Goal: Information Seeking & Learning: Compare options

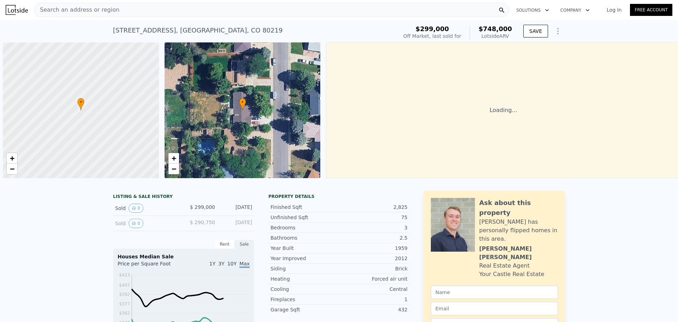
scroll to position [0, 3]
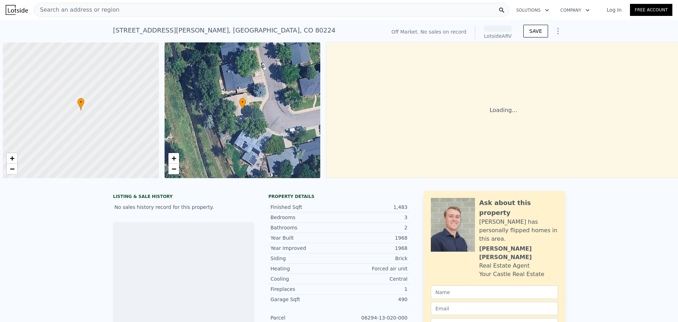
scroll to position [0, 3]
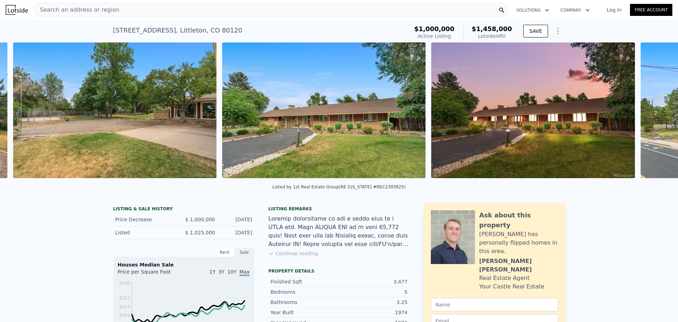
scroll to position [0, 8472]
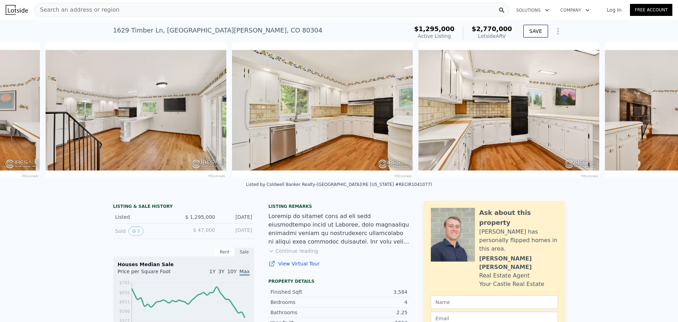
scroll to position [0, 1815]
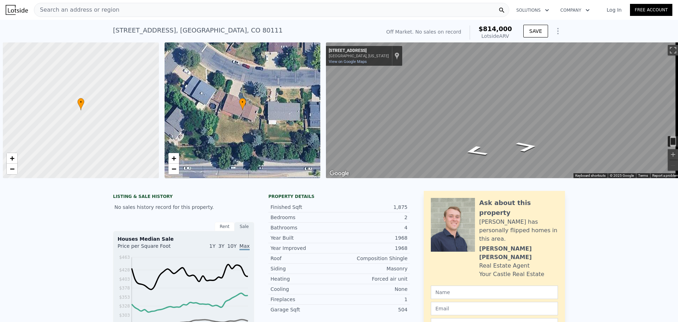
scroll to position [0, 3]
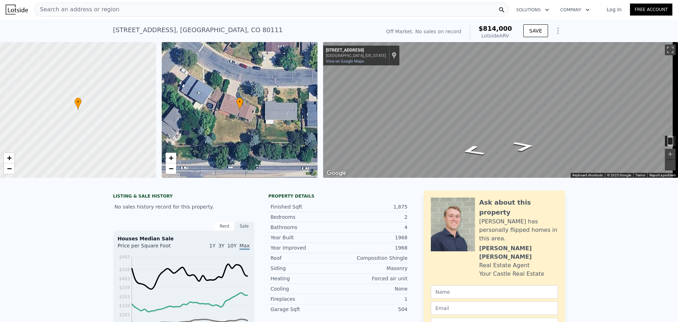
type input "3.75"
type input "2867"
type input "13199"
checkbox input "false"
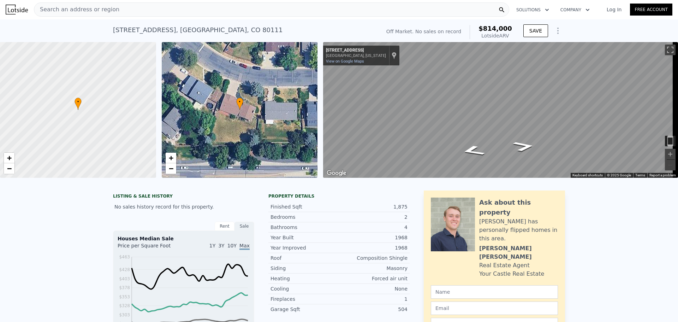
type input "$ 806,000"
type input "-$ 50,571"
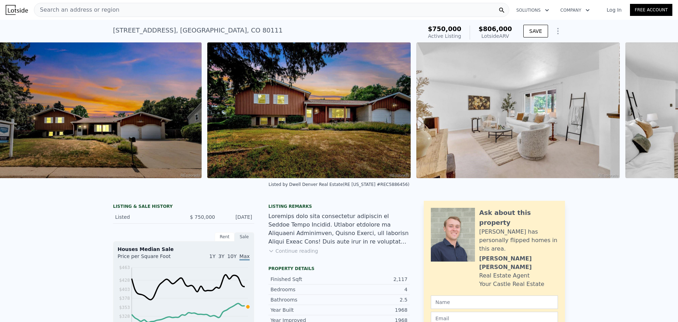
scroll to position [0, 323]
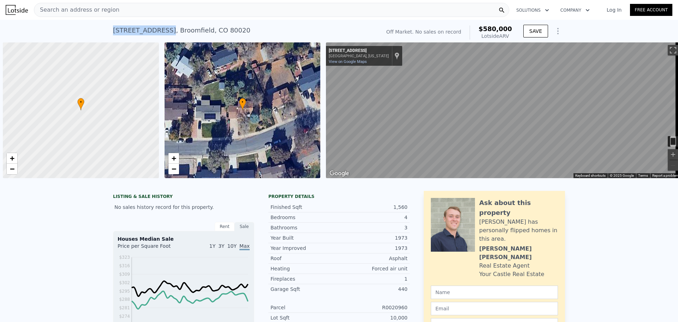
scroll to position [0, 3]
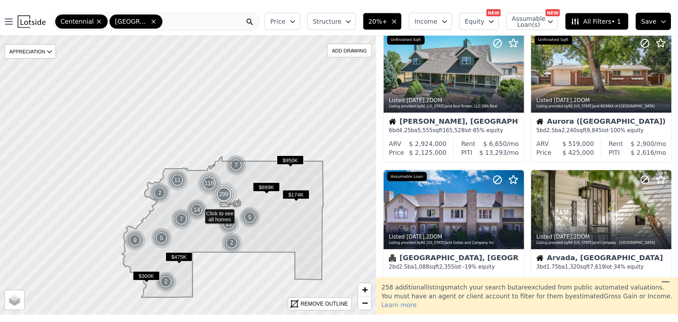
scroll to position [21, 0]
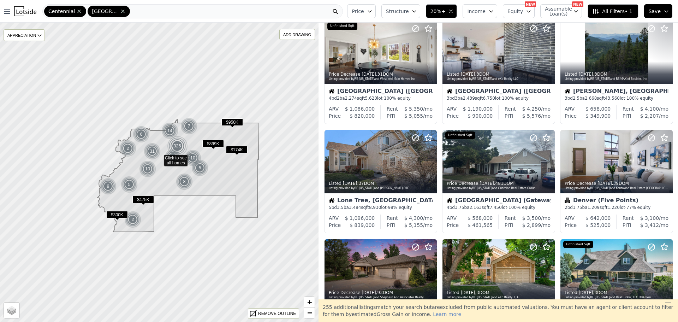
scroll to position [239, 0]
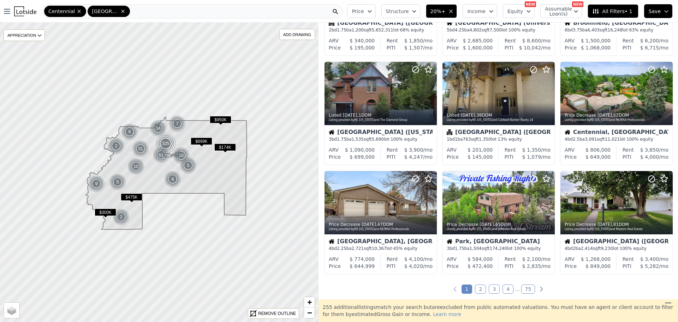
scroll to position [278, 0]
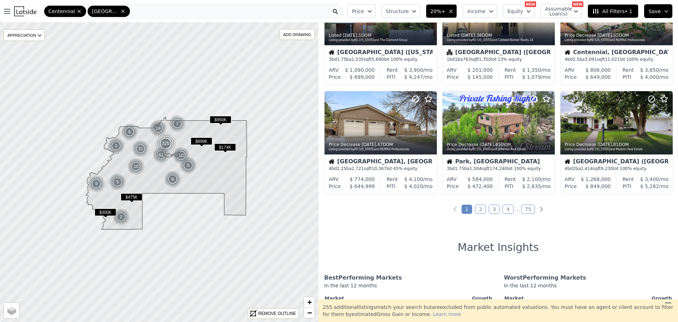
click at [479, 209] on link "2" at bounding box center [480, 209] width 11 height 9
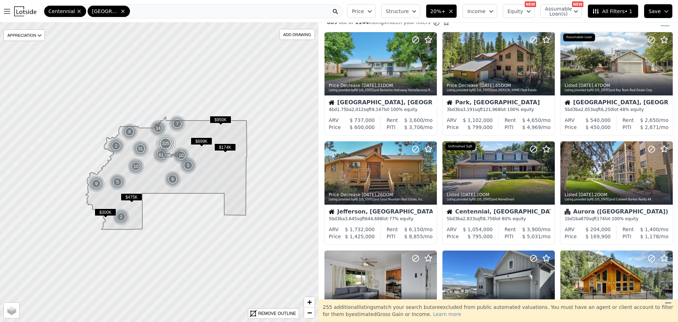
scroll to position [0, 0]
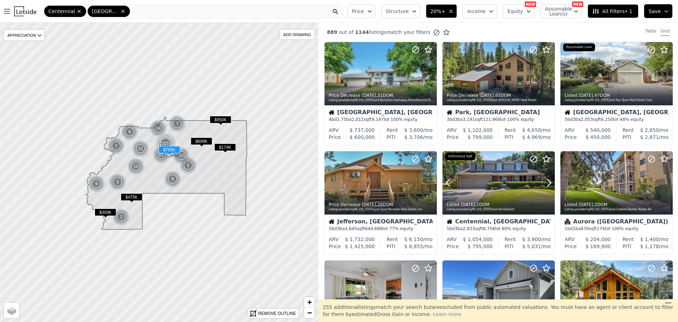
click at [545, 180] on icon at bounding box center [549, 182] width 11 height 11
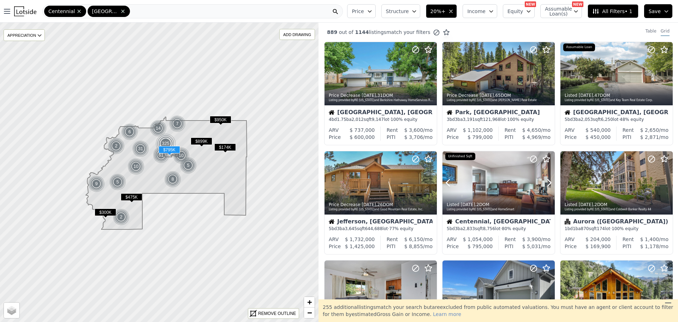
click at [545, 180] on icon at bounding box center [549, 182] width 11 height 11
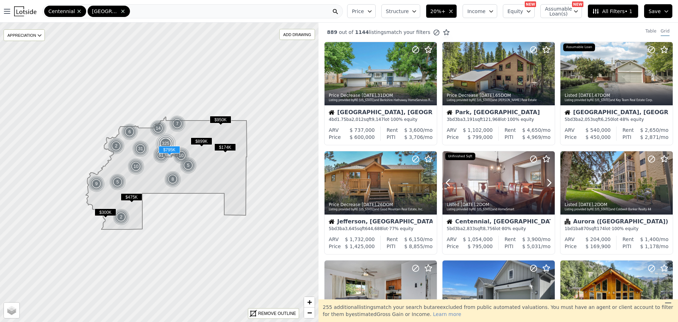
click at [545, 180] on icon at bounding box center [549, 182] width 11 height 11
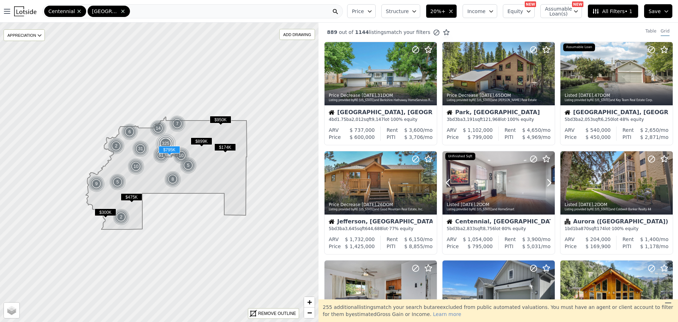
click at [545, 180] on icon at bounding box center [549, 182] width 11 height 11
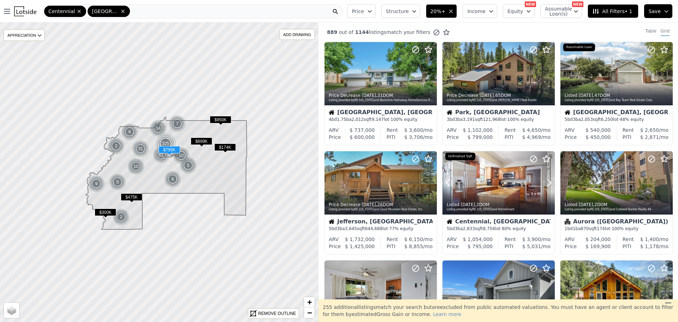
click at [545, 180] on icon at bounding box center [549, 182] width 11 height 11
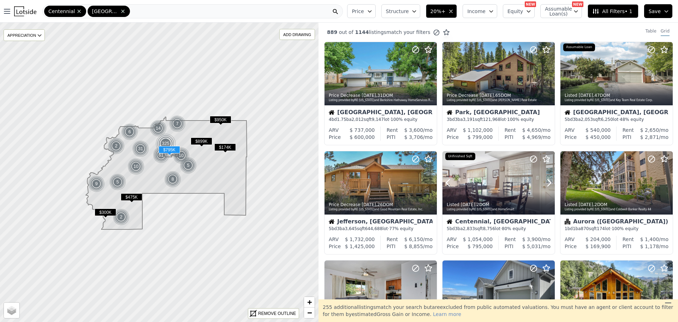
click at [545, 180] on icon at bounding box center [549, 182] width 11 height 11
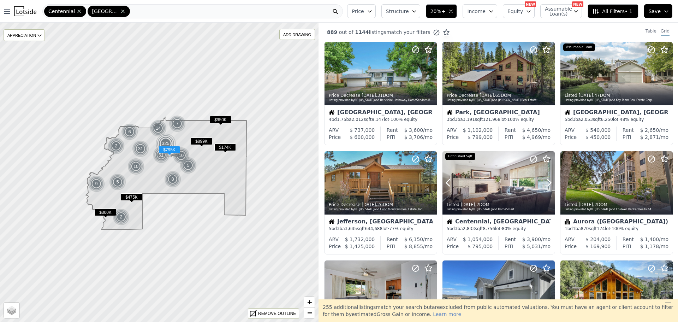
click at [545, 180] on icon at bounding box center [549, 182] width 11 height 11
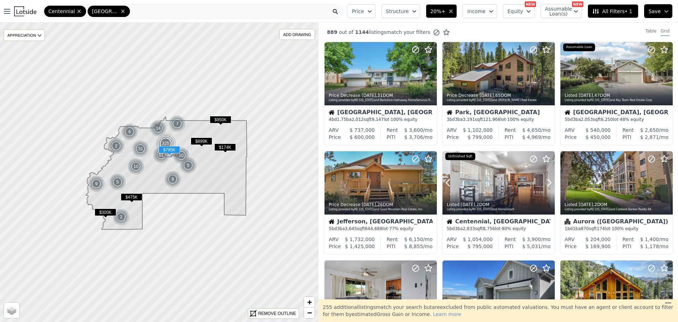
click at [545, 180] on icon at bounding box center [549, 182] width 11 height 11
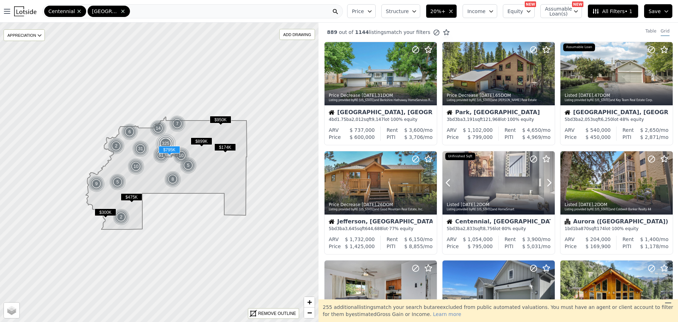
click at [545, 180] on icon at bounding box center [549, 182] width 11 height 11
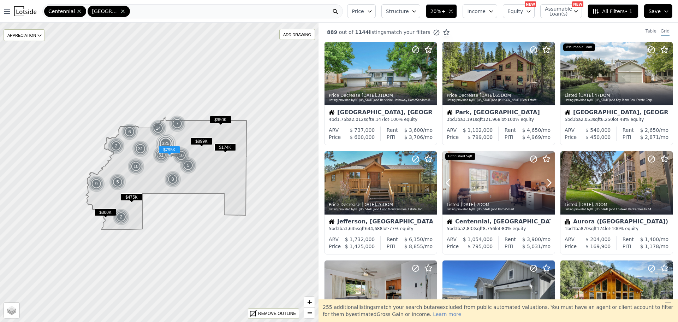
click at [545, 180] on icon at bounding box center [549, 182] width 11 height 11
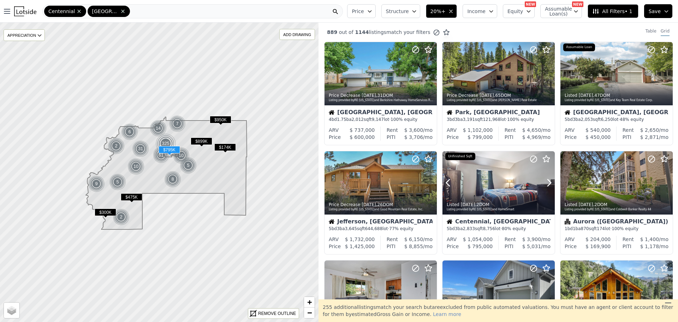
click at [545, 180] on icon at bounding box center [549, 182] width 11 height 11
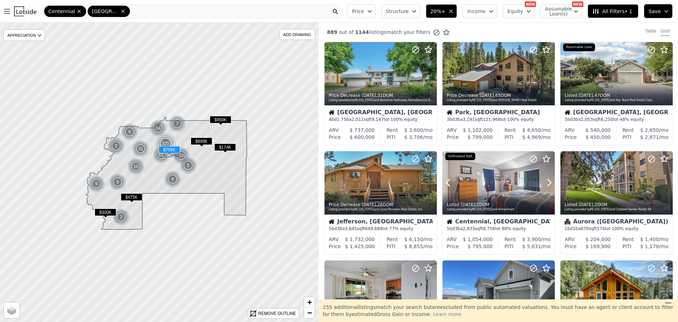
click at [545, 180] on icon at bounding box center [549, 182] width 11 height 11
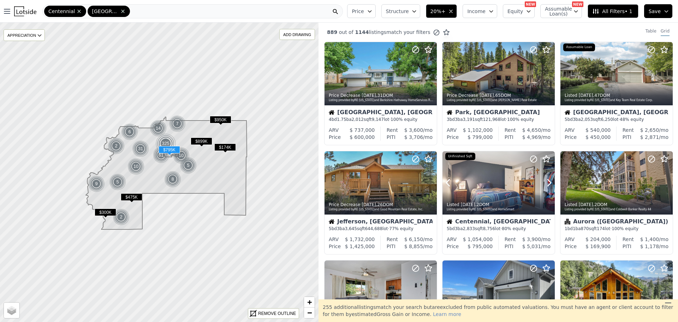
click at [545, 180] on icon at bounding box center [549, 182] width 11 height 11
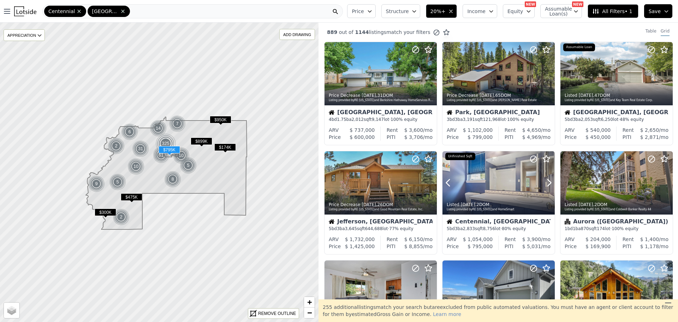
click at [545, 180] on icon at bounding box center [549, 182] width 11 height 11
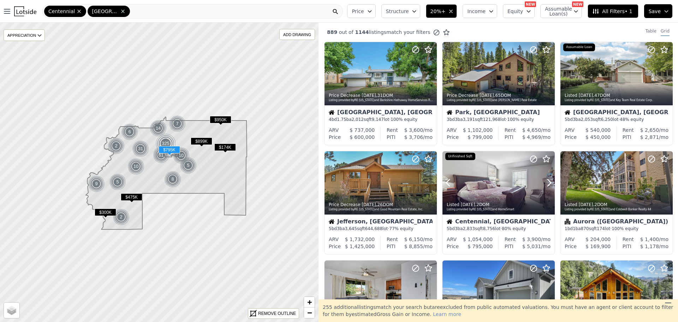
click at [545, 180] on icon at bounding box center [549, 182] width 11 height 11
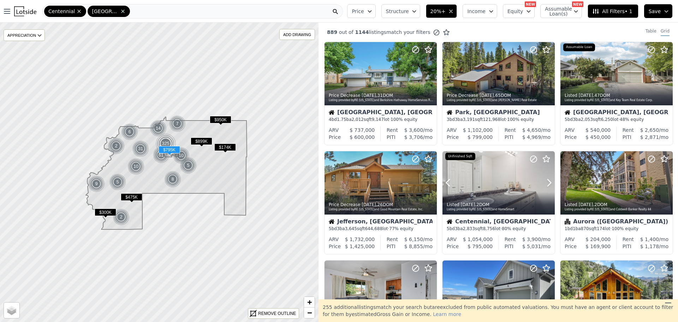
click at [545, 180] on icon at bounding box center [549, 182] width 11 height 11
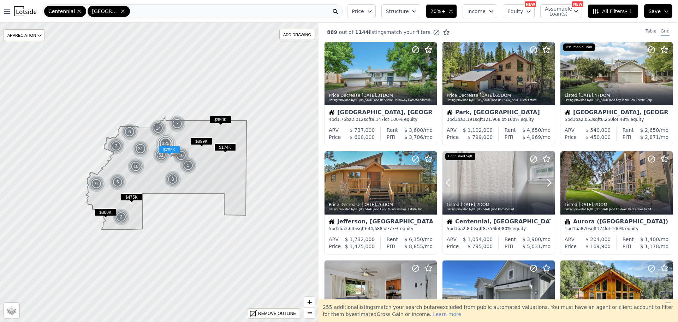
click at [545, 180] on icon at bounding box center [549, 182] width 11 height 11
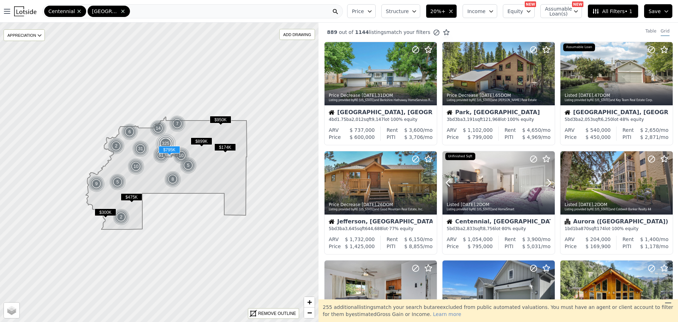
click at [545, 180] on icon at bounding box center [549, 182] width 11 height 11
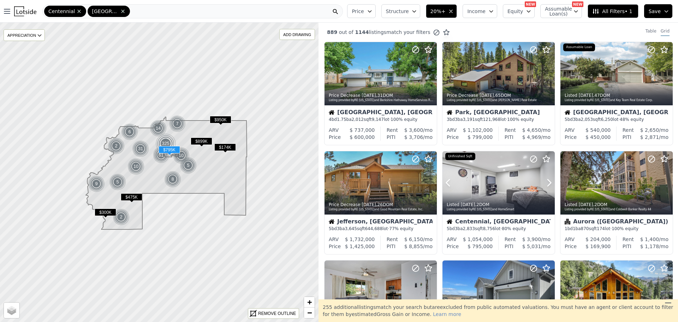
click at [545, 180] on icon at bounding box center [549, 182] width 11 height 11
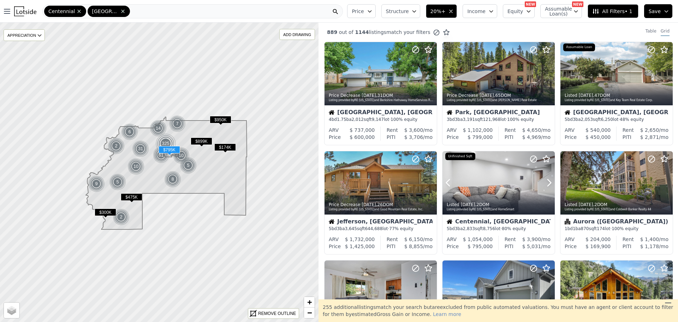
click at [545, 180] on icon at bounding box center [549, 182] width 11 height 11
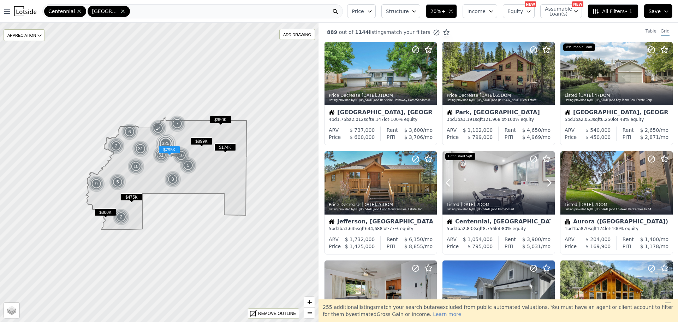
click at [545, 180] on icon at bounding box center [549, 182] width 11 height 11
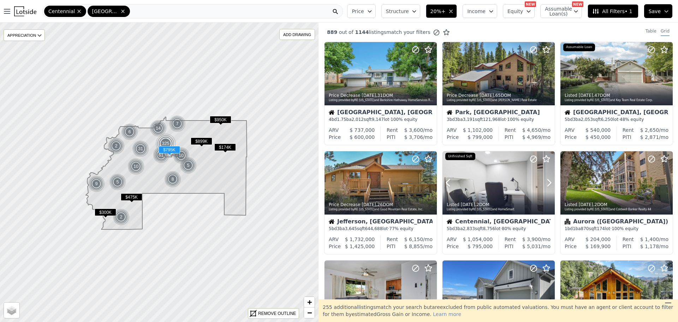
click at [545, 180] on icon at bounding box center [549, 182] width 11 height 11
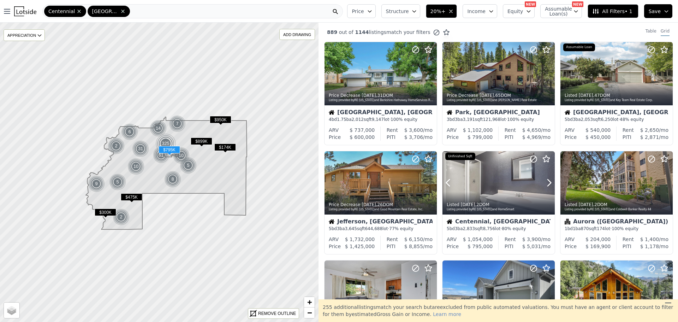
click at [545, 180] on icon at bounding box center [549, 182] width 11 height 11
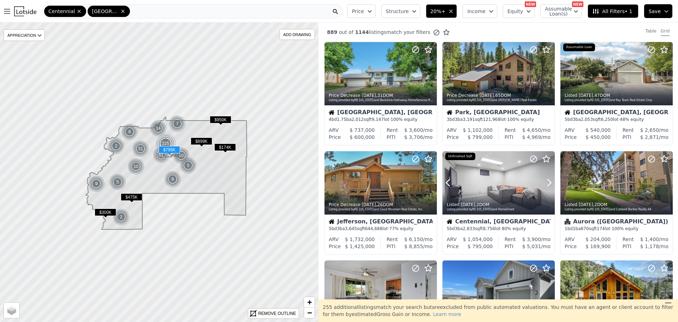
click at [545, 180] on icon at bounding box center [549, 182] width 11 height 11
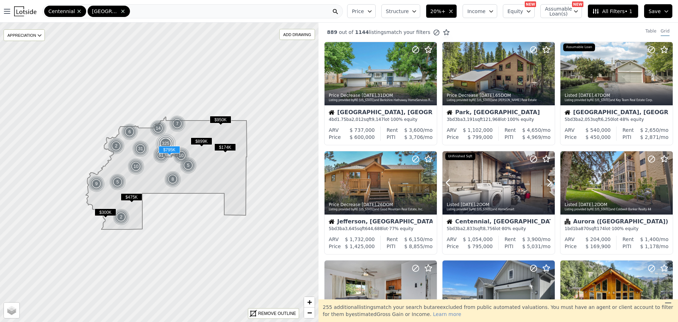
click at [545, 180] on icon at bounding box center [549, 182] width 11 height 11
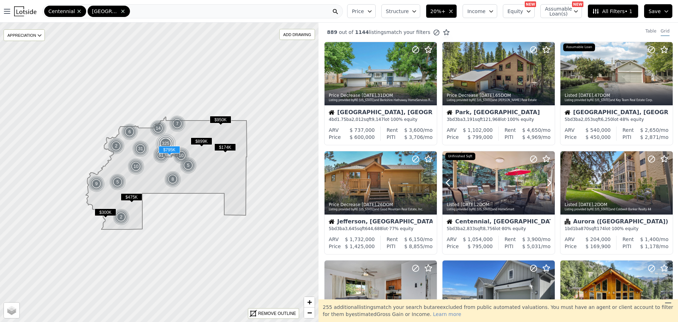
click at [545, 180] on icon at bounding box center [549, 182] width 11 height 11
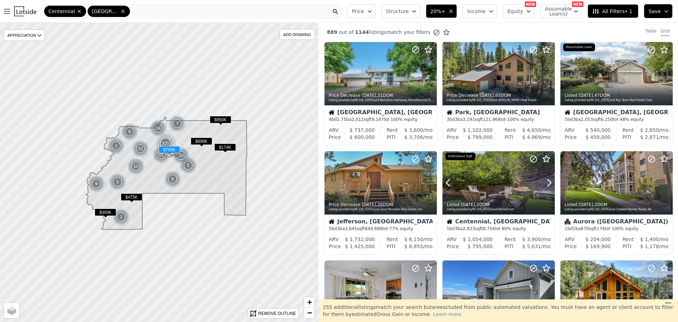
click at [545, 180] on icon at bounding box center [549, 182] width 11 height 11
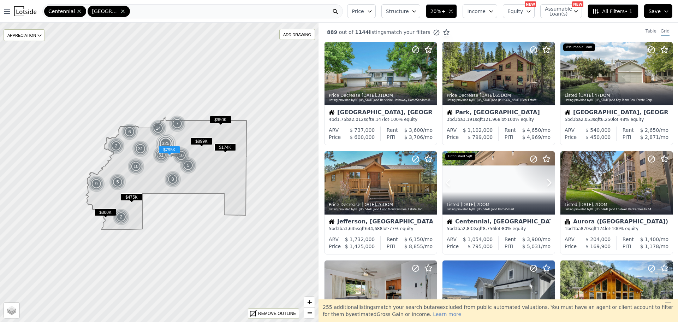
click at [545, 180] on icon at bounding box center [549, 182] width 11 height 11
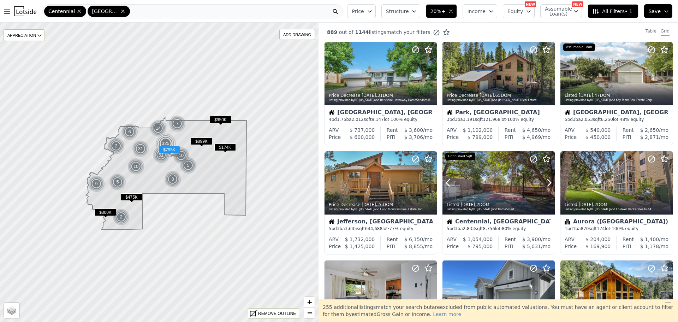
click at [545, 180] on icon at bounding box center [549, 182] width 11 height 11
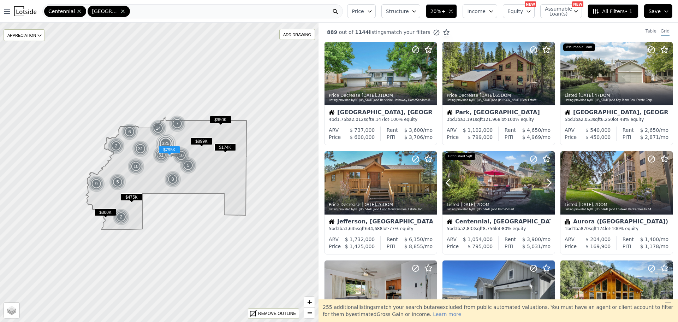
click at [545, 180] on icon at bounding box center [549, 182] width 11 height 11
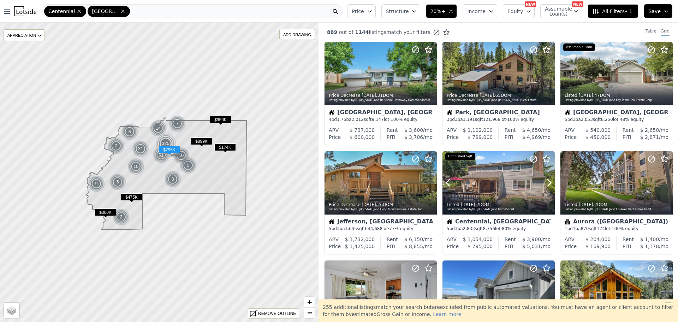
click at [545, 180] on icon at bounding box center [549, 182] width 11 height 11
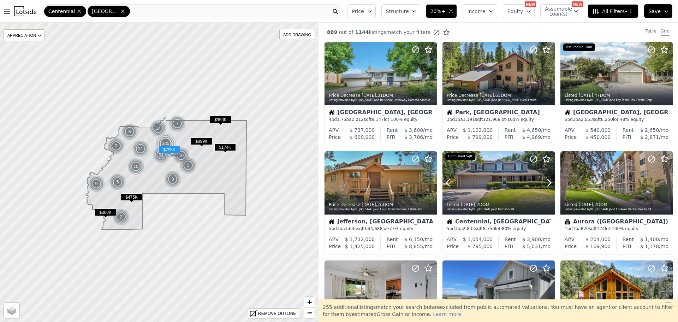
click at [545, 180] on icon at bounding box center [549, 182] width 11 height 11
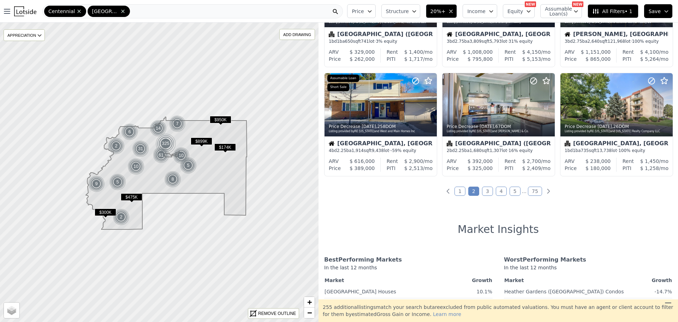
scroll to position [304, 0]
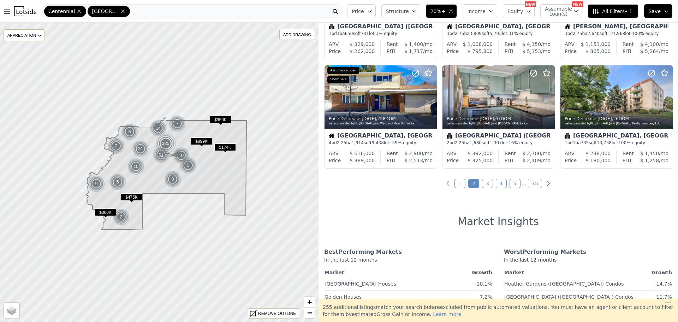
click at [483, 186] on link "3" at bounding box center [487, 183] width 11 height 9
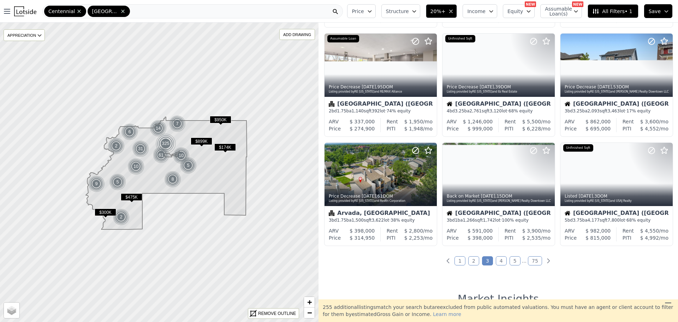
scroll to position [230, 0]
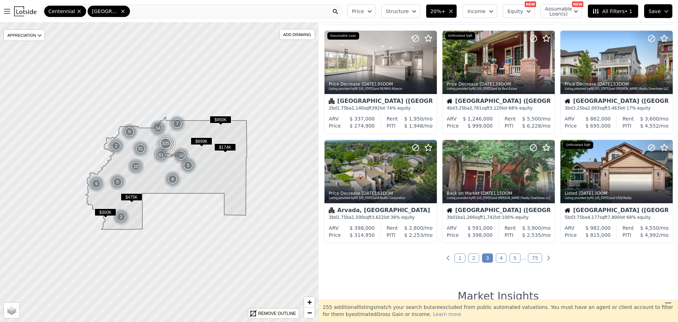
click at [501, 256] on link "4" at bounding box center [501, 257] width 11 height 9
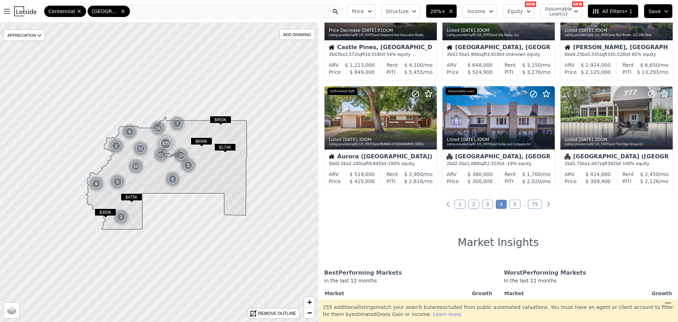
scroll to position [296, 0]
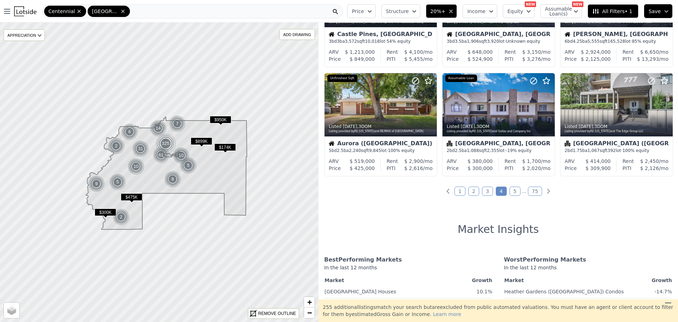
click at [510, 191] on link "5" at bounding box center [515, 190] width 11 height 9
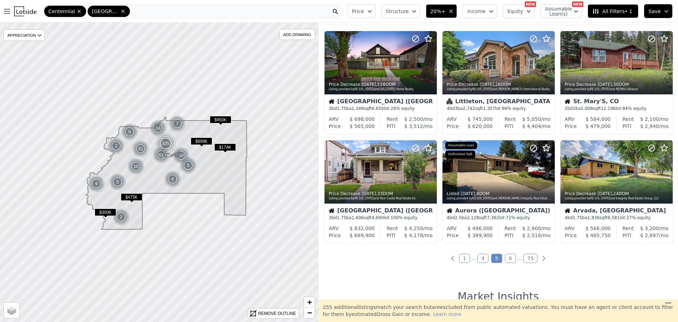
scroll to position [232, 0]
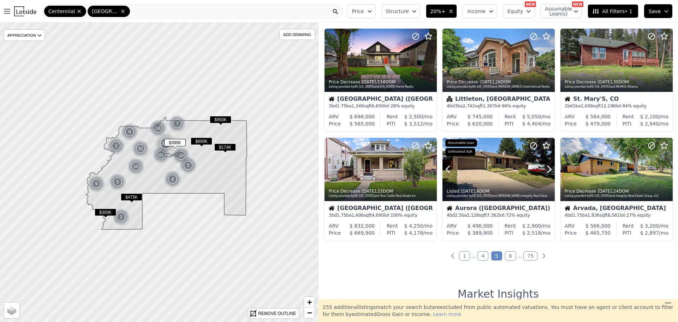
click at [546, 169] on icon at bounding box center [549, 169] width 11 height 11
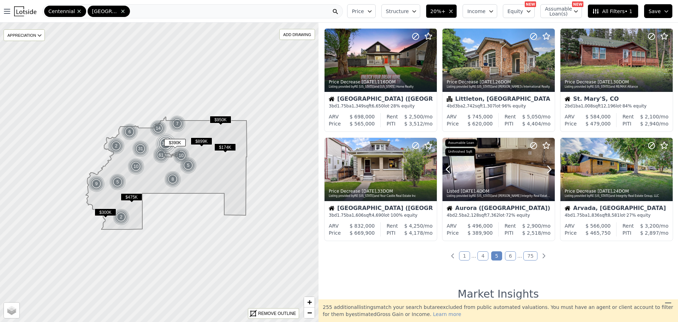
click at [546, 169] on icon at bounding box center [549, 169] width 11 height 11
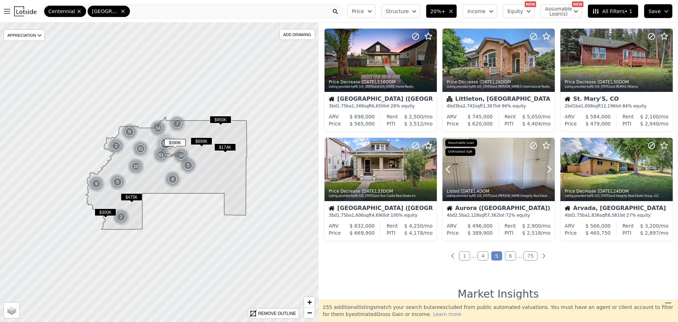
click at [546, 169] on icon at bounding box center [549, 169] width 11 height 11
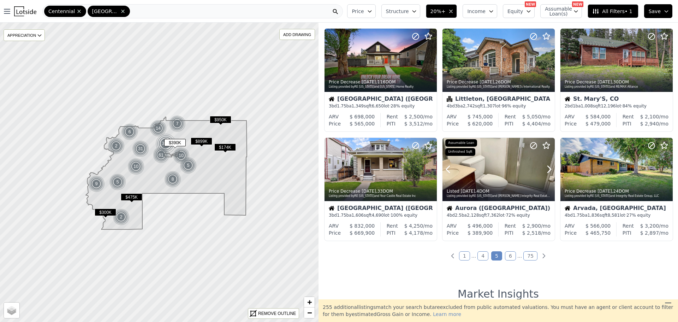
click at [546, 169] on icon at bounding box center [549, 169] width 11 height 11
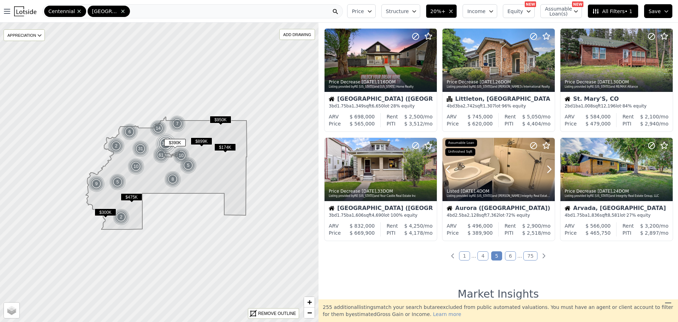
click at [546, 169] on icon at bounding box center [549, 169] width 11 height 11
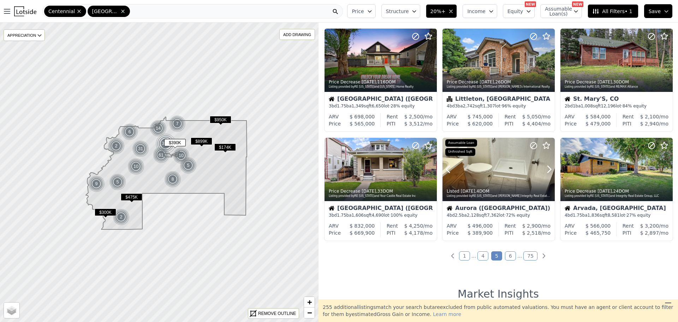
click at [546, 169] on icon at bounding box center [549, 169] width 11 height 11
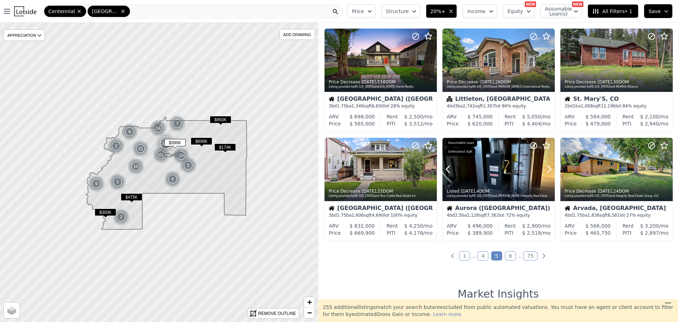
click at [546, 169] on icon at bounding box center [549, 169] width 11 height 11
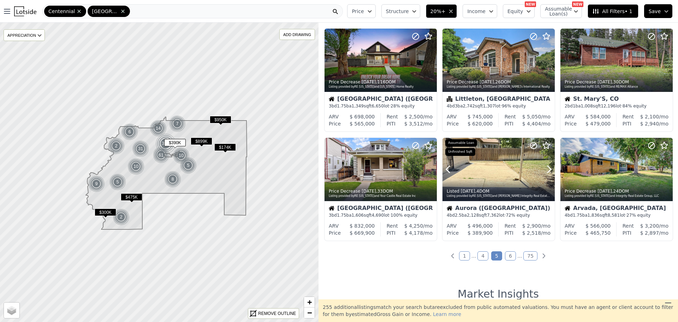
click at [546, 169] on icon at bounding box center [549, 169] width 11 height 11
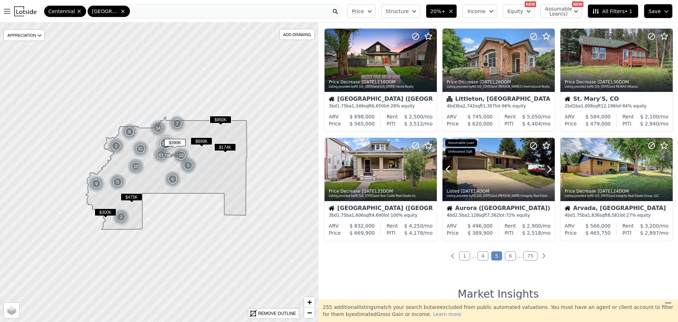
click at [546, 169] on icon at bounding box center [549, 169] width 11 height 11
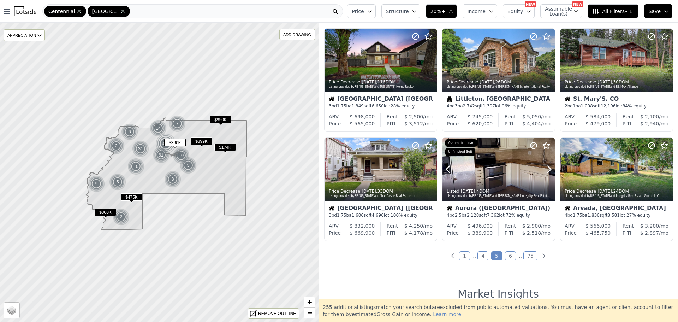
click at [546, 169] on icon at bounding box center [549, 169] width 11 height 11
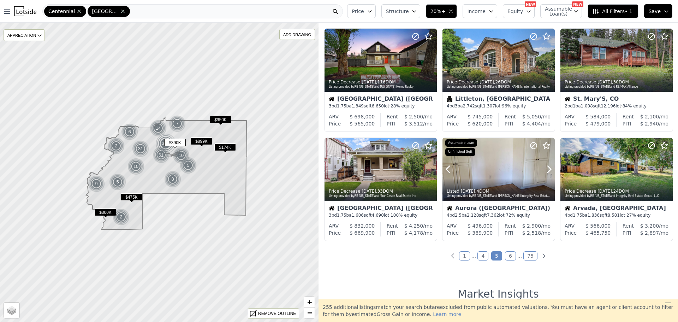
click at [546, 169] on icon at bounding box center [549, 169] width 11 height 11
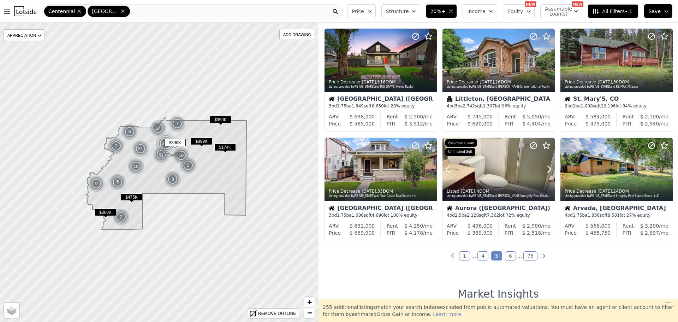
click at [546, 169] on icon at bounding box center [549, 169] width 11 height 11
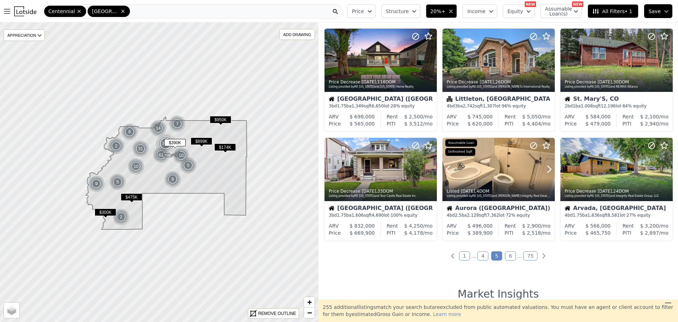
click at [546, 169] on icon at bounding box center [549, 169] width 11 height 11
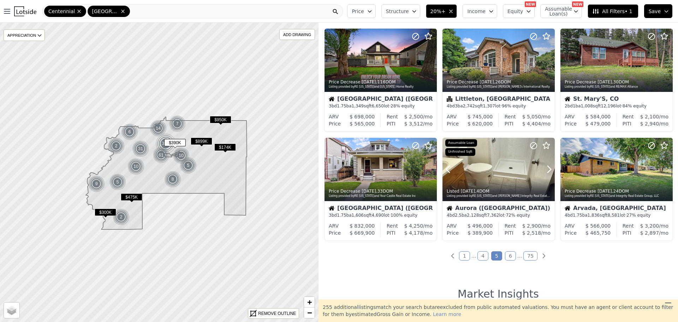
click at [546, 169] on icon at bounding box center [549, 169] width 11 height 11
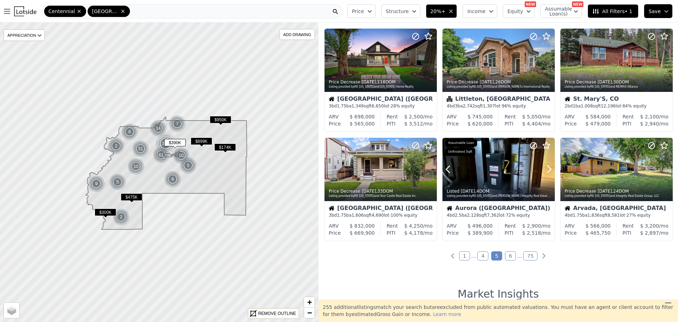
click at [546, 169] on icon at bounding box center [549, 169] width 11 height 11
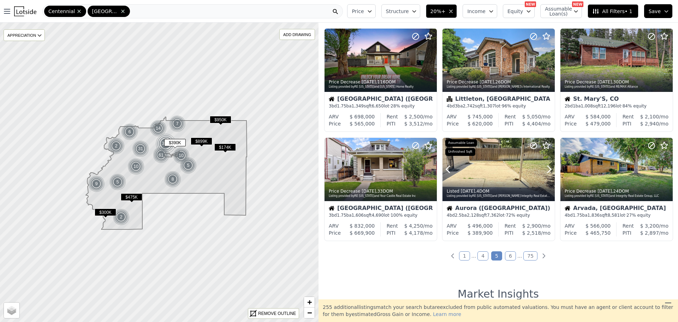
click at [546, 169] on icon at bounding box center [549, 169] width 11 height 11
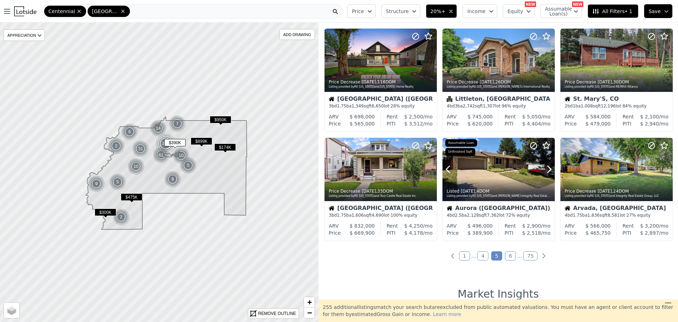
click at [546, 169] on icon at bounding box center [549, 169] width 11 height 11
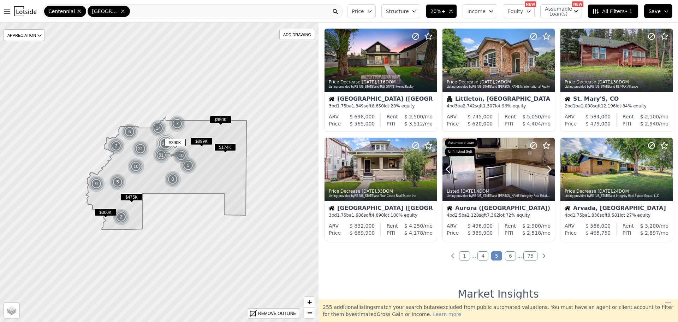
click at [546, 169] on icon at bounding box center [549, 169] width 11 height 11
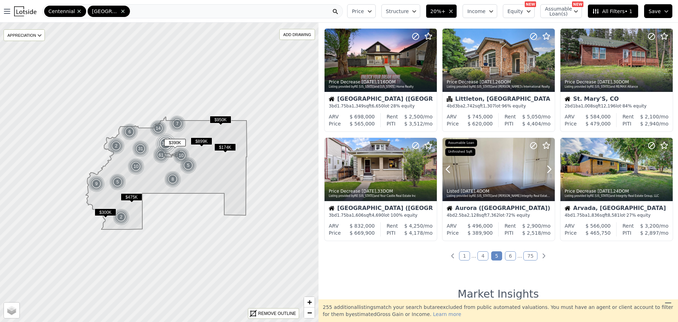
click at [546, 169] on icon at bounding box center [549, 169] width 11 height 11
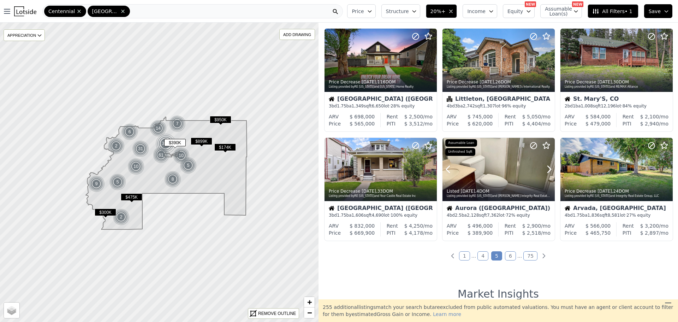
click at [546, 169] on icon at bounding box center [549, 169] width 11 height 11
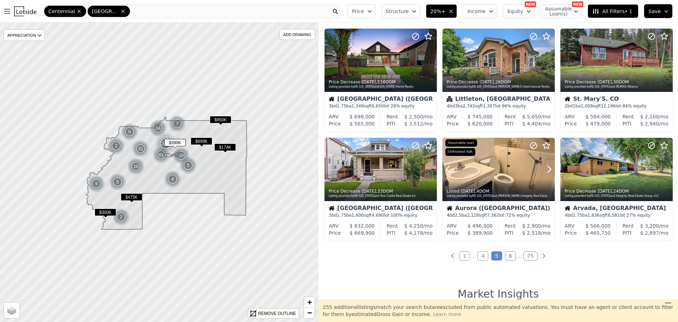
click at [546, 169] on icon at bounding box center [549, 169] width 11 height 11
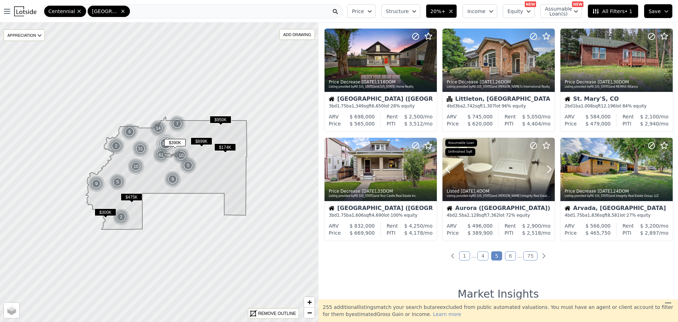
click at [546, 169] on icon at bounding box center [549, 169] width 11 height 11
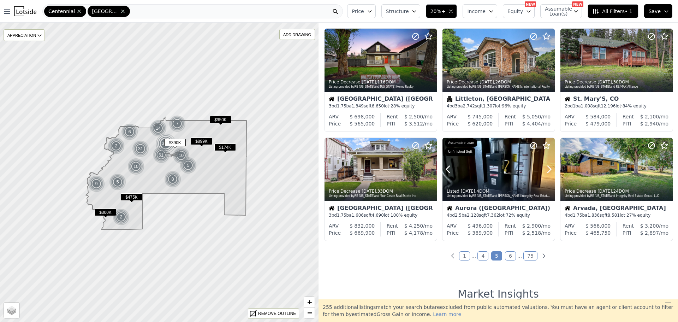
click at [546, 169] on icon at bounding box center [549, 169] width 11 height 11
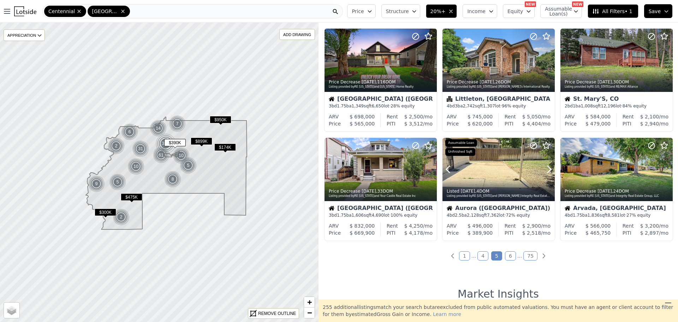
click at [546, 169] on icon at bounding box center [549, 169] width 11 height 11
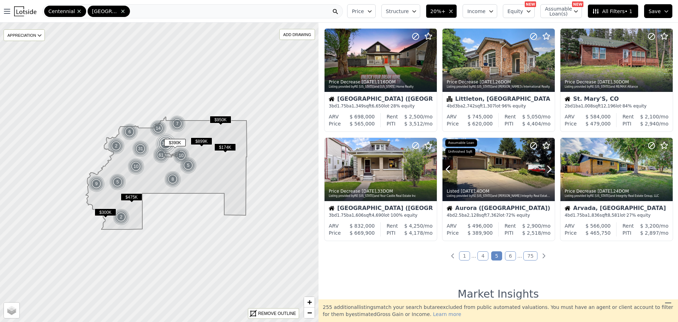
click at [546, 169] on icon at bounding box center [549, 169] width 11 height 11
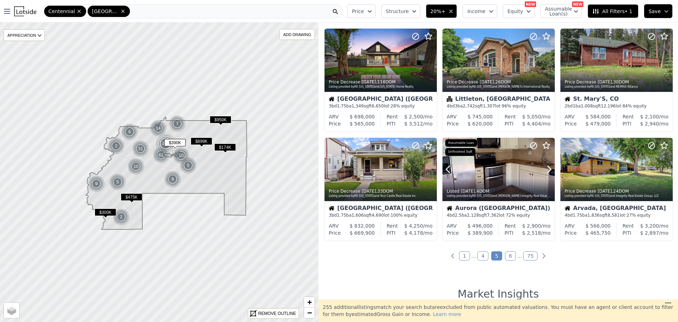
click at [546, 169] on icon at bounding box center [549, 169] width 11 height 11
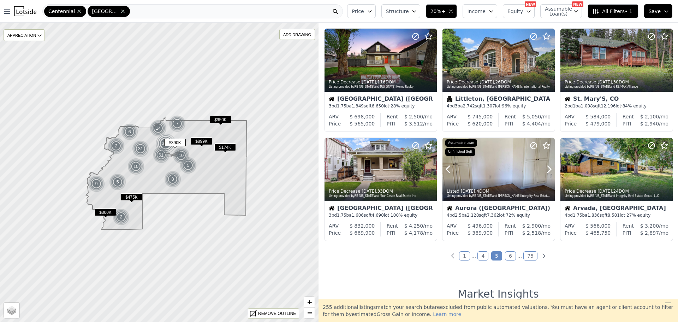
click at [546, 169] on icon at bounding box center [549, 169] width 11 height 11
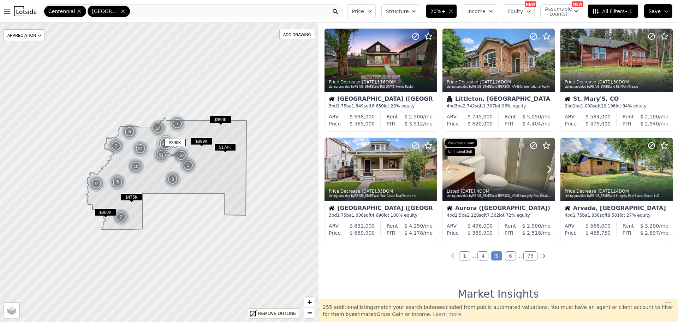
click at [519, 175] on div at bounding box center [532, 160] width 45 height 45
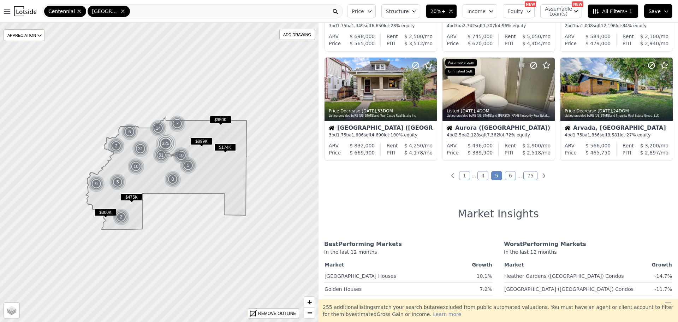
scroll to position [335, 0]
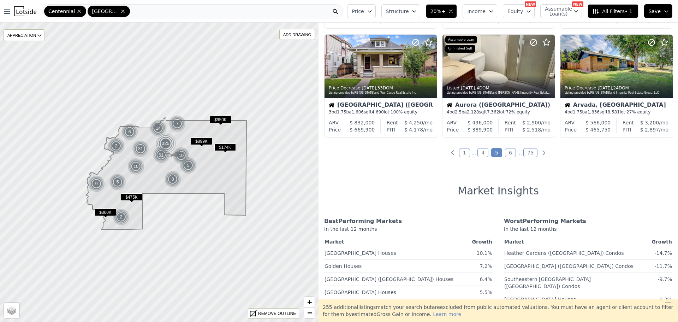
click at [505, 154] on link "6" at bounding box center [510, 152] width 11 height 9
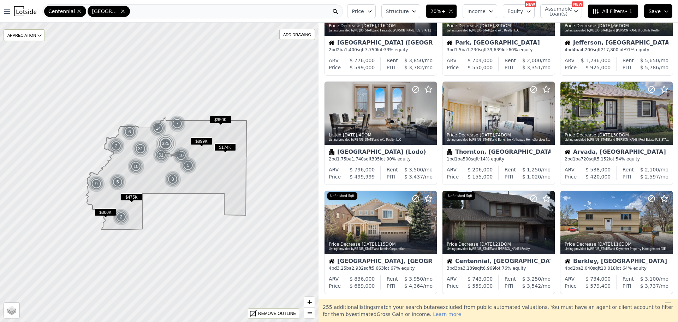
scroll to position [77, 0]
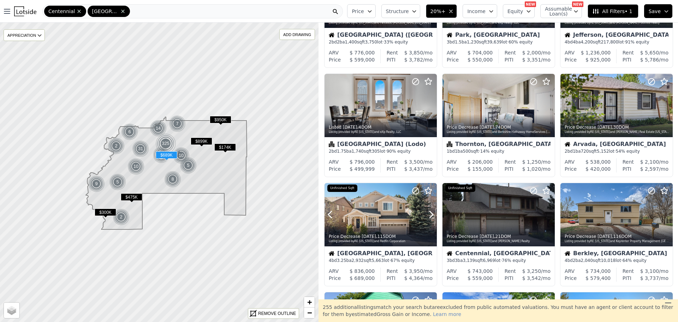
click at [431, 214] on icon at bounding box center [431, 214] width 11 height 11
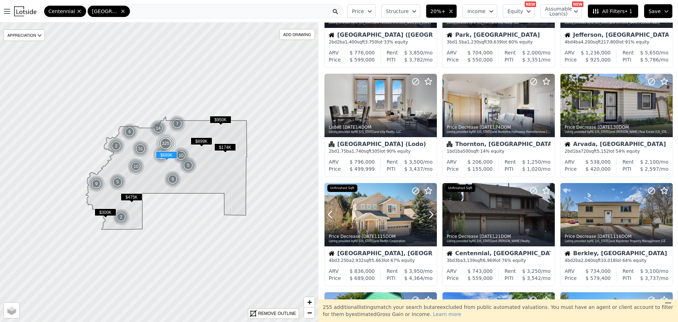
click at [431, 214] on icon at bounding box center [431, 214] width 11 height 11
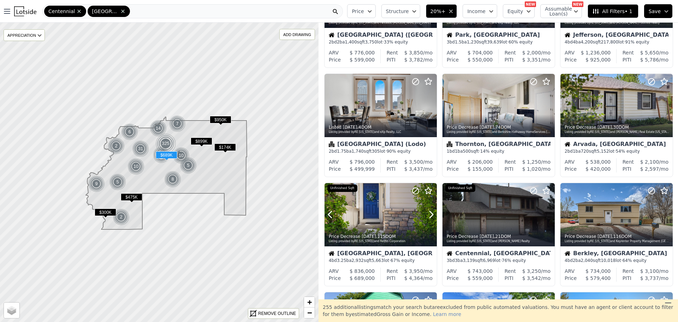
click at [431, 214] on icon at bounding box center [431, 214] width 11 height 11
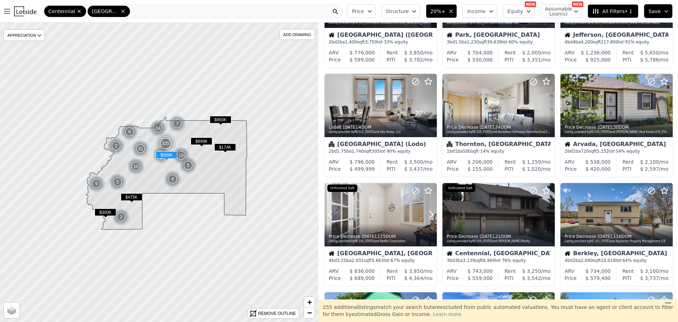
click at [431, 214] on icon at bounding box center [431, 214] width 11 height 11
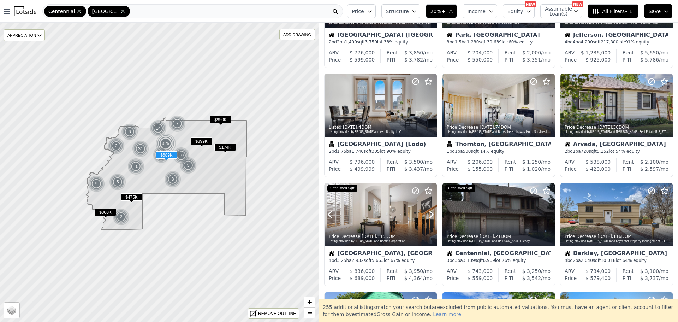
click at [431, 214] on icon at bounding box center [431, 214] width 11 height 11
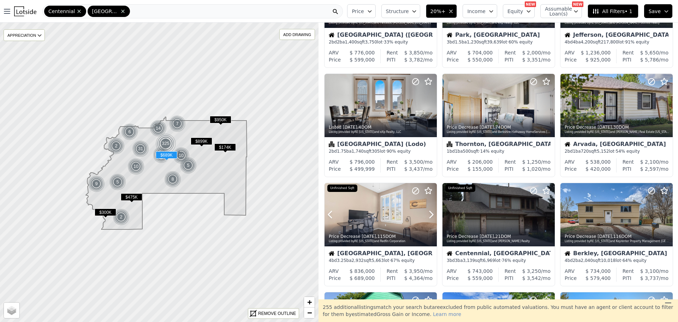
click at [431, 214] on icon at bounding box center [431, 214] width 11 height 11
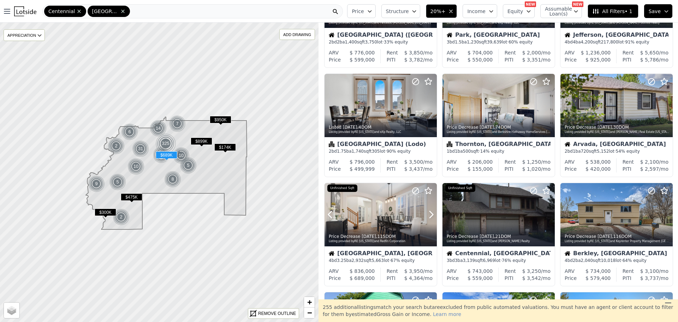
click at [431, 214] on icon at bounding box center [431, 214] width 11 height 11
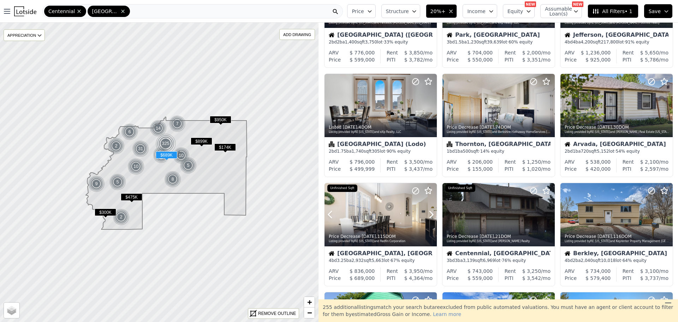
click at [431, 214] on icon at bounding box center [431, 214] width 11 height 11
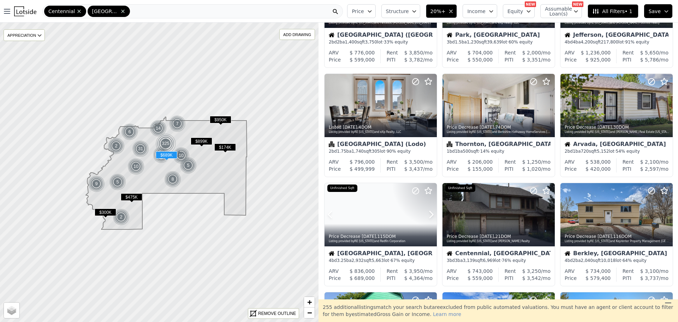
click at [431, 214] on icon at bounding box center [431, 214] width 11 height 11
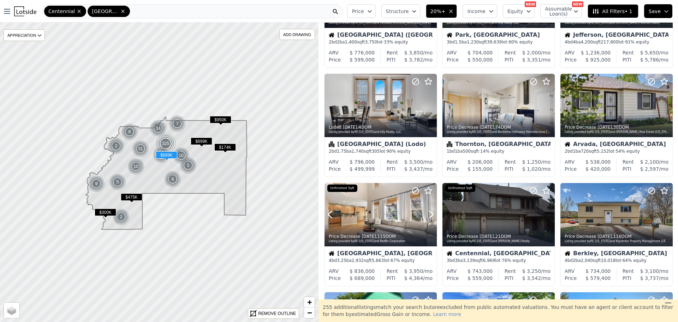
click at [431, 214] on icon at bounding box center [431, 214] width 11 height 11
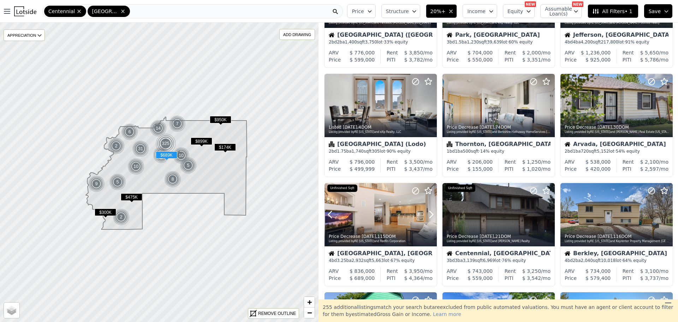
click at [431, 214] on icon at bounding box center [431, 214] width 11 height 11
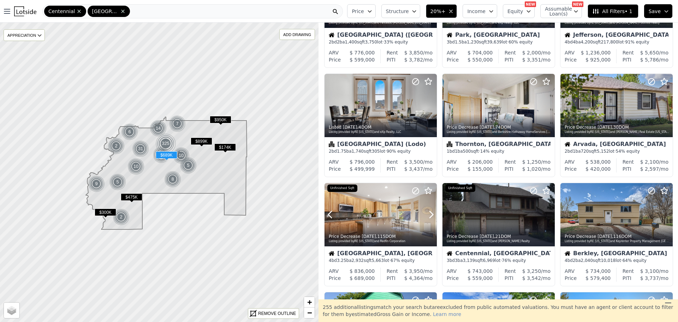
click at [431, 214] on icon at bounding box center [431, 214] width 11 height 11
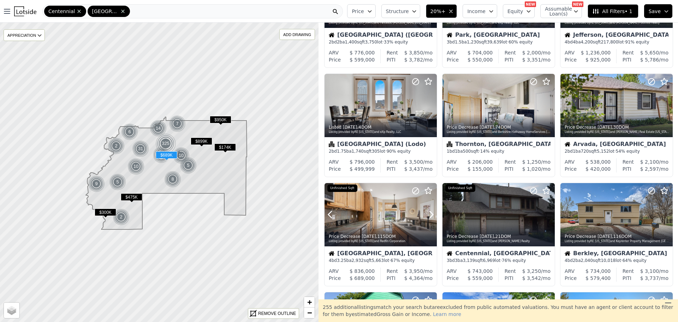
click at [431, 214] on icon at bounding box center [431, 214] width 11 height 11
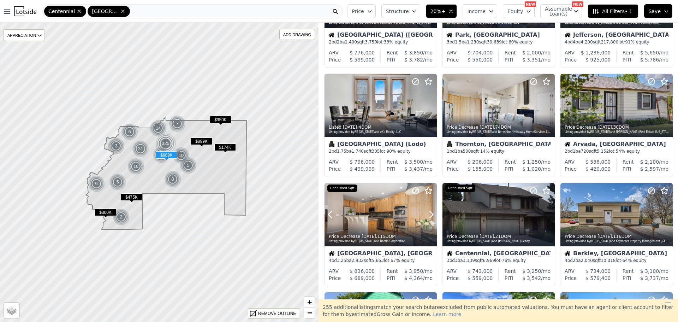
click at [431, 214] on icon at bounding box center [431, 214] width 11 height 11
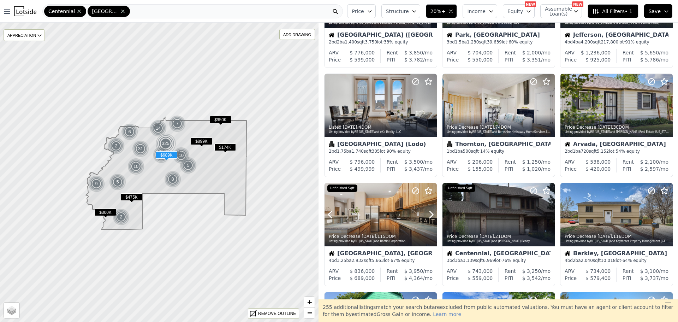
click at [431, 214] on icon at bounding box center [431, 214] width 11 height 11
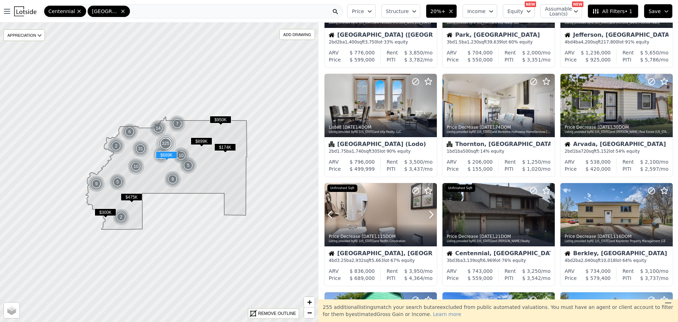
click at [431, 214] on icon at bounding box center [431, 214] width 11 height 11
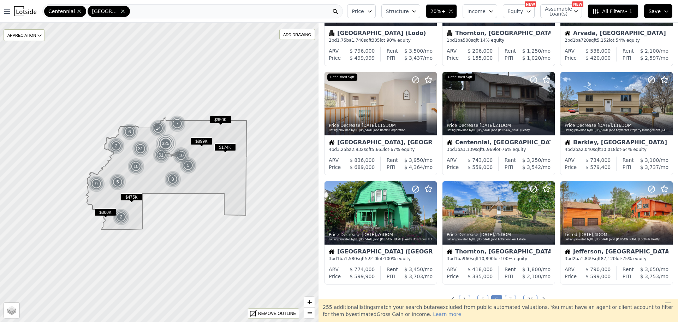
scroll to position [204, 0]
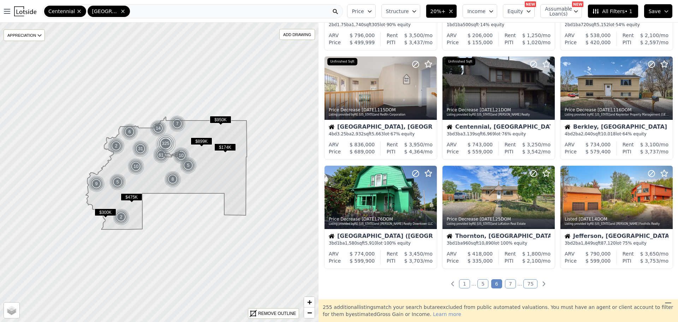
click at [507, 284] on link "7" at bounding box center [510, 283] width 11 height 9
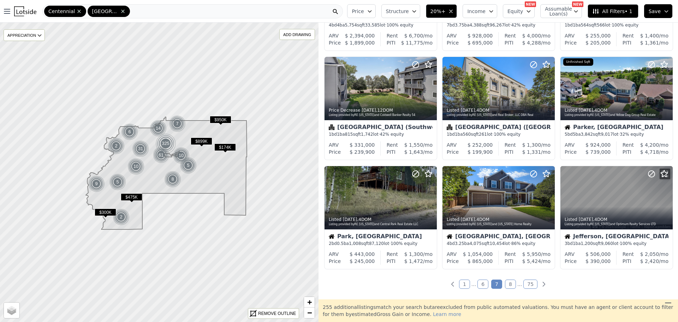
scroll to position [219, 0]
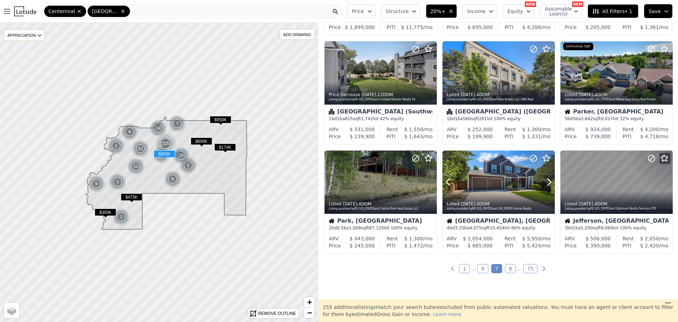
click at [545, 179] on icon at bounding box center [549, 181] width 11 height 11
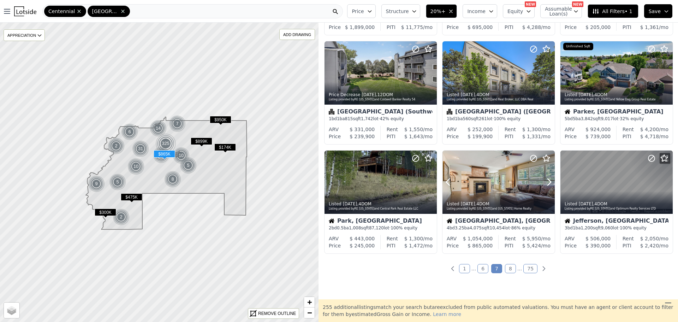
click at [545, 179] on icon at bounding box center [549, 181] width 11 height 11
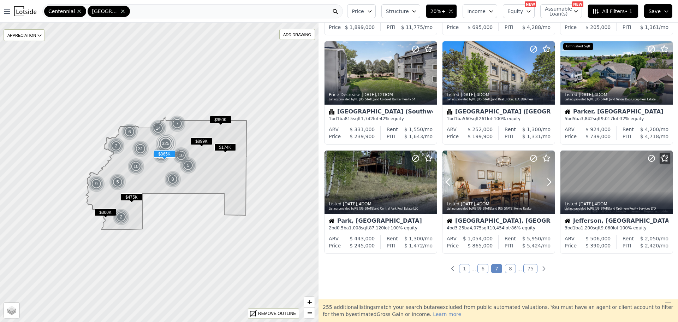
click at [545, 179] on icon at bounding box center [549, 181] width 11 height 11
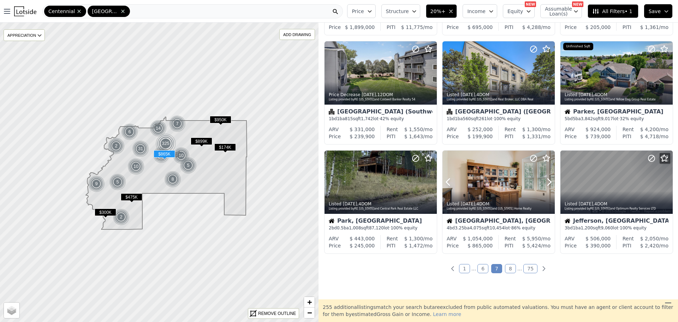
click at [545, 179] on icon at bounding box center [549, 181] width 11 height 11
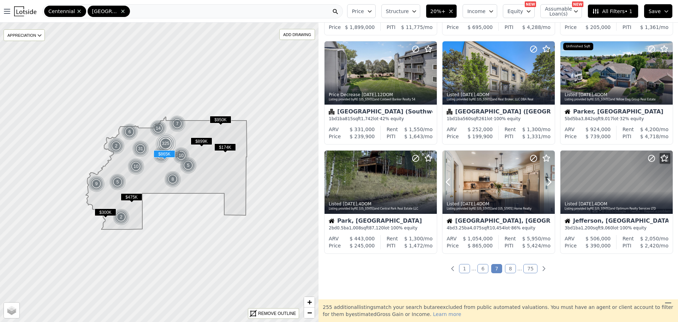
click at [545, 179] on icon at bounding box center [549, 181] width 11 height 11
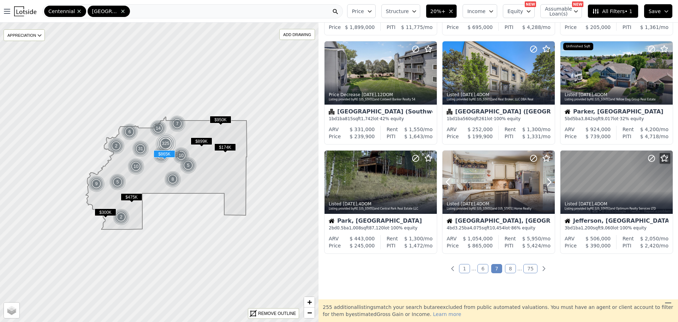
click at [545, 179] on icon at bounding box center [549, 181] width 11 height 11
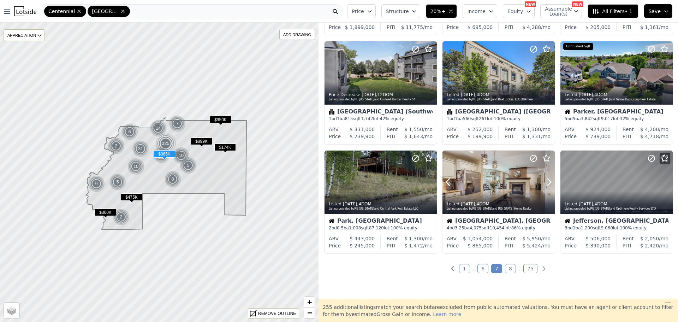
click at [545, 179] on icon at bounding box center [549, 181] width 11 height 11
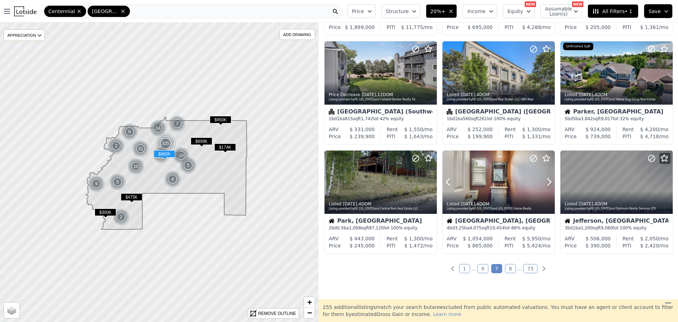
click at [545, 179] on icon at bounding box center [549, 181] width 11 height 11
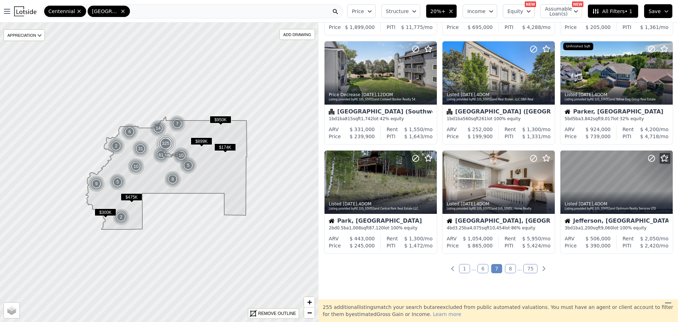
click at [506, 271] on link "8" at bounding box center [510, 268] width 11 height 9
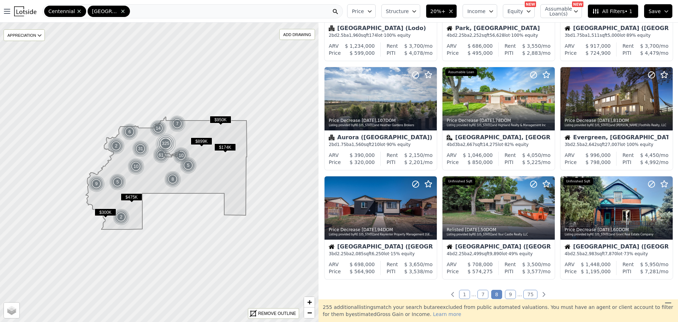
scroll to position [304, 0]
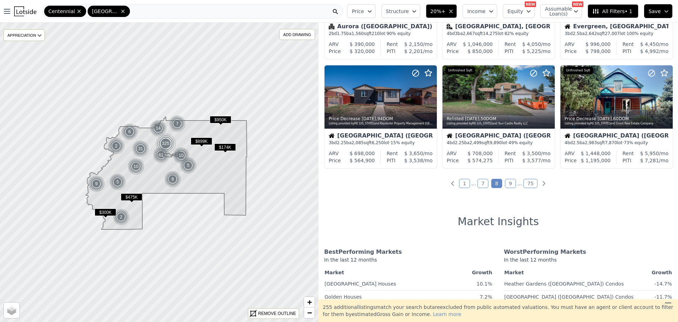
click at [511, 181] on link "9" at bounding box center [510, 183] width 11 height 9
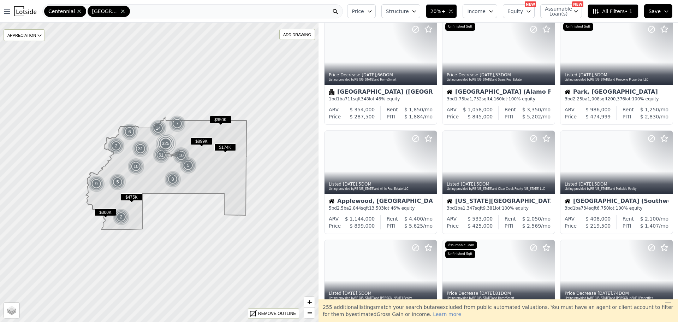
scroll to position [34, 0]
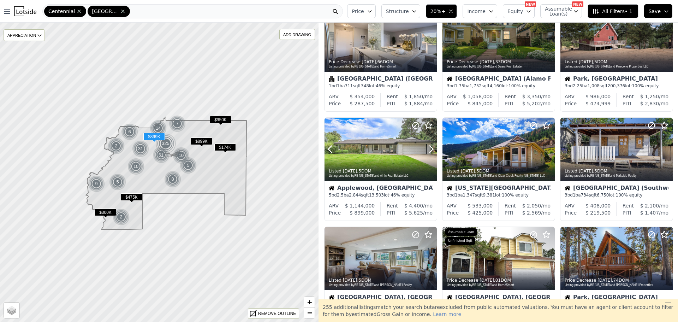
click at [430, 150] on icon at bounding box center [431, 148] width 11 height 11
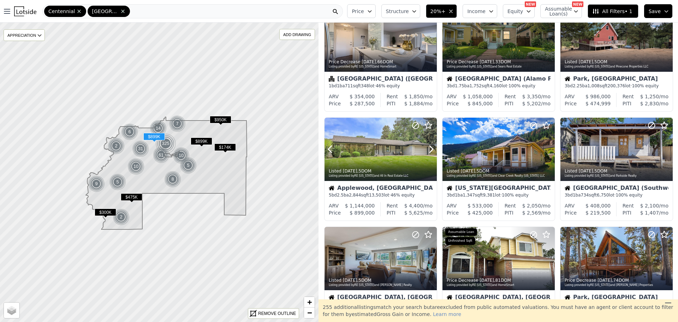
click at [430, 150] on icon at bounding box center [431, 148] width 11 height 11
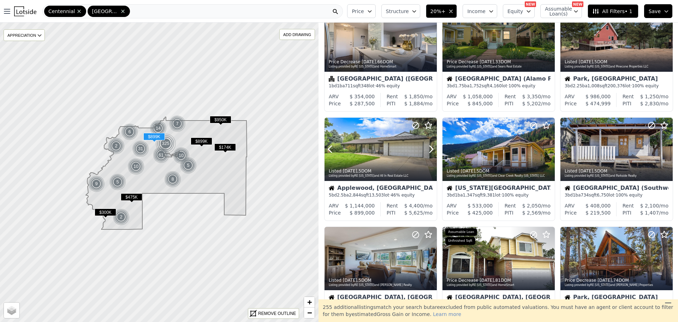
click at [430, 150] on icon at bounding box center [431, 148] width 11 height 11
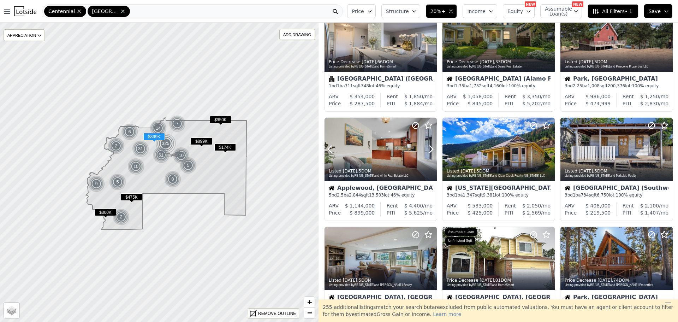
click at [430, 150] on icon at bounding box center [431, 148] width 11 height 11
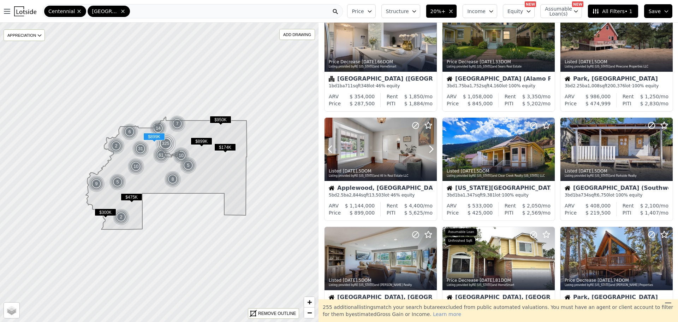
click at [430, 150] on icon at bounding box center [431, 148] width 11 height 11
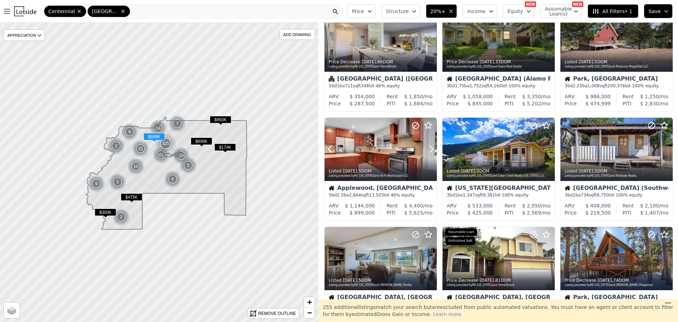
click at [430, 150] on icon at bounding box center [431, 148] width 11 height 11
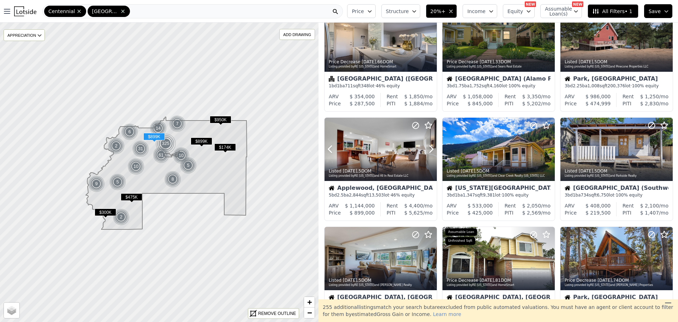
click at [430, 150] on icon at bounding box center [431, 148] width 11 height 11
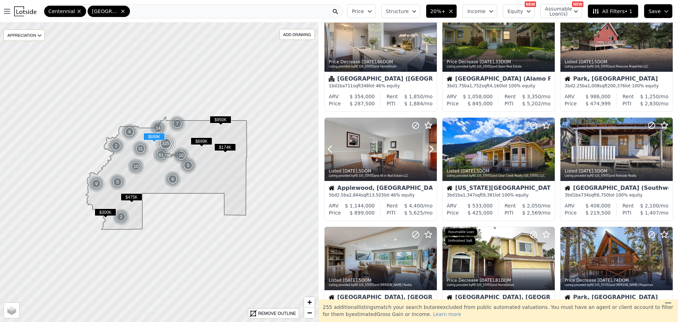
click at [430, 150] on icon at bounding box center [431, 148] width 11 height 11
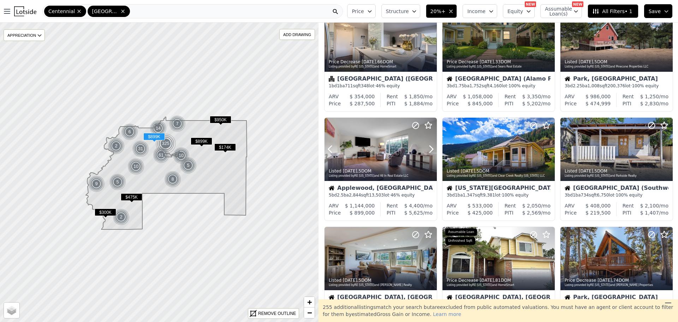
click at [430, 150] on icon at bounding box center [431, 148] width 11 height 11
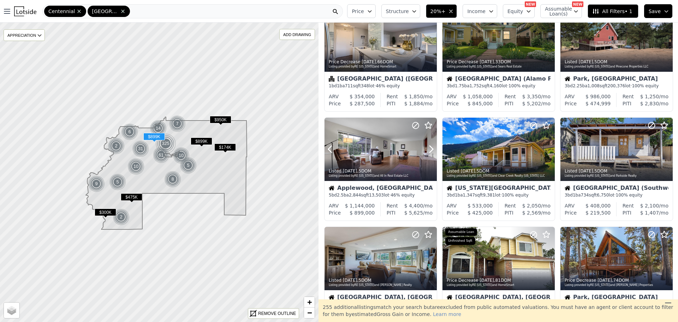
click at [430, 150] on icon at bounding box center [431, 148] width 11 height 11
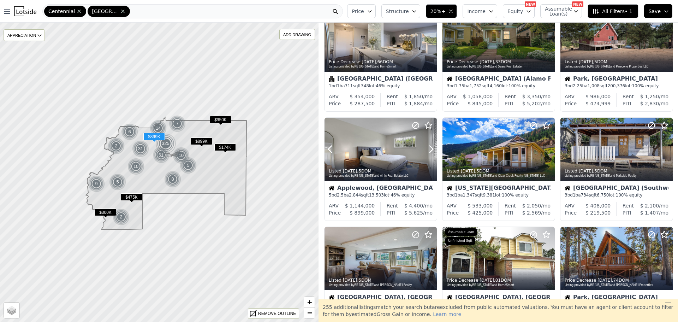
click at [430, 150] on icon at bounding box center [431, 148] width 11 height 11
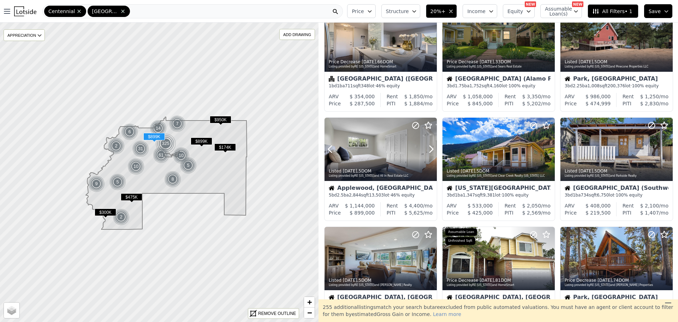
click at [430, 150] on icon at bounding box center [431, 148] width 11 height 11
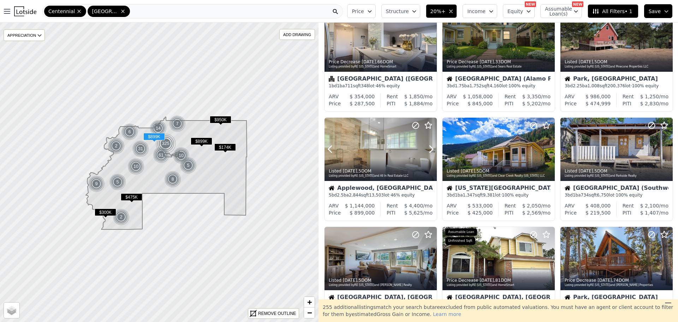
click at [430, 150] on icon at bounding box center [431, 148] width 11 height 11
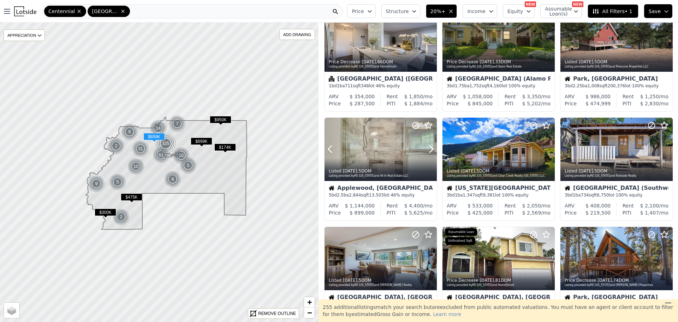
click at [430, 150] on icon at bounding box center [431, 148] width 11 height 11
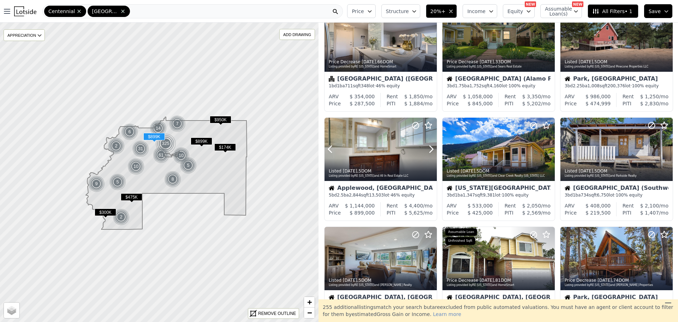
click at [430, 150] on icon at bounding box center [431, 148] width 11 height 11
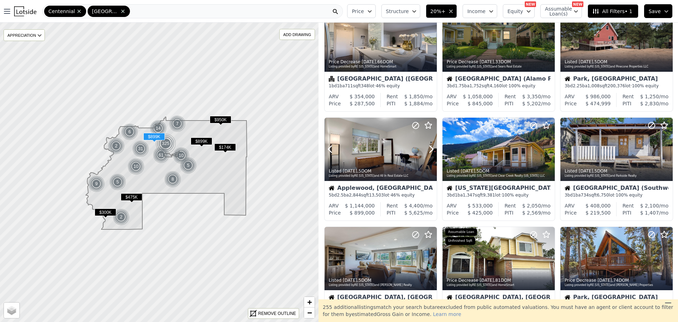
click at [430, 150] on icon at bounding box center [431, 148] width 11 height 11
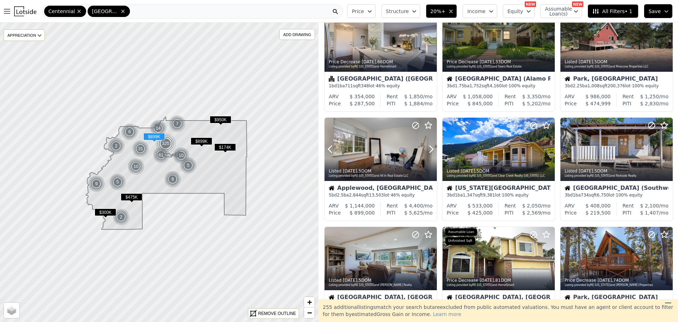
click at [430, 150] on icon at bounding box center [431, 148] width 11 height 11
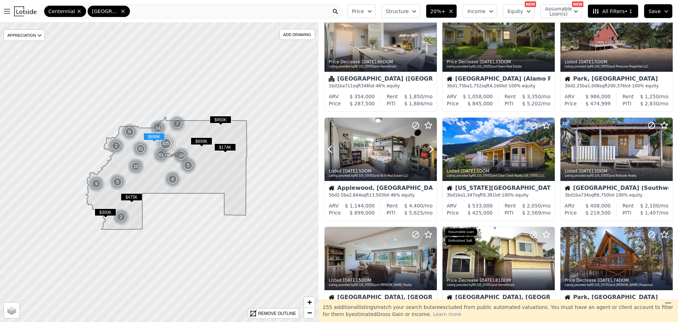
click at [430, 150] on icon at bounding box center [431, 148] width 11 height 11
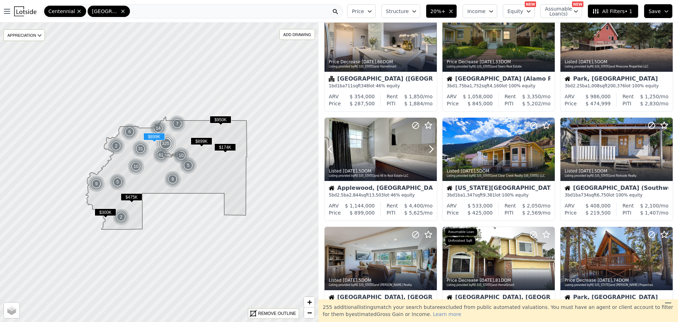
click at [430, 150] on icon at bounding box center [431, 148] width 11 height 11
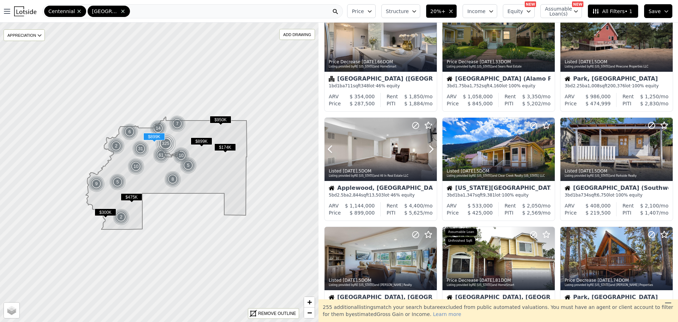
click at [430, 150] on icon at bounding box center [431, 148] width 11 height 11
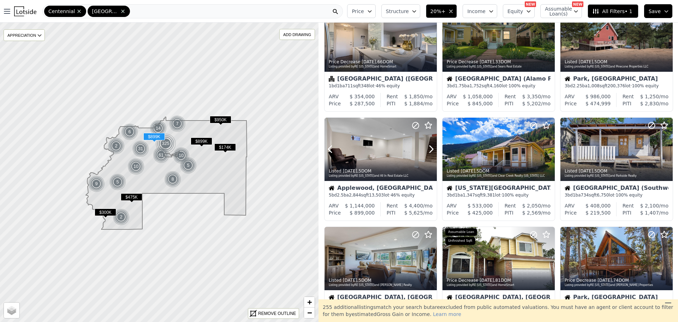
click at [430, 150] on icon at bounding box center [431, 148] width 11 height 11
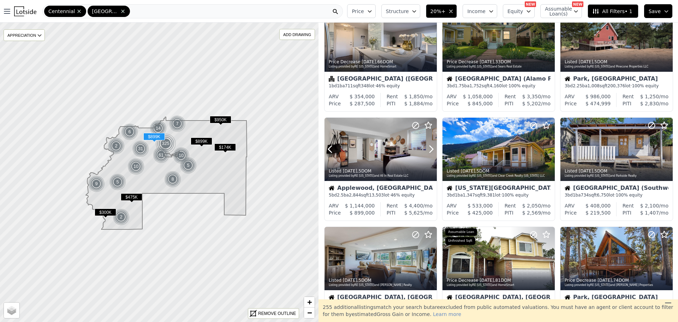
click at [430, 150] on icon at bounding box center [431, 148] width 11 height 11
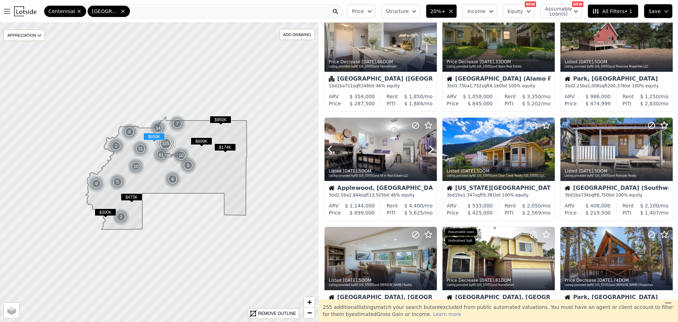
click at [430, 150] on icon at bounding box center [431, 148] width 11 height 11
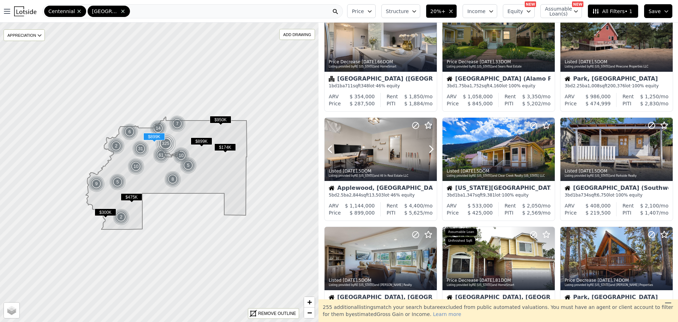
click at [430, 150] on icon at bounding box center [431, 148] width 11 height 11
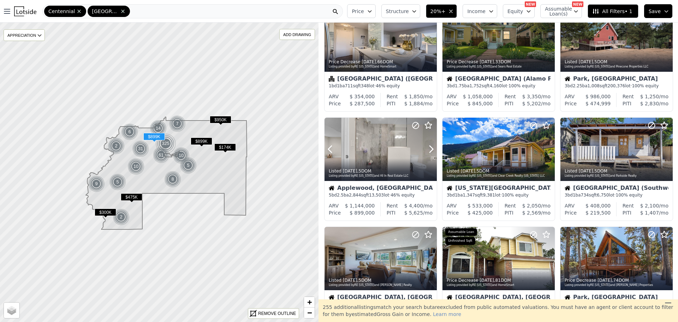
click at [430, 150] on icon at bounding box center [431, 148] width 11 height 11
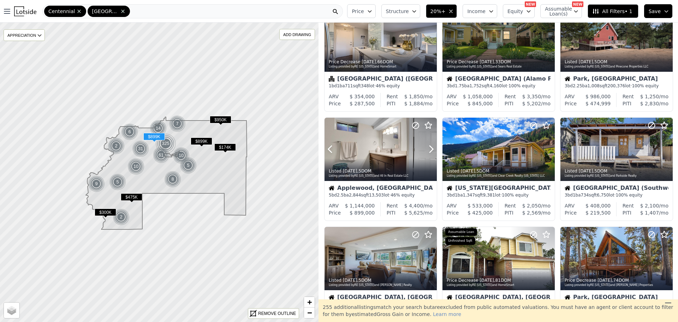
click at [430, 150] on icon at bounding box center [431, 148] width 11 height 11
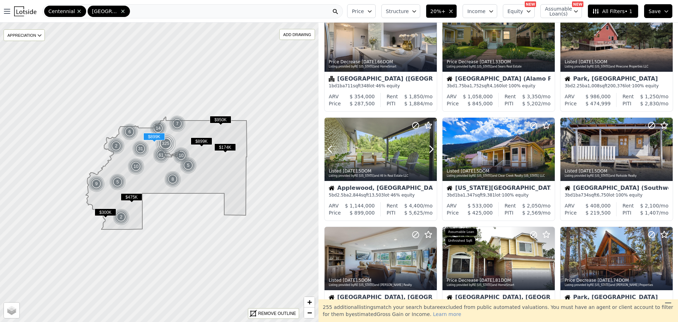
click at [430, 150] on icon at bounding box center [431, 148] width 11 height 11
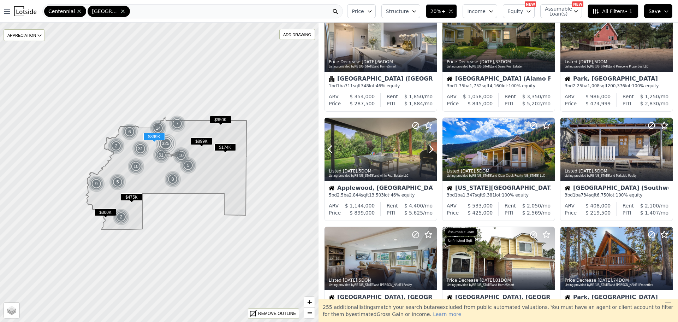
click at [430, 150] on icon at bounding box center [431, 148] width 11 height 11
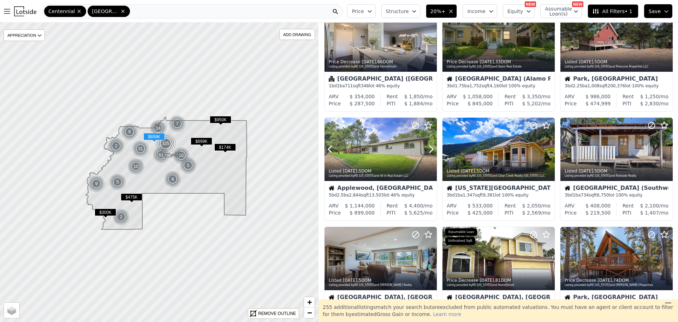
click at [430, 150] on icon at bounding box center [431, 148] width 11 height 11
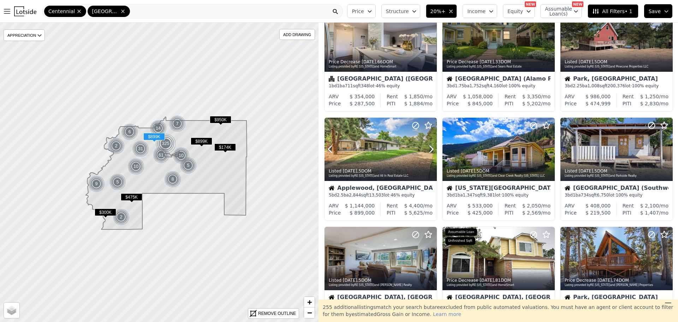
click at [430, 150] on icon at bounding box center [431, 148] width 11 height 11
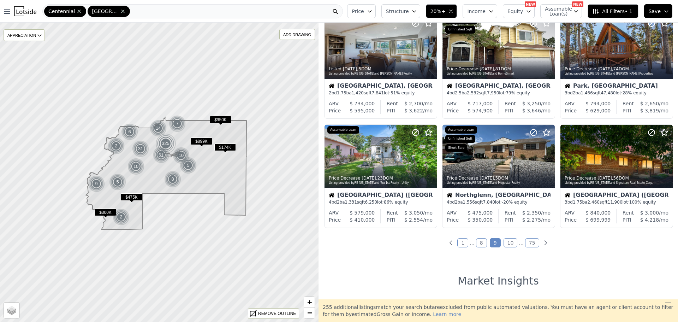
scroll to position [266, 0]
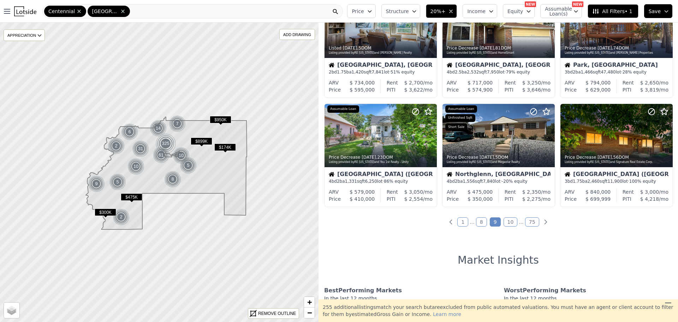
click at [507, 221] on link "10" at bounding box center [511, 221] width 14 height 9
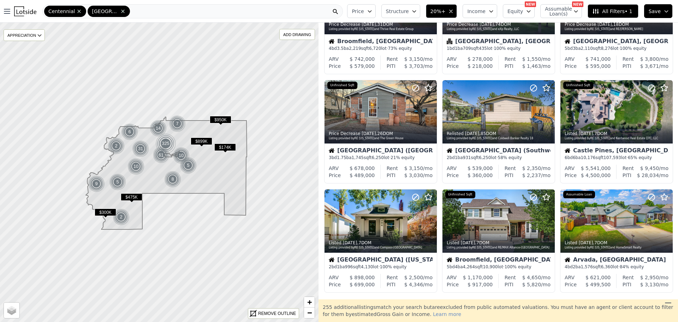
scroll to position [185, 0]
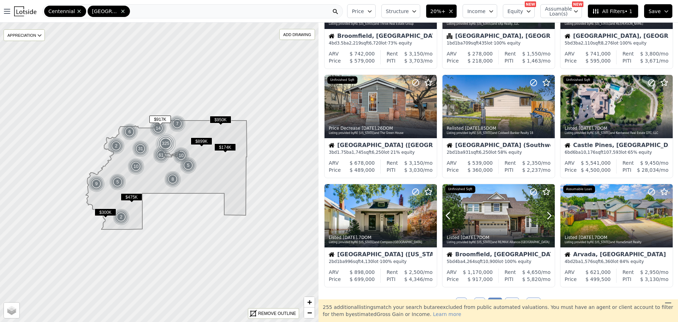
click at [544, 218] on icon at bounding box center [549, 215] width 11 height 11
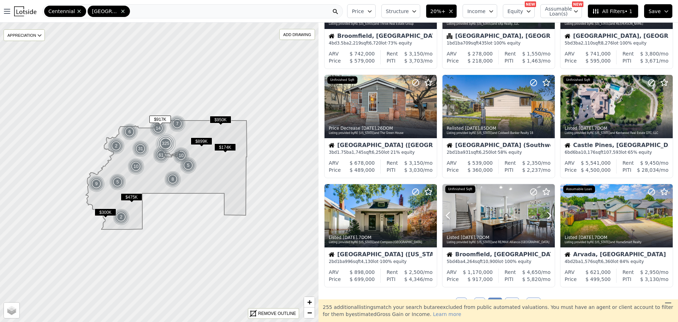
click at [544, 218] on icon at bounding box center [549, 215] width 11 height 11
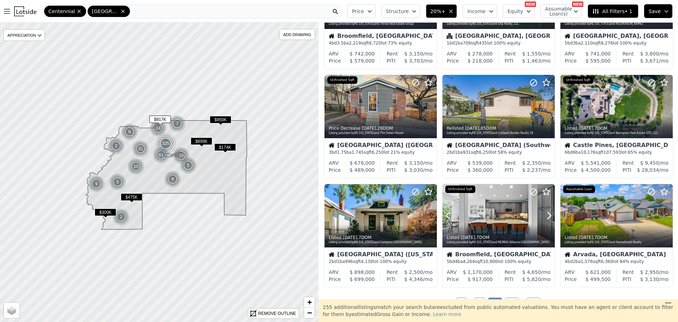
click at [544, 218] on icon at bounding box center [549, 215] width 11 height 11
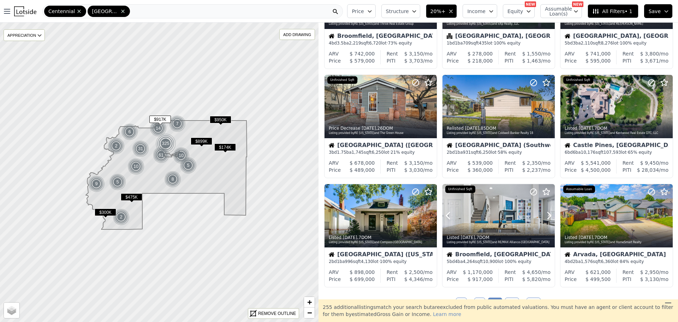
click at [544, 218] on icon at bounding box center [549, 215] width 11 height 11
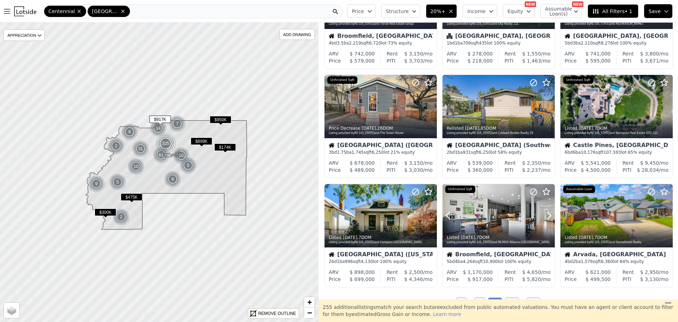
click at [544, 218] on icon at bounding box center [549, 215] width 11 height 11
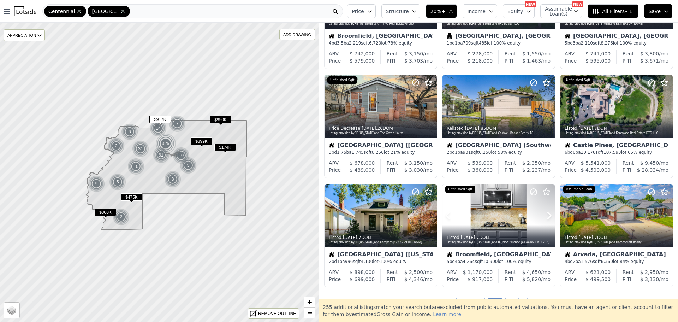
click at [544, 218] on icon at bounding box center [549, 215] width 11 height 11
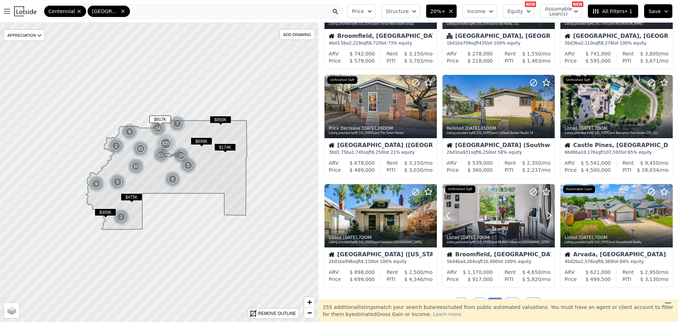
click at [544, 218] on icon at bounding box center [549, 215] width 11 height 11
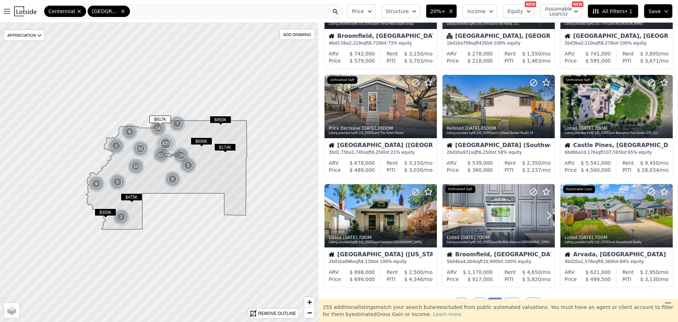
click at [544, 218] on icon at bounding box center [549, 215] width 11 height 11
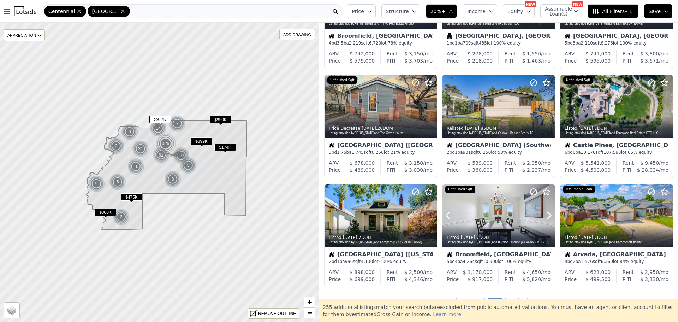
click at [544, 218] on icon at bounding box center [549, 215] width 11 height 11
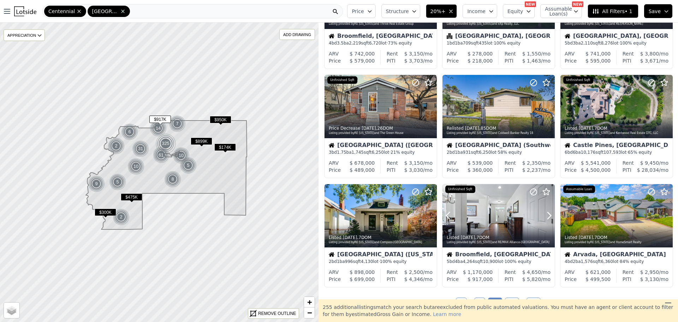
click at [544, 218] on icon at bounding box center [549, 215] width 11 height 11
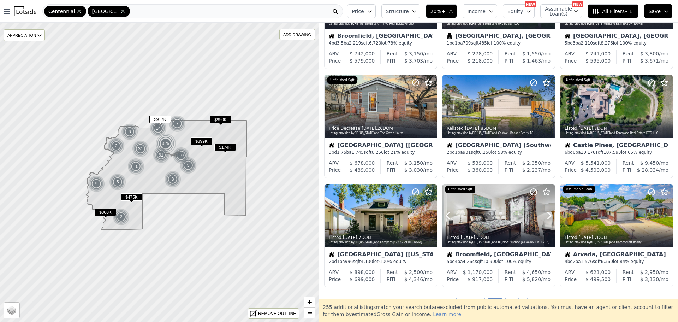
click at [544, 218] on icon at bounding box center [549, 215] width 11 height 11
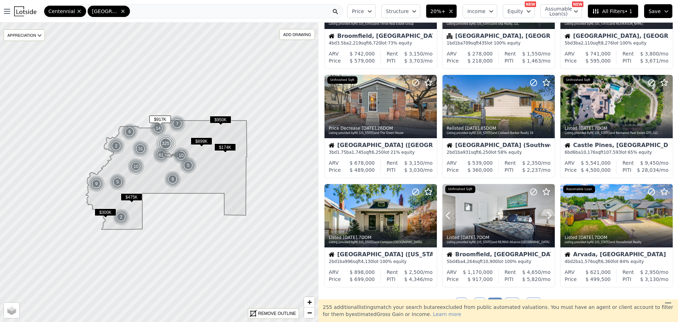
click at [544, 218] on icon at bounding box center [549, 215] width 11 height 11
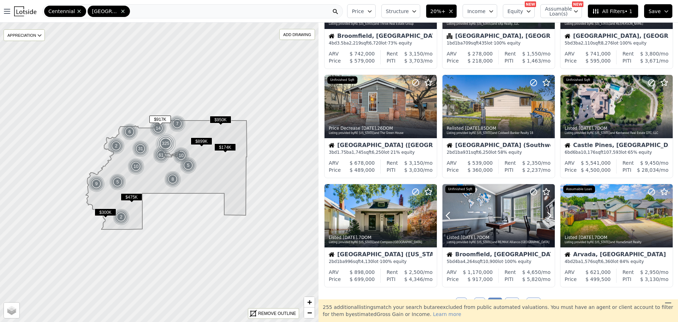
click at [544, 218] on icon at bounding box center [549, 215] width 11 height 11
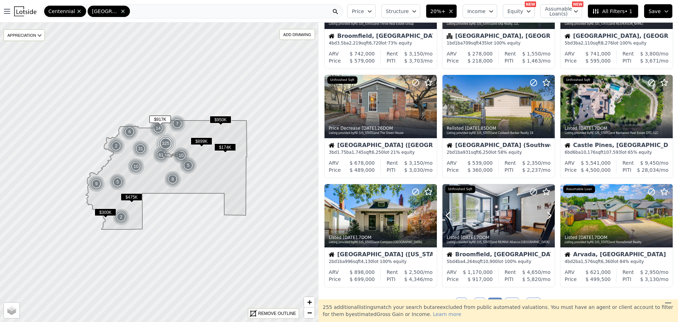
click at [544, 218] on icon at bounding box center [549, 215] width 11 height 11
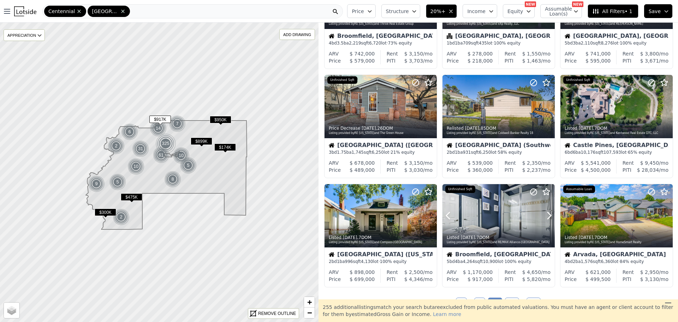
click at [544, 218] on icon at bounding box center [549, 215] width 11 height 11
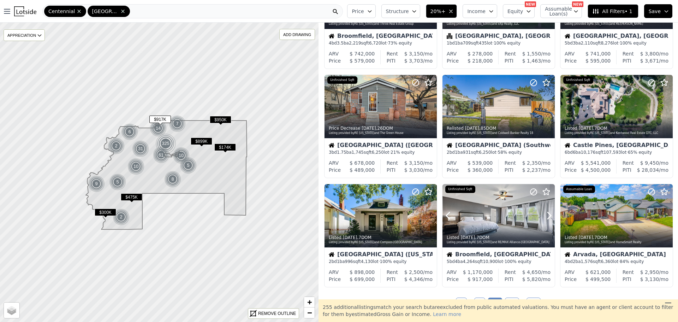
click at [544, 218] on icon at bounding box center [549, 215] width 11 height 11
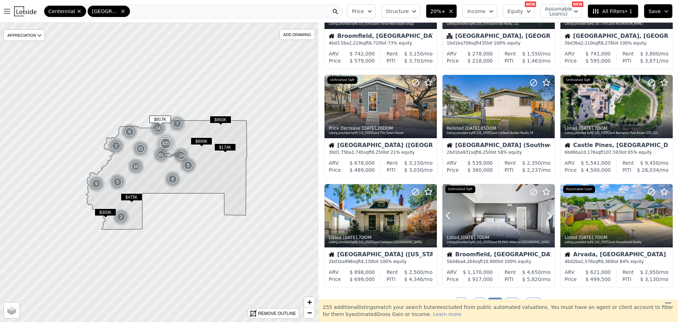
click at [544, 218] on icon at bounding box center [549, 215] width 11 height 11
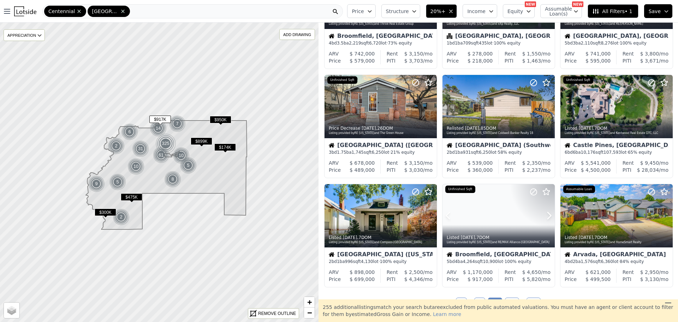
click at [544, 218] on icon at bounding box center [549, 215] width 11 height 11
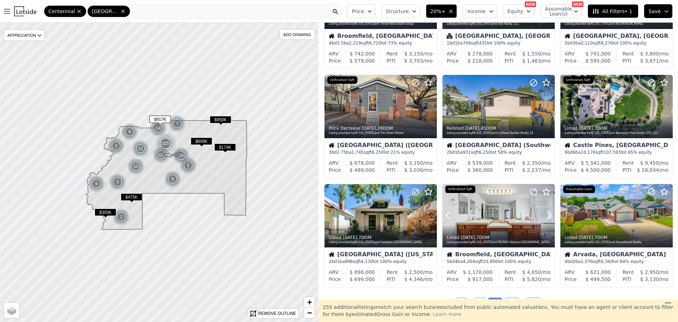
click at [544, 218] on icon at bounding box center [549, 215] width 11 height 11
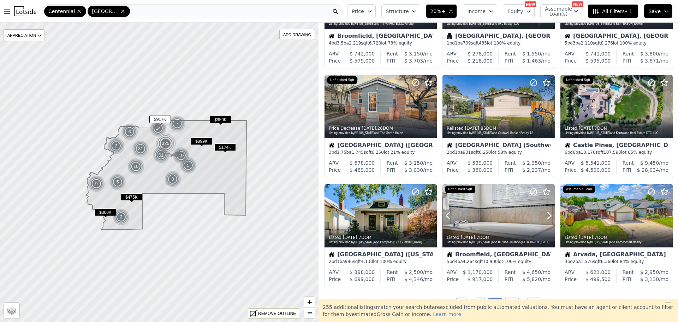
click at [544, 218] on icon at bounding box center [549, 215] width 11 height 11
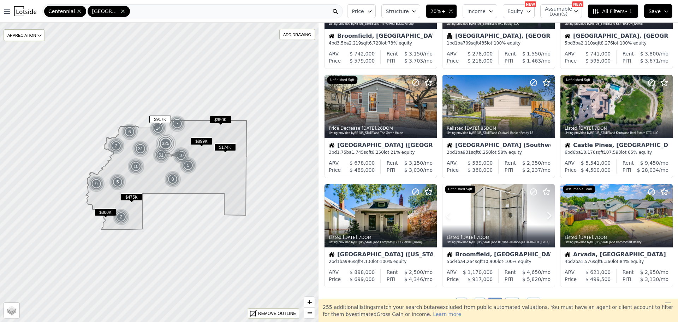
click at [544, 218] on icon at bounding box center [549, 215] width 11 height 11
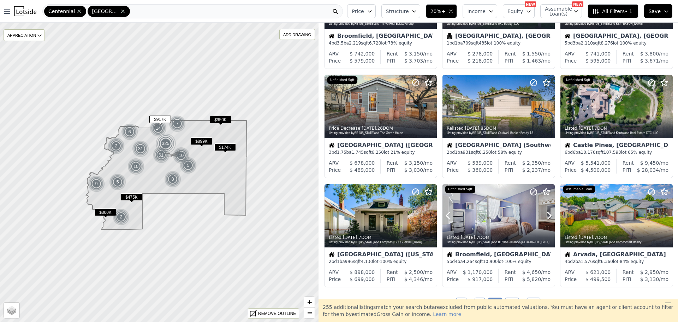
click at [544, 218] on icon at bounding box center [549, 215] width 11 height 11
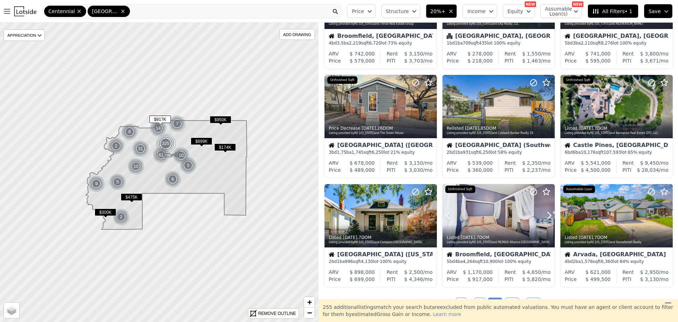
click at [544, 218] on icon at bounding box center [549, 215] width 11 height 11
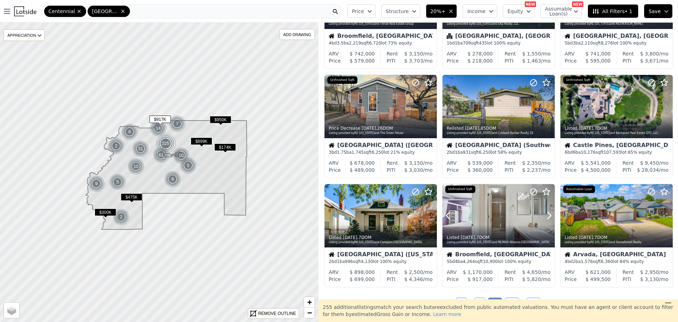
click at [544, 218] on icon at bounding box center [549, 215] width 11 height 11
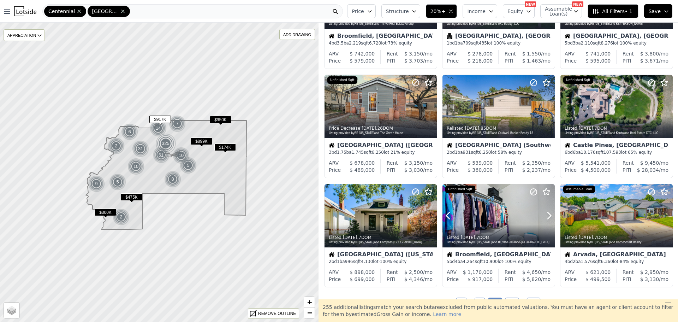
click at [544, 218] on icon at bounding box center [549, 215] width 11 height 11
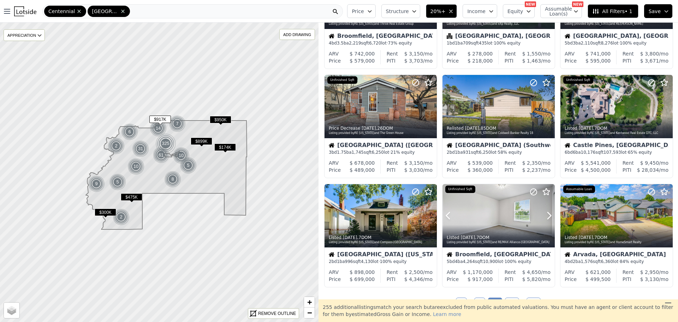
click at [544, 218] on icon at bounding box center [549, 215] width 11 height 11
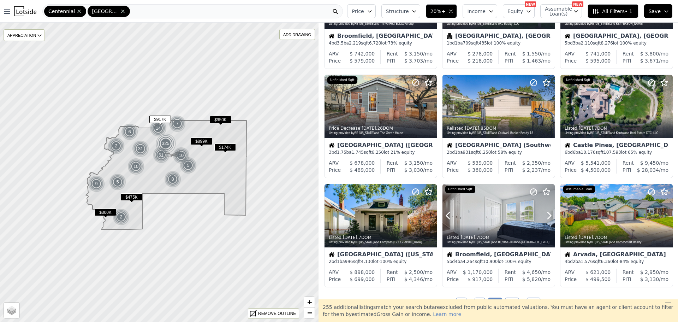
click at [544, 218] on icon at bounding box center [549, 215] width 11 height 11
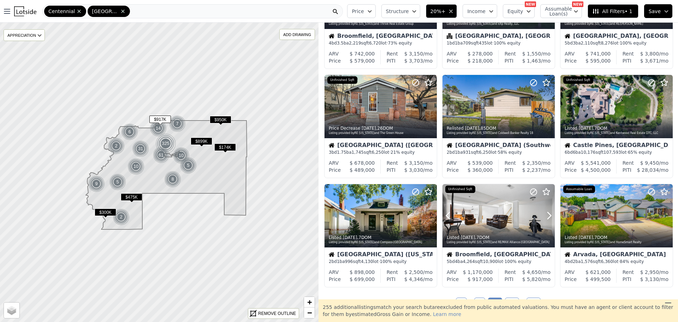
click at [544, 218] on icon at bounding box center [549, 215] width 11 height 11
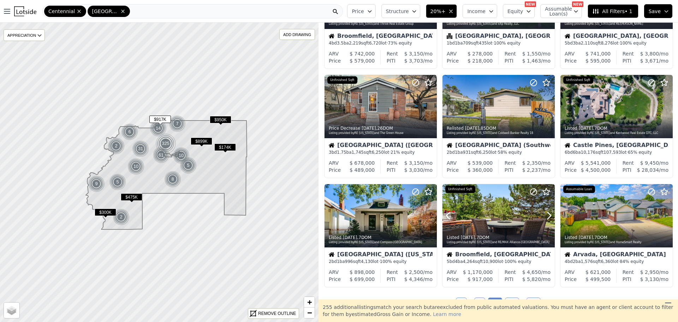
click at [544, 218] on icon at bounding box center [549, 215] width 11 height 11
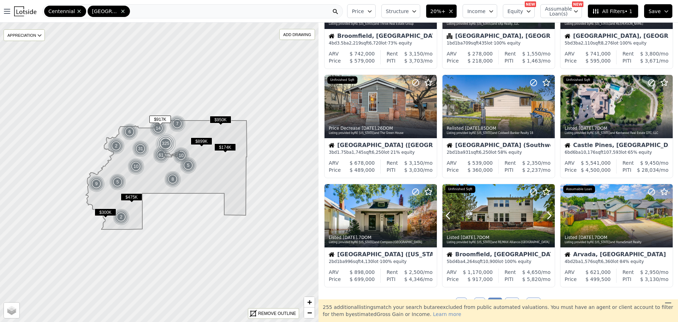
click at [544, 218] on icon at bounding box center [549, 215] width 11 height 11
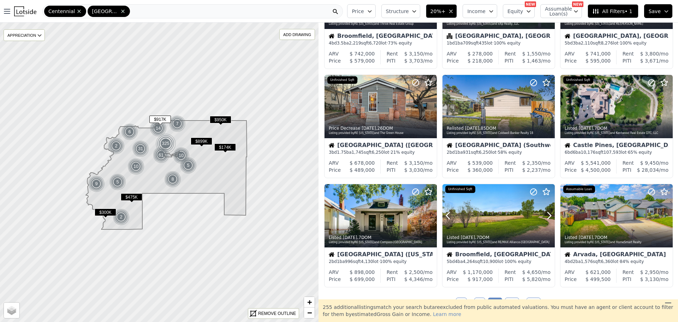
click at [544, 218] on icon at bounding box center [549, 215] width 11 height 11
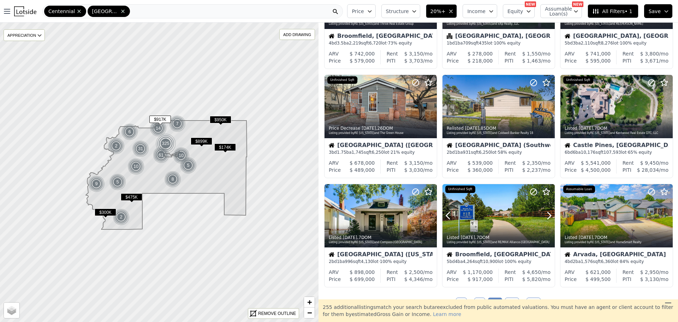
click at [544, 218] on icon at bounding box center [549, 215] width 11 height 11
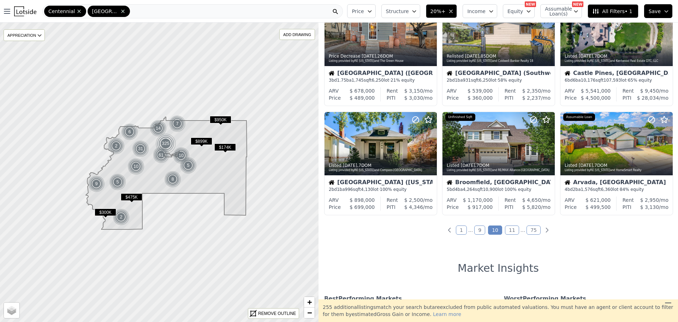
scroll to position [260, 0]
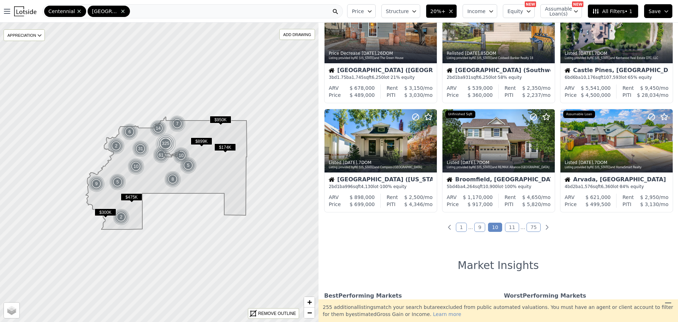
click at [508, 229] on link "11" at bounding box center [512, 227] width 14 height 9
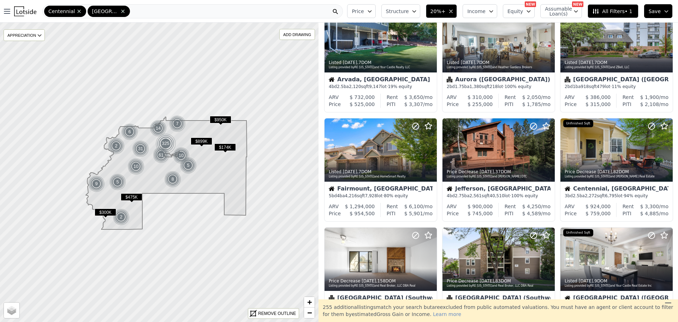
scroll to position [0, 0]
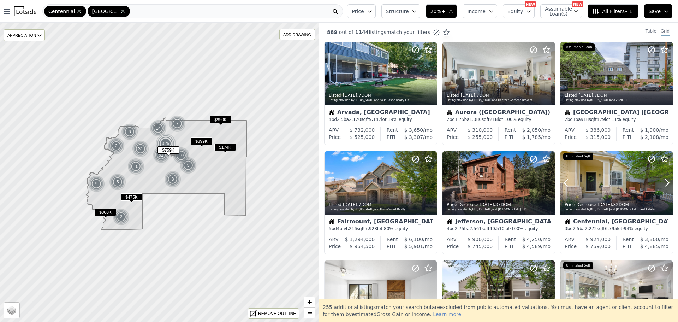
click at [663, 184] on icon at bounding box center [667, 182] width 11 height 11
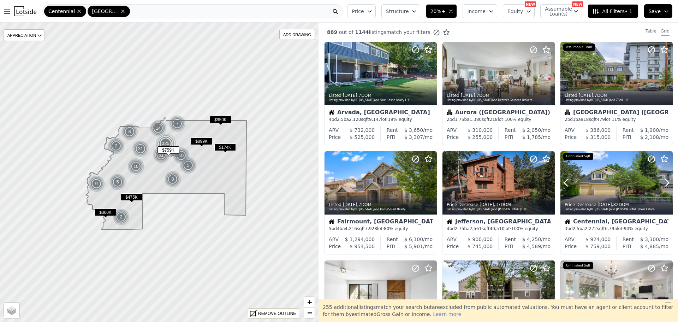
click at [663, 184] on icon at bounding box center [667, 182] width 11 height 11
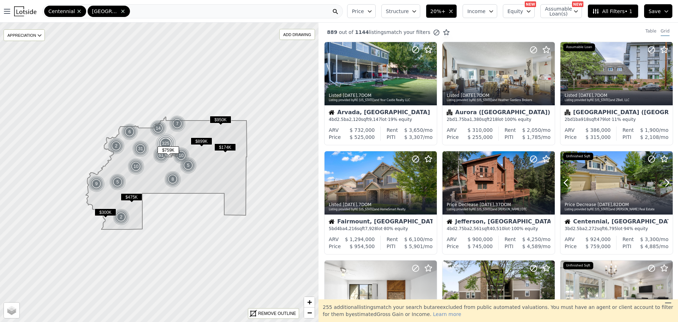
click at [663, 184] on icon at bounding box center [667, 182] width 11 height 11
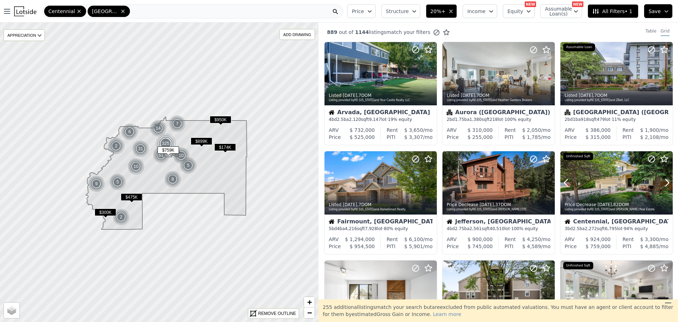
click at [663, 184] on icon at bounding box center [667, 182] width 11 height 11
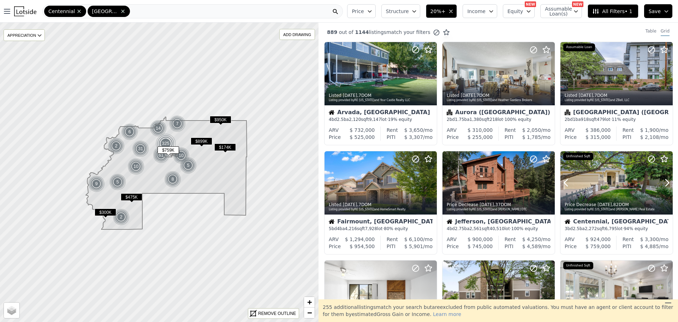
click at [663, 184] on icon at bounding box center [667, 182] width 11 height 11
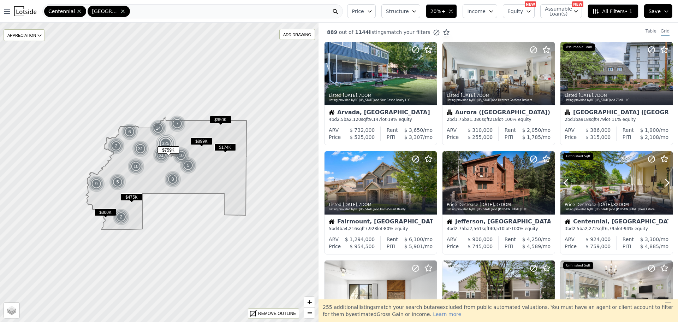
click at [663, 184] on icon at bounding box center [667, 182] width 11 height 11
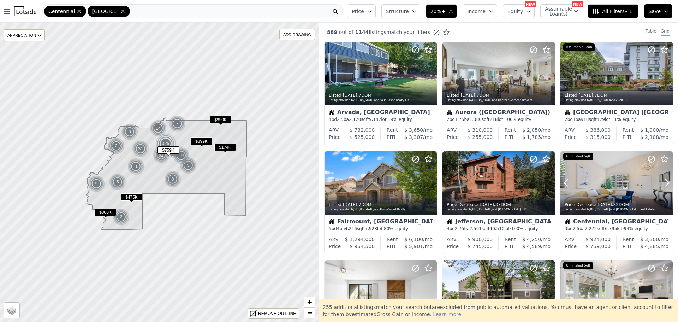
click at [663, 184] on icon at bounding box center [667, 182] width 11 height 11
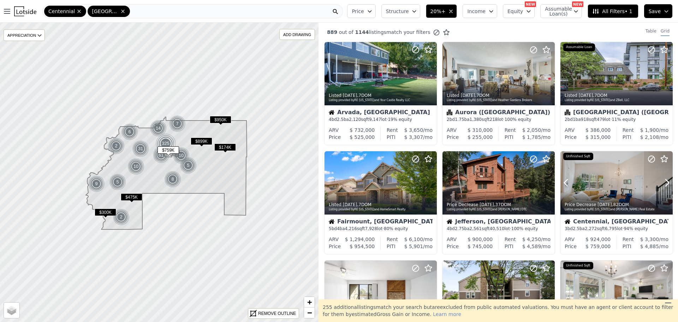
click at [663, 184] on icon at bounding box center [667, 182] width 11 height 11
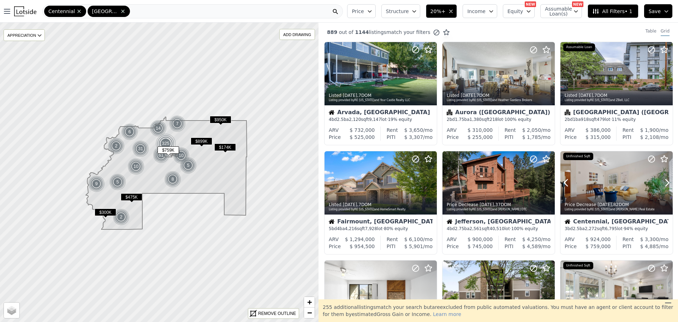
click at [663, 184] on icon at bounding box center [667, 182] width 11 height 11
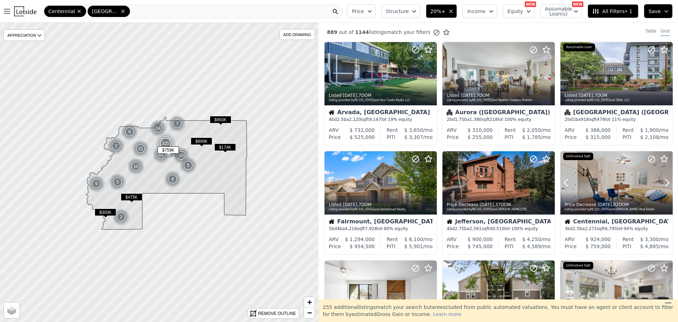
click at [663, 184] on icon at bounding box center [667, 182] width 11 height 11
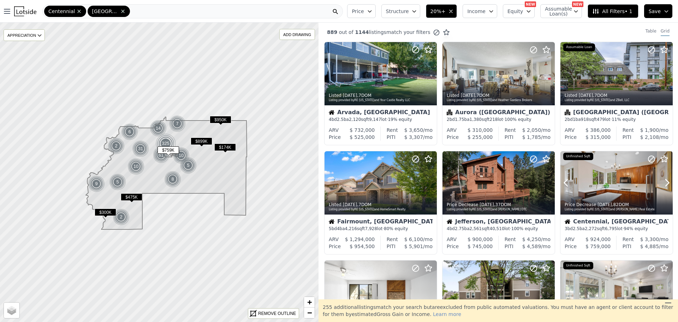
click at [663, 184] on icon at bounding box center [667, 182] width 11 height 11
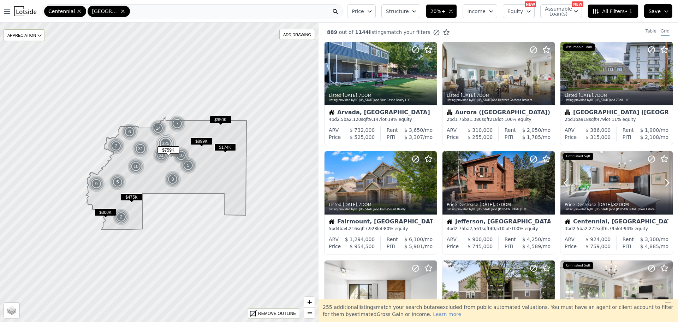
click at [663, 184] on icon at bounding box center [667, 182] width 11 height 11
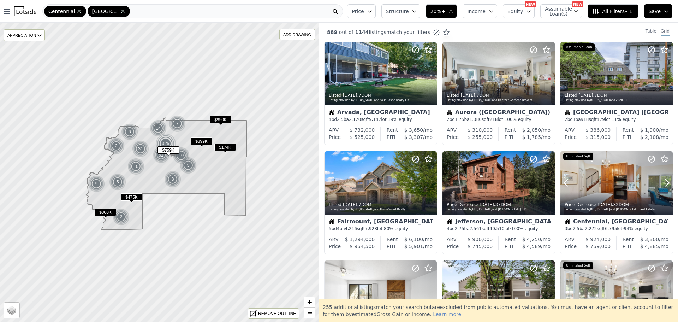
click at [663, 184] on icon at bounding box center [667, 182] width 11 height 11
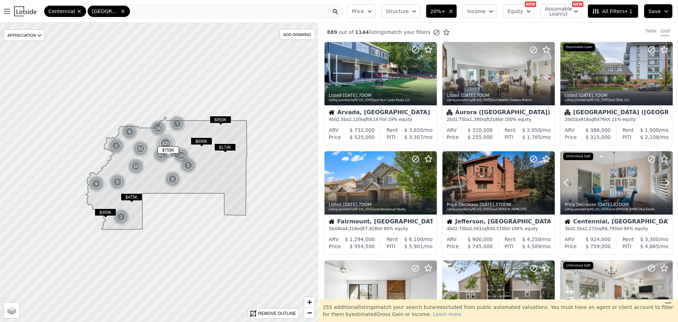
click at [663, 184] on icon at bounding box center [667, 182] width 11 height 11
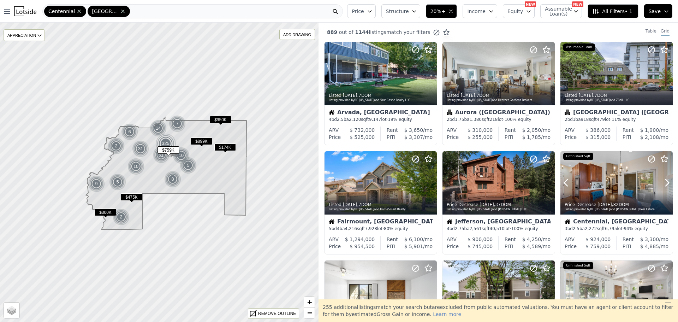
click at [663, 184] on icon at bounding box center [667, 182] width 11 height 11
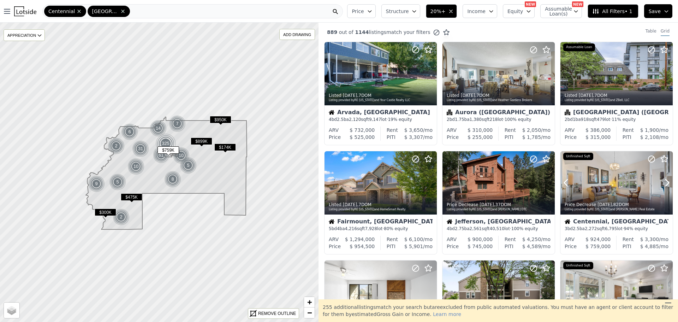
click at [663, 184] on icon at bounding box center [667, 182] width 11 height 11
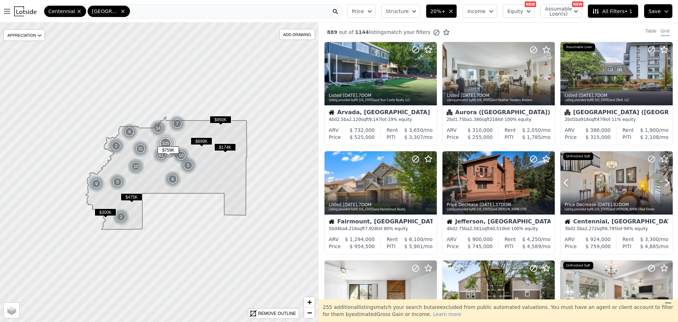
click at [663, 184] on icon at bounding box center [667, 182] width 11 height 11
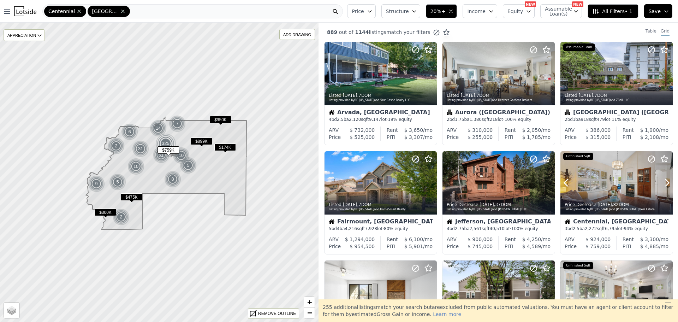
click at [663, 184] on icon at bounding box center [667, 182] width 11 height 11
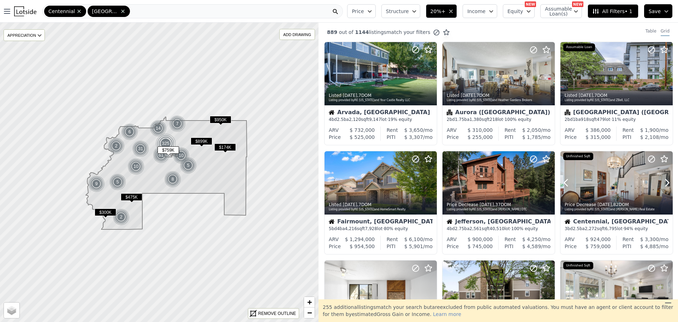
click at [663, 184] on icon at bounding box center [667, 182] width 11 height 11
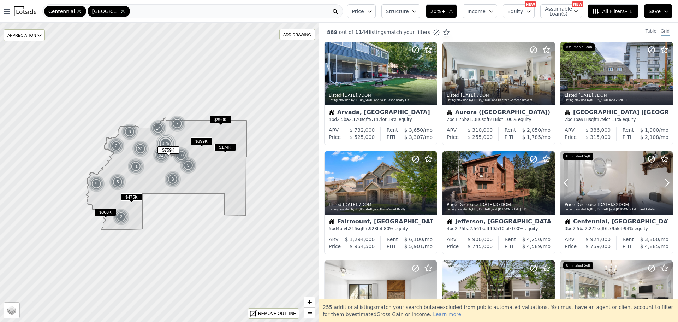
click at [663, 184] on icon at bounding box center [667, 182] width 11 height 11
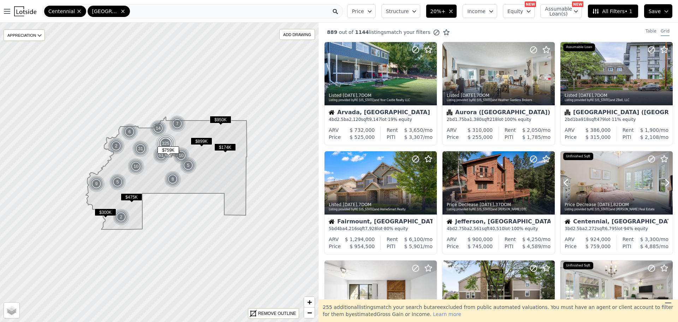
click at [663, 184] on icon at bounding box center [667, 182] width 11 height 11
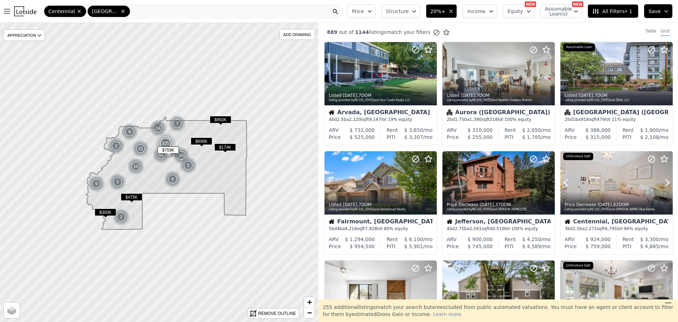
click at [663, 184] on icon at bounding box center [667, 182] width 11 height 11
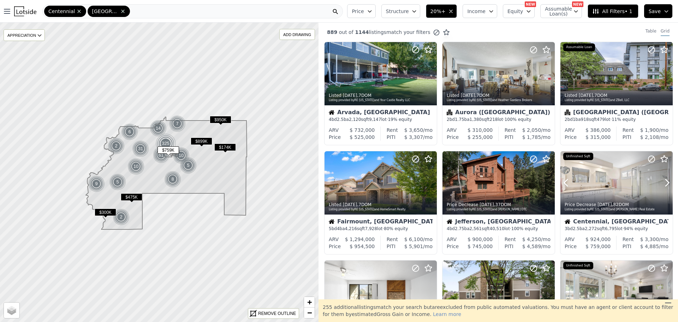
click at [663, 184] on icon at bounding box center [667, 182] width 11 height 11
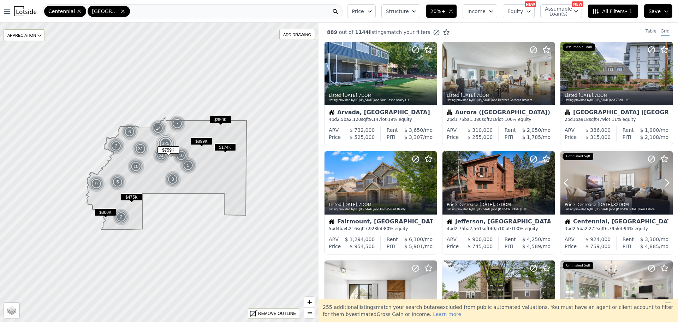
click at [663, 184] on icon at bounding box center [667, 182] width 11 height 11
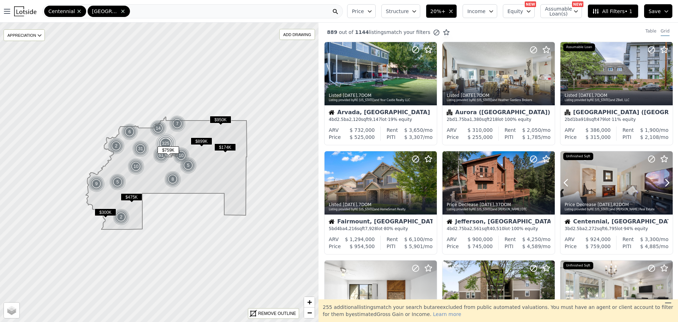
click at [663, 184] on icon at bounding box center [667, 182] width 11 height 11
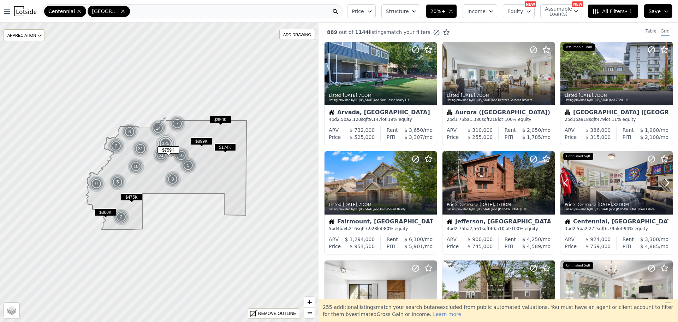
click at [663, 184] on icon at bounding box center [667, 182] width 11 height 11
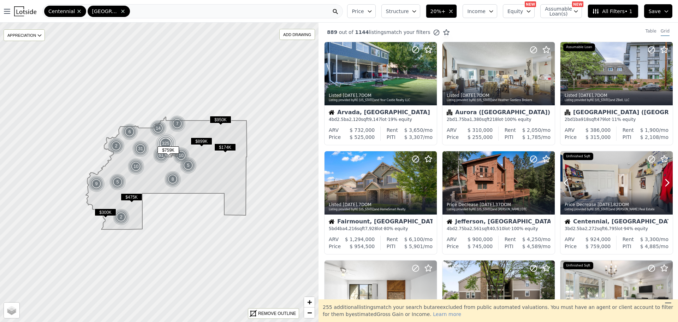
click at [663, 184] on icon at bounding box center [667, 182] width 11 height 11
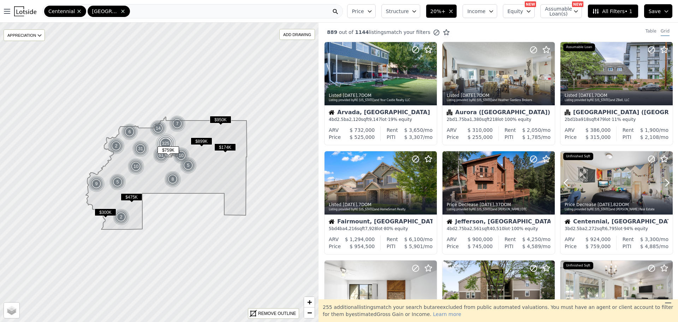
click at [663, 184] on icon at bounding box center [667, 182] width 11 height 11
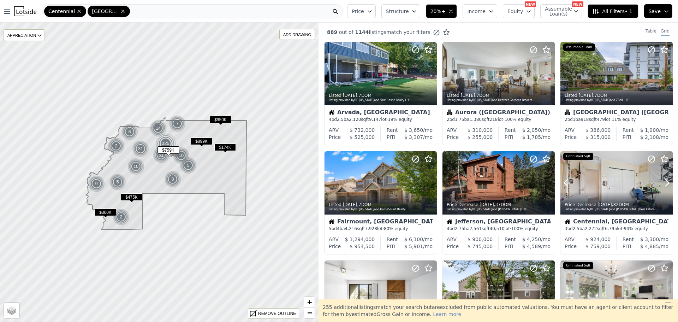
click at [663, 184] on icon at bounding box center [667, 182] width 11 height 11
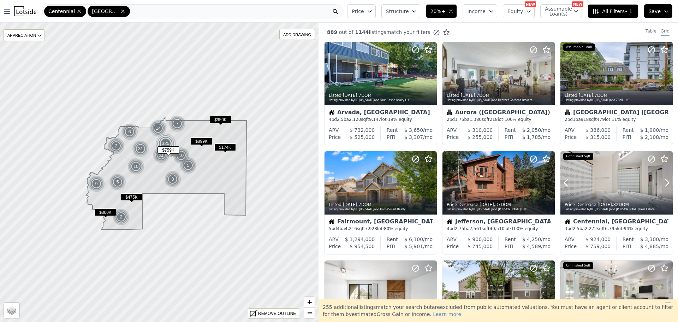
click at [663, 184] on icon at bounding box center [667, 182] width 11 height 11
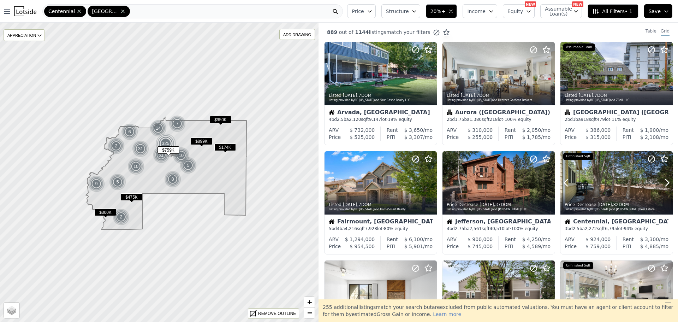
click at [663, 184] on icon at bounding box center [667, 182] width 11 height 11
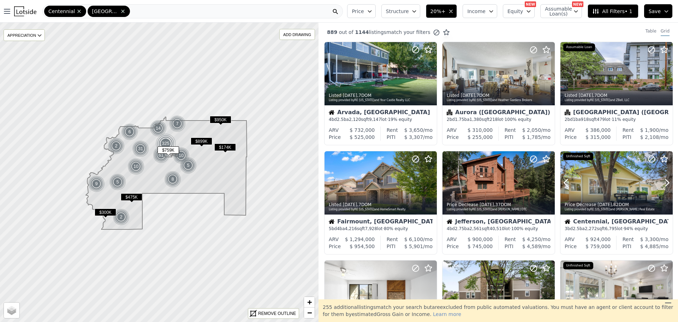
click at [663, 184] on icon at bounding box center [667, 182] width 11 height 11
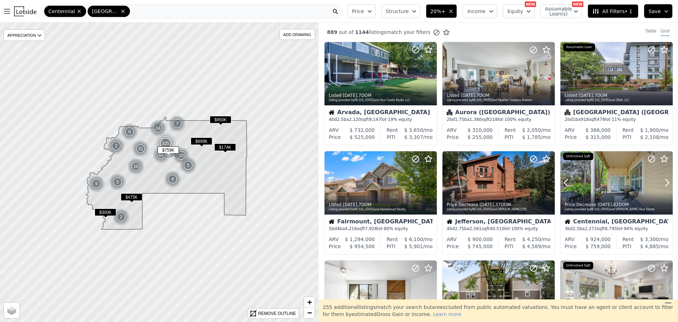
click at [663, 184] on icon at bounding box center [667, 182] width 11 height 11
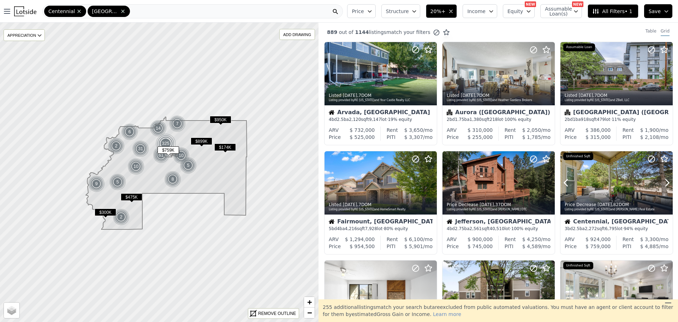
click at [663, 184] on icon at bounding box center [667, 182] width 11 height 11
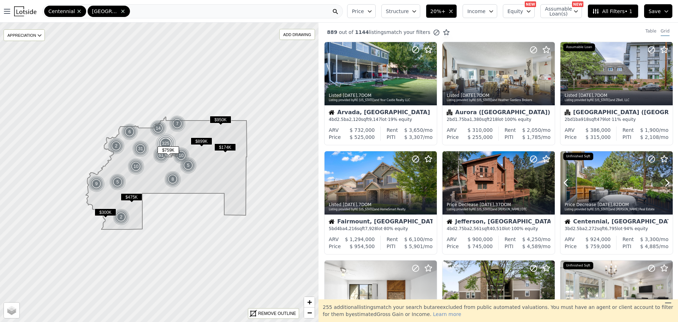
click at [663, 184] on icon at bounding box center [667, 182] width 11 height 11
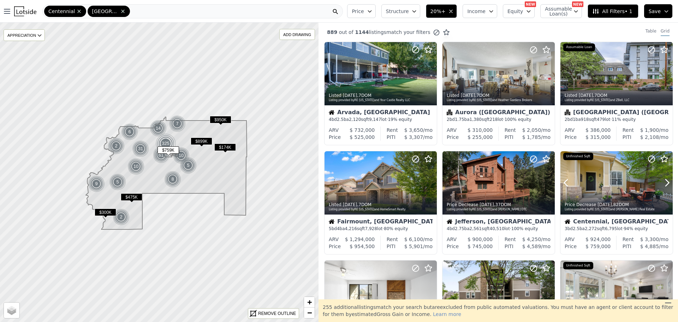
click at [663, 184] on icon at bounding box center [667, 182] width 11 height 11
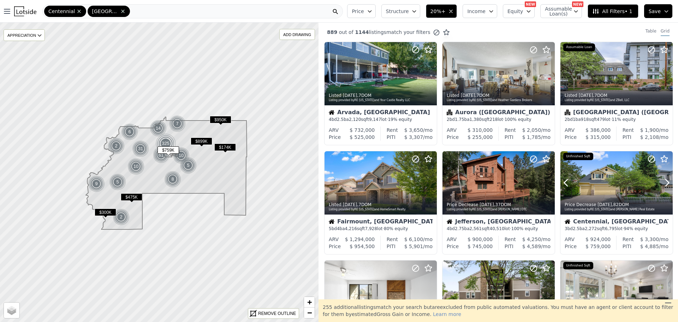
click at [663, 184] on icon at bounding box center [667, 182] width 11 height 11
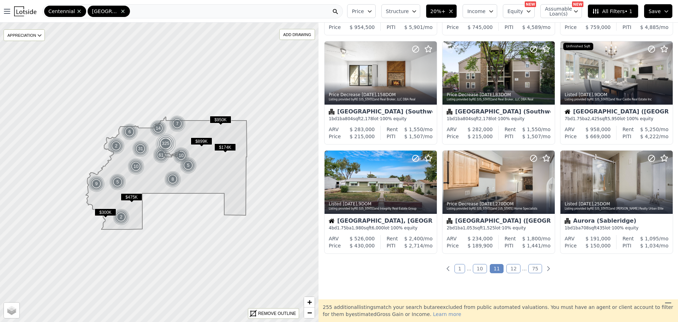
scroll to position [224, 0]
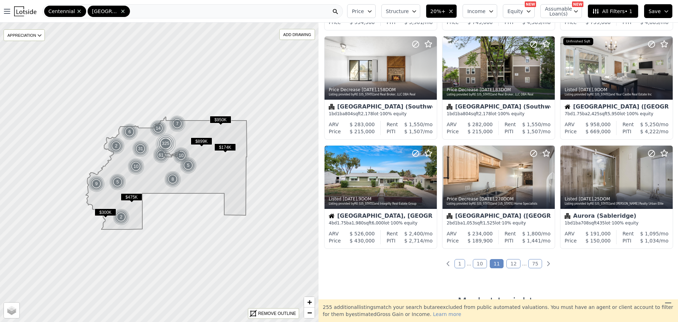
click at [508, 260] on link "12" at bounding box center [513, 263] width 14 height 9
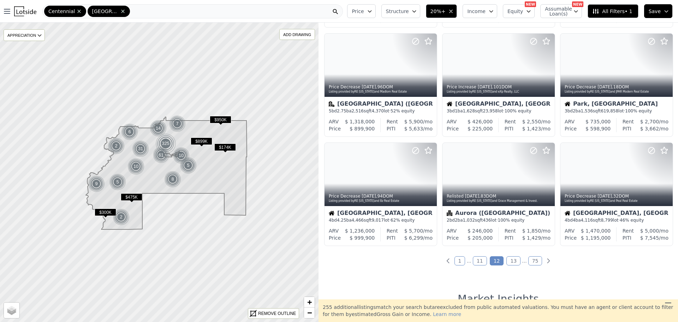
scroll to position [230, 0]
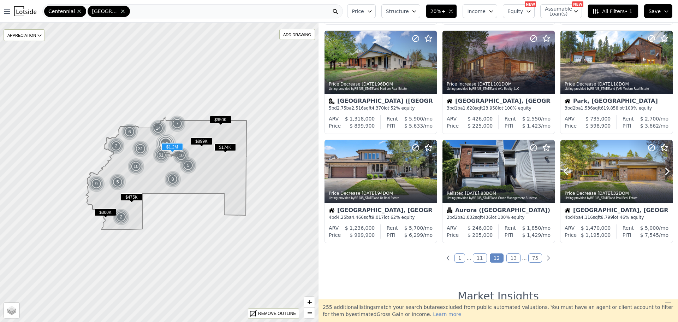
click at [664, 172] on icon at bounding box center [667, 171] width 11 height 11
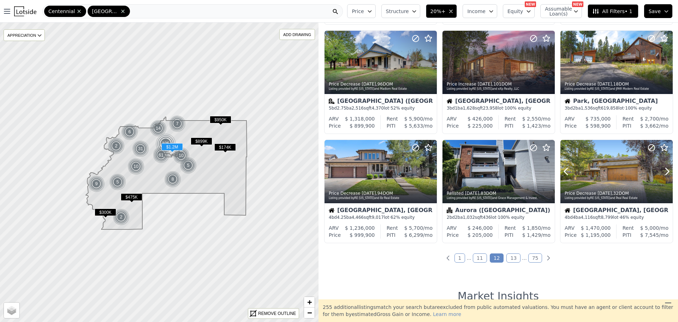
click at [664, 172] on icon at bounding box center [667, 171] width 11 height 11
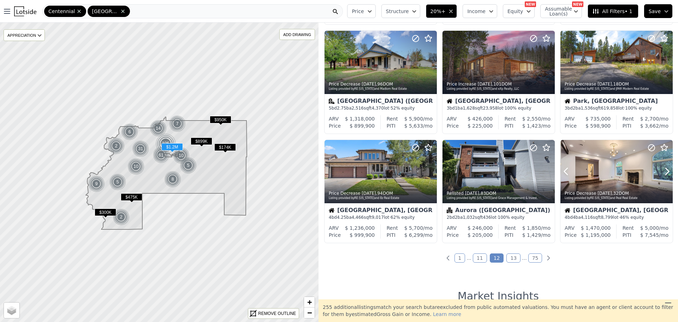
click at [664, 172] on icon at bounding box center [667, 171] width 11 height 11
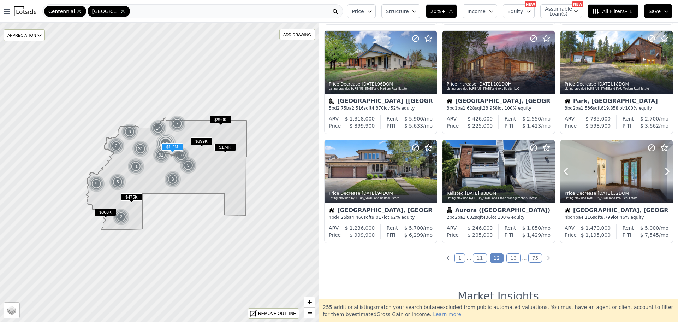
click at [664, 172] on icon at bounding box center [667, 171] width 11 height 11
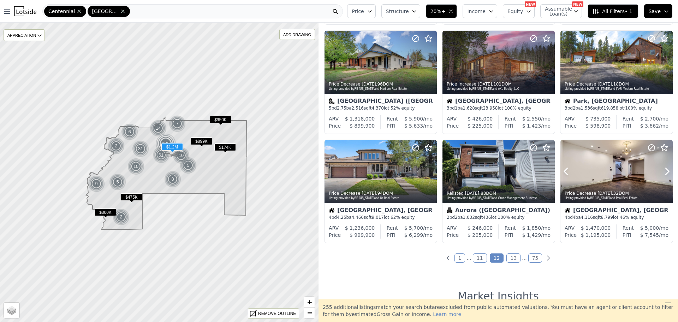
click at [664, 172] on icon at bounding box center [667, 171] width 11 height 11
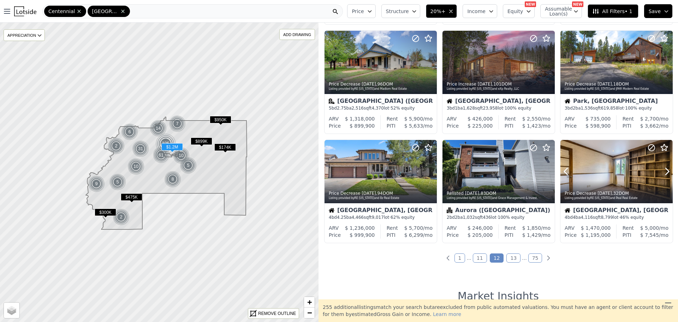
click at [664, 172] on icon at bounding box center [667, 171] width 11 height 11
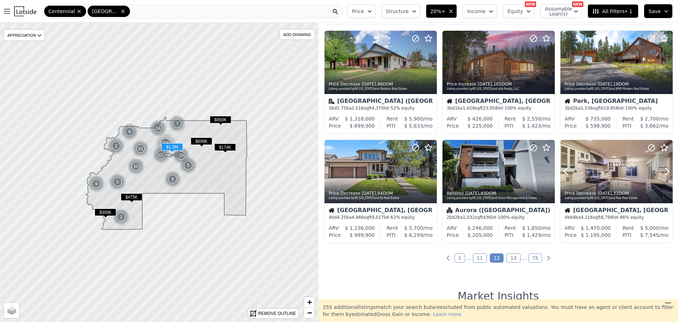
click at [664, 172] on icon at bounding box center [667, 171] width 11 height 11
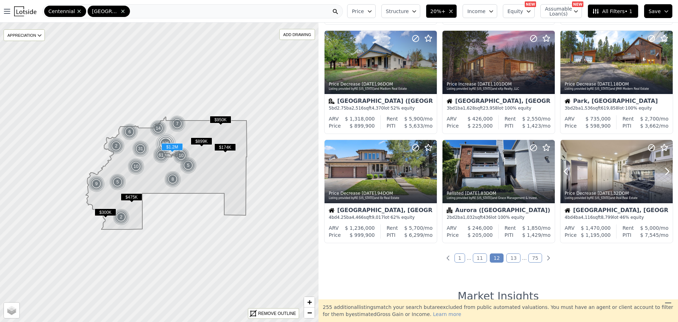
click at [664, 172] on icon at bounding box center [667, 171] width 11 height 11
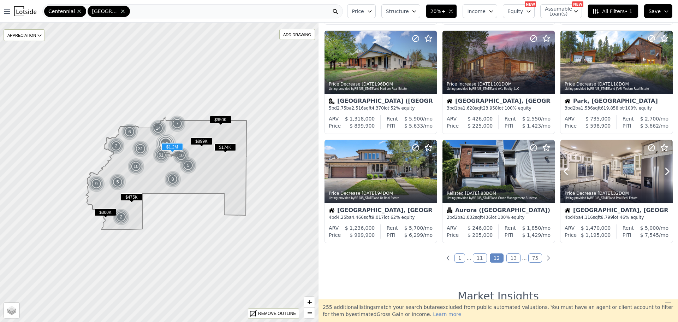
click at [664, 172] on icon at bounding box center [667, 171] width 11 height 11
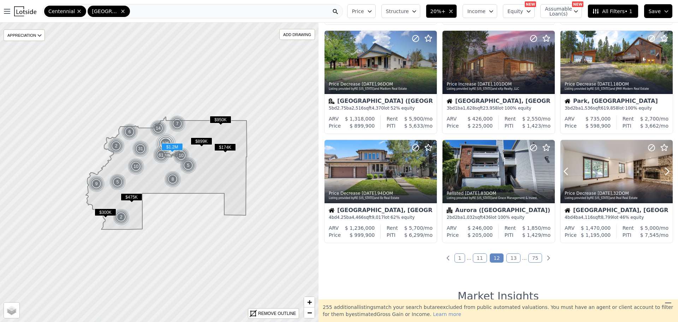
click at [664, 172] on icon at bounding box center [667, 171] width 11 height 11
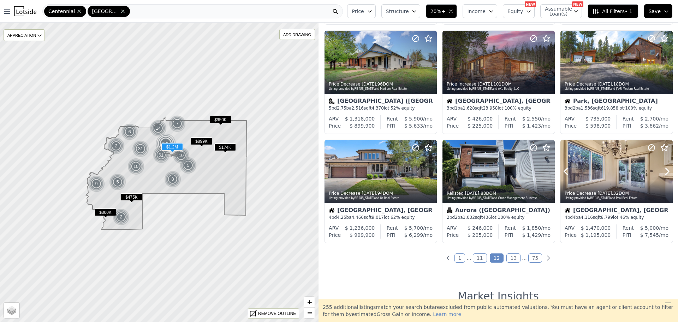
click at [664, 172] on icon at bounding box center [667, 171] width 11 height 11
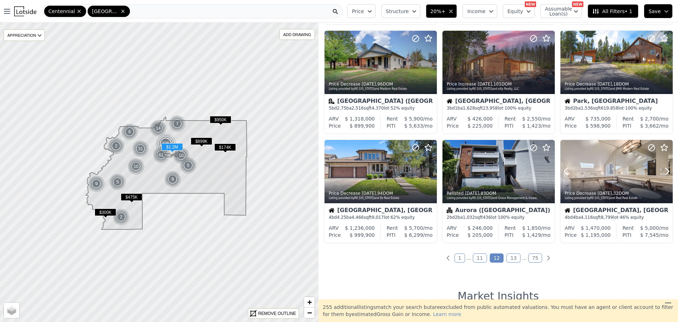
click at [664, 172] on icon at bounding box center [667, 171] width 11 height 11
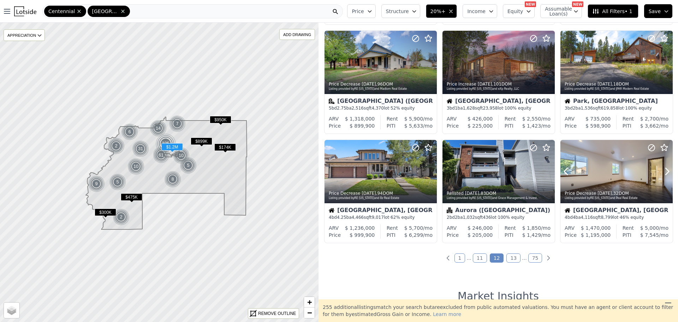
click at [664, 172] on icon at bounding box center [667, 171] width 11 height 11
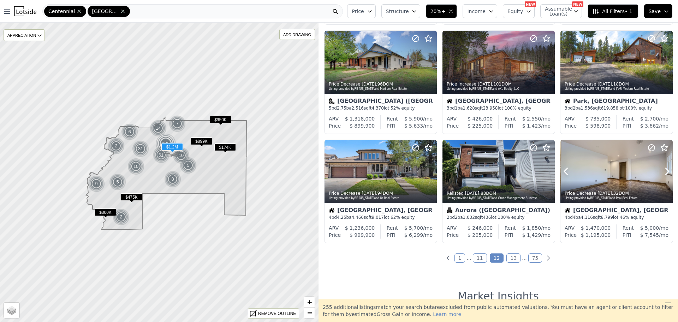
click at [664, 172] on icon at bounding box center [667, 171] width 11 height 11
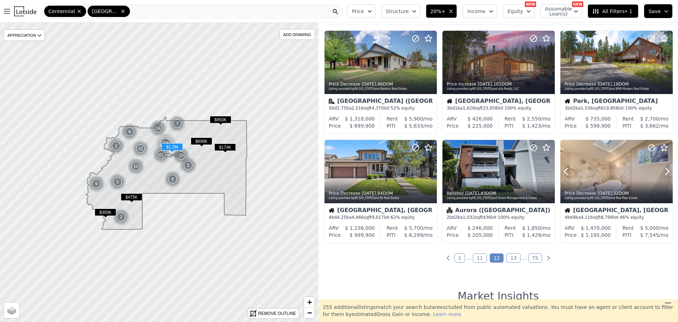
click at [664, 172] on icon at bounding box center [667, 171] width 11 height 11
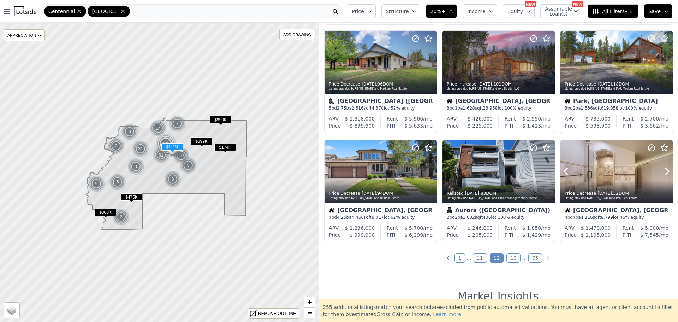
click at [664, 172] on icon at bounding box center [667, 171] width 11 height 11
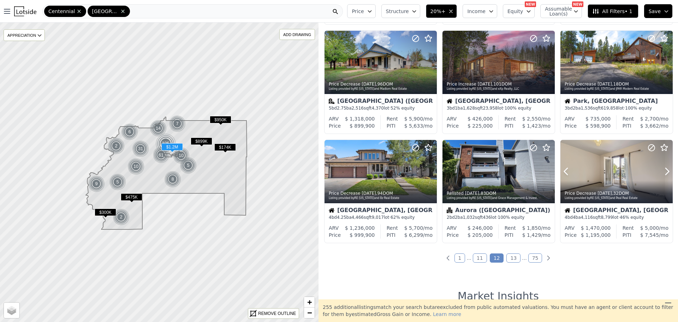
click at [664, 172] on icon at bounding box center [667, 171] width 11 height 11
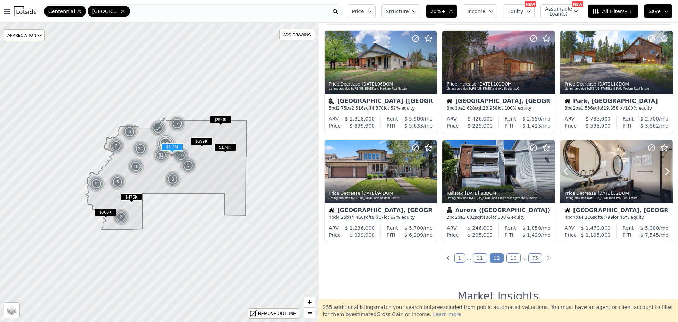
click at [664, 172] on icon at bounding box center [667, 171] width 11 height 11
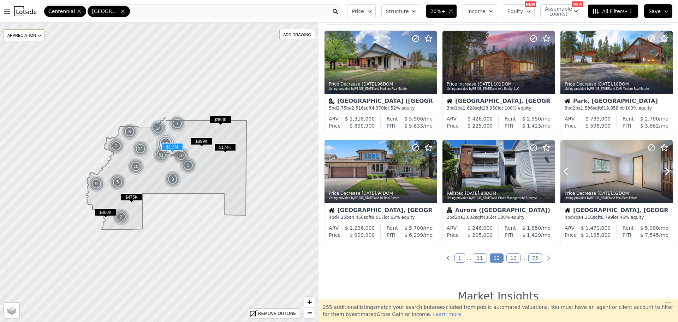
click at [664, 172] on icon at bounding box center [667, 171] width 11 height 11
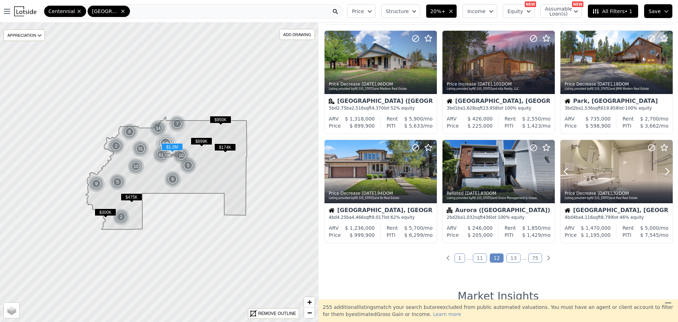
click at [664, 172] on icon at bounding box center [667, 171] width 11 height 11
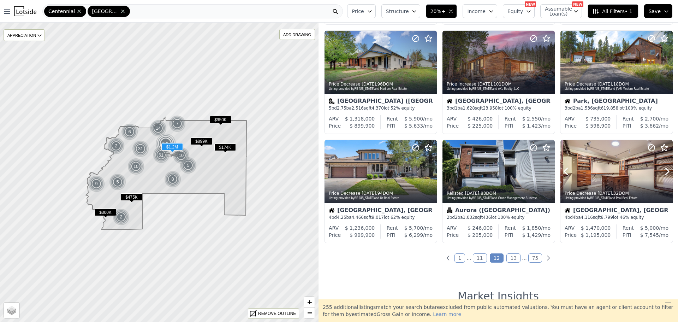
click at [664, 172] on icon at bounding box center [667, 171] width 11 height 11
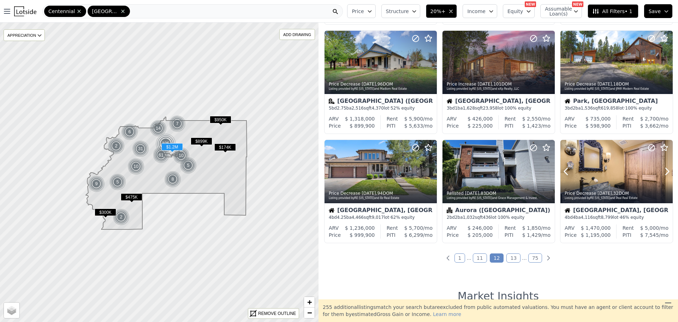
click at [664, 172] on icon at bounding box center [667, 171] width 11 height 11
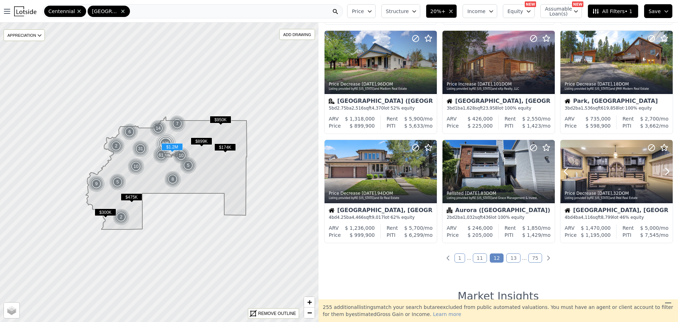
click at [664, 172] on icon at bounding box center [667, 171] width 11 height 11
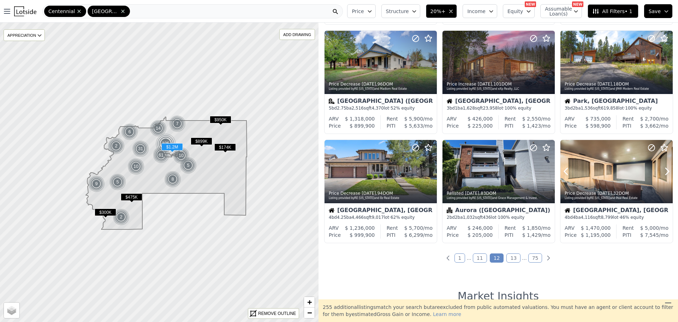
click at [664, 172] on icon at bounding box center [667, 171] width 11 height 11
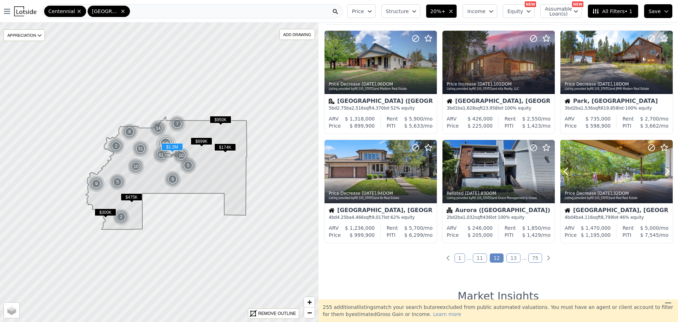
click at [664, 172] on icon at bounding box center [667, 171] width 11 height 11
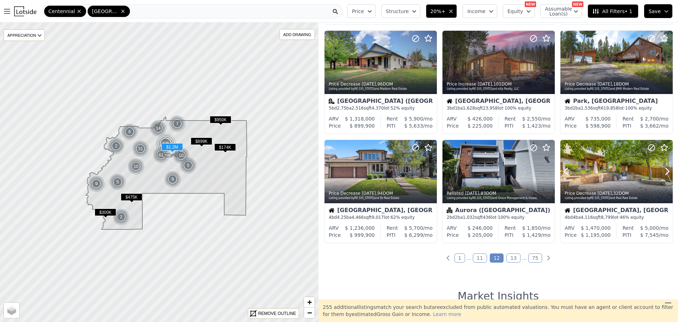
click at [664, 172] on icon at bounding box center [667, 171] width 11 height 11
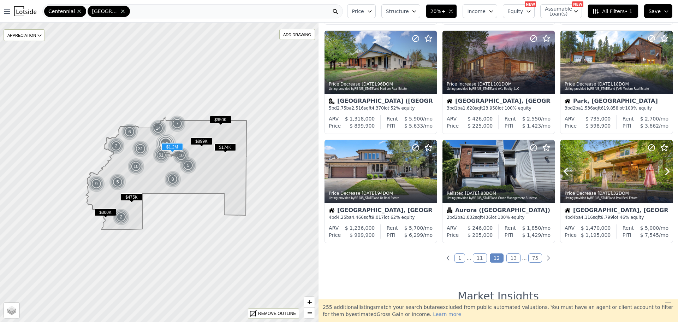
click at [664, 172] on icon at bounding box center [667, 171] width 11 height 11
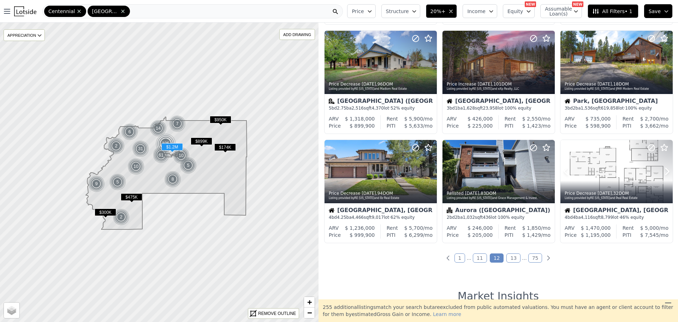
click at [664, 172] on icon at bounding box center [667, 171] width 11 height 11
click at [630, 168] on div at bounding box center [650, 162] width 45 height 45
click at [515, 256] on link "13" at bounding box center [513, 257] width 14 height 9
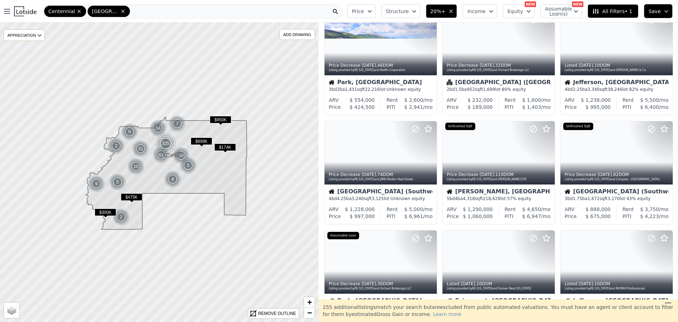
scroll to position [0, 0]
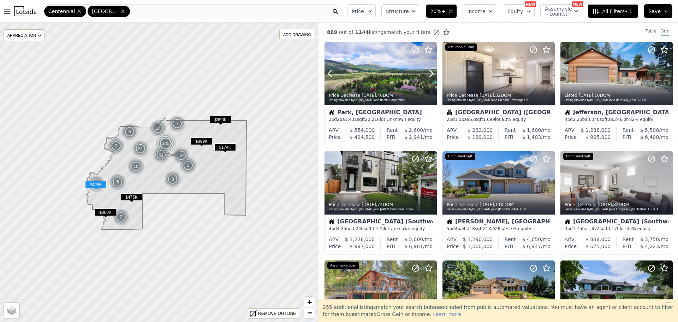
click at [369, 79] on div at bounding box center [381, 73] width 112 height 63
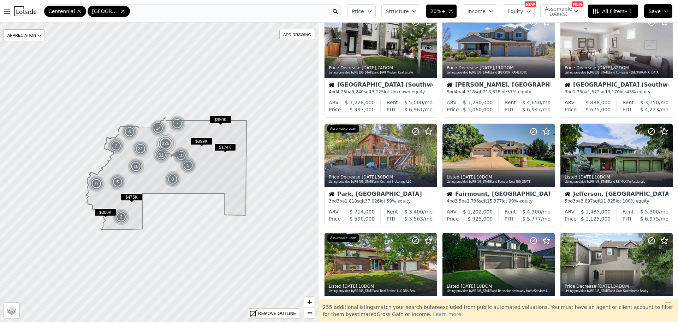
scroll to position [139, 0]
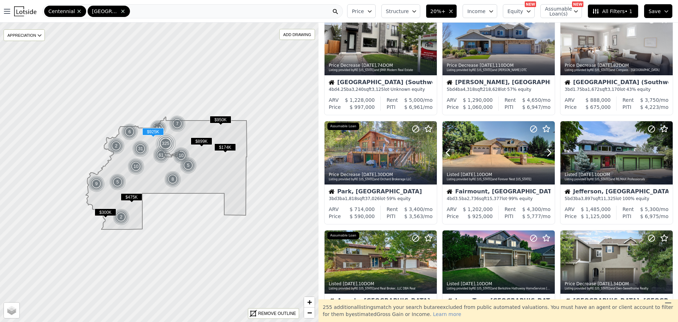
click at [545, 154] on icon at bounding box center [549, 152] width 11 height 11
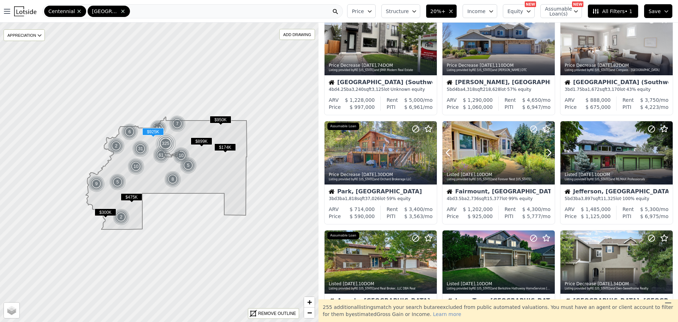
click at [545, 154] on icon at bounding box center [549, 152] width 11 height 11
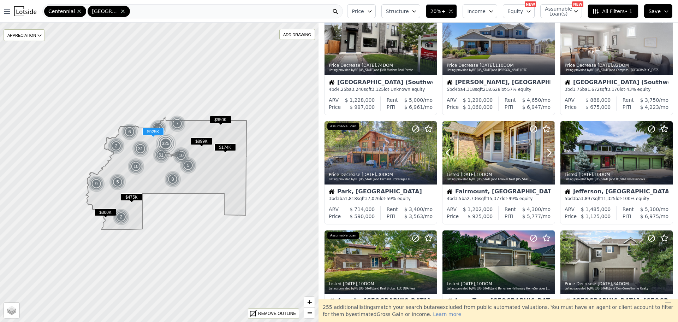
click at [545, 154] on icon at bounding box center [549, 152] width 11 height 11
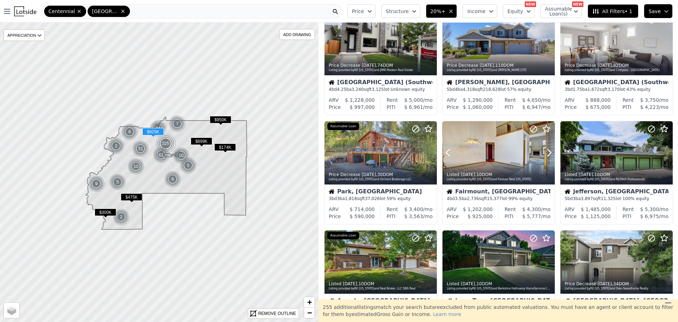
click at [545, 154] on icon at bounding box center [549, 152] width 11 height 11
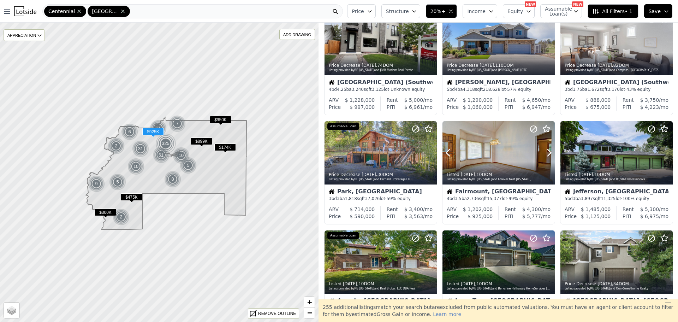
click at [545, 154] on icon at bounding box center [549, 152] width 11 height 11
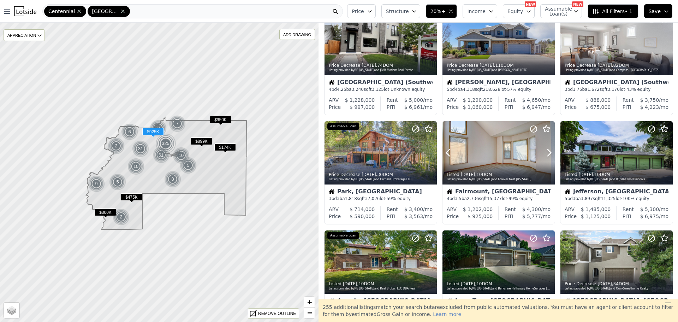
click at [545, 154] on icon at bounding box center [549, 152] width 11 height 11
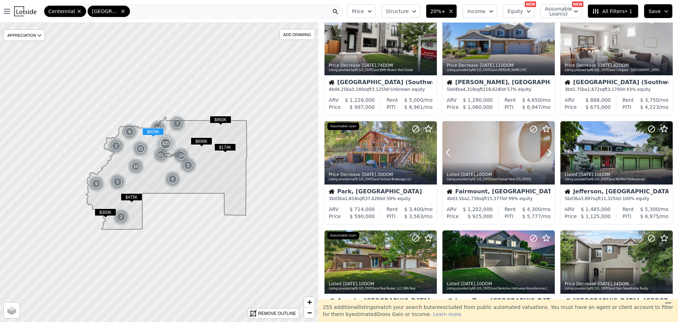
click at [545, 154] on icon at bounding box center [549, 152] width 11 height 11
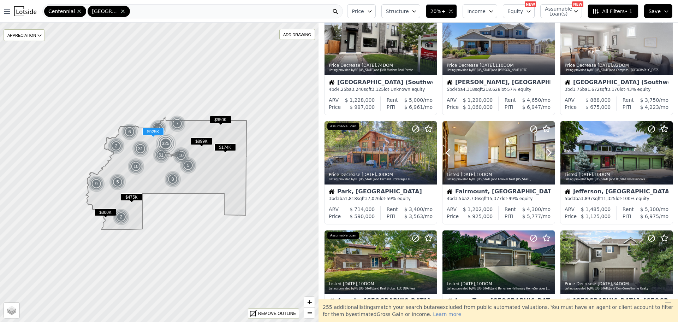
click at [545, 154] on icon at bounding box center [549, 152] width 11 height 11
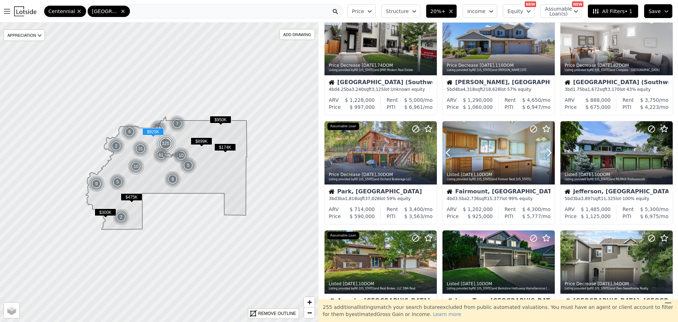
click at [545, 154] on icon at bounding box center [549, 152] width 11 height 11
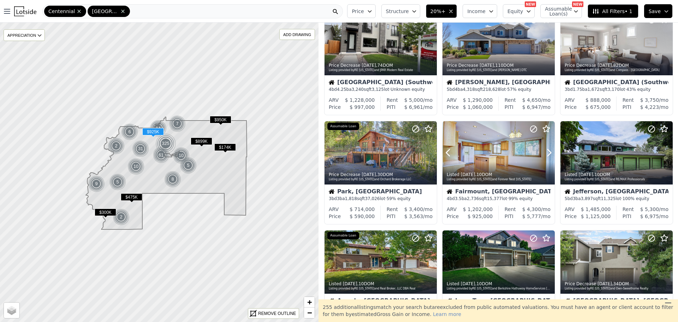
click at [545, 154] on icon at bounding box center [549, 152] width 11 height 11
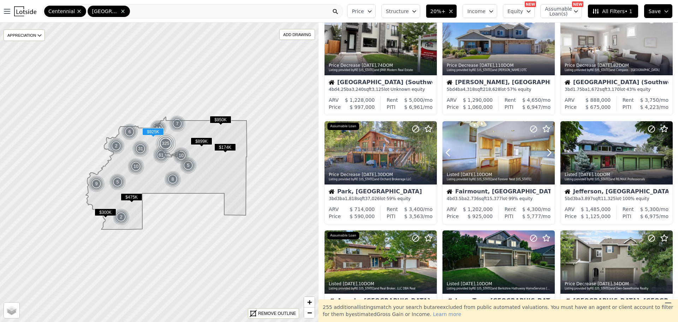
click at [545, 154] on icon at bounding box center [549, 152] width 11 height 11
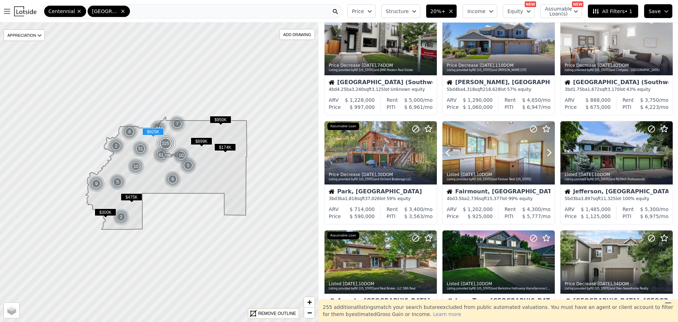
click at [545, 154] on icon at bounding box center [549, 152] width 11 height 11
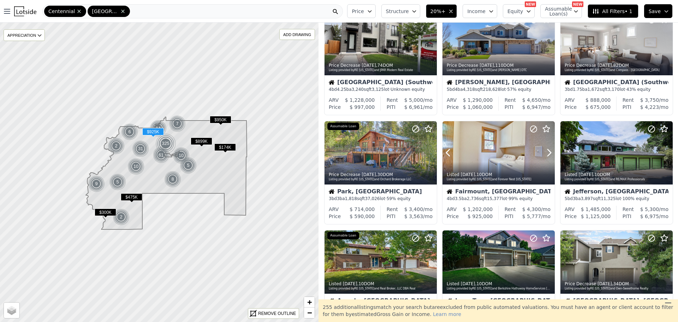
click at [545, 154] on icon at bounding box center [549, 152] width 11 height 11
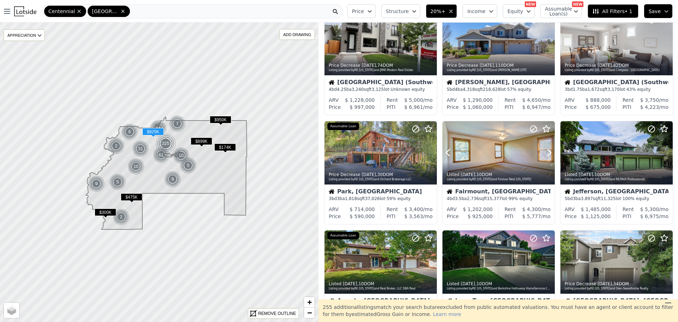
click at [545, 154] on icon at bounding box center [549, 152] width 11 height 11
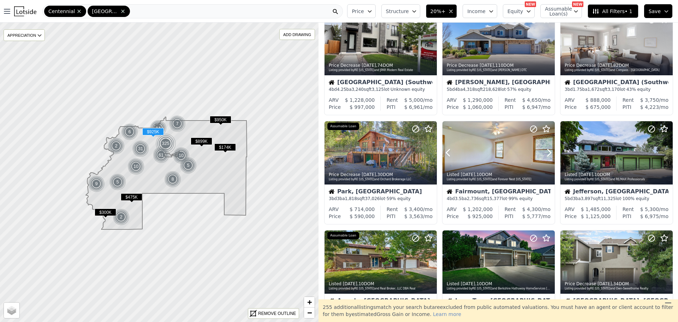
click at [545, 154] on icon at bounding box center [549, 152] width 11 height 11
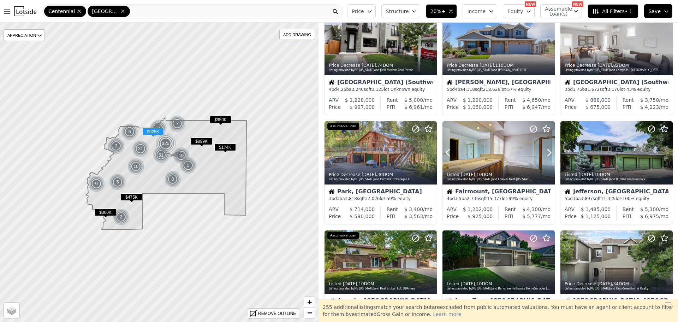
click at [545, 154] on icon at bounding box center [549, 152] width 11 height 11
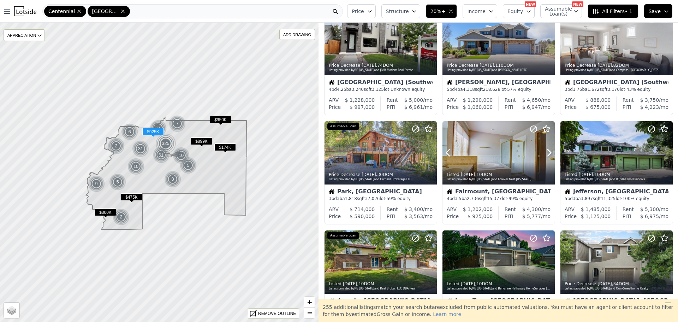
click at [545, 154] on icon at bounding box center [549, 152] width 11 height 11
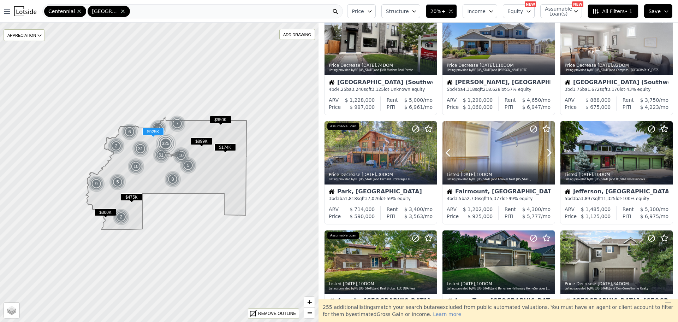
click at [545, 154] on icon at bounding box center [549, 152] width 11 height 11
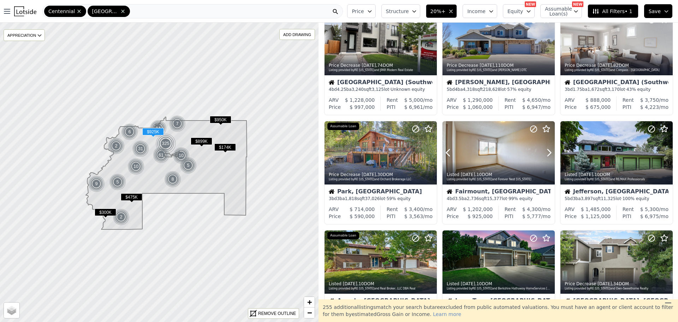
click at [545, 154] on icon at bounding box center [549, 152] width 11 height 11
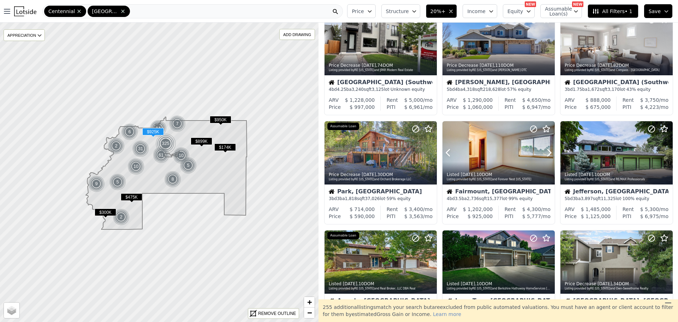
click at [545, 154] on icon at bounding box center [549, 152] width 11 height 11
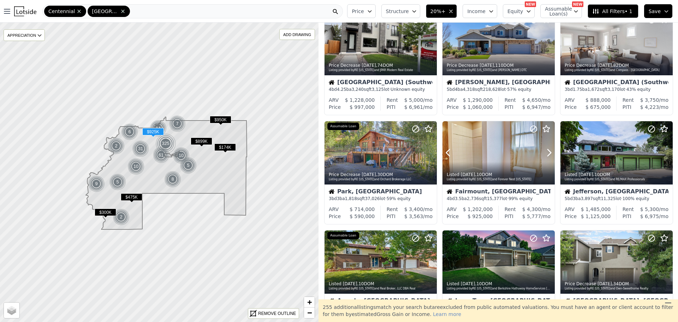
click at [545, 154] on icon at bounding box center [549, 152] width 11 height 11
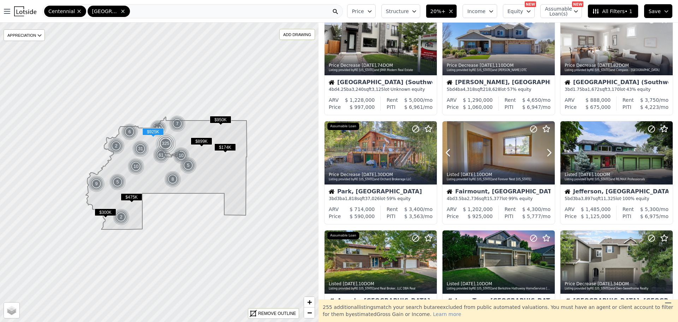
click at [545, 154] on icon at bounding box center [549, 152] width 11 height 11
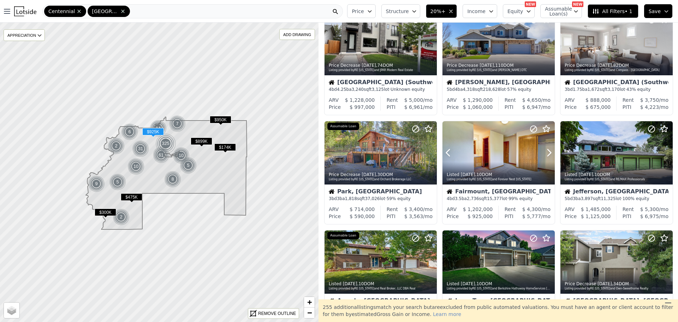
click at [545, 154] on icon at bounding box center [549, 152] width 11 height 11
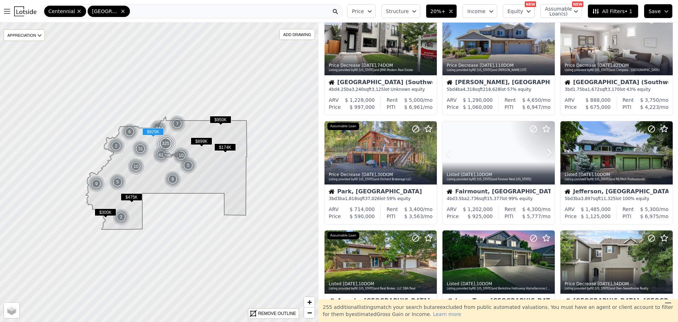
click at [545, 154] on icon at bounding box center [549, 152] width 11 height 11
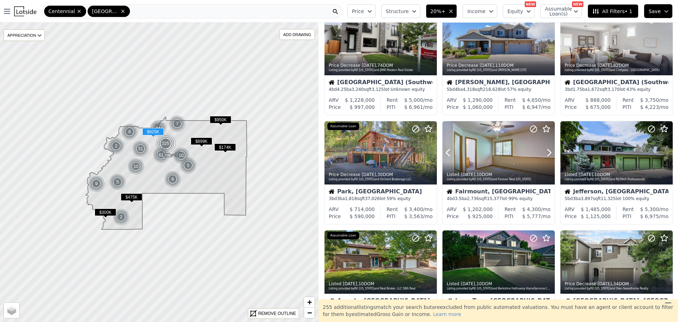
click at [545, 154] on icon at bounding box center [549, 152] width 11 height 11
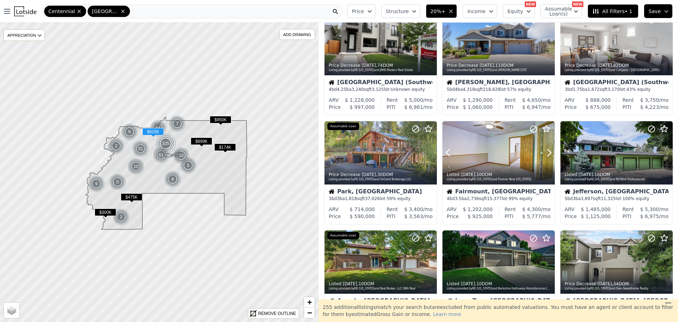
click at [545, 154] on icon at bounding box center [549, 152] width 11 height 11
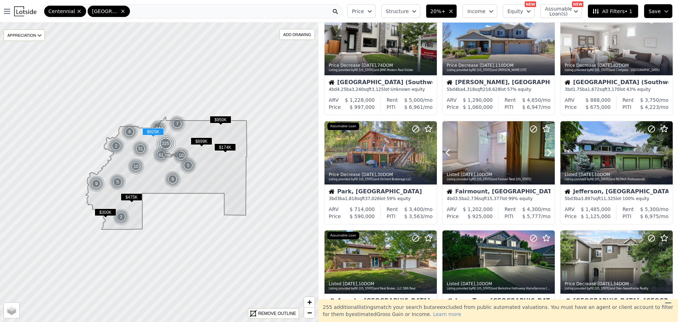
click at [545, 154] on icon at bounding box center [549, 152] width 11 height 11
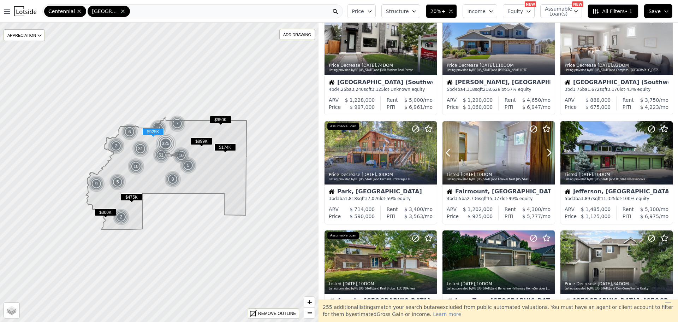
click at [545, 154] on icon at bounding box center [549, 152] width 11 height 11
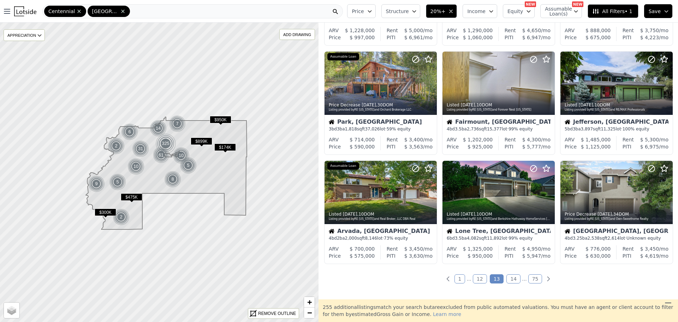
scroll to position [219, 0]
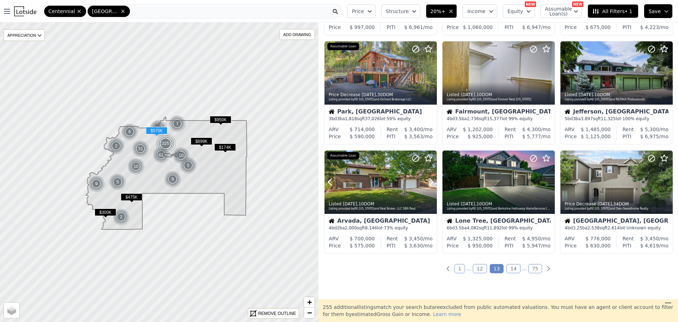
click at [430, 184] on icon at bounding box center [431, 181] width 11 height 11
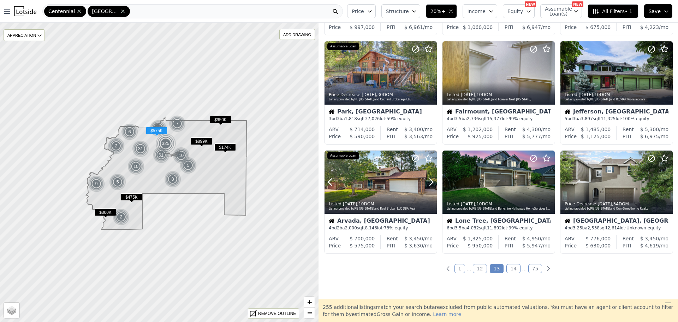
click at [430, 184] on icon at bounding box center [431, 181] width 11 height 11
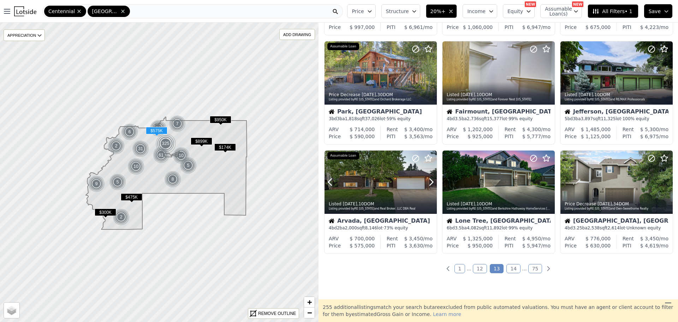
click at [430, 184] on icon at bounding box center [431, 181] width 11 height 11
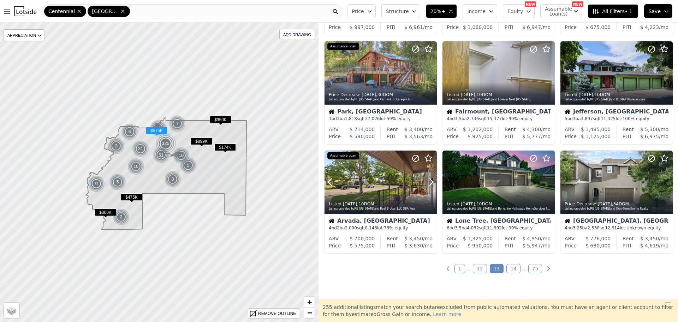
click at [430, 184] on icon at bounding box center [431, 181] width 11 height 11
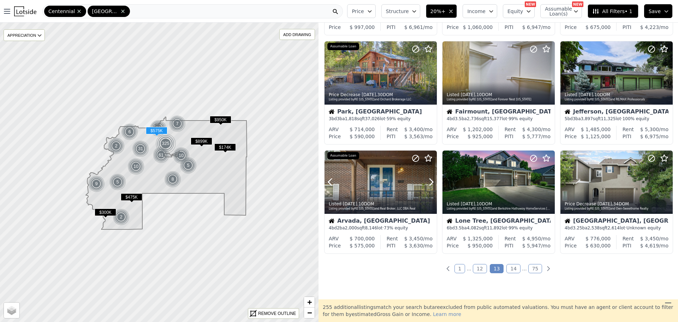
click at [430, 184] on icon at bounding box center [431, 181] width 11 height 11
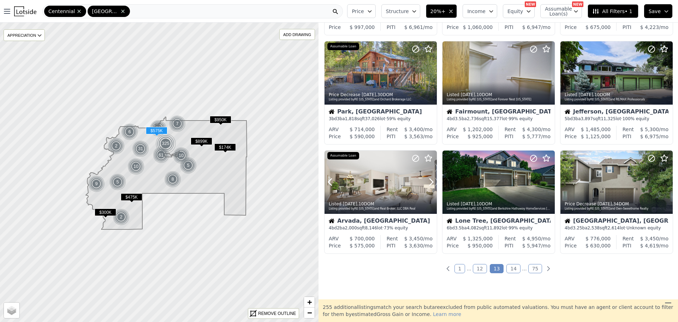
click at [430, 184] on icon at bounding box center [431, 181] width 11 height 11
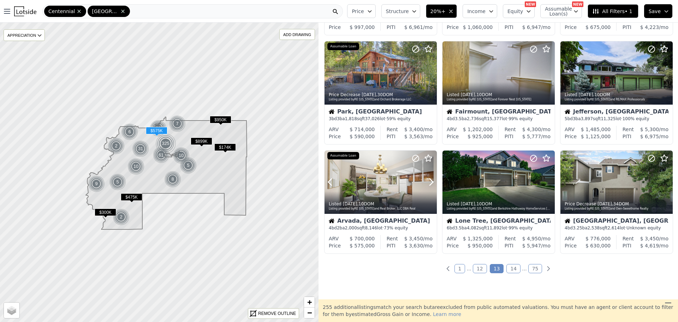
click at [430, 184] on icon at bounding box center [431, 181] width 11 height 11
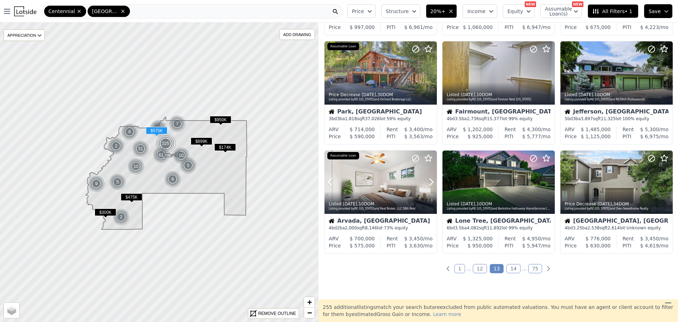
click at [430, 184] on icon at bounding box center [431, 181] width 11 height 11
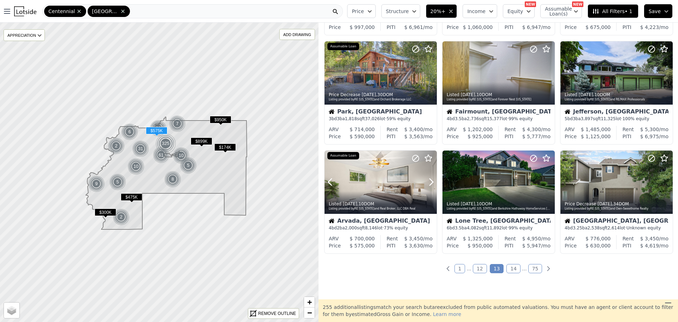
click at [430, 184] on icon at bounding box center [431, 181] width 11 height 11
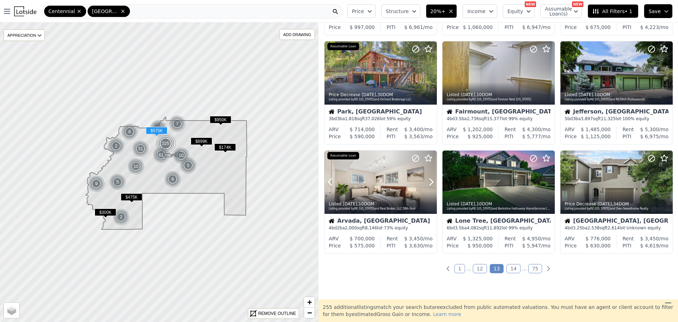
click at [430, 184] on icon at bounding box center [431, 181] width 11 height 11
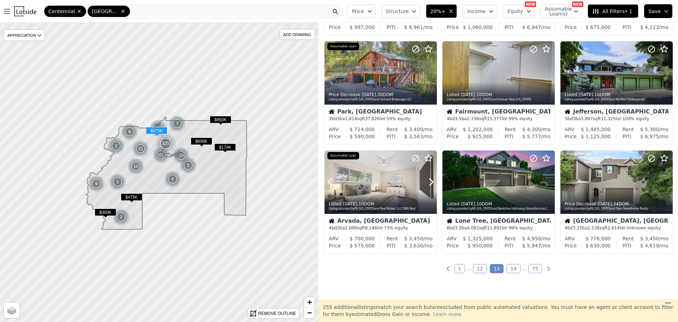
click at [430, 184] on icon at bounding box center [431, 181] width 11 height 11
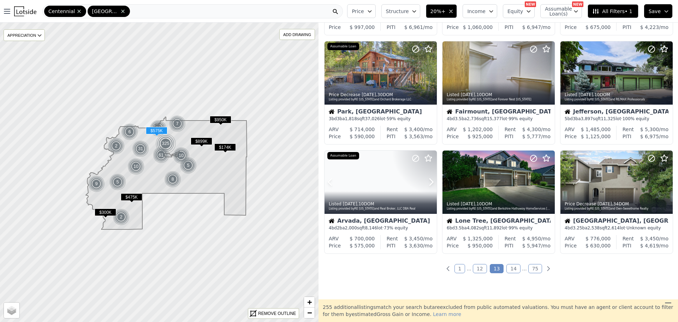
click at [430, 184] on icon at bounding box center [431, 181] width 11 height 11
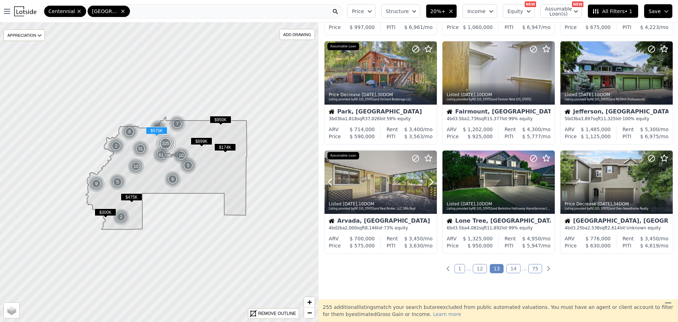
click at [430, 184] on icon at bounding box center [431, 181] width 11 height 11
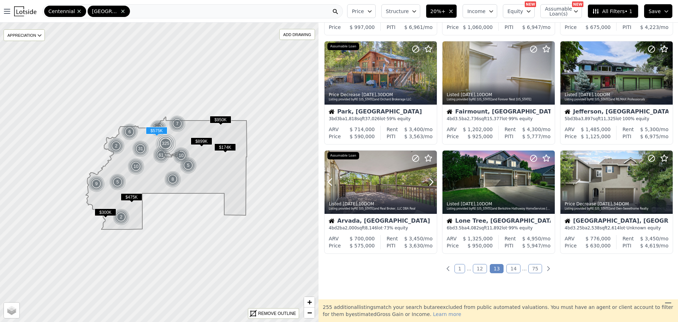
click at [430, 184] on icon at bounding box center [431, 181] width 11 height 11
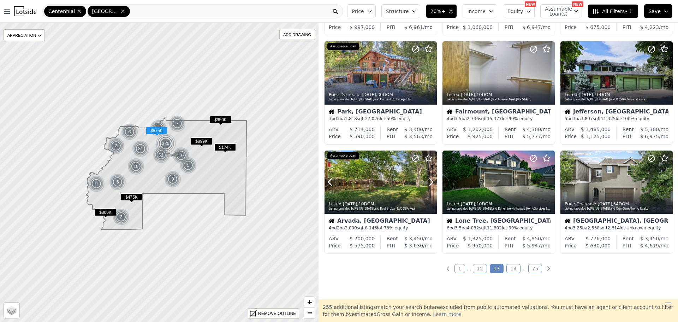
click at [430, 184] on icon at bounding box center [431, 181] width 11 height 11
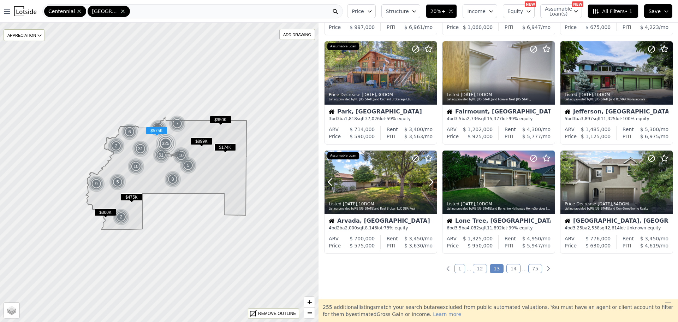
click at [430, 184] on icon at bounding box center [431, 181] width 11 height 11
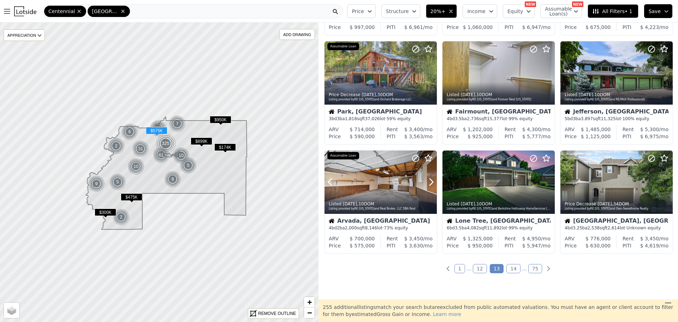
click at [430, 184] on icon at bounding box center [431, 181] width 11 height 11
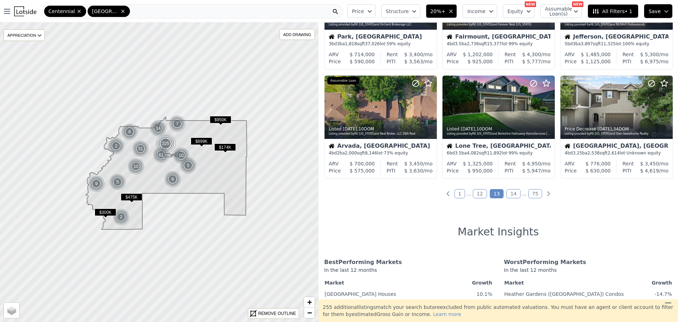
scroll to position [299, 0]
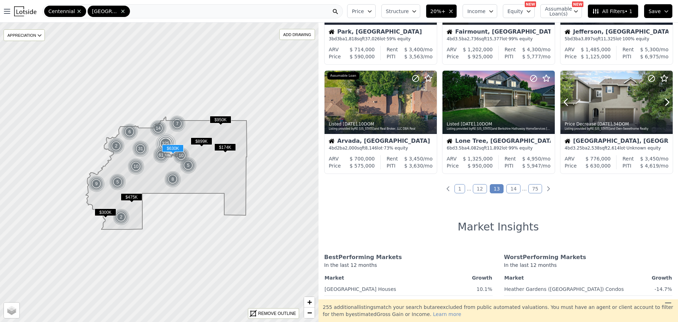
click at [664, 100] on icon at bounding box center [667, 101] width 11 height 11
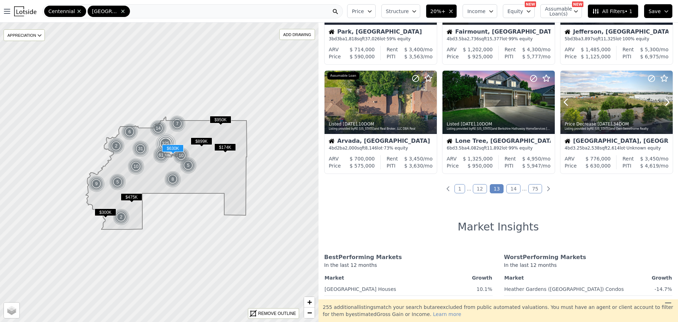
click at [664, 100] on icon at bounding box center [667, 101] width 11 height 11
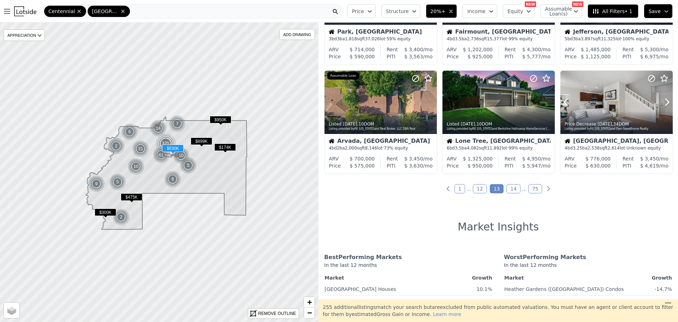
click at [664, 100] on icon at bounding box center [667, 101] width 11 height 11
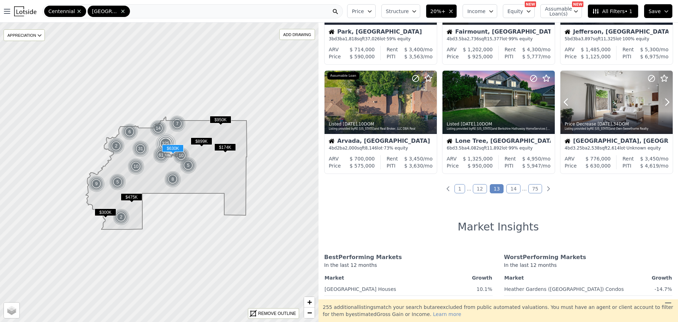
click at [664, 100] on icon at bounding box center [667, 101] width 11 height 11
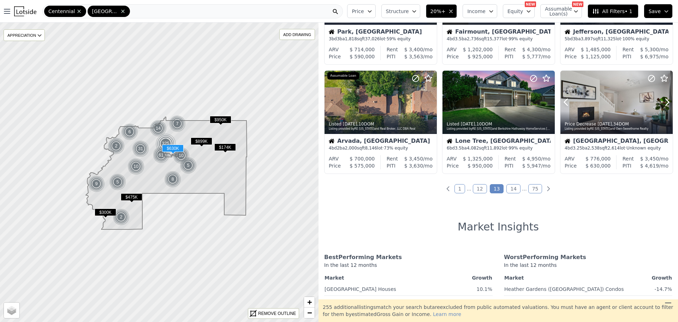
click at [664, 100] on icon at bounding box center [667, 101] width 11 height 11
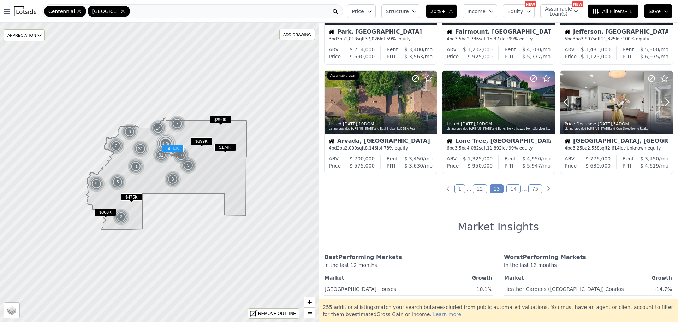
click at [664, 100] on icon at bounding box center [667, 101] width 11 height 11
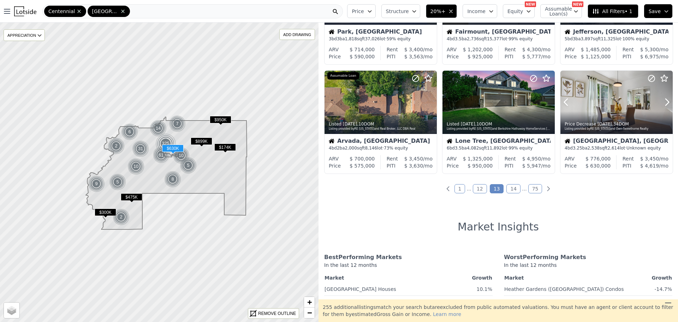
click at [664, 100] on icon at bounding box center [667, 101] width 11 height 11
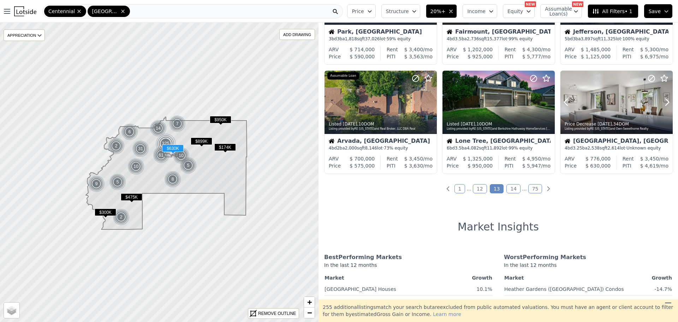
click at [664, 100] on icon at bounding box center [667, 101] width 11 height 11
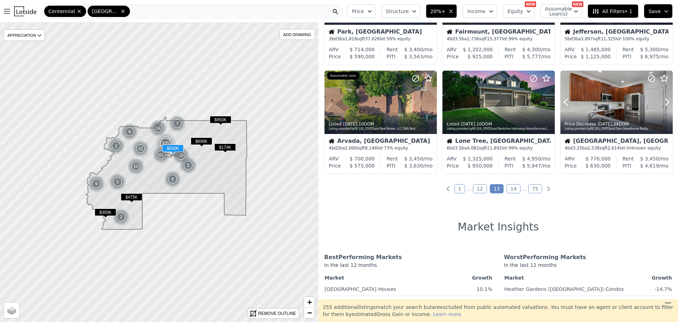
click at [664, 100] on icon at bounding box center [667, 101] width 11 height 11
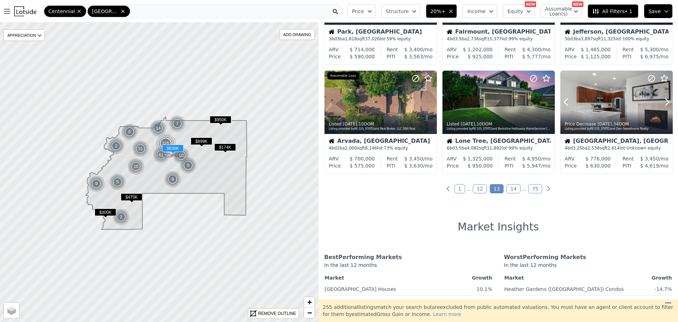
click at [664, 100] on icon at bounding box center [667, 101] width 11 height 11
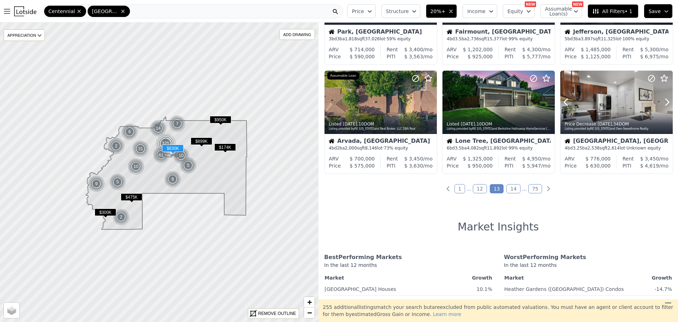
click at [664, 100] on icon at bounding box center [667, 101] width 11 height 11
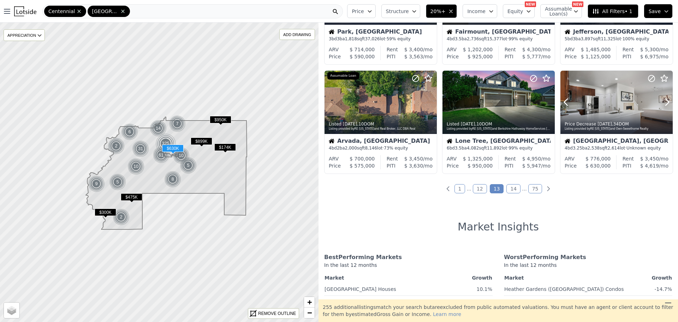
click at [664, 100] on icon at bounding box center [667, 101] width 11 height 11
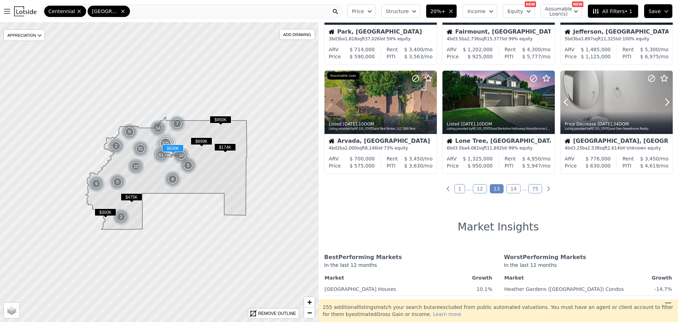
click at [664, 100] on icon at bounding box center [667, 101] width 11 height 11
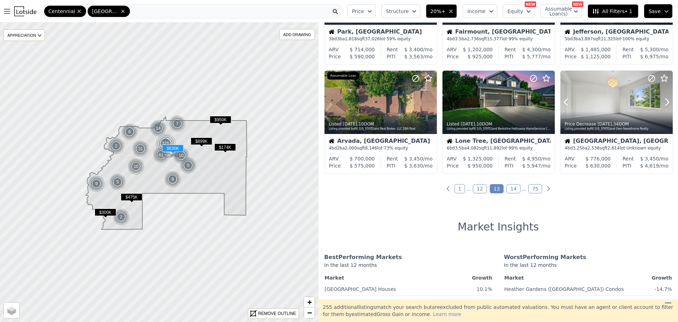
click at [664, 100] on icon at bounding box center [667, 101] width 11 height 11
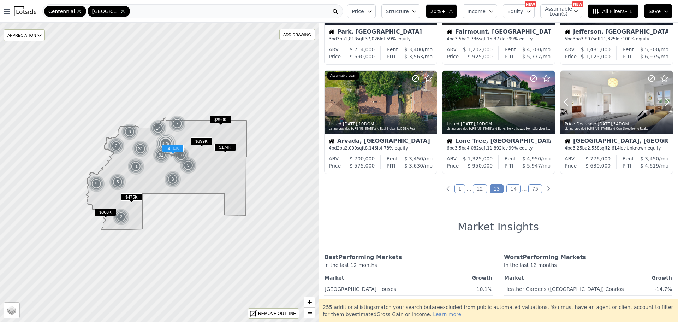
click at [664, 100] on icon at bounding box center [667, 101] width 11 height 11
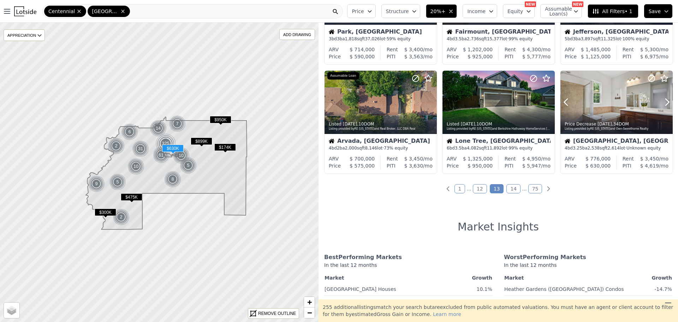
click at [664, 100] on icon at bounding box center [667, 101] width 11 height 11
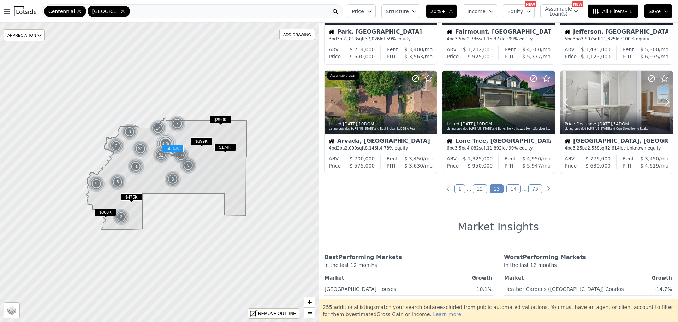
click at [664, 100] on icon at bounding box center [667, 101] width 11 height 11
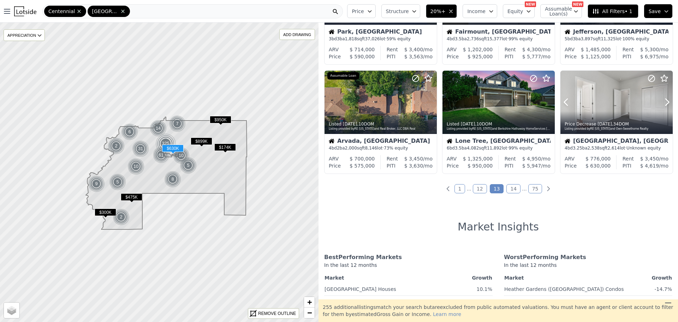
click at [664, 100] on icon at bounding box center [667, 101] width 11 height 11
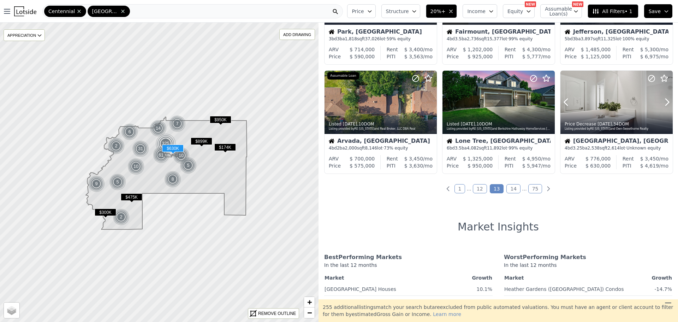
click at [664, 100] on icon at bounding box center [667, 101] width 11 height 11
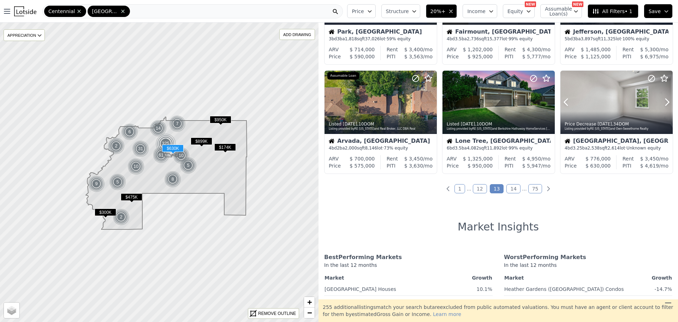
click at [664, 100] on icon at bounding box center [667, 101] width 11 height 11
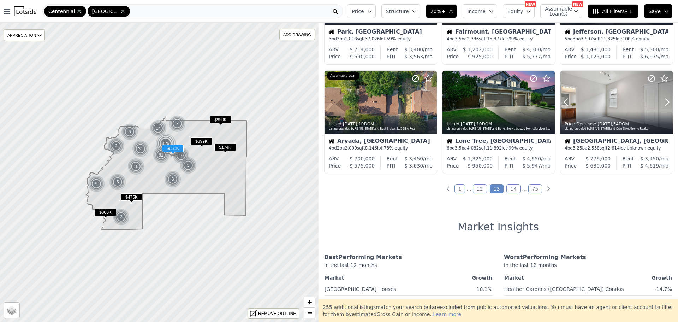
click at [664, 100] on icon at bounding box center [667, 101] width 11 height 11
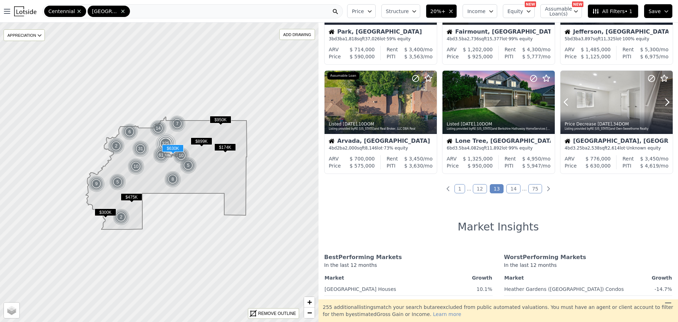
click at [664, 100] on icon at bounding box center [667, 101] width 11 height 11
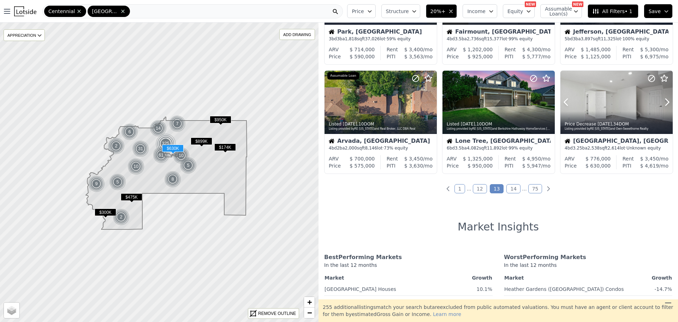
click at [664, 100] on icon at bounding box center [667, 101] width 11 height 11
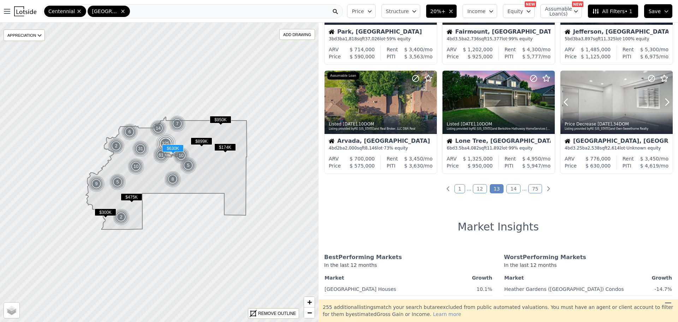
click at [664, 100] on icon at bounding box center [667, 101] width 11 height 11
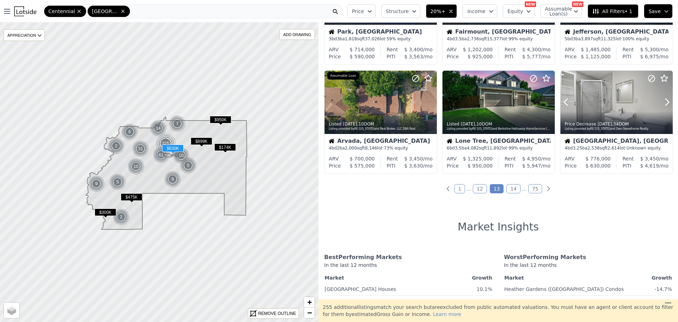
click at [664, 100] on icon at bounding box center [667, 101] width 11 height 11
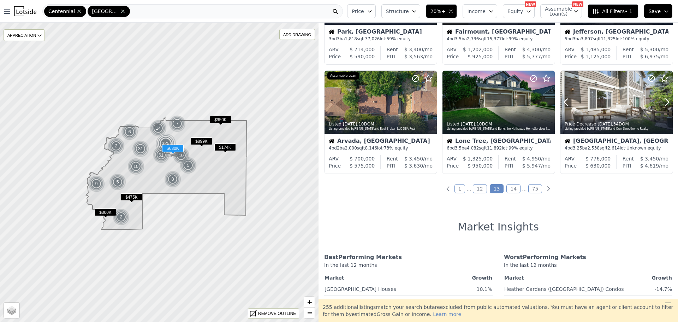
click at [664, 100] on icon at bounding box center [667, 101] width 11 height 11
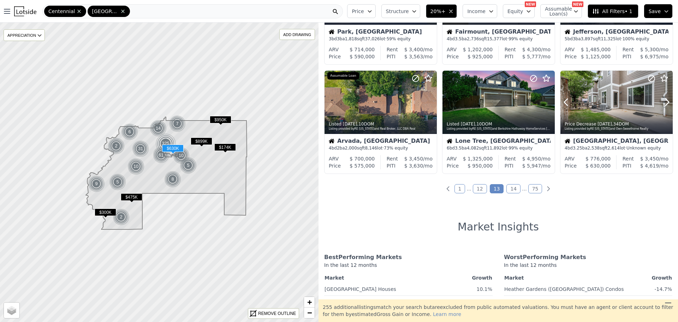
click at [664, 100] on icon at bounding box center [667, 101] width 11 height 11
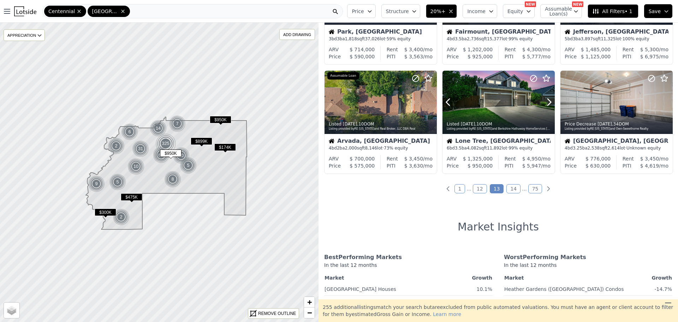
click at [544, 102] on icon at bounding box center [549, 101] width 11 height 11
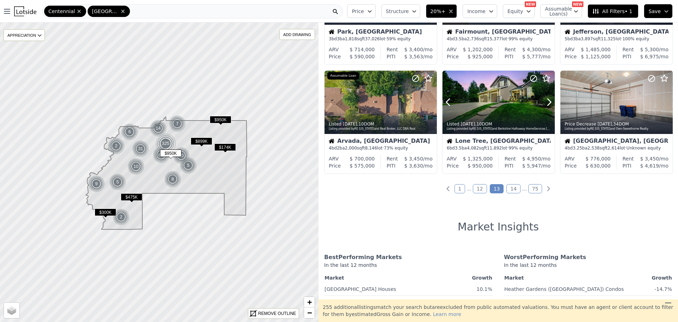
click at [544, 102] on icon at bounding box center [549, 101] width 11 height 11
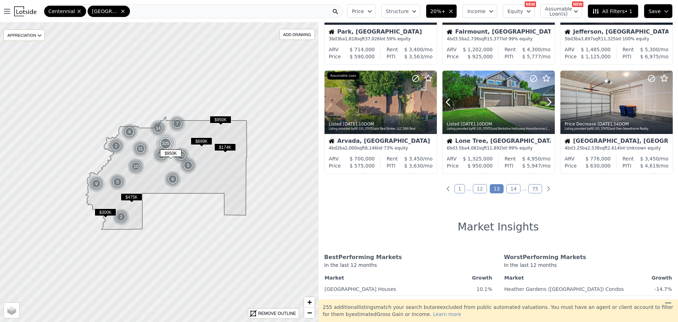
click at [544, 102] on icon at bounding box center [549, 101] width 11 height 11
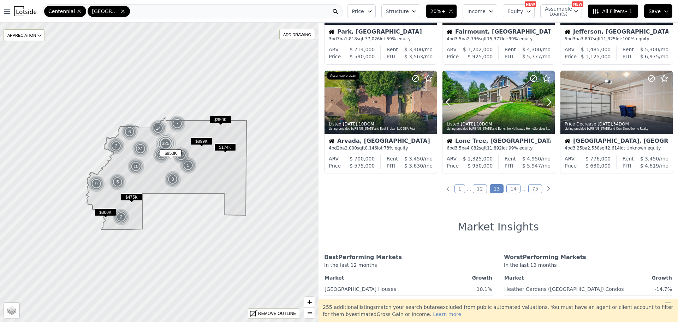
click at [544, 102] on icon at bounding box center [549, 101] width 11 height 11
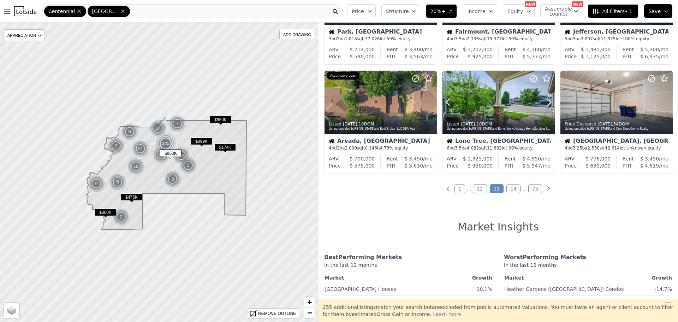
click at [544, 102] on icon at bounding box center [549, 101] width 11 height 11
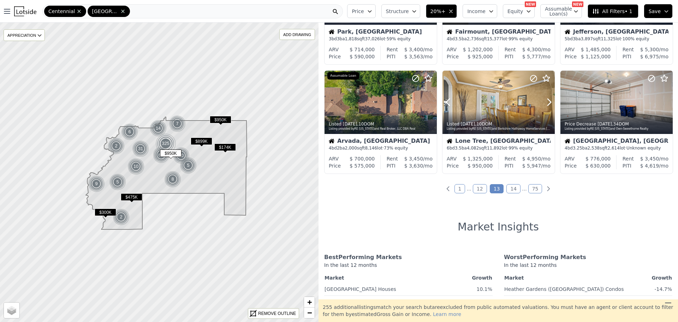
click at [544, 102] on icon at bounding box center [549, 101] width 11 height 11
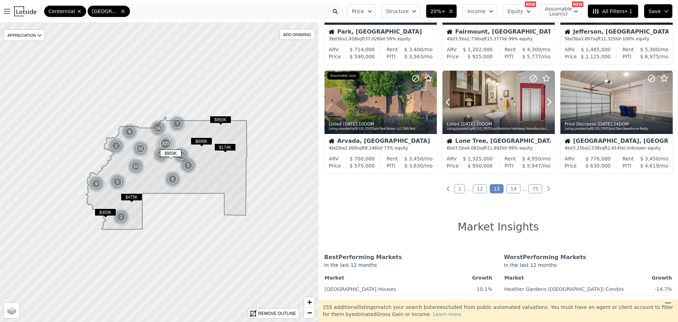
click at [544, 102] on icon at bounding box center [549, 101] width 11 height 11
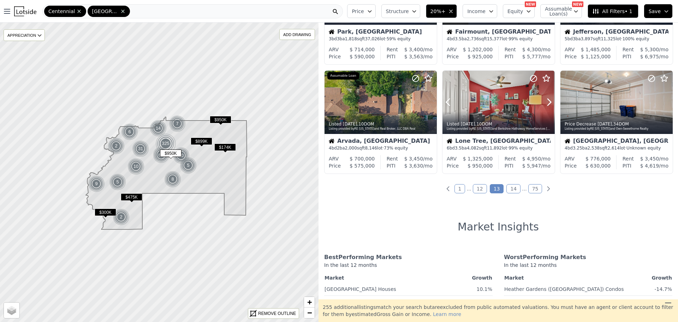
click at [544, 102] on icon at bounding box center [549, 101] width 11 height 11
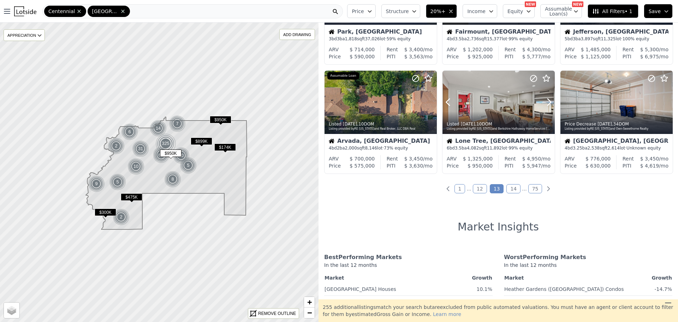
click at [544, 102] on icon at bounding box center [549, 101] width 11 height 11
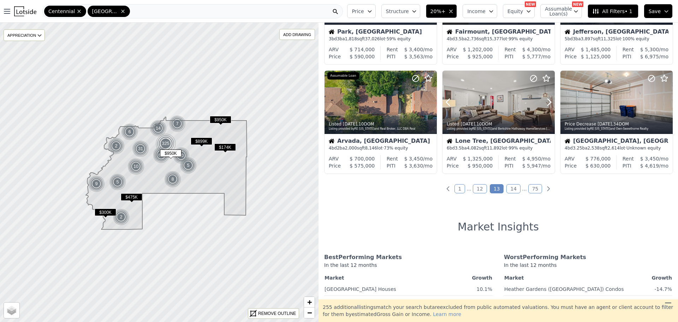
click at [544, 102] on icon at bounding box center [549, 101] width 11 height 11
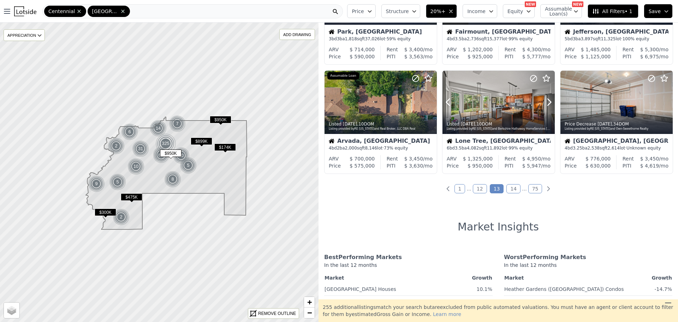
click at [544, 102] on icon at bounding box center [549, 101] width 11 height 11
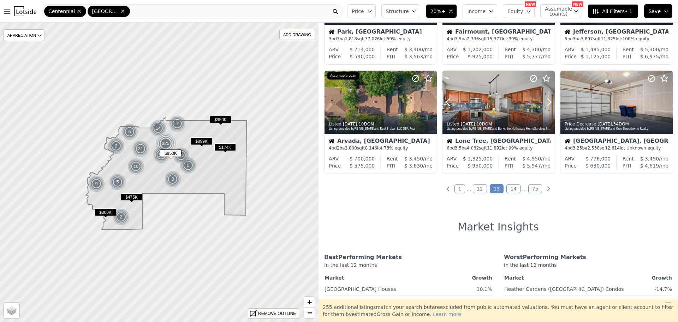
click at [544, 102] on icon at bounding box center [549, 101] width 11 height 11
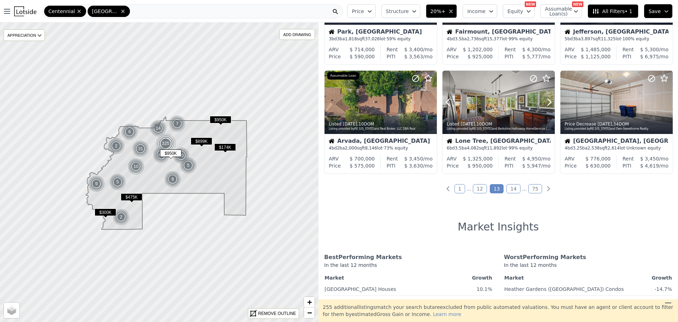
click at [544, 102] on icon at bounding box center [549, 101] width 11 height 11
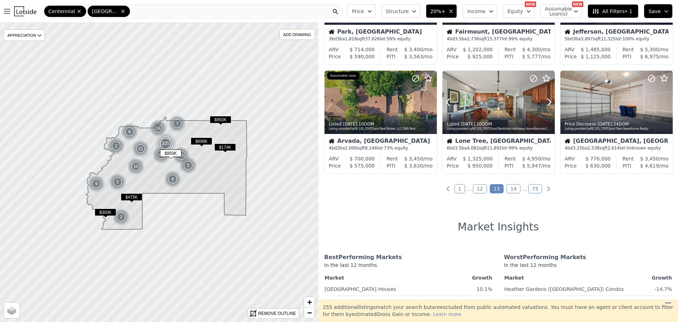
click at [544, 102] on icon at bounding box center [549, 101] width 11 height 11
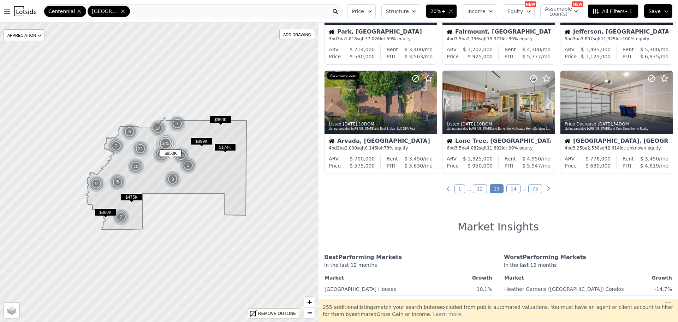
click at [544, 102] on icon at bounding box center [549, 101] width 11 height 11
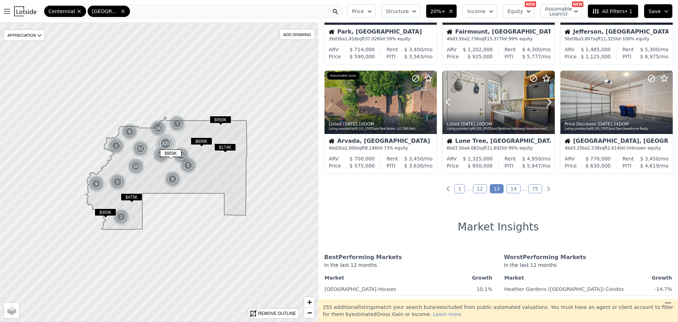
click at [544, 102] on icon at bounding box center [549, 101] width 11 height 11
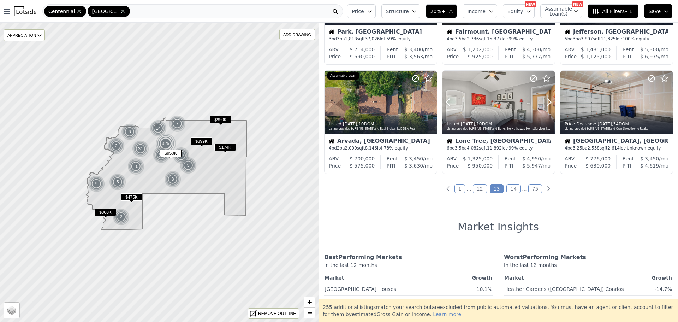
click at [544, 102] on icon at bounding box center [549, 101] width 11 height 11
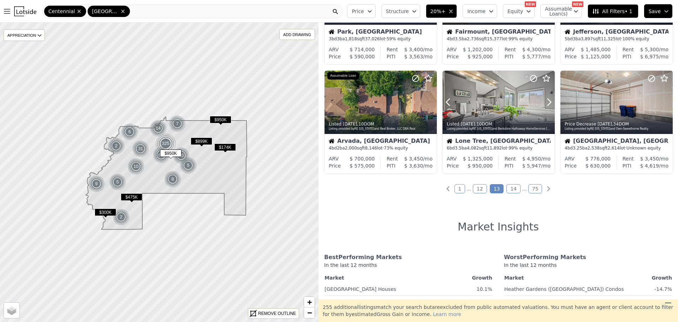
click at [544, 102] on icon at bounding box center [549, 101] width 11 height 11
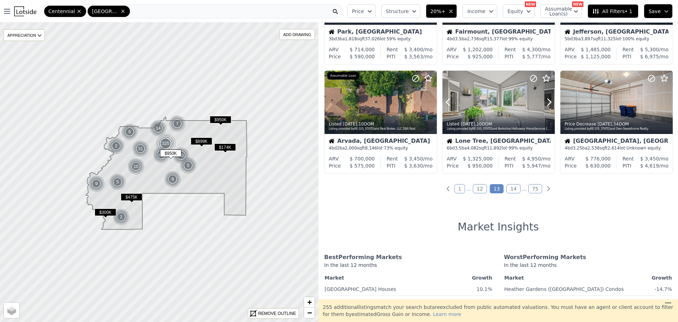
click at [544, 102] on icon at bounding box center [549, 101] width 11 height 11
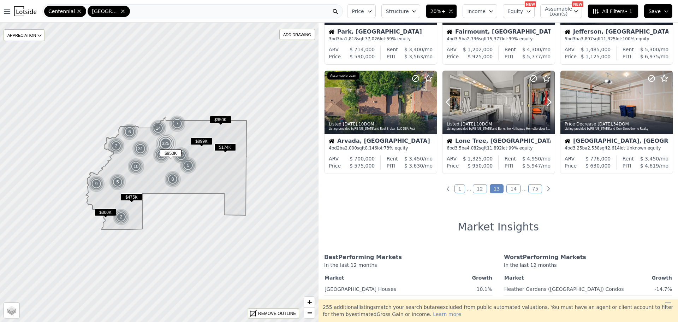
click at [544, 102] on icon at bounding box center [549, 101] width 11 height 11
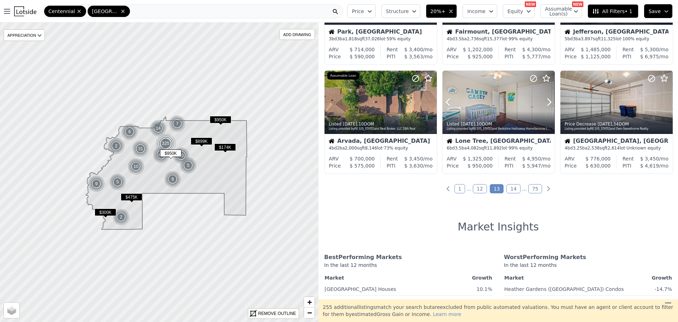
click at [544, 102] on icon at bounding box center [549, 101] width 11 height 11
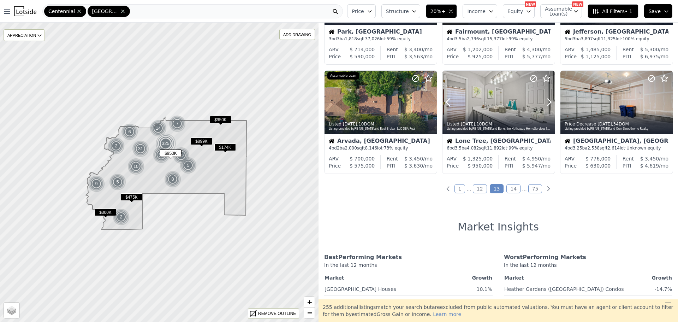
click at [544, 102] on icon at bounding box center [549, 101] width 11 height 11
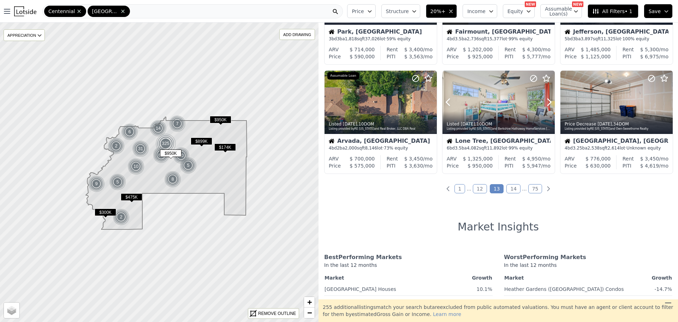
click at [544, 102] on icon at bounding box center [549, 101] width 11 height 11
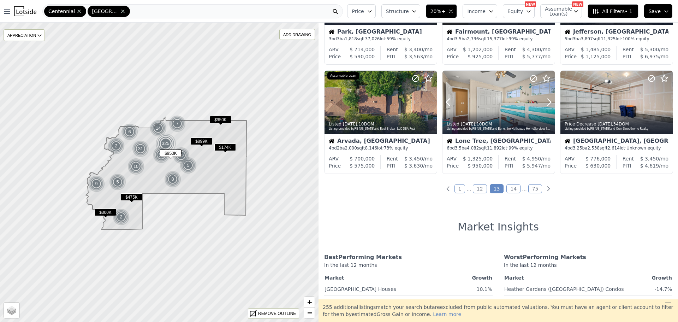
click at [544, 102] on icon at bounding box center [549, 101] width 11 height 11
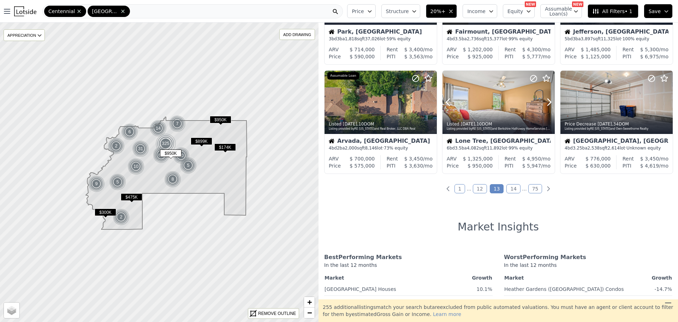
click at [544, 102] on icon at bounding box center [549, 101] width 11 height 11
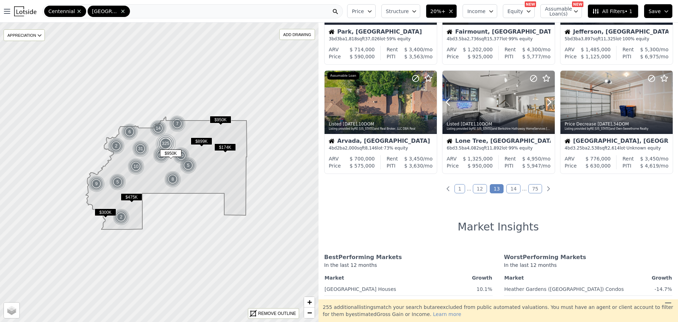
click at [544, 102] on icon at bounding box center [549, 101] width 11 height 11
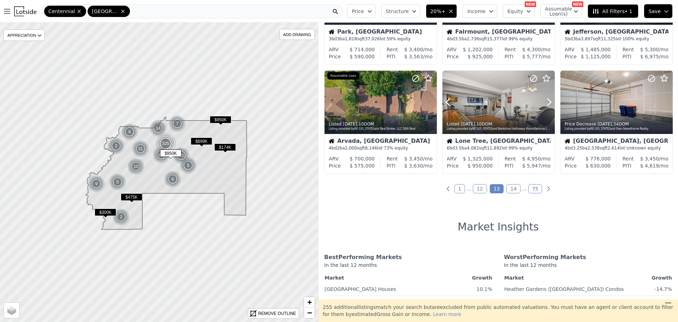
click at [544, 102] on icon at bounding box center [549, 101] width 11 height 11
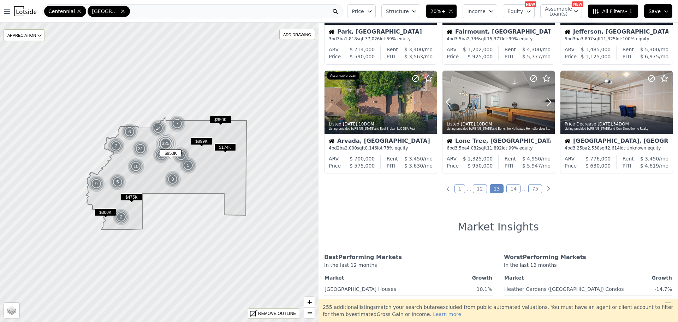
click at [544, 102] on icon at bounding box center [549, 101] width 11 height 11
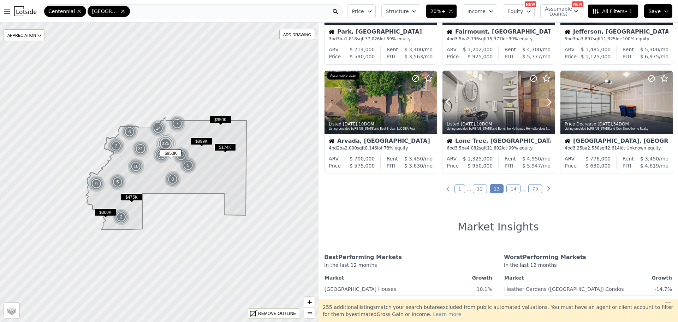
click at [544, 102] on icon at bounding box center [549, 101] width 11 height 11
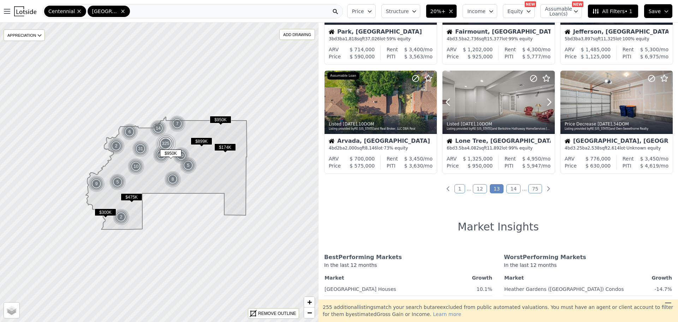
click at [544, 102] on icon at bounding box center [549, 101] width 11 height 11
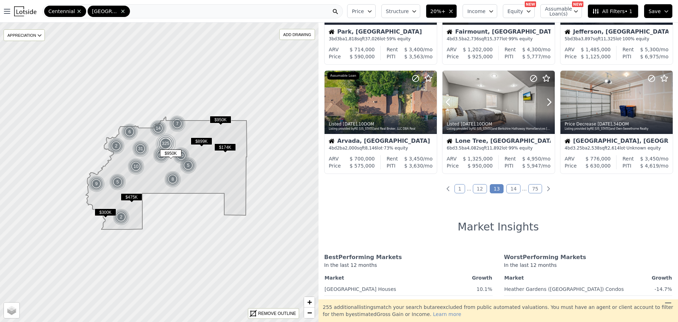
click at [544, 102] on icon at bounding box center [549, 101] width 11 height 11
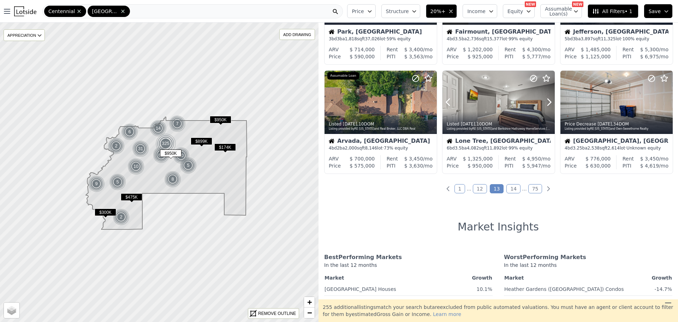
click at [544, 102] on icon at bounding box center [549, 101] width 11 height 11
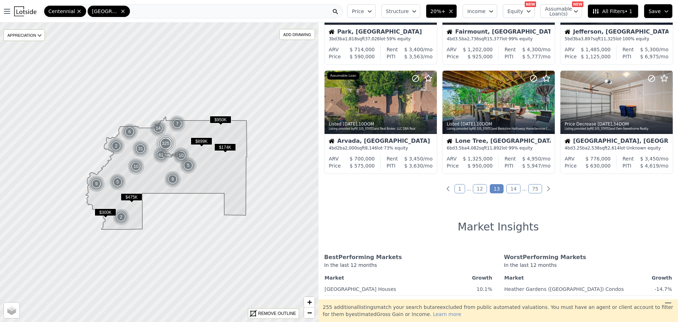
click at [514, 189] on link "14" at bounding box center [513, 188] width 14 height 9
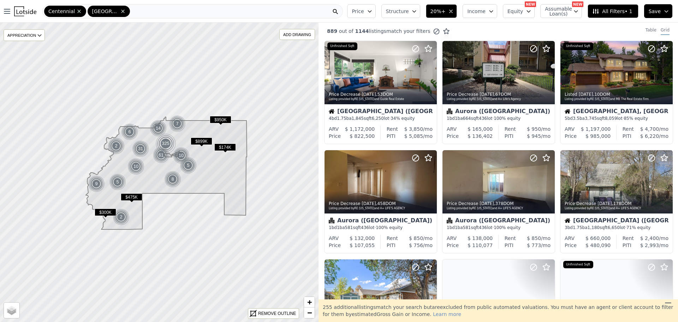
scroll to position [0, 0]
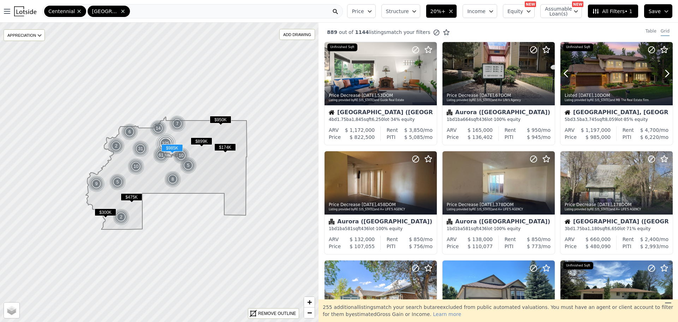
click at [662, 78] on icon at bounding box center [667, 73] width 11 height 11
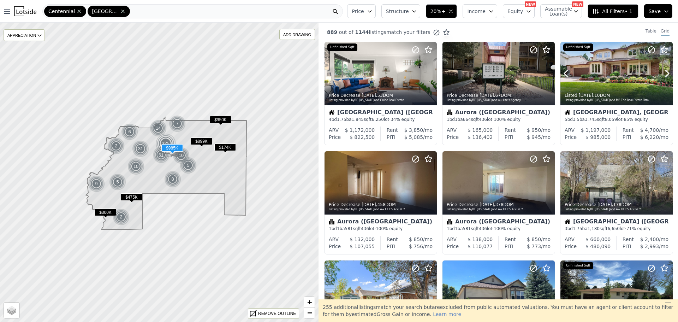
click at [662, 78] on icon at bounding box center [667, 73] width 11 height 11
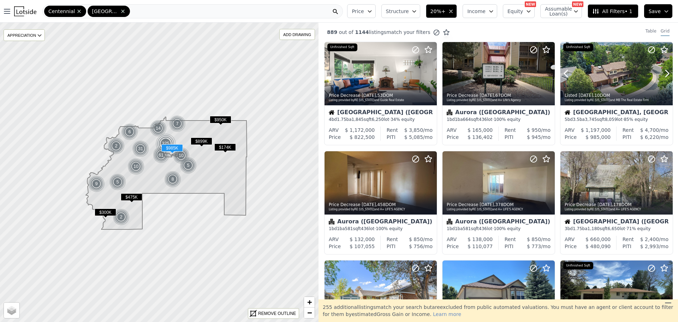
click at [662, 78] on icon at bounding box center [667, 73] width 11 height 11
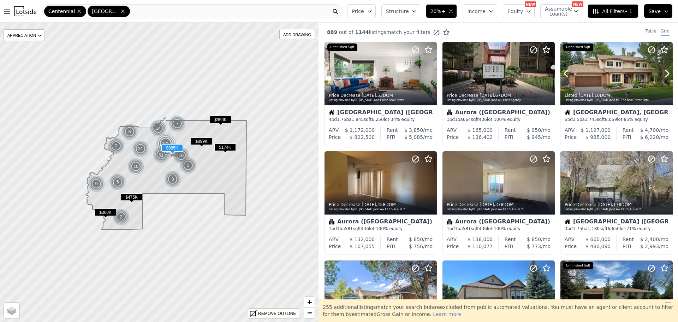
click at [662, 78] on icon at bounding box center [667, 73] width 11 height 11
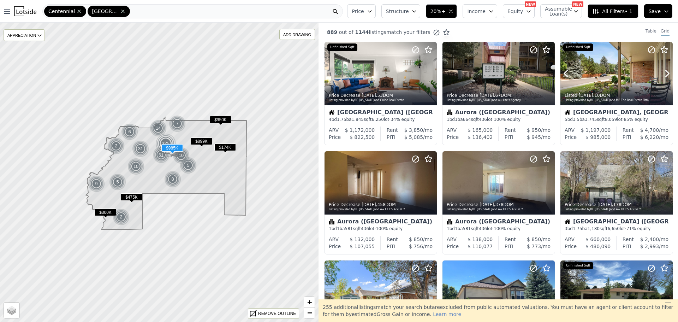
click at [662, 78] on icon at bounding box center [667, 73] width 11 height 11
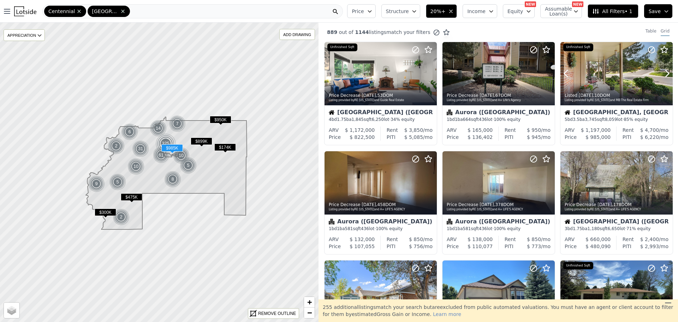
click at [662, 78] on icon at bounding box center [667, 73] width 11 height 11
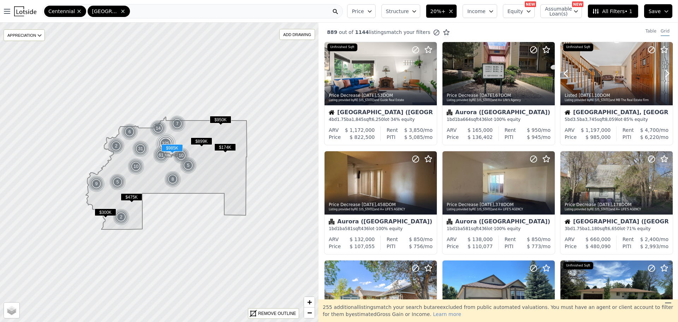
click at [662, 78] on icon at bounding box center [667, 73] width 11 height 11
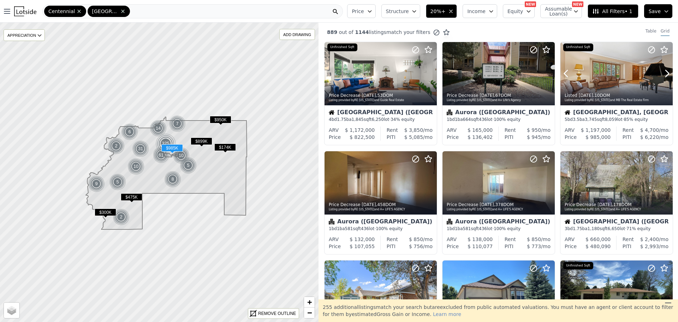
click at [662, 78] on icon at bounding box center [667, 73] width 11 height 11
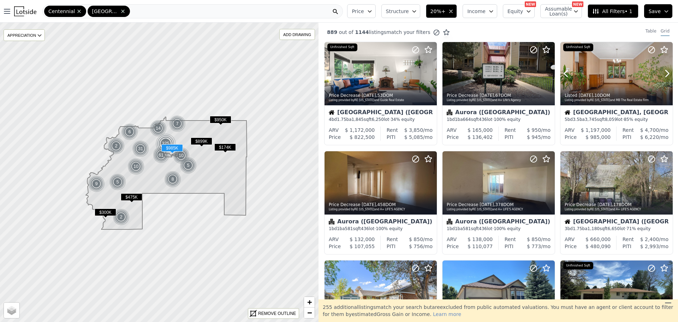
click at [662, 78] on icon at bounding box center [667, 73] width 11 height 11
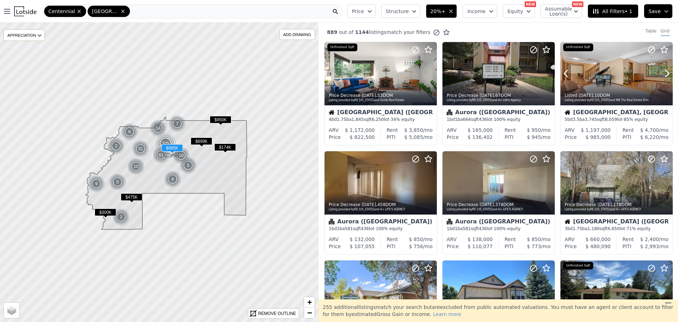
click at [662, 78] on icon at bounding box center [667, 73] width 11 height 11
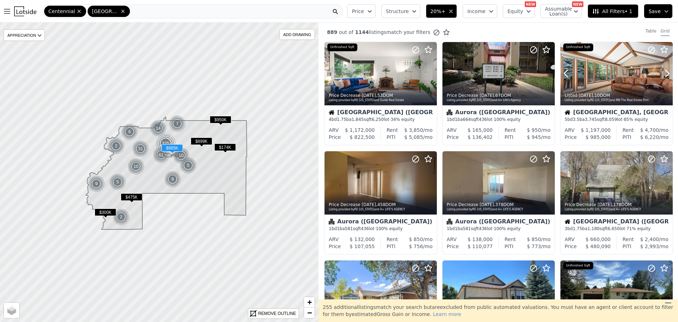
click at [662, 78] on icon at bounding box center [667, 73] width 11 height 11
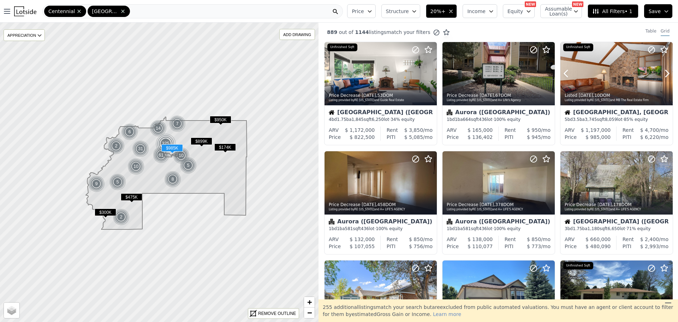
click at [662, 78] on icon at bounding box center [667, 73] width 11 height 11
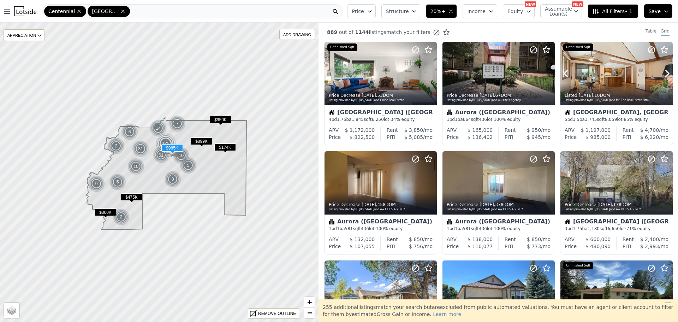
click at [662, 78] on icon at bounding box center [667, 73] width 11 height 11
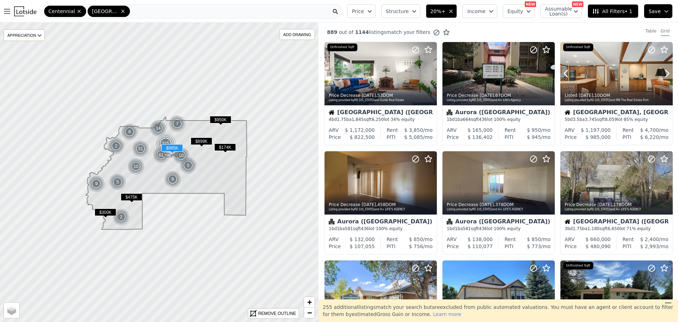
click at [662, 78] on icon at bounding box center [667, 73] width 11 height 11
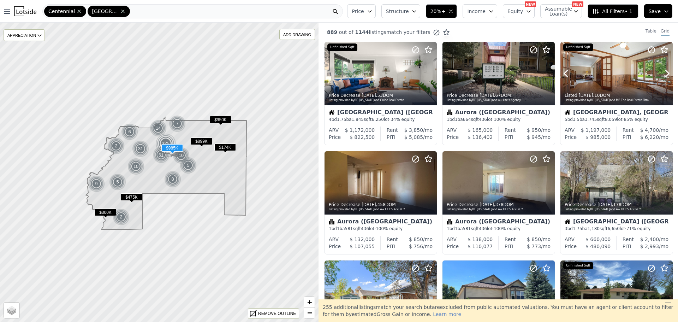
click at [662, 78] on icon at bounding box center [667, 73] width 11 height 11
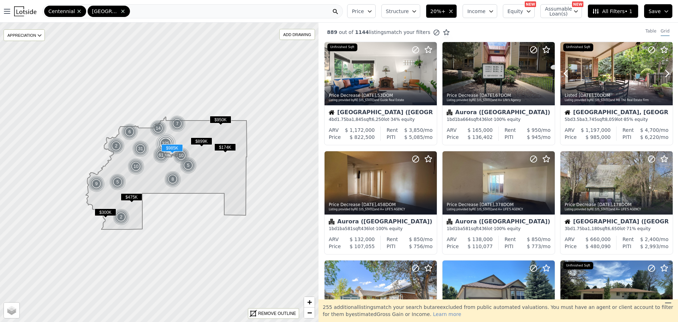
click at [662, 78] on icon at bounding box center [667, 73] width 11 height 11
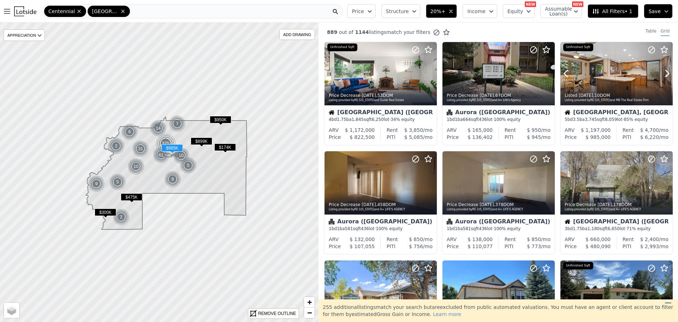
click at [662, 78] on icon at bounding box center [667, 73] width 11 height 11
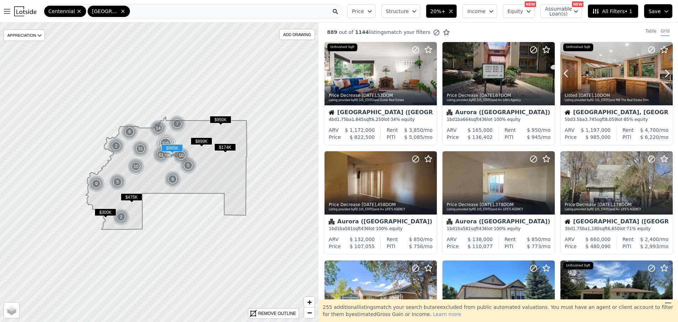
click at [662, 78] on icon at bounding box center [667, 73] width 11 height 11
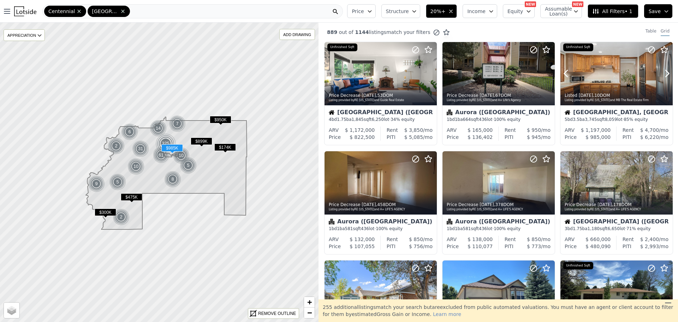
click at [662, 78] on icon at bounding box center [667, 73] width 11 height 11
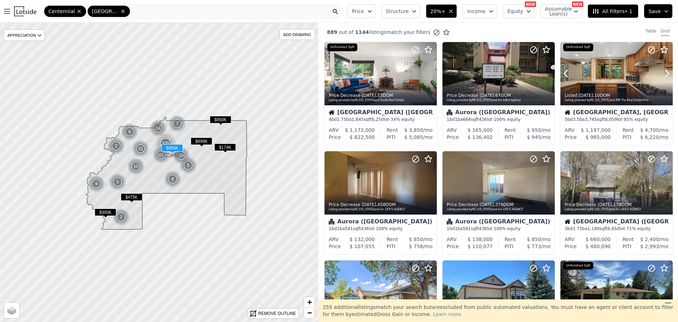
click at [662, 78] on icon at bounding box center [667, 73] width 11 height 11
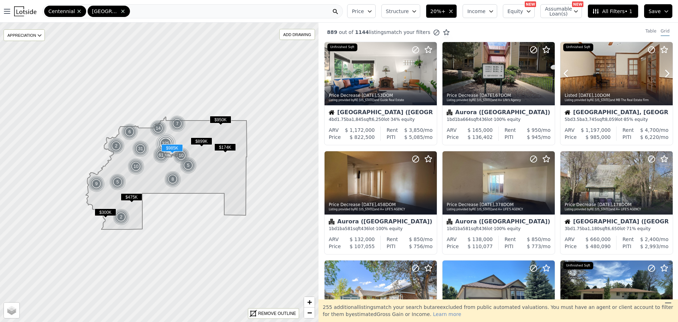
click at [662, 78] on icon at bounding box center [667, 73] width 11 height 11
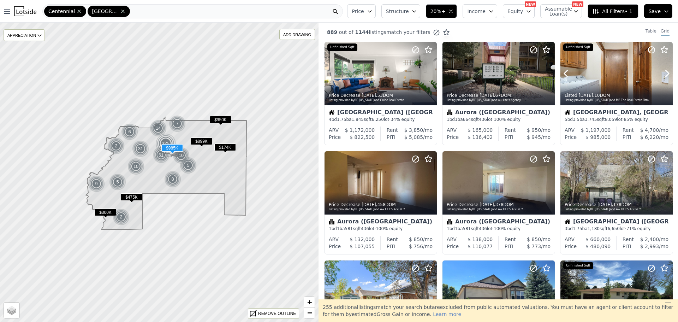
click at [662, 78] on icon at bounding box center [667, 73] width 11 height 11
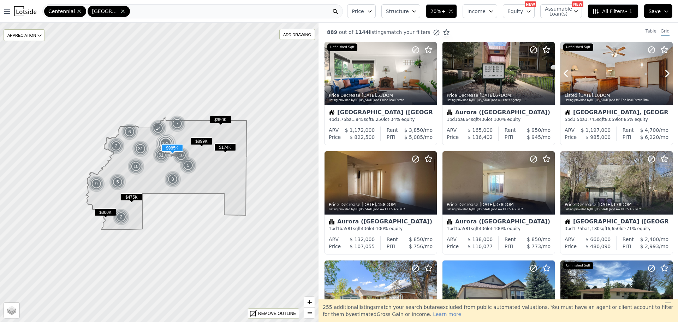
click at [662, 78] on icon at bounding box center [667, 73] width 11 height 11
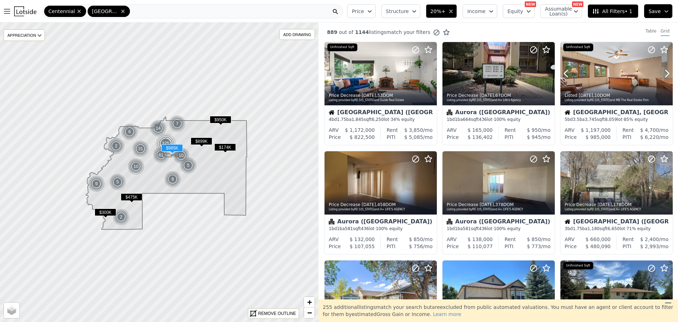
click at [662, 78] on icon at bounding box center [667, 73] width 11 height 11
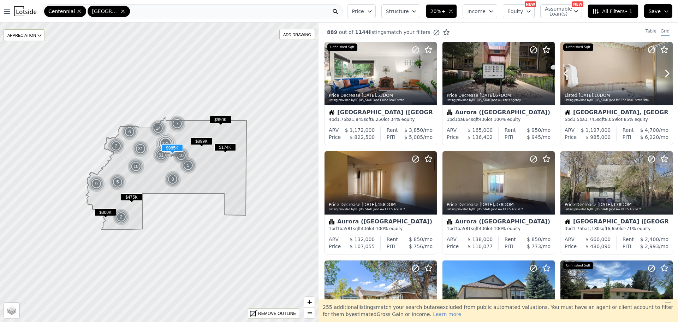
click at [662, 78] on icon at bounding box center [667, 73] width 11 height 11
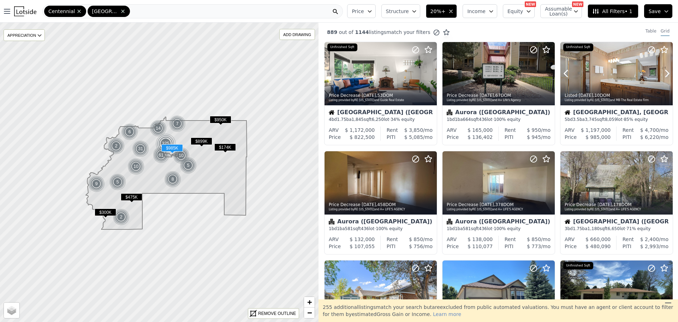
click at [662, 78] on icon at bounding box center [667, 73] width 11 height 11
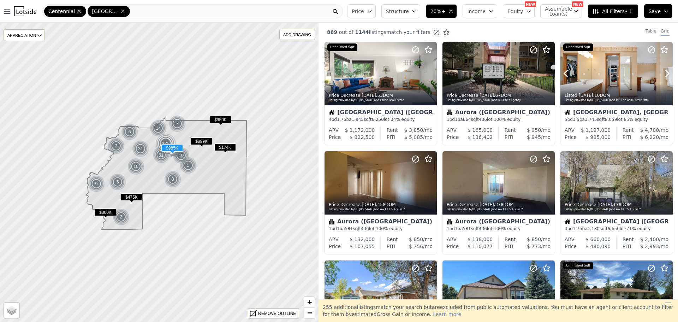
click at [662, 78] on icon at bounding box center [667, 73] width 11 height 11
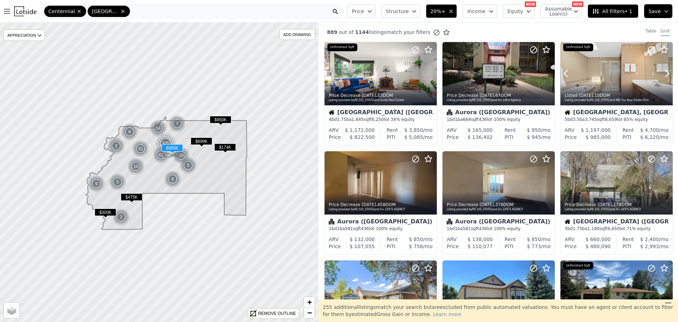
click at [662, 78] on icon at bounding box center [667, 73] width 11 height 11
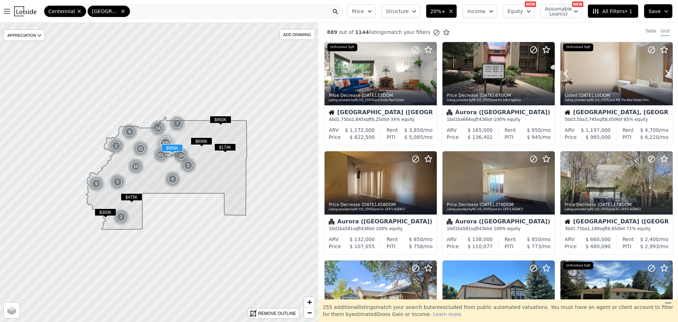
click at [662, 78] on icon at bounding box center [667, 73] width 11 height 11
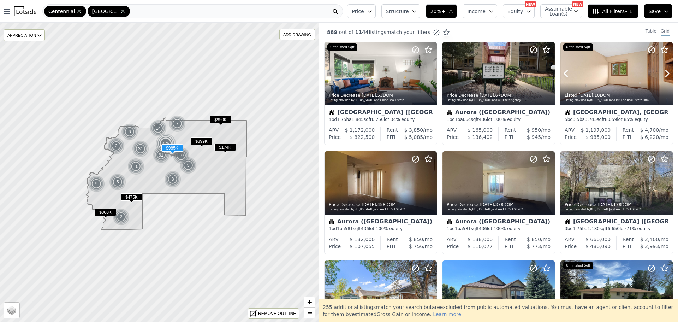
click at [662, 78] on icon at bounding box center [667, 73] width 11 height 11
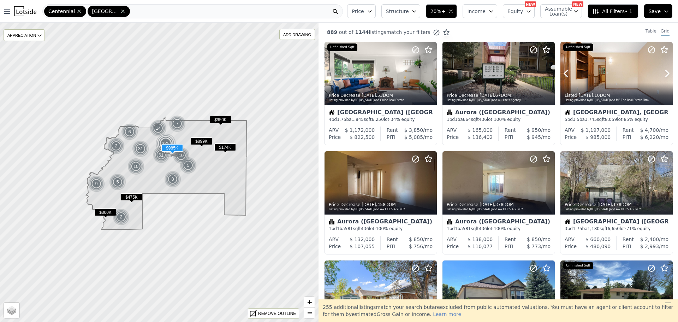
click at [662, 78] on icon at bounding box center [667, 73] width 11 height 11
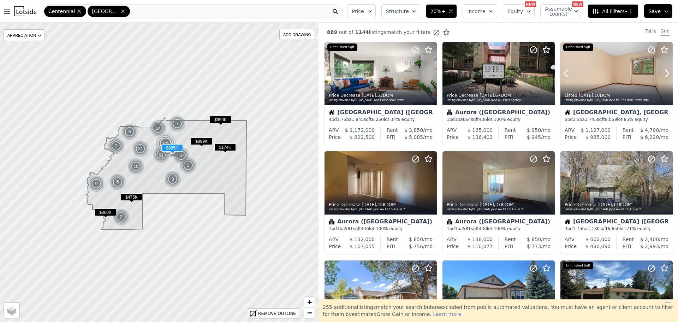
click at [662, 78] on icon at bounding box center [667, 73] width 11 height 11
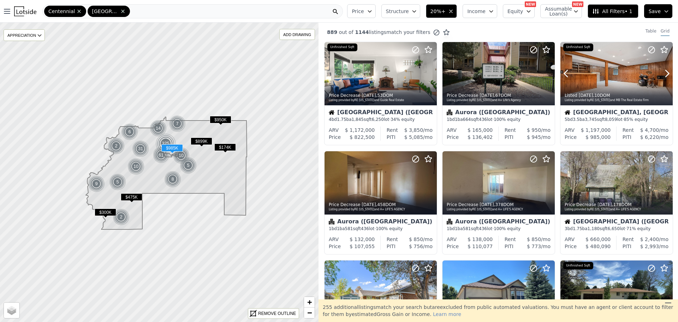
click at [662, 78] on icon at bounding box center [667, 73] width 11 height 11
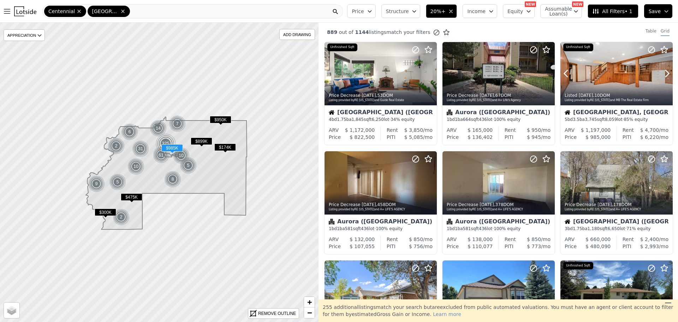
click at [662, 78] on icon at bounding box center [667, 73] width 11 height 11
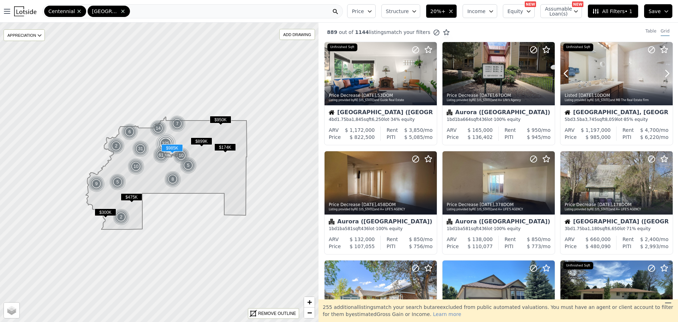
click at [662, 78] on icon at bounding box center [667, 73] width 11 height 11
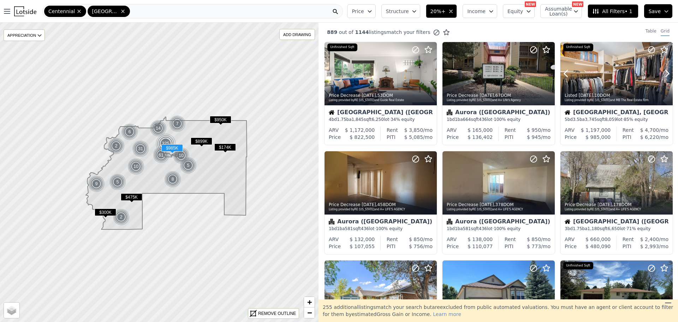
click at [662, 78] on icon at bounding box center [667, 73] width 11 height 11
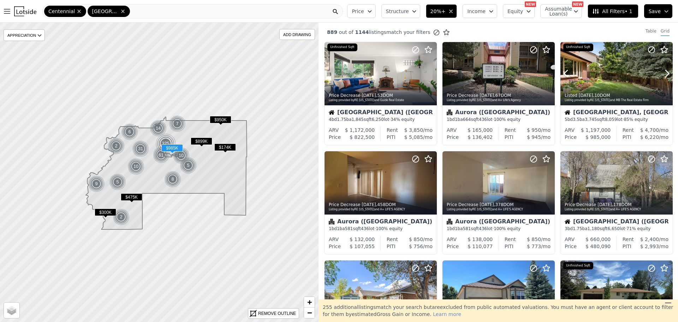
click at [662, 78] on icon at bounding box center [667, 73] width 11 height 11
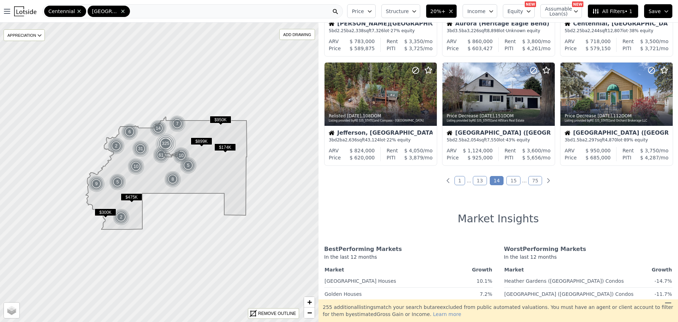
scroll to position [320, 0]
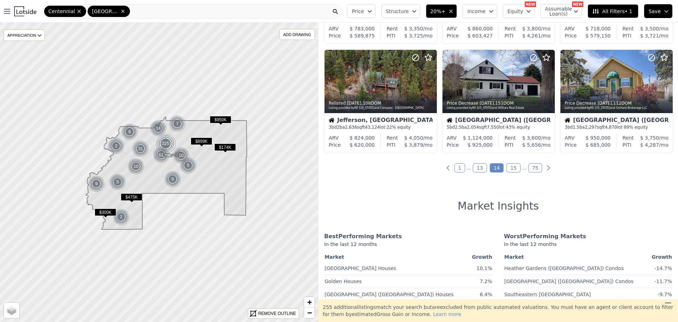
click at [509, 169] on link "15" at bounding box center [513, 167] width 14 height 9
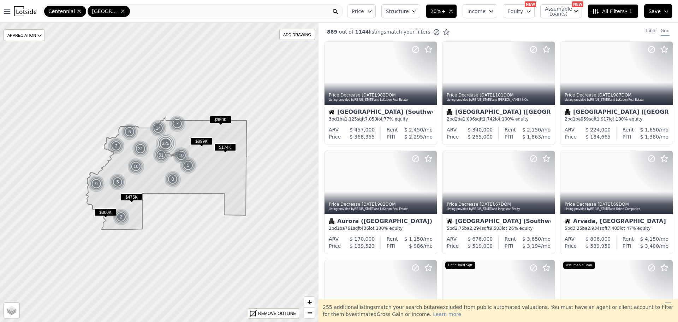
scroll to position [0, 0]
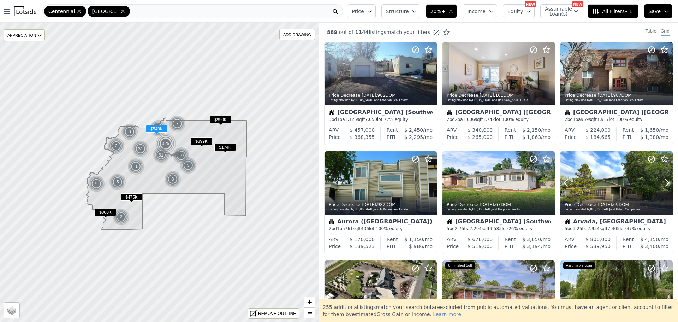
click at [666, 185] on icon at bounding box center [667, 182] width 3 height 7
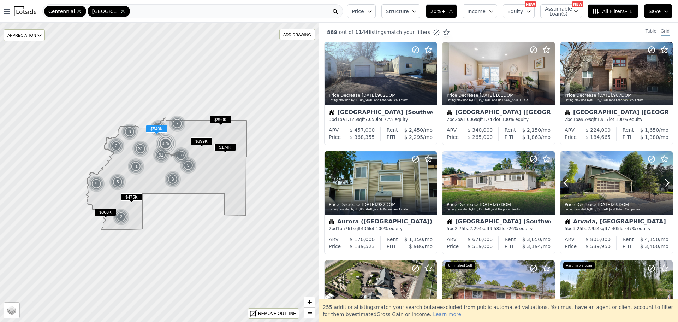
click at [666, 185] on icon at bounding box center [667, 182] width 3 height 7
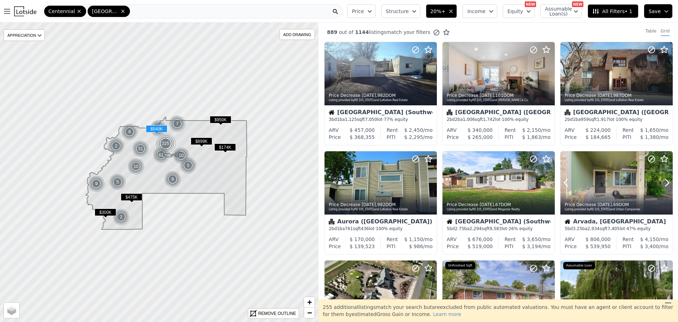
click at [666, 185] on icon at bounding box center [667, 182] width 3 height 7
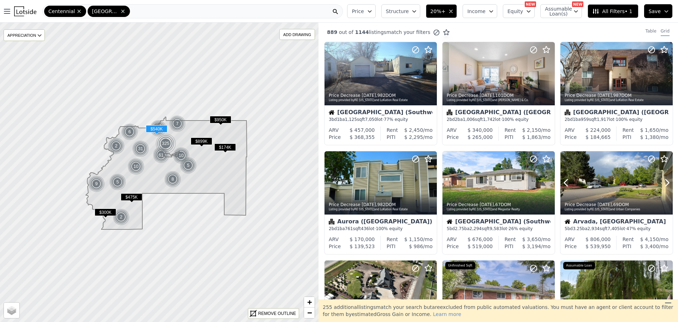
click at [666, 185] on icon at bounding box center [667, 182] width 3 height 7
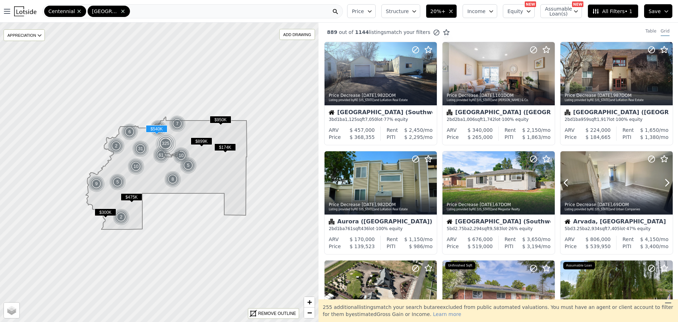
click at [666, 185] on icon at bounding box center [667, 182] width 3 height 7
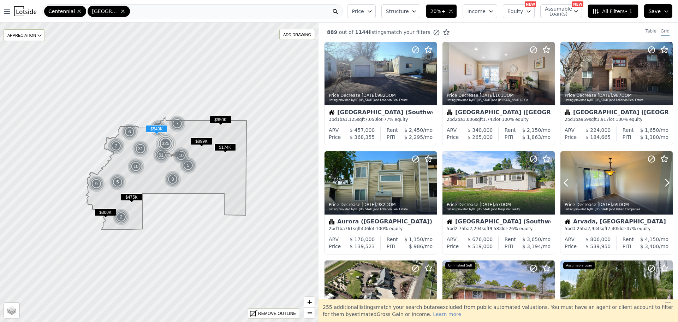
click at [666, 185] on icon at bounding box center [667, 182] width 3 height 7
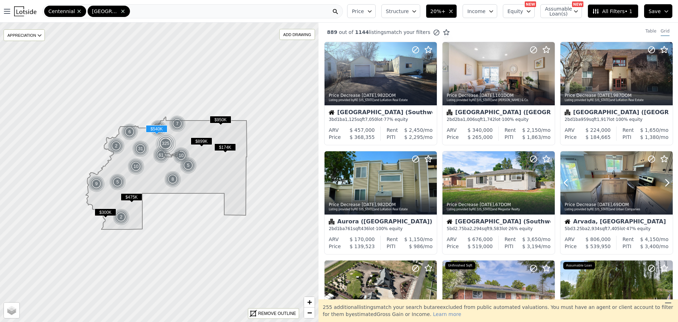
click at [666, 185] on icon at bounding box center [667, 182] width 3 height 7
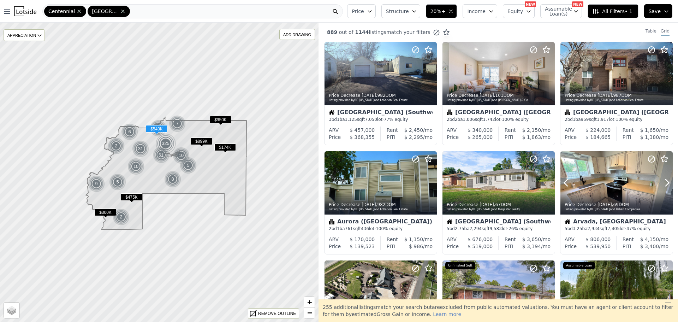
click at [666, 185] on icon at bounding box center [667, 182] width 3 height 7
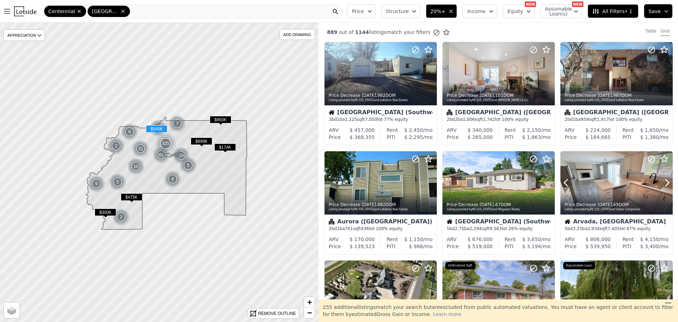
click at [666, 185] on icon at bounding box center [667, 182] width 3 height 7
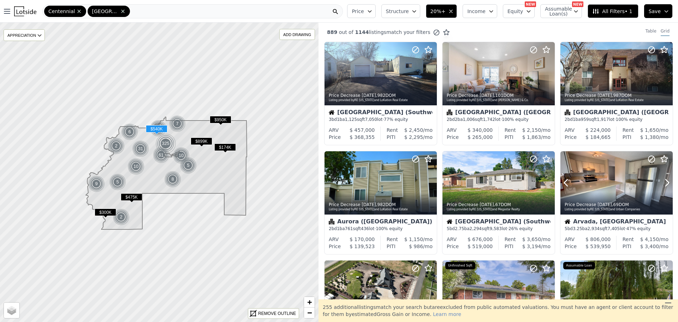
click at [666, 185] on icon at bounding box center [667, 182] width 3 height 7
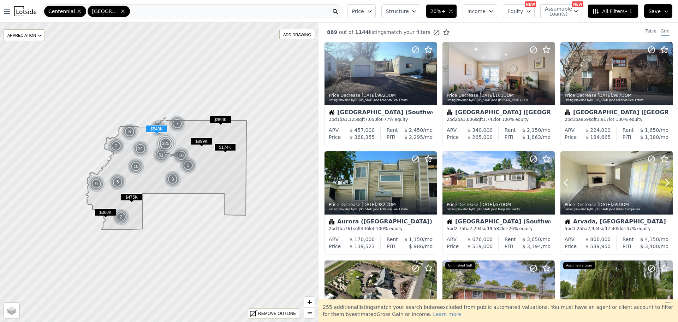
click at [666, 185] on icon at bounding box center [667, 182] width 3 height 7
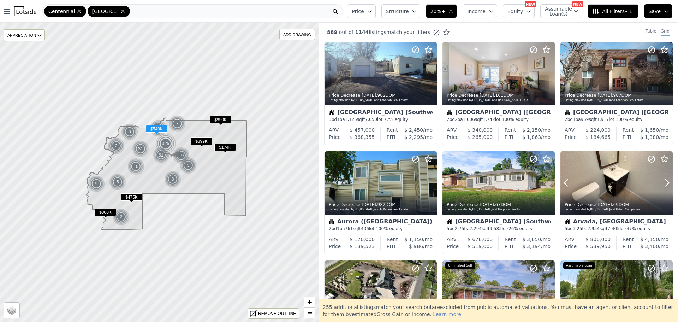
click at [666, 185] on icon at bounding box center [667, 182] width 3 height 7
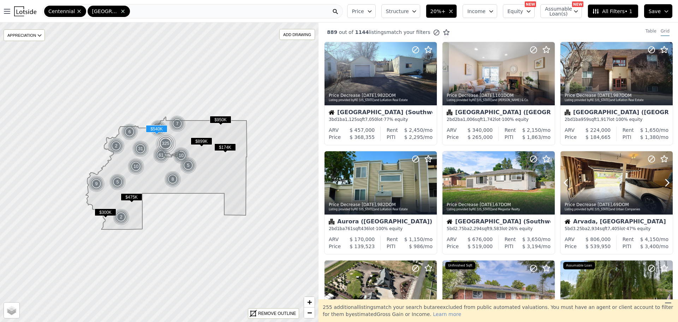
click at [666, 185] on icon at bounding box center [667, 182] width 3 height 7
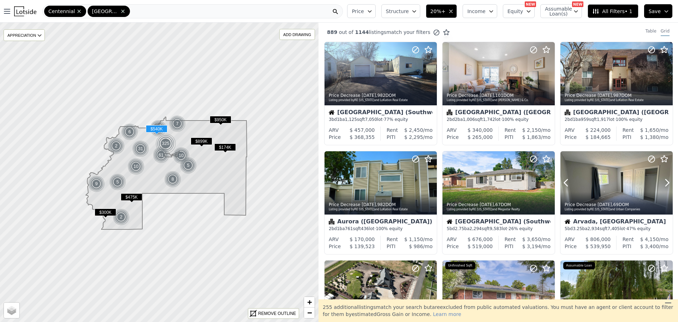
click at [666, 185] on icon at bounding box center [667, 182] width 3 height 7
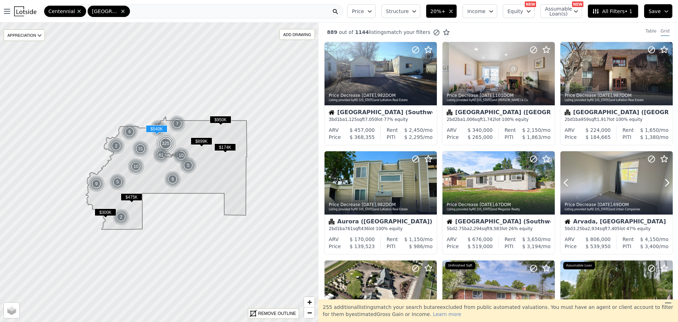
click at [666, 185] on icon at bounding box center [667, 182] width 3 height 7
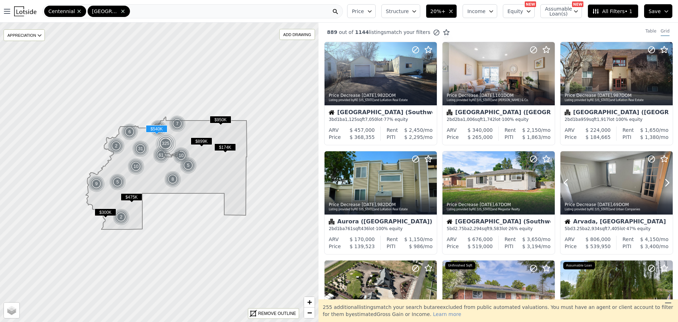
click at [666, 185] on icon at bounding box center [667, 182] width 3 height 7
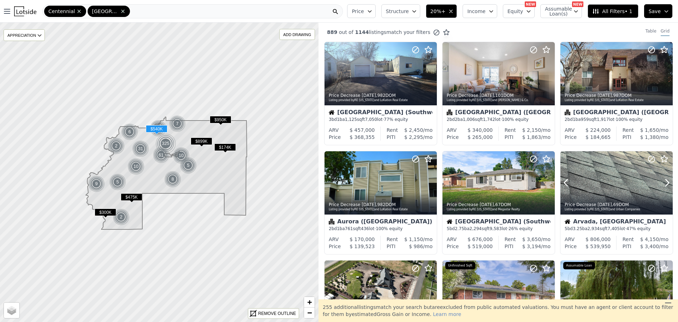
click at [666, 185] on icon at bounding box center [667, 182] width 3 height 7
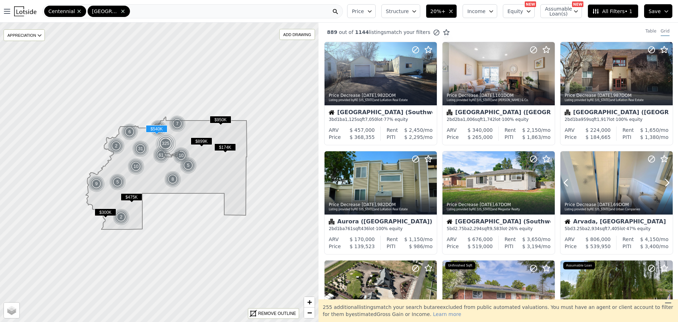
click at [600, 187] on div at bounding box center [617, 182] width 112 height 63
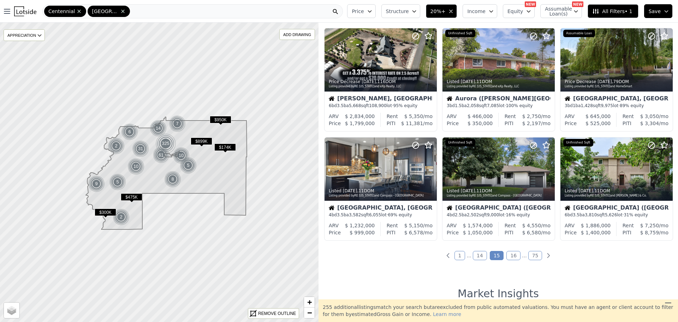
scroll to position [237, 0]
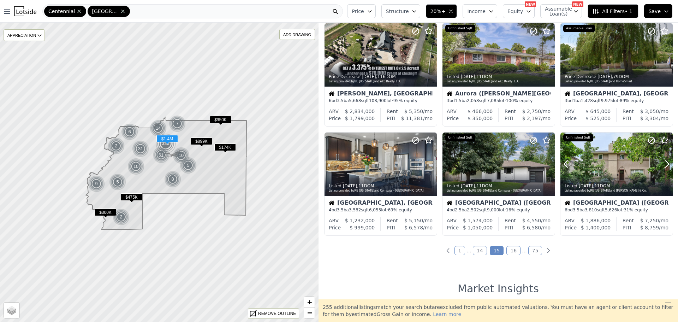
click at [662, 164] on icon at bounding box center [667, 163] width 11 height 11
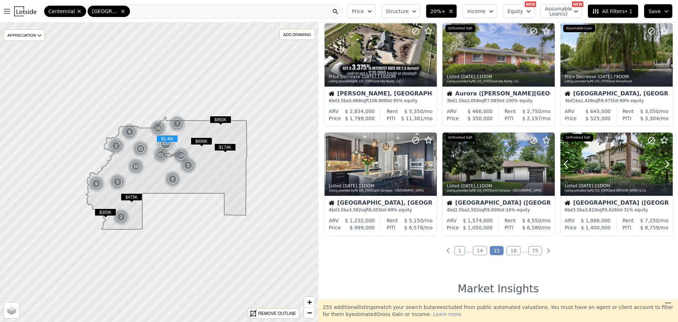
click at [662, 164] on icon at bounding box center [667, 163] width 11 height 11
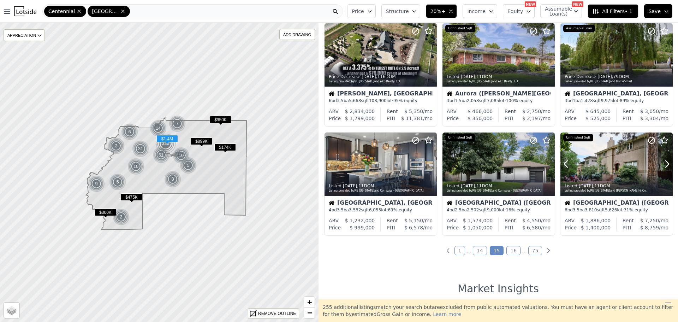
click at [662, 164] on icon at bounding box center [667, 163] width 11 height 11
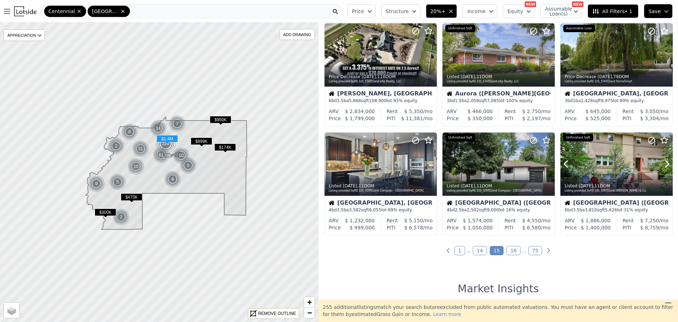
click at [662, 164] on icon at bounding box center [667, 163] width 11 height 11
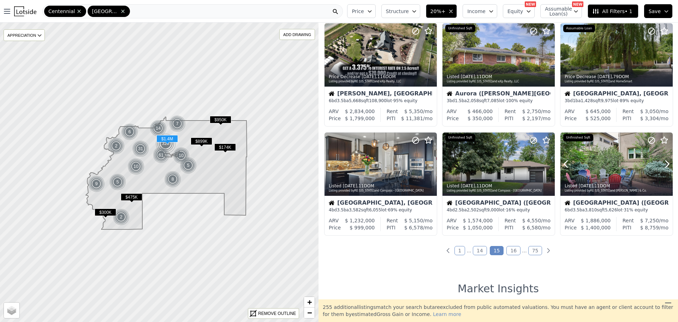
click at [662, 164] on icon at bounding box center [667, 163] width 11 height 11
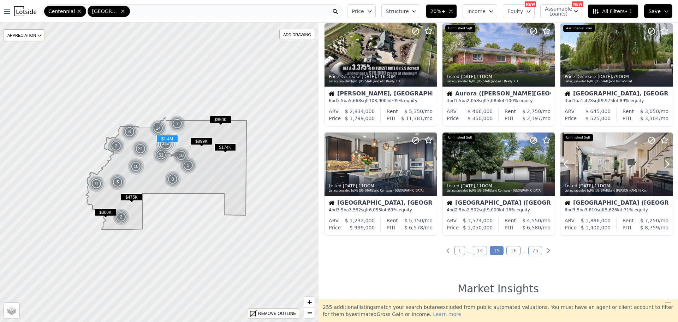
click at [662, 164] on icon at bounding box center [667, 163] width 11 height 11
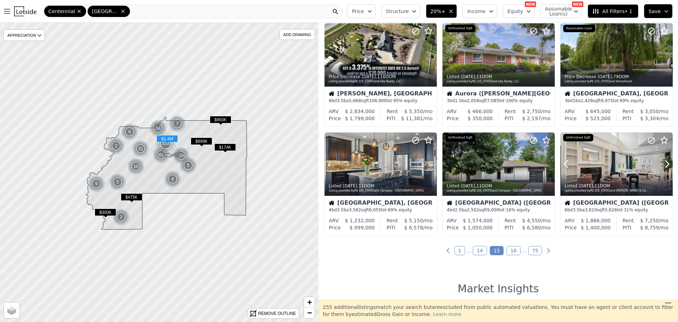
click at [662, 164] on icon at bounding box center [667, 163] width 11 height 11
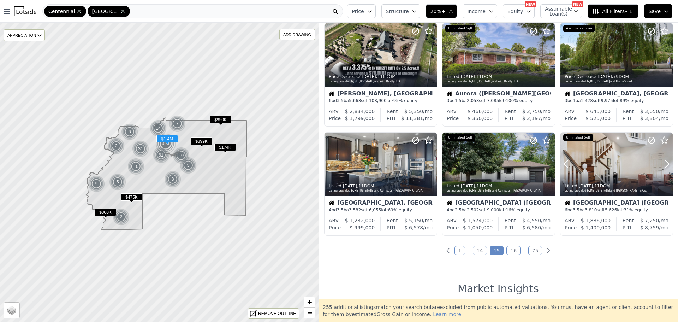
click at [662, 164] on icon at bounding box center [667, 163] width 11 height 11
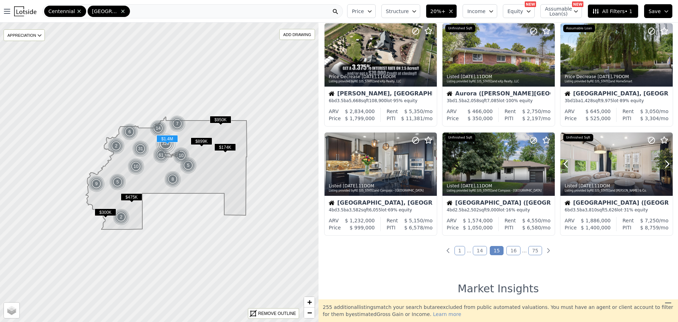
click at [662, 164] on icon at bounding box center [667, 163] width 11 height 11
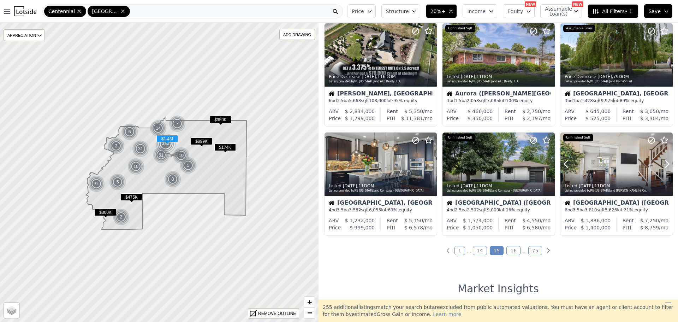
click at [662, 164] on icon at bounding box center [667, 163] width 11 height 11
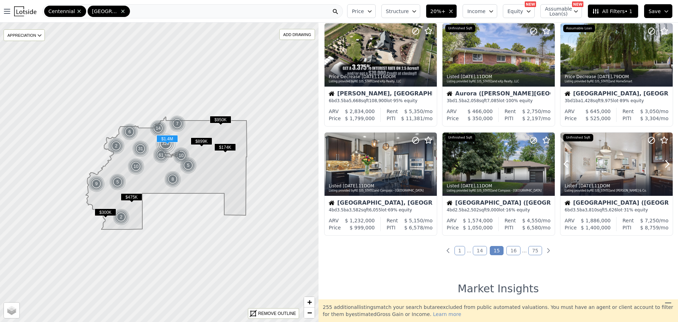
click at [662, 164] on icon at bounding box center [667, 163] width 11 height 11
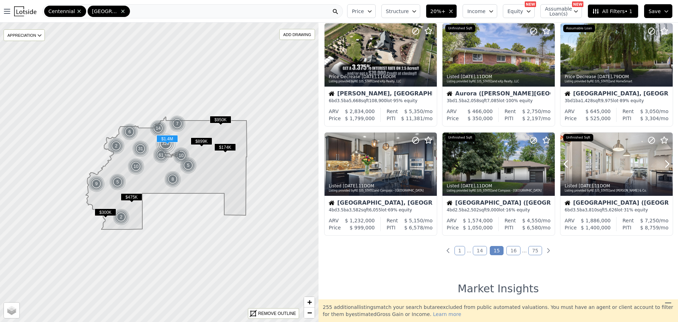
click at [662, 164] on icon at bounding box center [667, 163] width 11 height 11
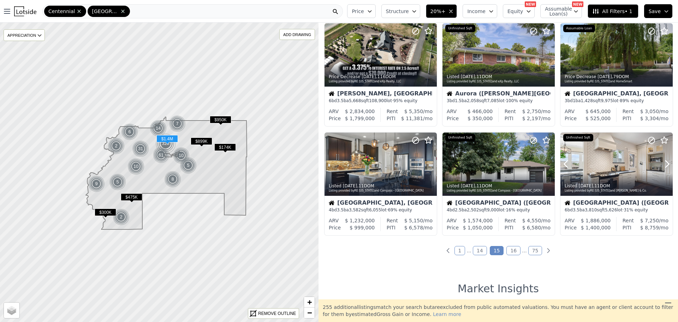
click at [662, 164] on icon at bounding box center [667, 163] width 11 height 11
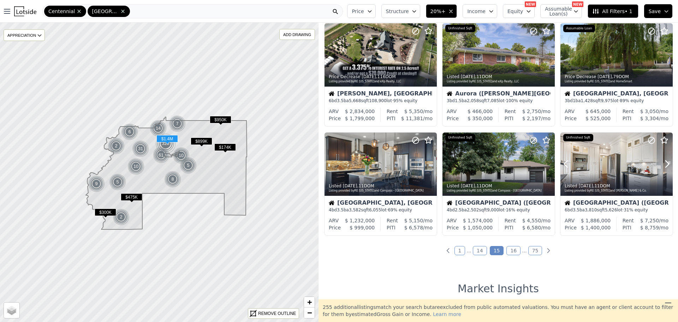
click at [662, 164] on icon at bounding box center [667, 163] width 11 height 11
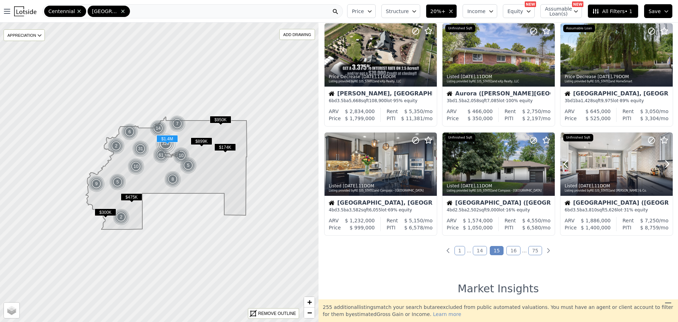
click at [662, 164] on icon at bounding box center [667, 163] width 11 height 11
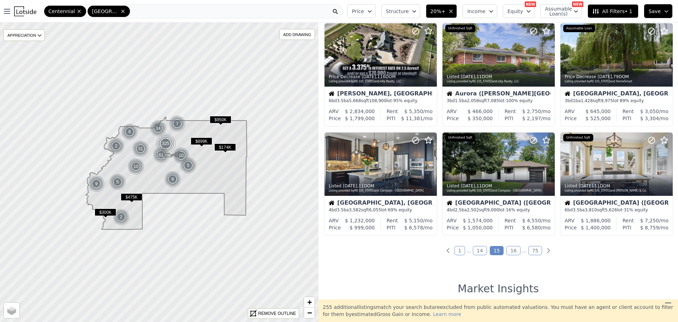
click at [509, 251] on link "16" at bounding box center [513, 250] width 14 height 9
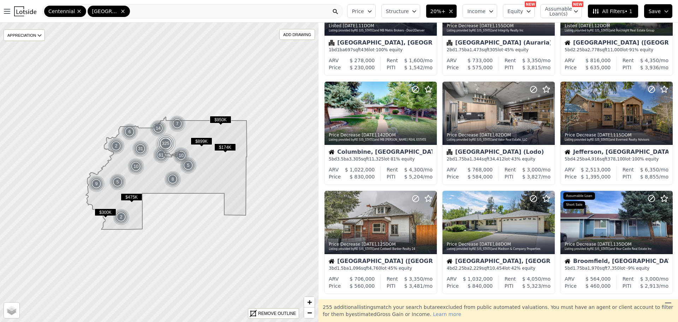
scroll to position [75, 0]
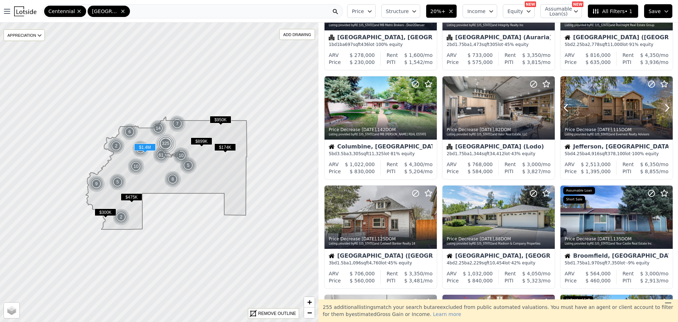
click at [664, 108] on icon at bounding box center [667, 107] width 11 height 11
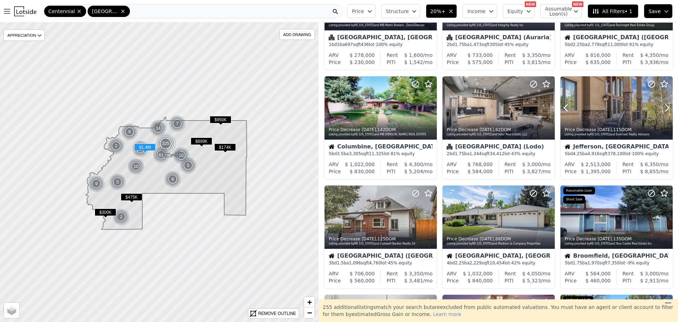
click at [664, 108] on icon at bounding box center [667, 107] width 11 height 11
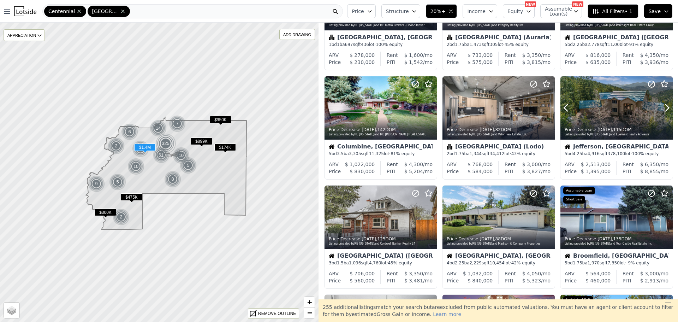
click at [664, 108] on icon at bounding box center [667, 107] width 11 height 11
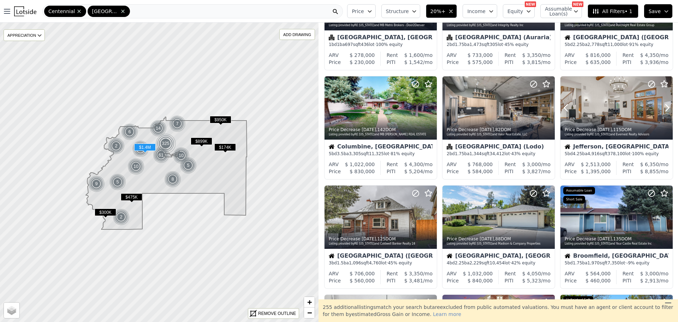
click at [664, 108] on icon at bounding box center [667, 107] width 11 height 11
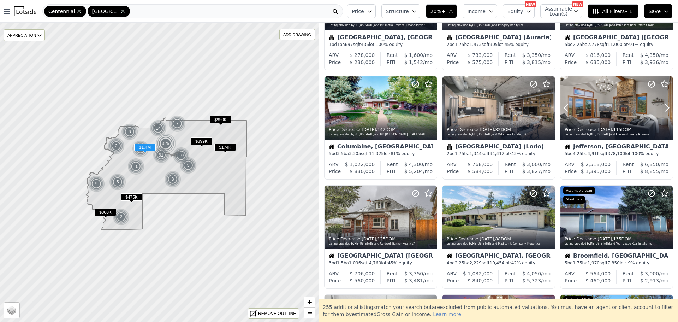
click at [664, 108] on icon at bounding box center [667, 107] width 11 height 11
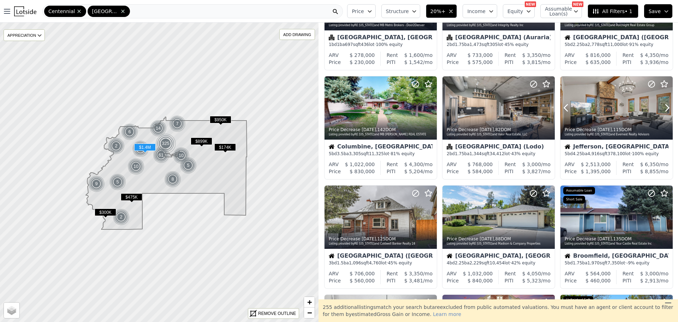
click at [664, 108] on icon at bounding box center [667, 107] width 11 height 11
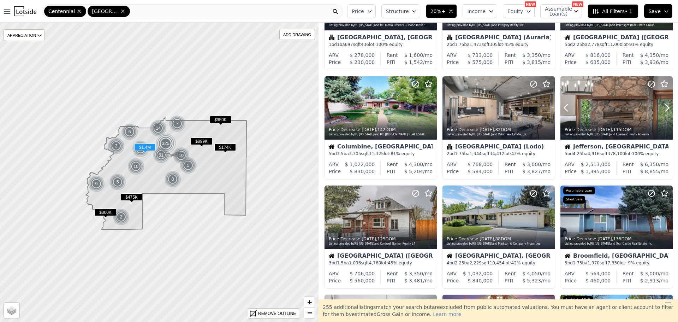
click at [664, 108] on icon at bounding box center [667, 107] width 11 height 11
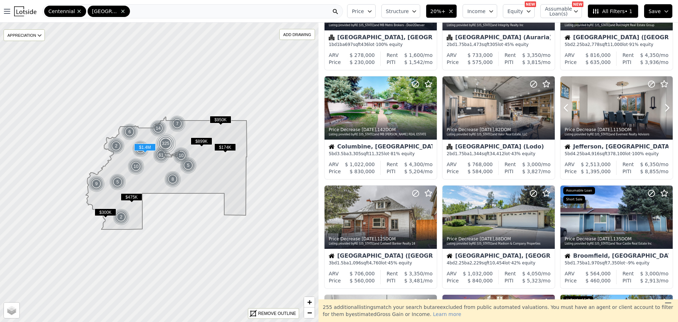
click at [664, 108] on icon at bounding box center [667, 107] width 11 height 11
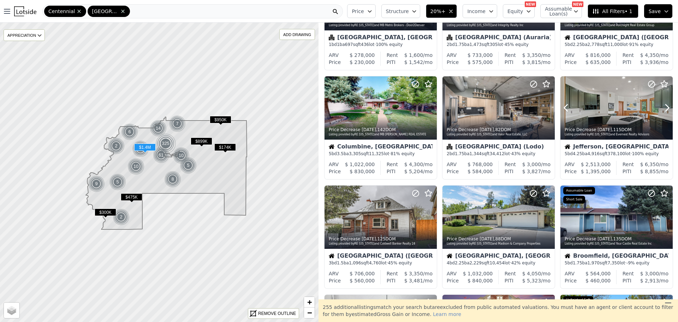
click at [664, 108] on icon at bounding box center [667, 107] width 11 height 11
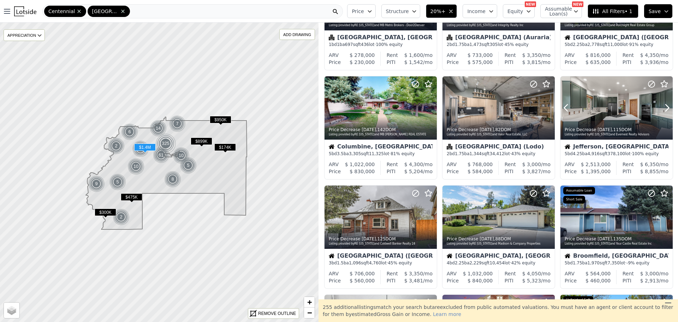
click at [664, 108] on icon at bounding box center [667, 107] width 11 height 11
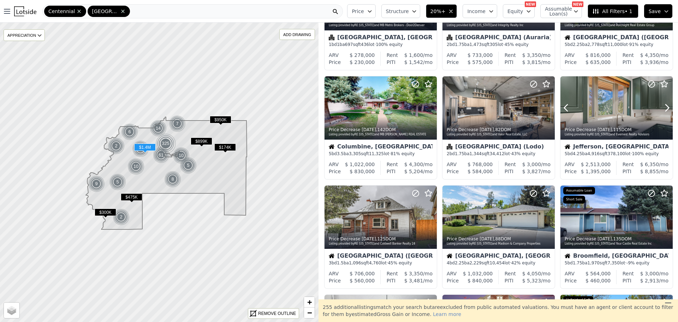
click at [664, 108] on icon at bounding box center [667, 107] width 11 height 11
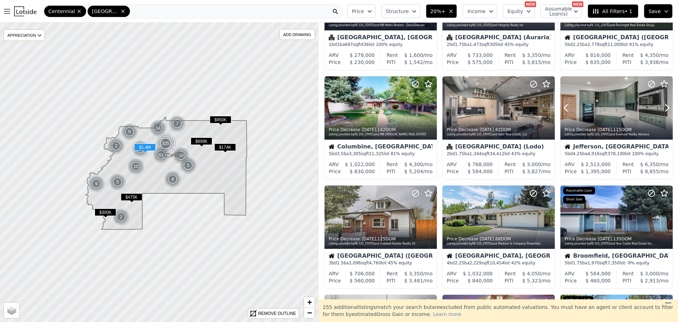
click at [664, 108] on icon at bounding box center [667, 107] width 11 height 11
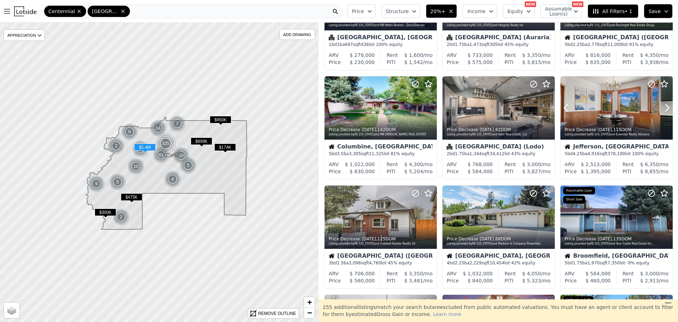
click at [664, 108] on icon at bounding box center [667, 107] width 11 height 11
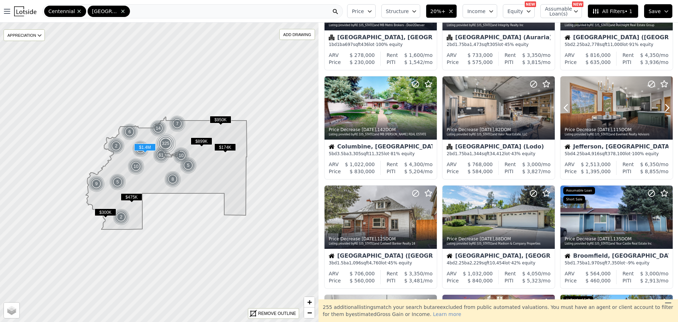
click at [664, 108] on icon at bounding box center [667, 107] width 11 height 11
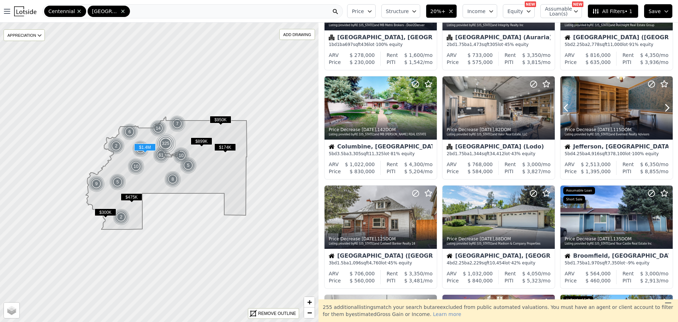
click at [664, 108] on icon at bounding box center [667, 107] width 11 height 11
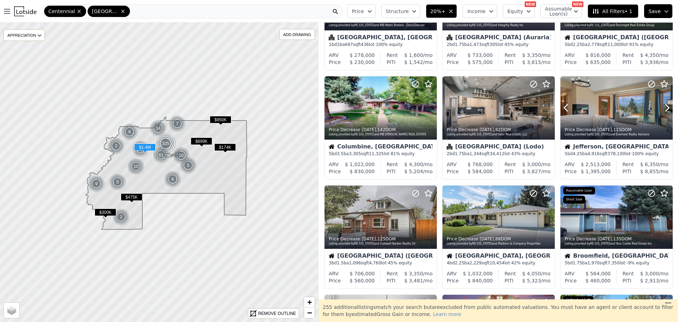
click at [664, 108] on icon at bounding box center [667, 107] width 11 height 11
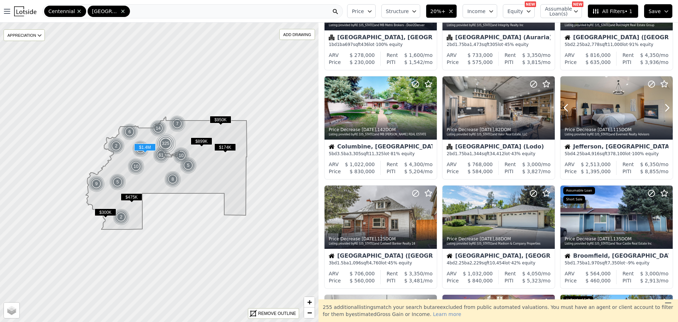
click at [664, 108] on icon at bounding box center [667, 107] width 11 height 11
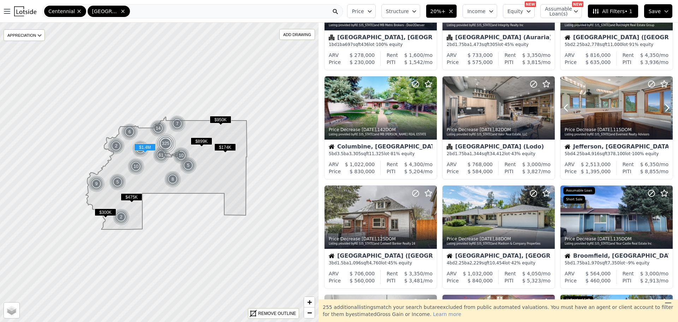
click at [664, 108] on icon at bounding box center [667, 107] width 11 height 11
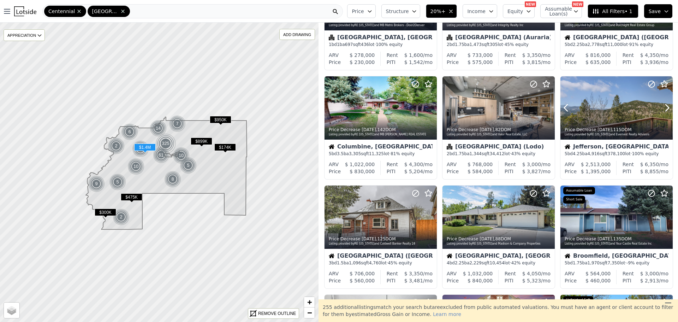
click at [664, 108] on icon at bounding box center [667, 107] width 11 height 11
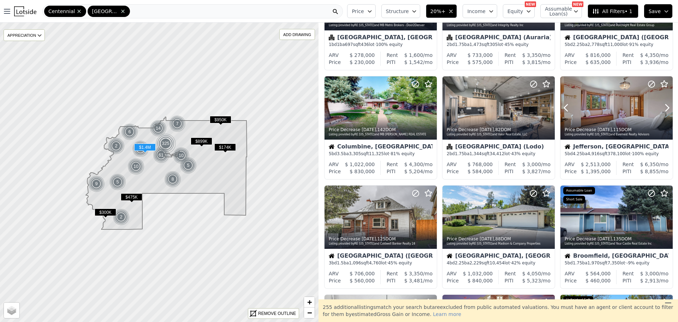
click at [664, 108] on icon at bounding box center [667, 107] width 11 height 11
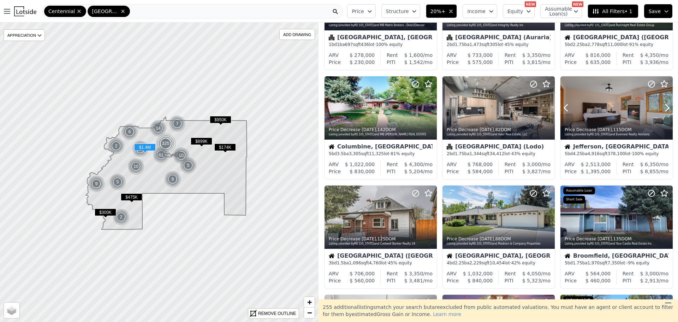
click at [664, 108] on icon at bounding box center [667, 107] width 11 height 11
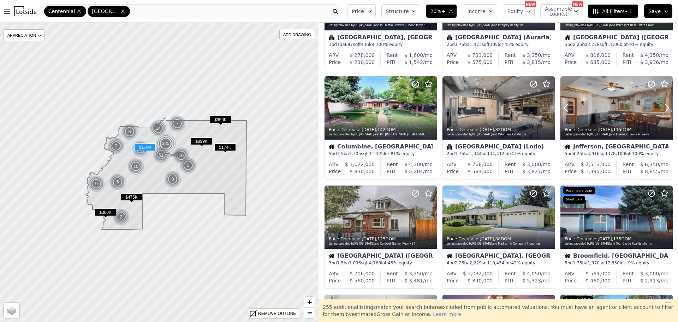
click at [664, 108] on icon at bounding box center [667, 107] width 11 height 11
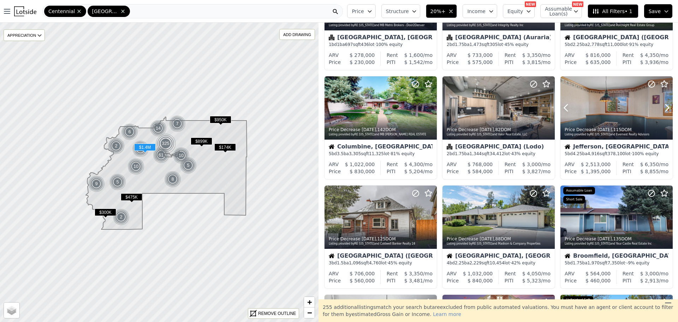
click at [664, 108] on icon at bounding box center [667, 107] width 11 height 11
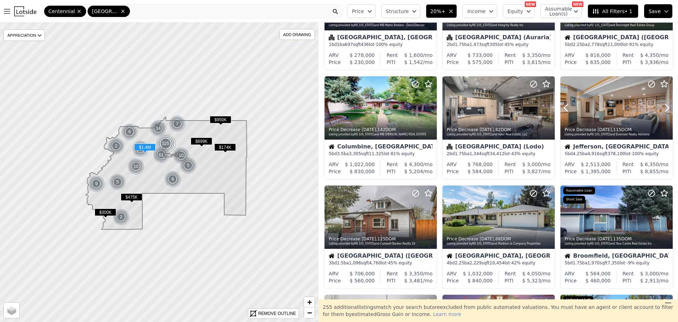
click at [664, 108] on icon at bounding box center [667, 107] width 11 height 11
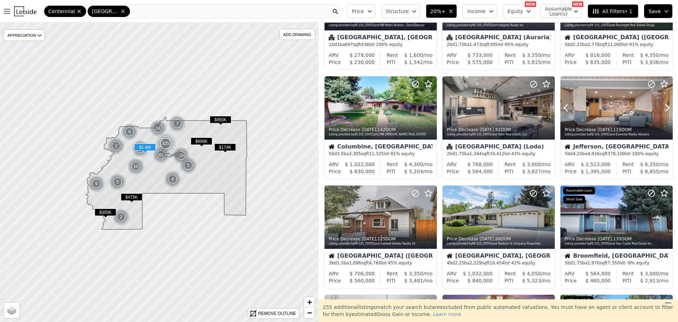
click at [664, 108] on icon at bounding box center [667, 107] width 11 height 11
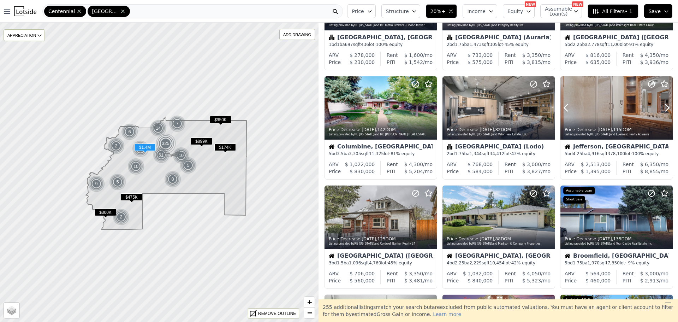
click at [664, 108] on icon at bounding box center [667, 107] width 11 height 11
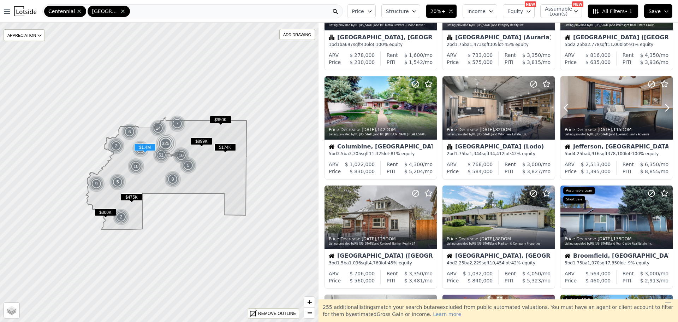
click at [664, 108] on icon at bounding box center [667, 107] width 11 height 11
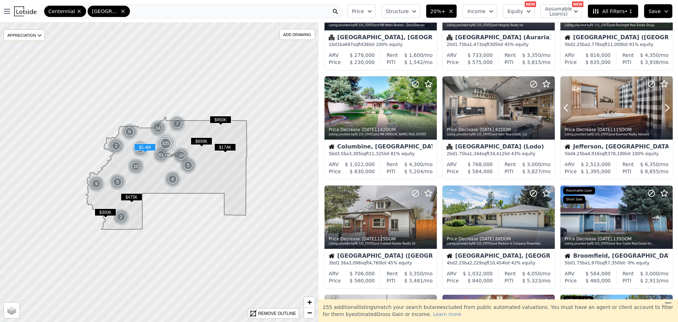
click at [664, 108] on icon at bounding box center [667, 107] width 11 height 11
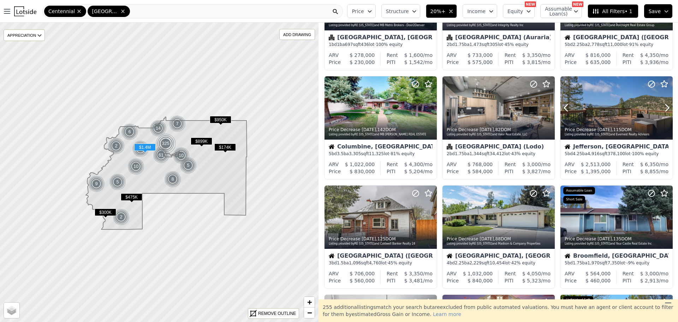
click at [664, 108] on icon at bounding box center [667, 107] width 11 height 11
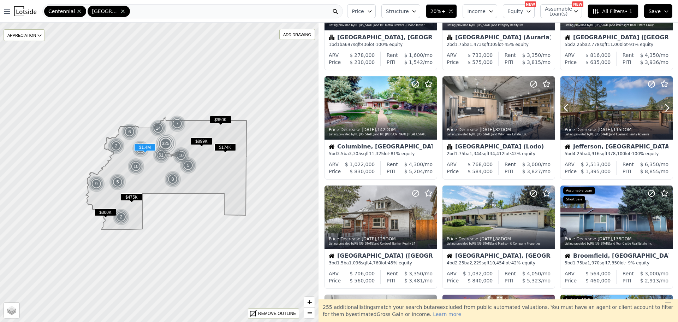
click at [664, 108] on icon at bounding box center [667, 107] width 11 height 11
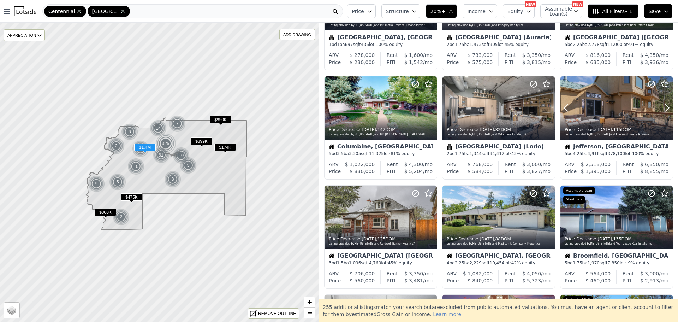
click at [664, 108] on icon at bounding box center [667, 107] width 11 height 11
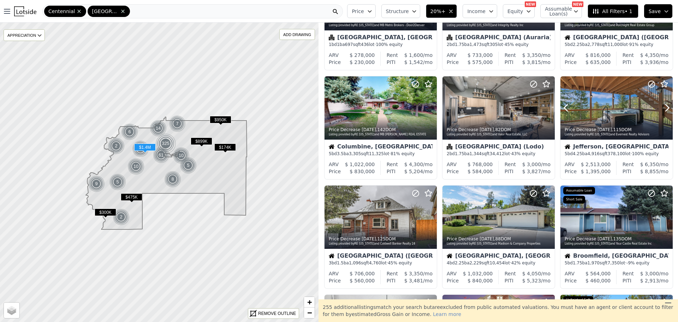
click at [664, 108] on icon at bounding box center [667, 107] width 11 height 11
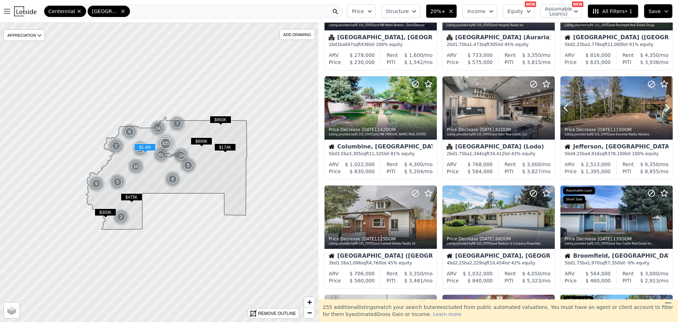
click at [664, 108] on icon at bounding box center [667, 107] width 11 height 11
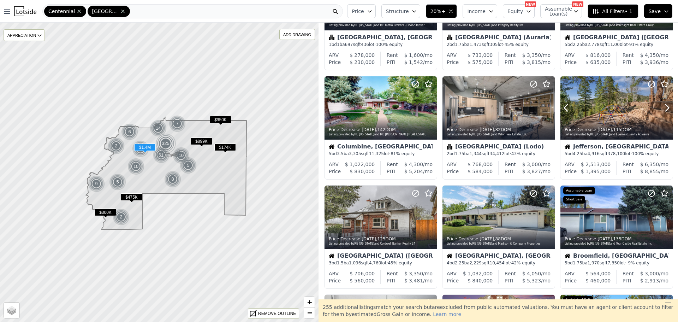
click at [664, 108] on icon at bounding box center [667, 107] width 11 height 11
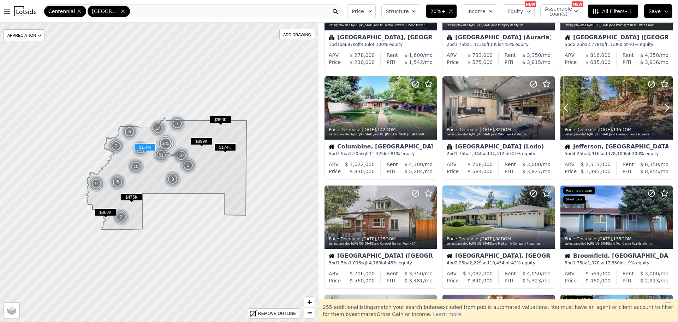
click at [664, 108] on icon at bounding box center [667, 107] width 11 height 11
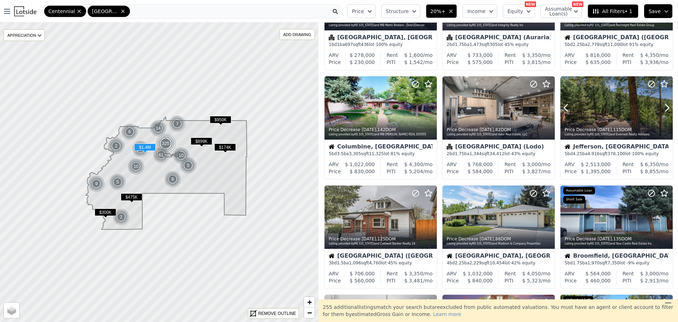
click at [664, 108] on icon at bounding box center [667, 107] width 11 height 11
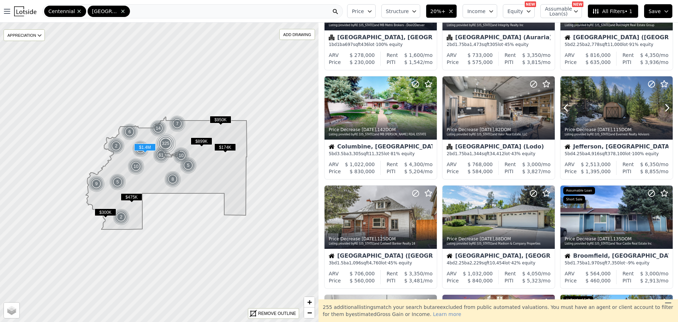
click at [664, 108] on icon at bounding box center [667, 107] width 11 height 11
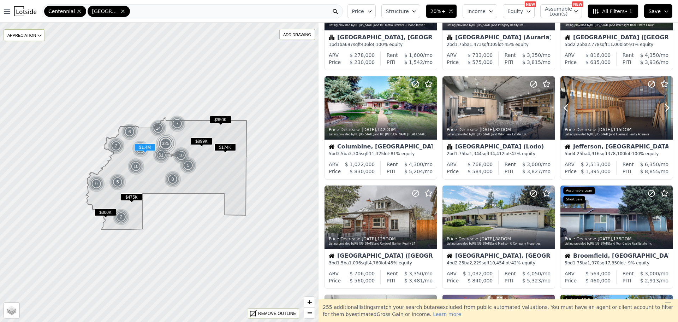
click at [664, 108] on icon at bounding box center [667, 107] width 11 height 11
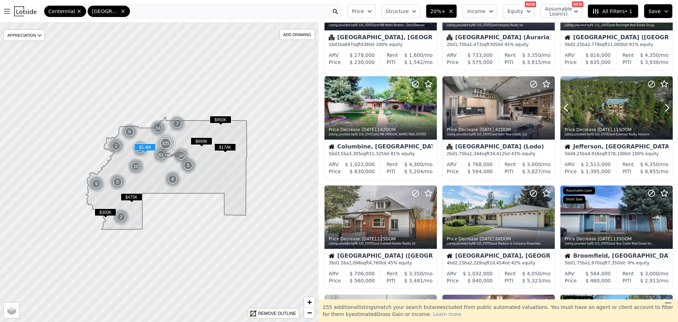
click at [664, 108] on icon at bounding box center [667, 107] width 11 height 11
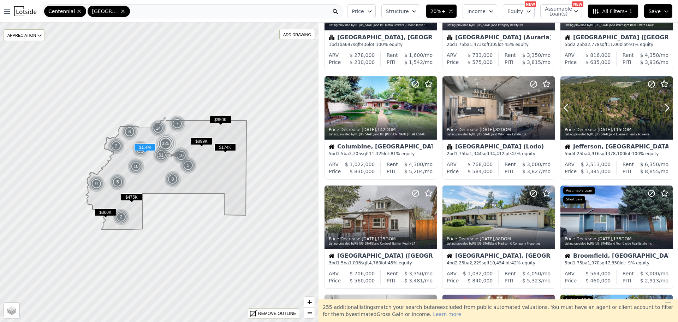
click at [664, 108] on icon at bounding box center [667, 107] width 11 height 11
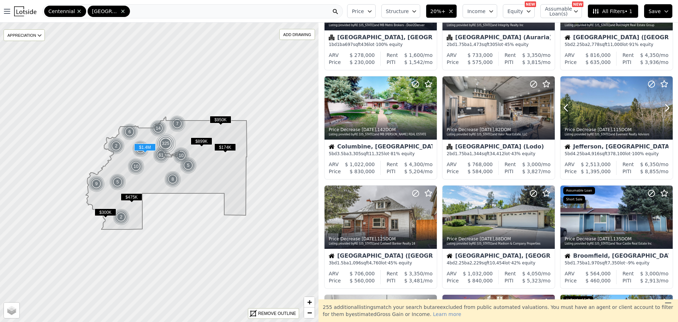
click at [664, 108] on icon at bounding box center [667, 107] width 11 height 11
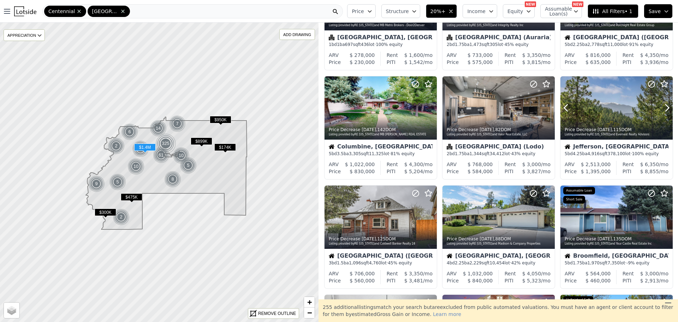
click at [664, 108] on icon at bounding box center [667, 107] width 11 height 11
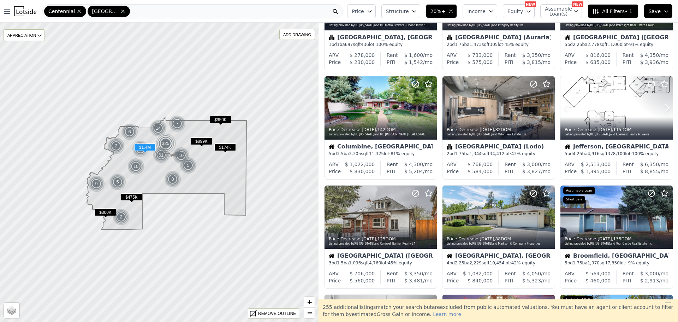
click at [664, 108] on icon at bounding box center [667, 107] width 11 height 11
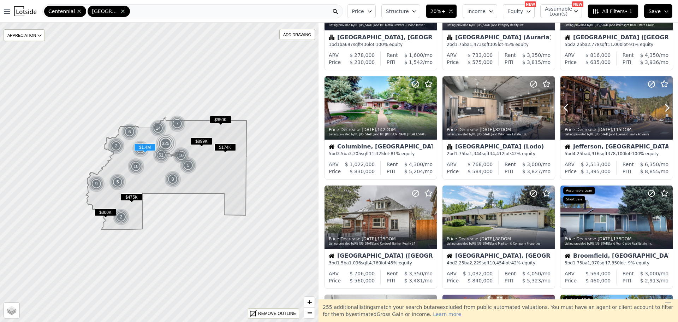
click at [664, 108] on icon at bounding box center [667, 107] width 11 height 11
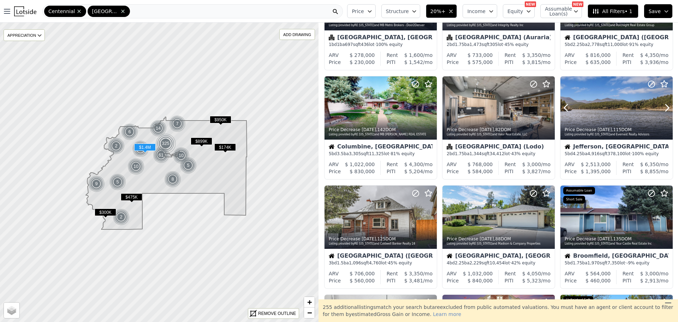
click at [664, 108] on icon at bounding box center [667, 107] width 11 height 11
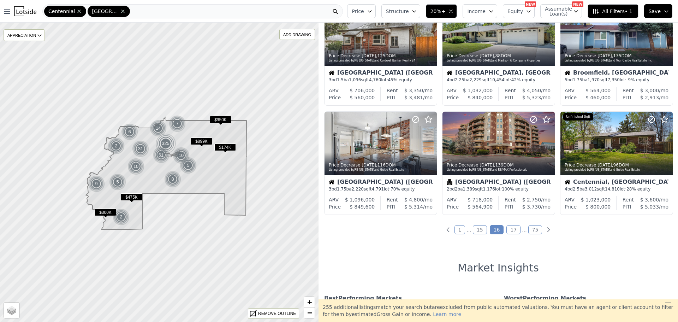
scroll to position [268, 0]
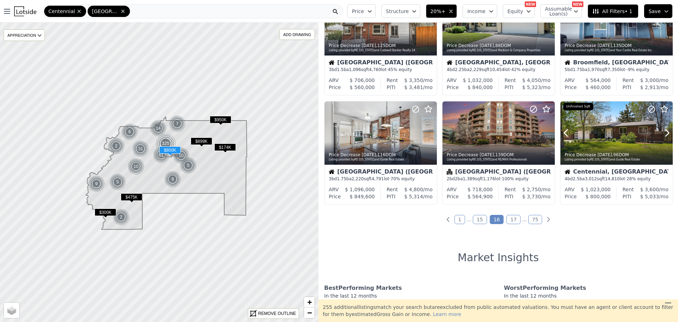
click at [662, 131] on icon at bounding box center [667, 132] width 11 height 11
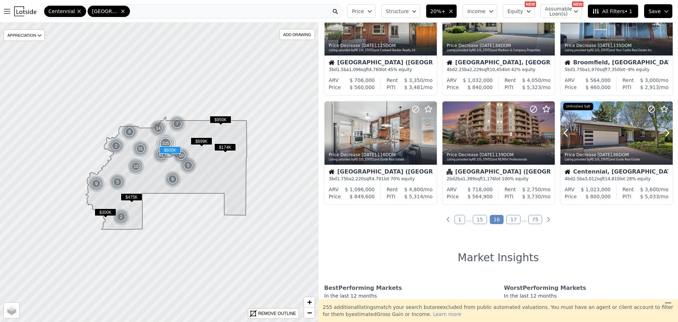
click at [662, 131] on icon at bounding box center [667, 132] width 11 height 11
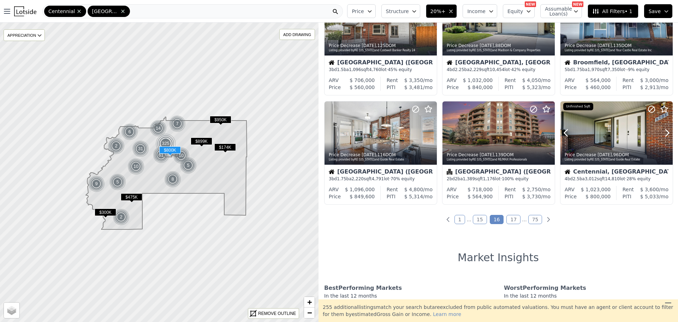
click at [662, 131] on icon at bounding box center [667, 132] width 11 height 11
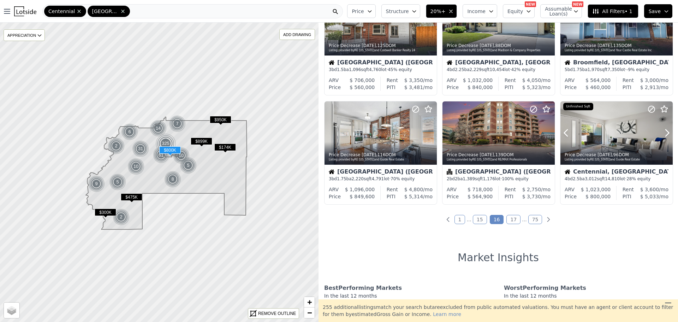
click at [662, 131] on icon at bounding box center [667, 132] width 11 height 11
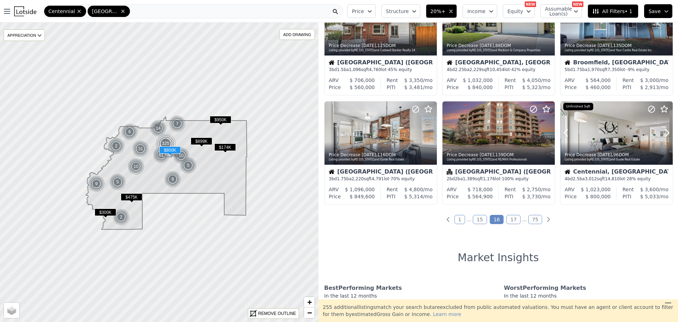
click at [662, 131] on icon at bounding box center [667, 132] width 11 height 11
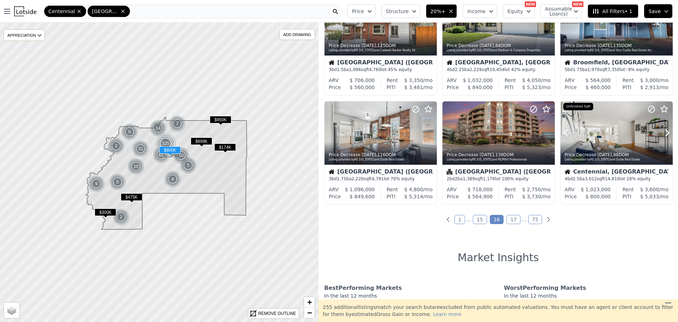
click at [662, 131] on icon at bounding box center [667, 132] width 11 height 11
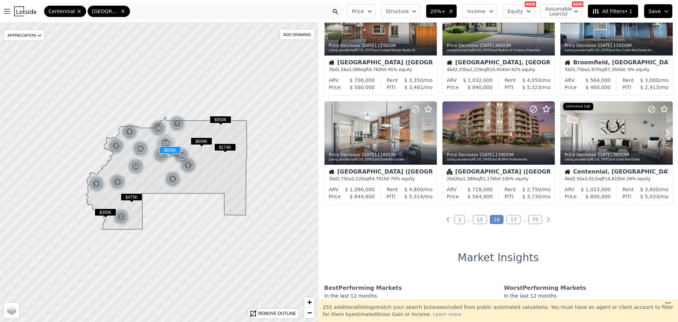
click at [662, 131] on icon at bounding box center [667, 132] width 11 height 11
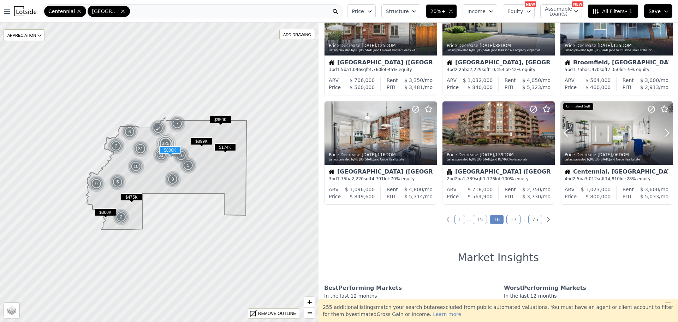
click at [662, 131] on icon at bounding box center [667, 132] width 11 height 11
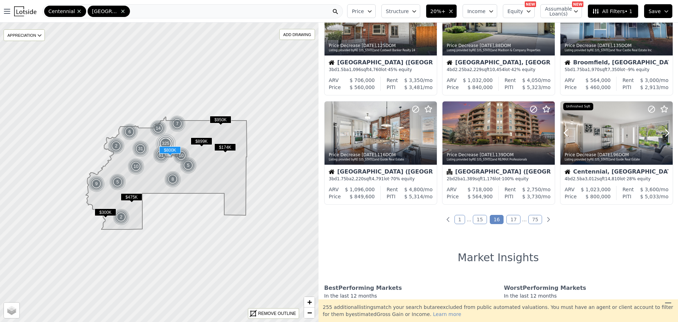
click at [662, 131] on icon at bounding box center [667, 132] width 11 height 11
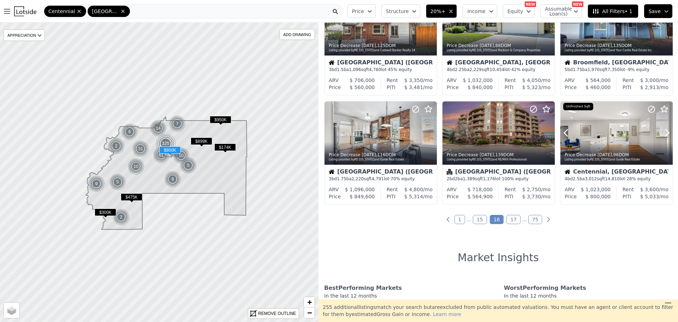
click at [662, 131] on icon at bounding box center [667, 132] width 11 height 11
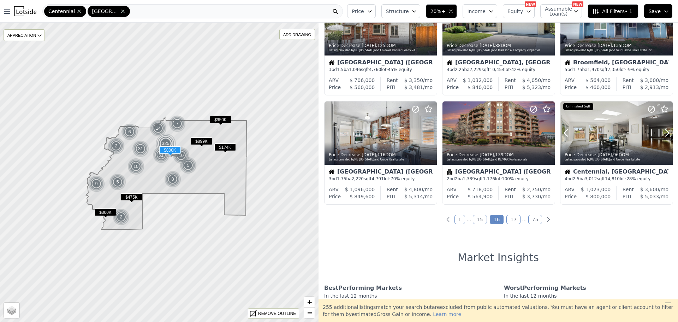
click at [662, 131] on icon at bounding box center [667, 132] width 11 height 11
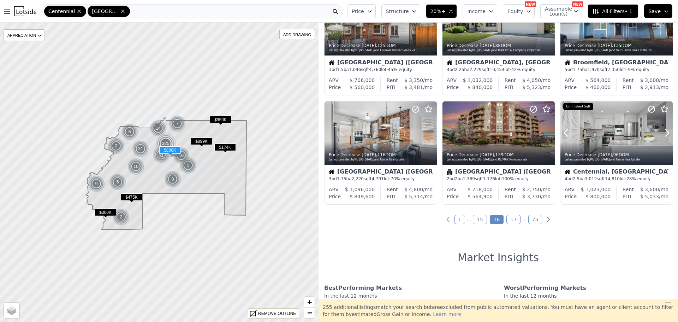
click at [662, 131] on icon at bounding box center [667, 132] width 11 height 11
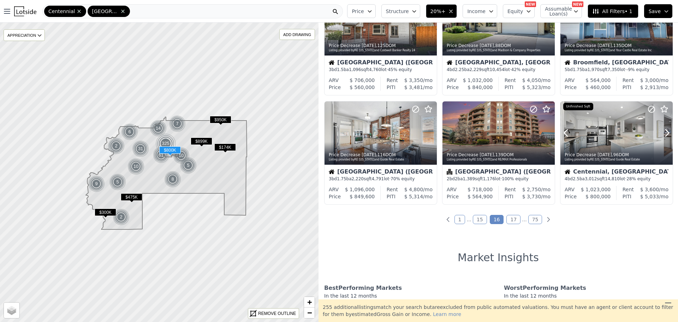
click at [662, 131] on icon at bounding box center [667, 132] width 11 height 11
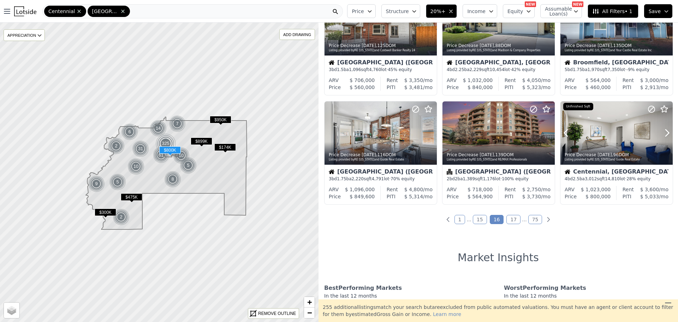
click at [662, 131] on icon at bounding box center [667, 132] width 11 height 11
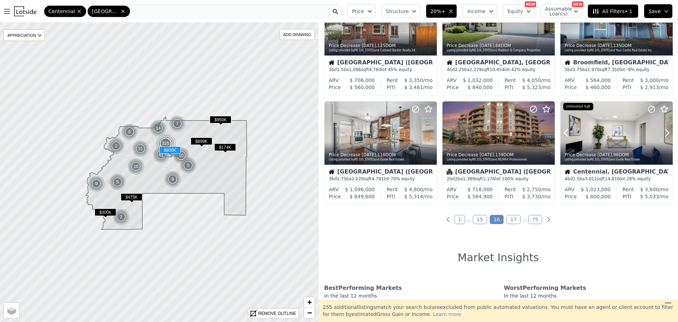
click at [662, 131] on icon at bounding box center [667, 132] width 11 height 11
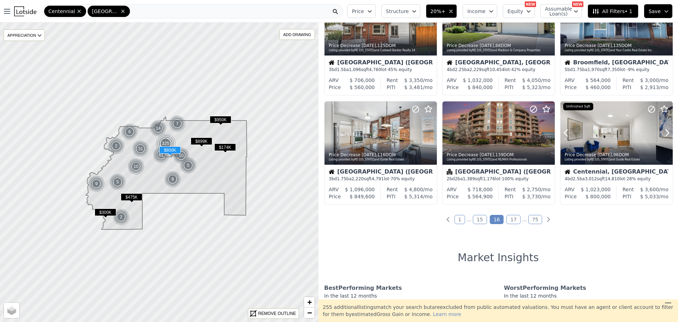
click at [662, 131] on icon at bounding box center [667, 132] width 11 height 11
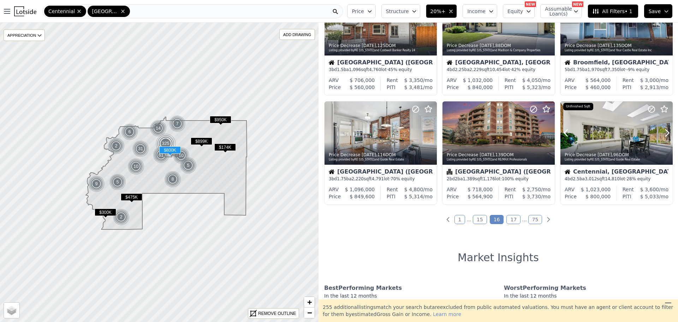
click at [662, 131] on icon at bounding box center [667, 132] width 11 height 11
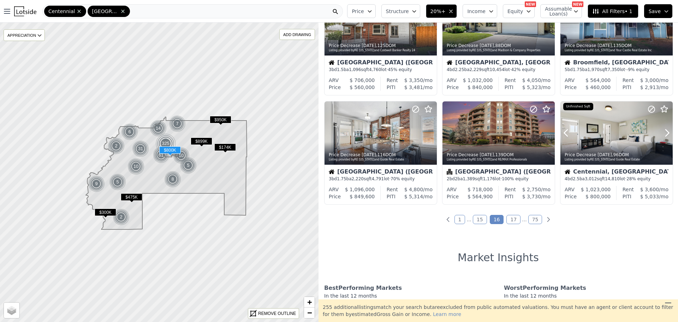
click at [662, 131] on icon at bounding box center [667, 132] width 11 height 11
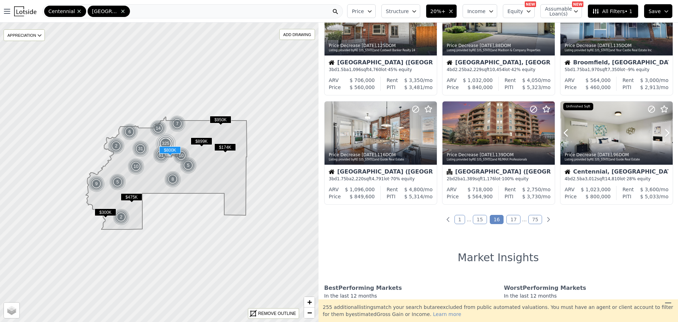
click at [662, 131] on icon at bounding box center [667, 132] width 11 height 11
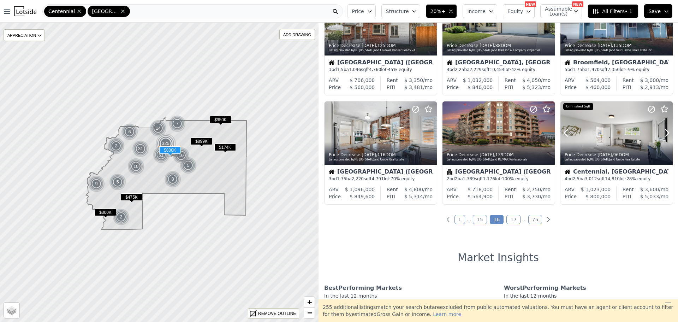
click at [662, 131] on icon at bounding box center [667, 132] width 11 height 11
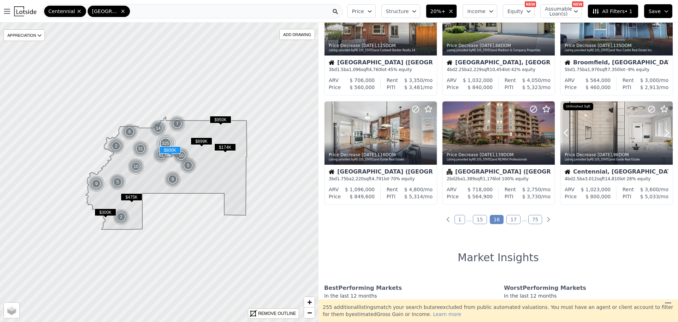
click at [662, 131] on icon at bounding box center [667, 132] width 11 height 11
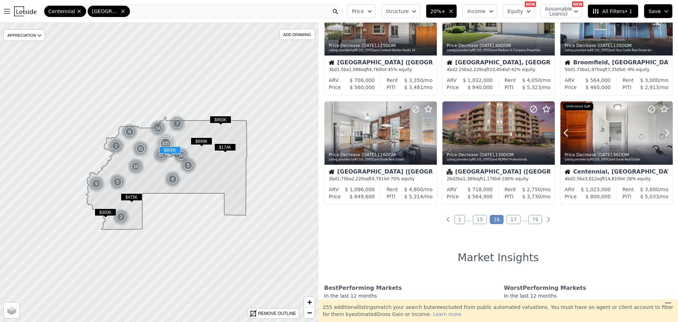
click at [662, 131] on icon at bounding box center [667, 132] width 11 height 11
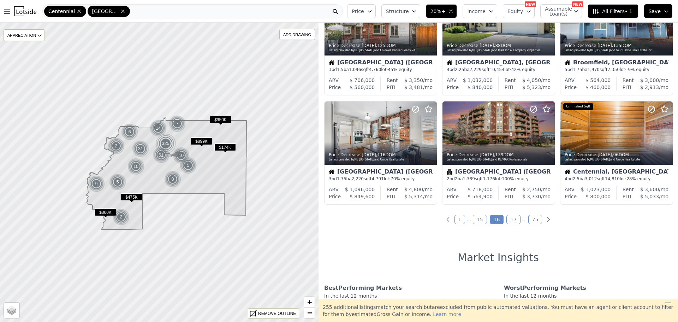
click at [512, 213] on div "889 out of 1144 listings match your filters Table Grid Listed 2w ago , 11 DOM L…" at bounding box center [499, 161] width 360 height 277
click at [512, 220] on link "17" at bounding box center [513, 219] width 14 height 9
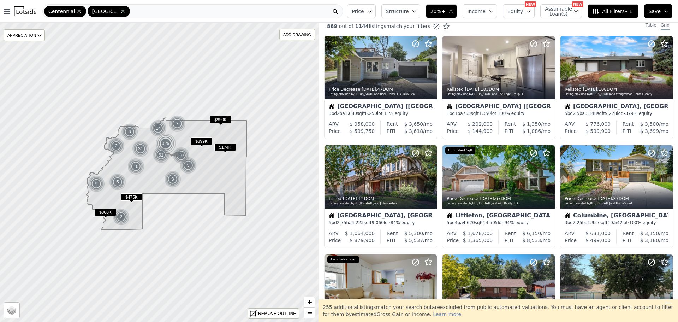
scroll to position [0, 0]
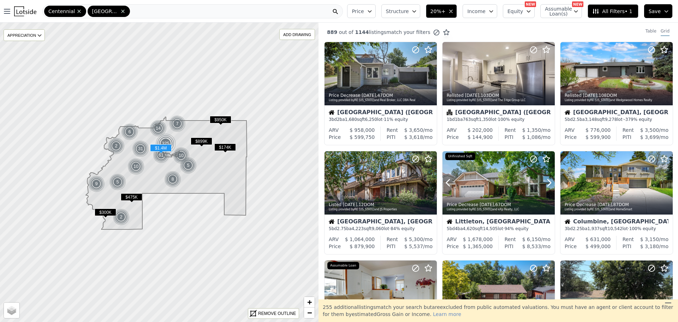
click at [546, 180] on icon at bounding box center [549, 182] width 11 height 11
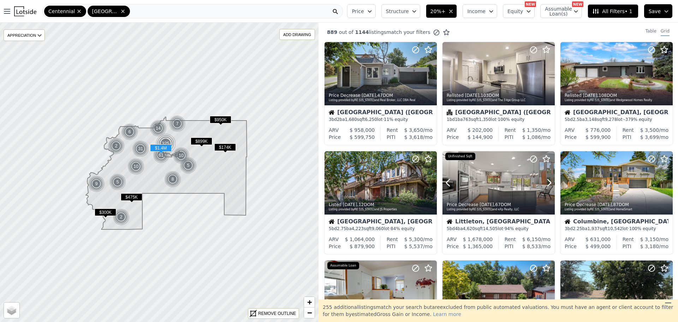
click at [546, 180] on icon at bounding box center [549, 182] width 11 height 11
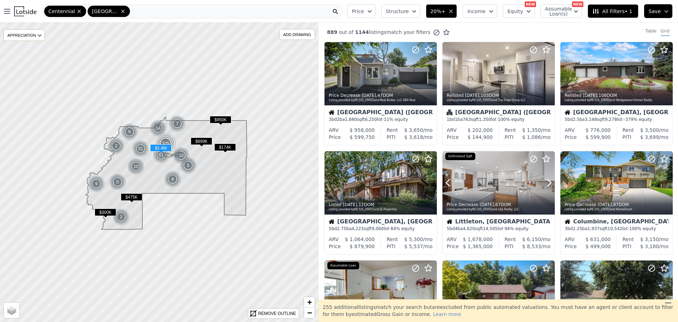
click at [546, 180] on icon at bounding box center [549, 182] width 11 height 11
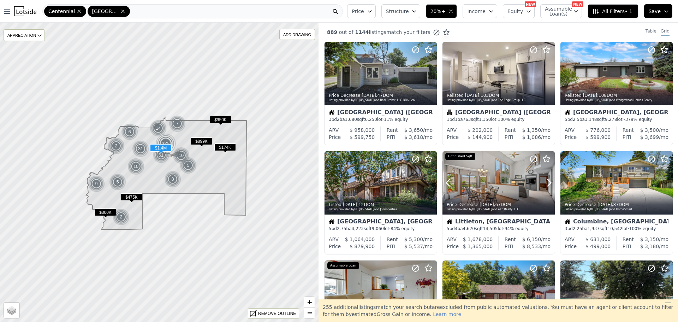
click at [546, 180] on icon at bounding box center [549, 182] width 11 height 11
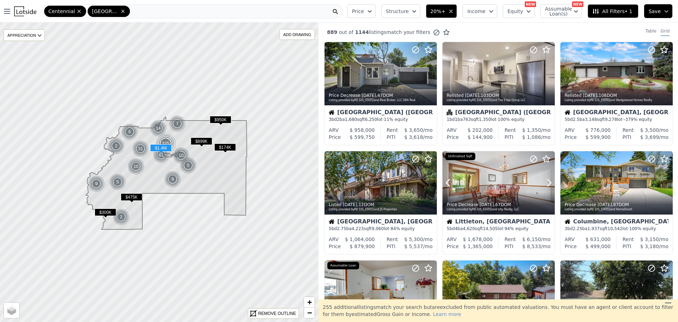
click at [546, 180] on icon at bounding box center [549, 182] width 11 height 11
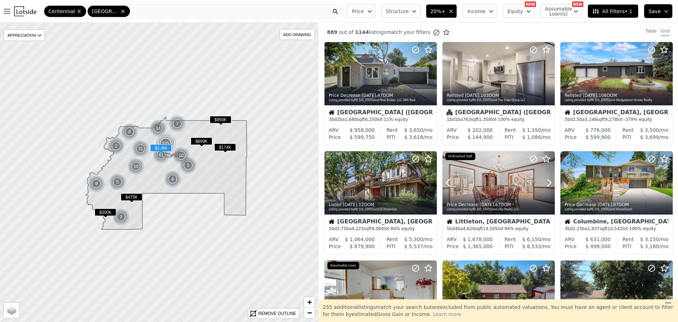
click at [546, 180] on icon at bounding box center [549, 182] width 11 height 11
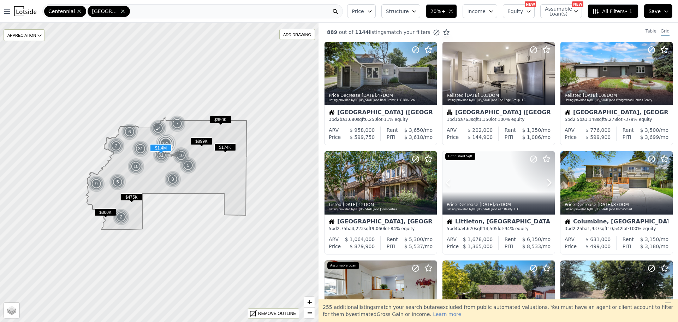
click at [546, 180] on icon at bounding box center [549, 182] width 11 height 11
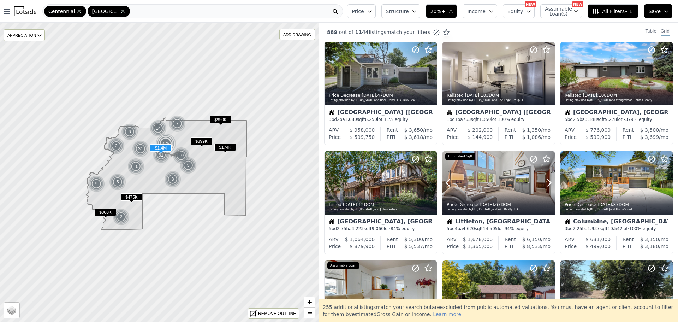
click at [546, 180] on icon at bounding box center [549, 182] width 11 height 11
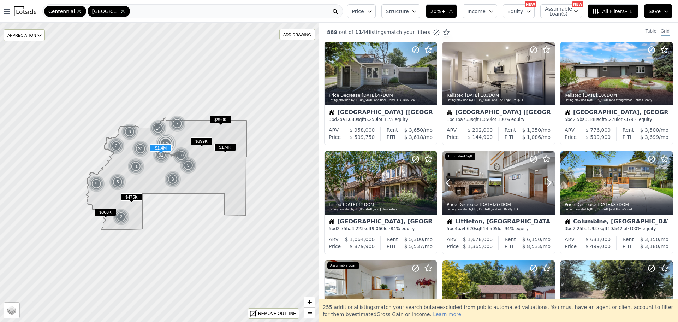
click at [546, 180] on icon at bounding box center [549, 182] width 11 height 11
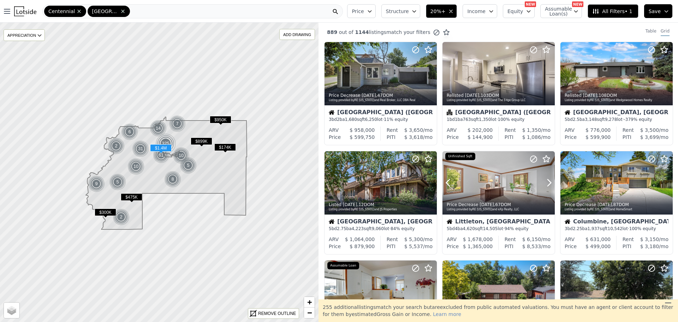
click at [546, 180] on icon at bounding box center [549, 182] width 11 height 11
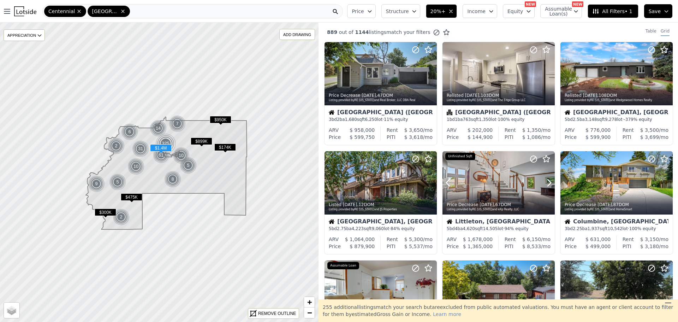
click at [546, 180] on icon at bounding box center [549, 182] width 11 height 11
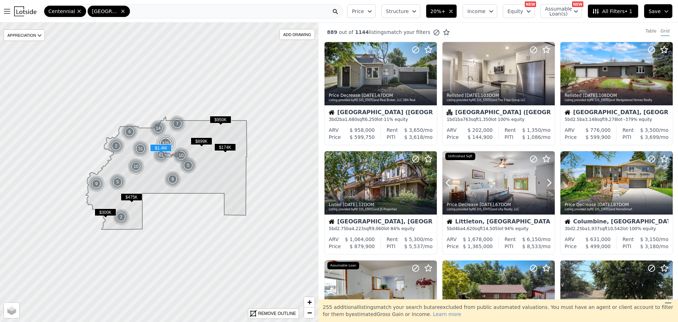
click at [546, 180] on icon at bounding box center [549, 182] width 11 height 11
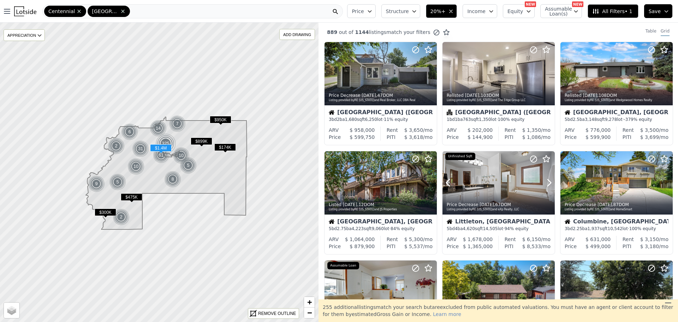
click at [546, 180] on icon at bounding box center [549, 182] width 11 height 11
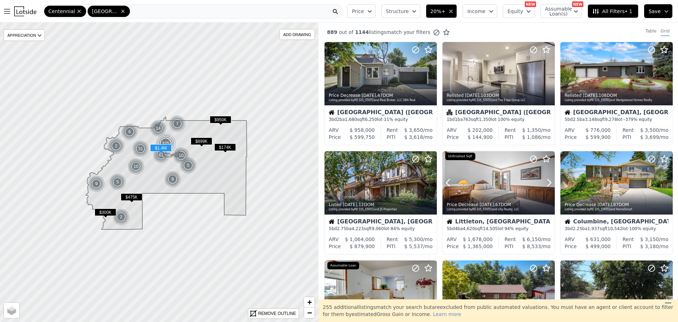
click at [546, 180] on icon at bounding box center [549, 182] width 11 height 11
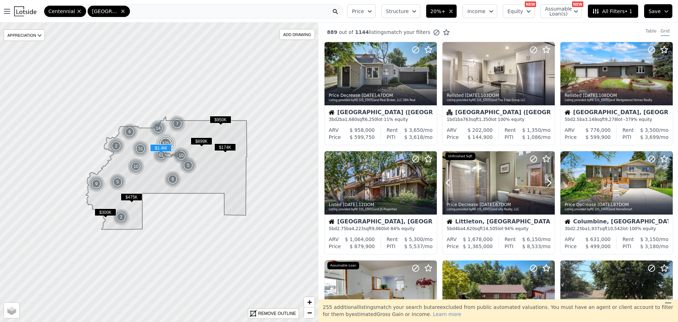
click at [546, 180] on icon at bounding box center [549, 182] width 11 height 11
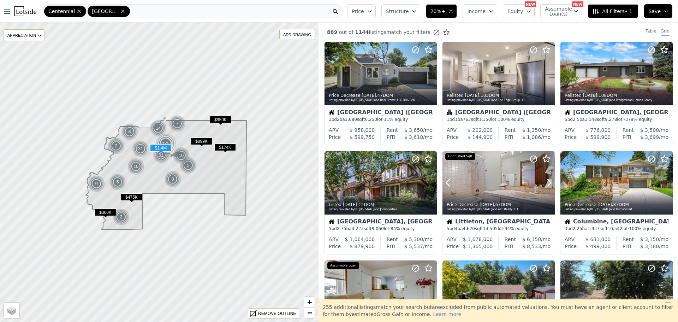
click at [546, 180] on icon at bounding box center [549, 182] width 11 height 11
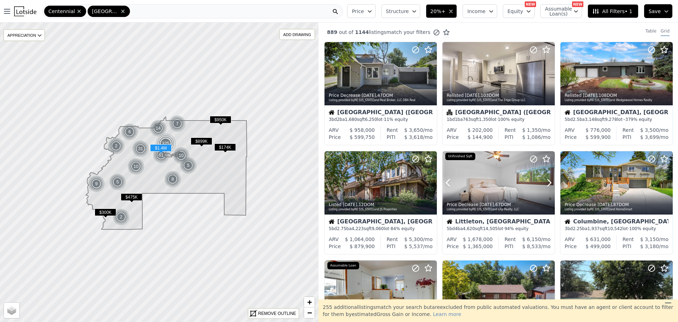
click at [546, 180] on icon at bounding box center [549, 182] width 11 height 11
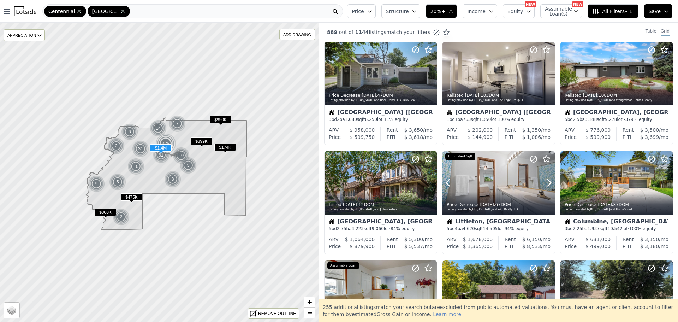
click at [546, 180] on icon at bounding box center [549, 182] width 11 height 11
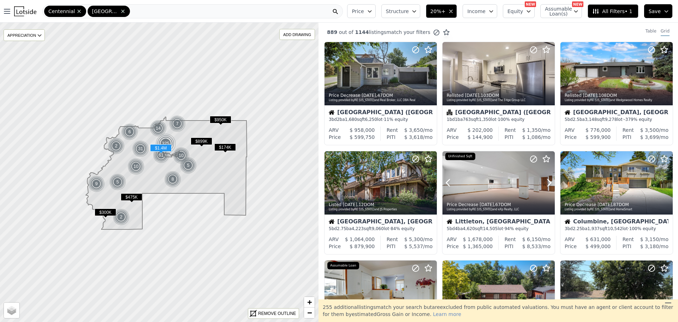
click at [546, 180] on icon at bounding box center [549, 182] width 11 height 11
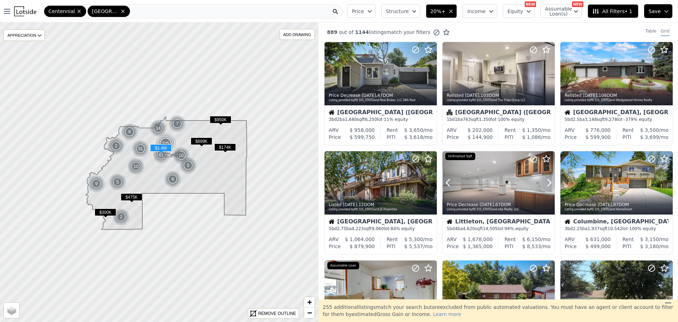
click at [546, 180] on icon at bounding box center [549, 182] width 11 height 11
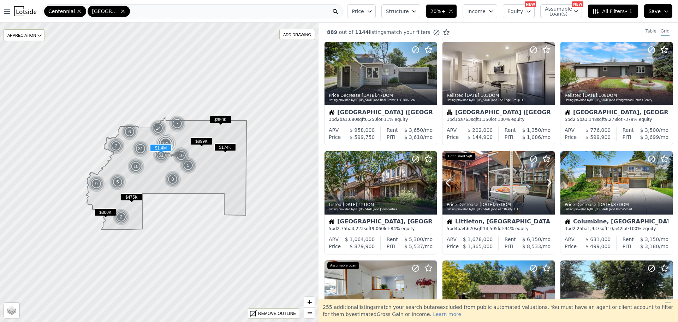
click at [546, 180] on icon at bounding box center [549, 182] width 11 height 11
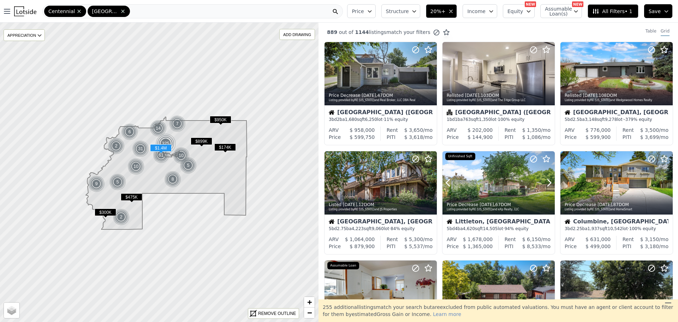
click at [546, 180] on icon at bounding box center [549, 182] width 11 height 11
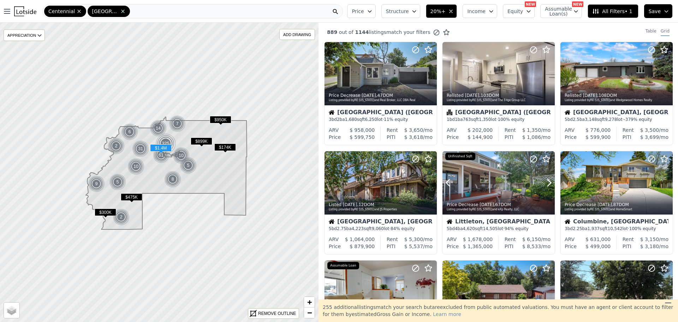
click at [546, 180] on icon at bounding box center [549, 182] width 11 height 11
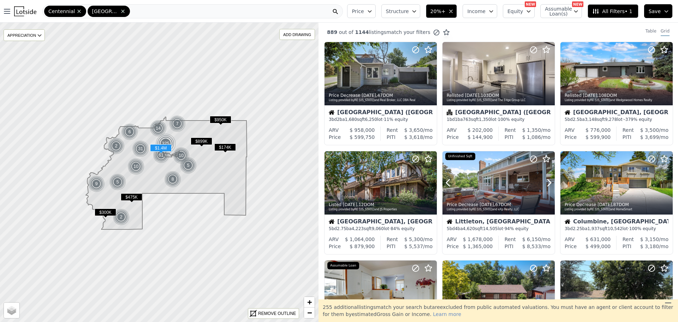
click at [546, 180] on icon at bounding box center [549, 182] width 11 height 11
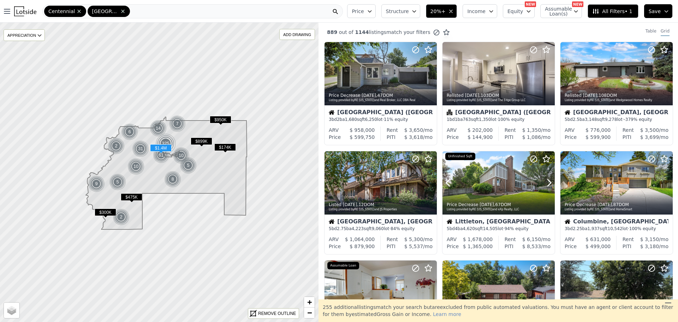
click at [546, 180] on icon at bounding box center [549, 182] width 11 height 11
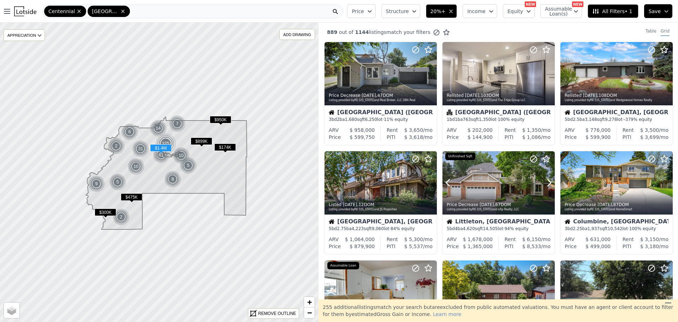
click at [546, 180] on icon at bounding box center [549, 182] width 11 height 11
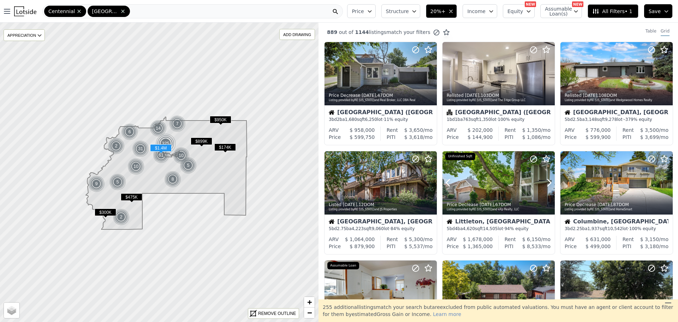
click at [546, 180] on icon at bounding box center [549, 182] width 11 height 11
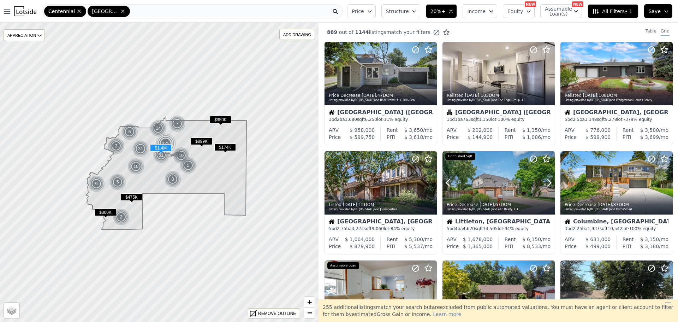
click at [546, 180] on icon at bounding box center [549, 182] width 11 height 11
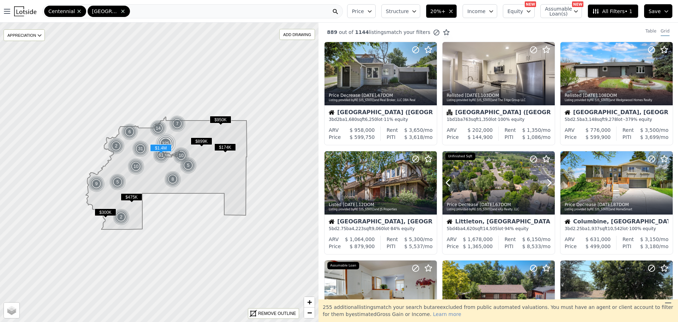
click at [546, 180] on icon at bounding box center [549, 182] width 11 height 11
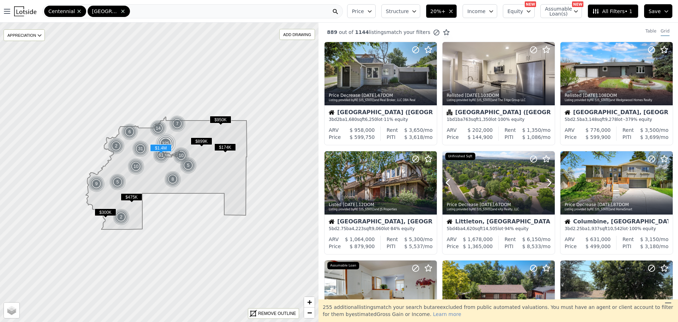
click at [546, 180] on icon at bounding box center [549, 182] width 11 height 11
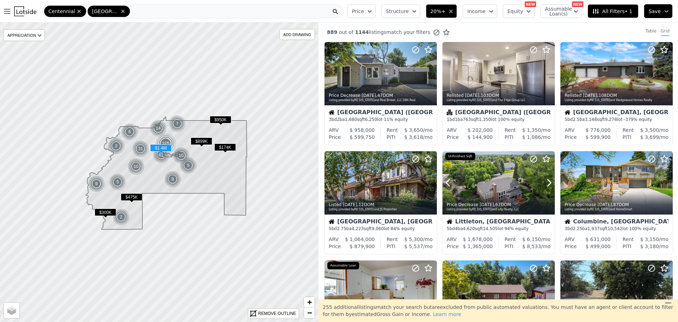
click at [546, 180] on icon at bounding box center [549, 182] width 11 height 11
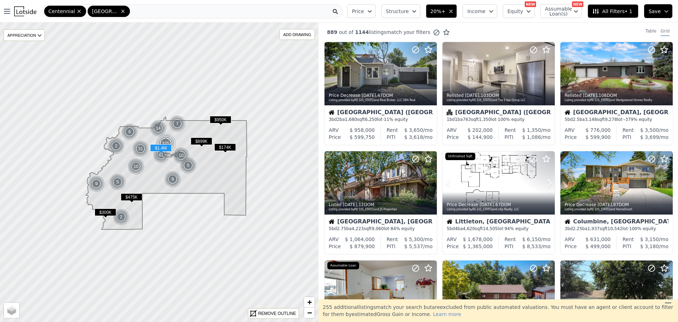
click at [546, 180] on icon at bounding box center [549, 182] width 11 height 11
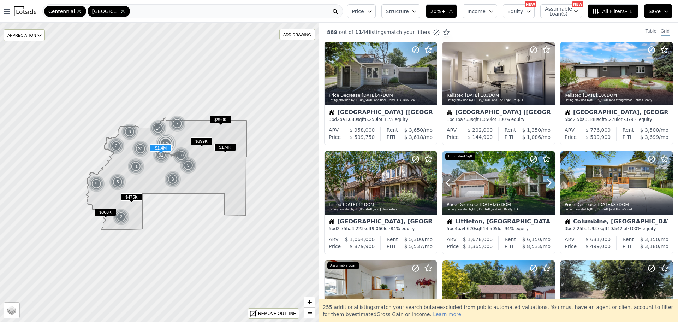
click at [546, 180] on icon at bounding box center [549, 182] width 11 height 11
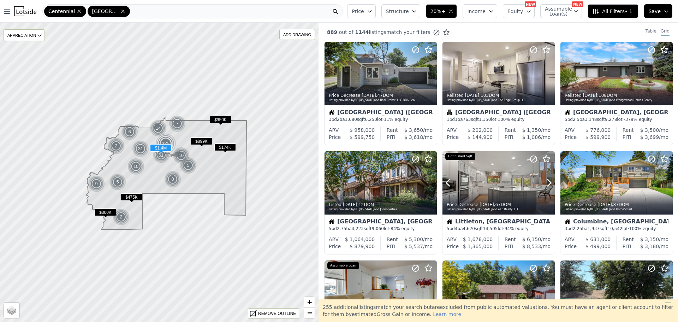
click at [519, 180] on div at bounding box center [532, 173] width 45 height 45
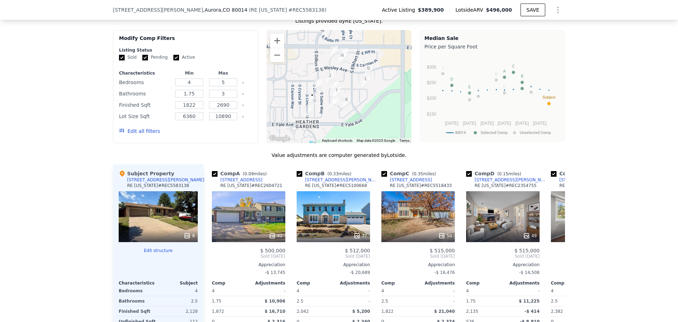
scroll to position [550, 0]
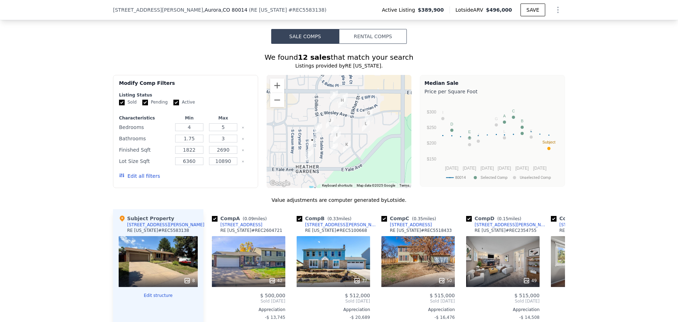
click at [178, 270] on div "8" at bounding box center [158, 261] width 79 height 51
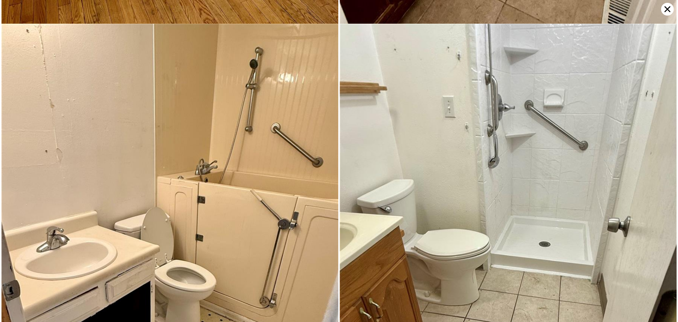
scroll to position [0, 0]
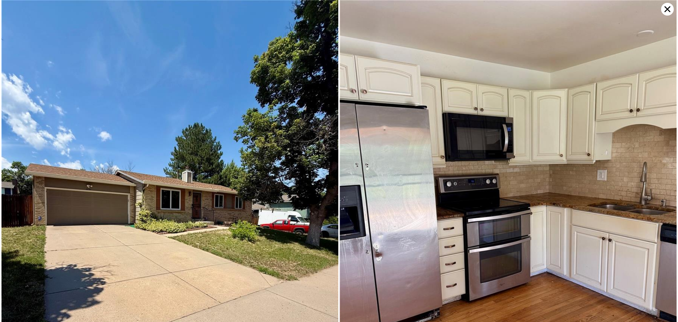
click at [669, 9] on icon at bounding box center [667, 9] width 13 height 13
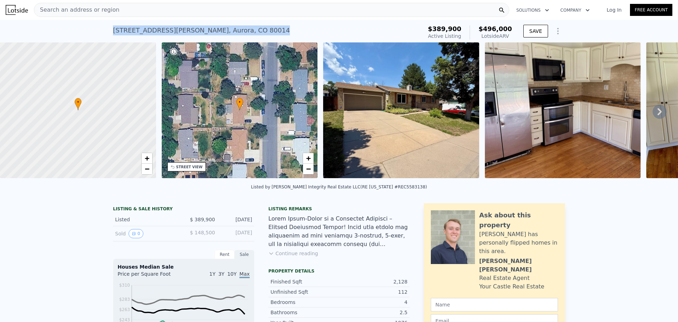
drag, startPoint x: 223, startPoint y: 26, endPoint x: 103, endPoint y: 34, distance: 119.6
click at [103, 34] on div "2597 S Dillon St , Aurora , CO 80014 Active at $389,900 (~ARV $496k ) $389,900 …" at bounding box center [339, 31] width 678 height 23
copy div "2597 S Dillon St , Aurora , CO 80014"
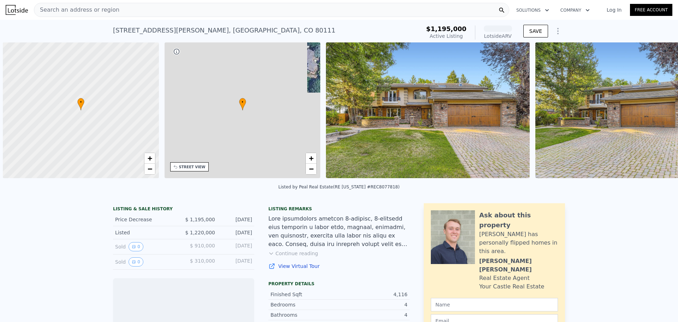
scroll to position [0, 3]
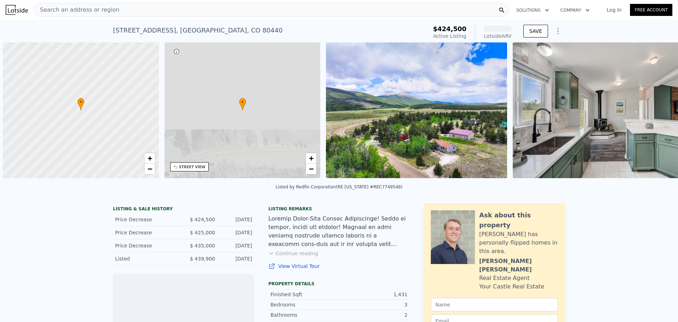
scroll to position [0, 3]
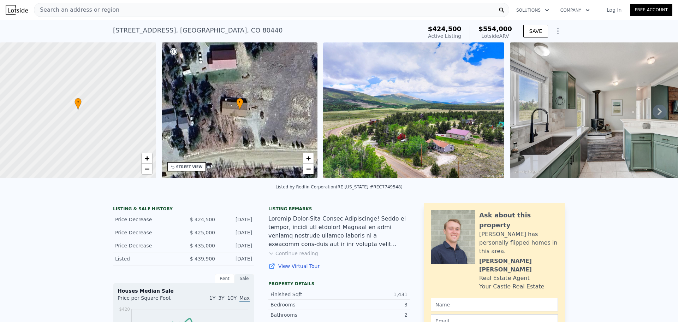
click at [118, 10] on div "Search an address or region" at bounding box center [271, 10] width 475 height 14
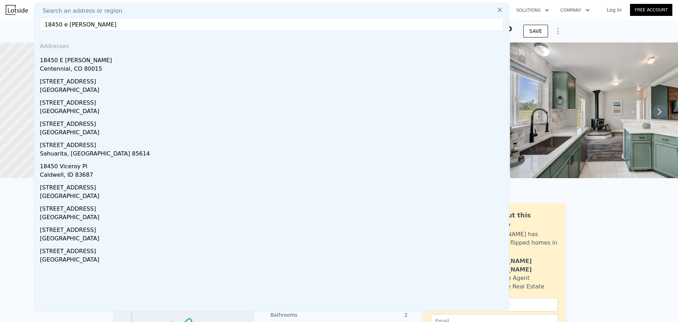
type input "18450 e powers pl"
click at [79, 65] on div "Centennial, CO 80015" at bounding box center [273, 70] width 466 height 10
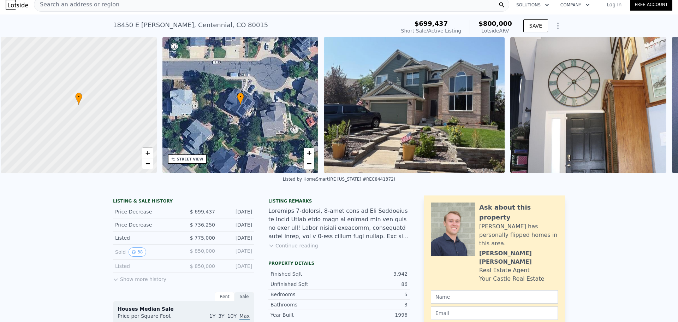
scroll to position [0, 3]
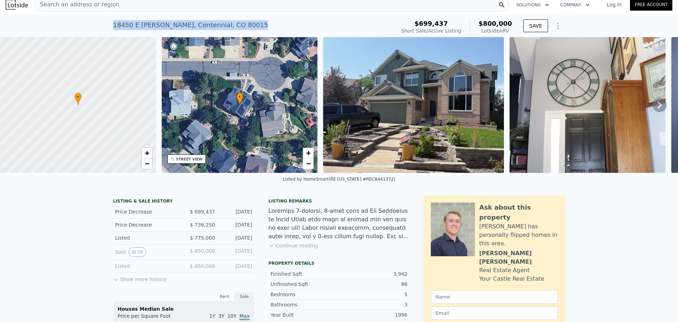
drag, startPoint x: 230, startPoint y: 25, endPoint x: 106, endPoint y: 25, distance: 123.3
click at [106, 25] on div "18450 E Powers Pl , Centennial , CO 80015 Short Sale / Active at $699,437 (~ARV…" at bounding box center [339, 25] width 678 height 23
copy div "18450 E Powers Pl , Centennial , CO 80015"
click at [106, 25] on div "18450 E Powers Pl , Centennial , CO 80015 Short Sale / Active at $699,437 (~ARV…" at bounding box center [339, 25] width 678 height 23
click at [559, 26] on icon "Show Options" at bounding box center [558, 26] width 8 height 8
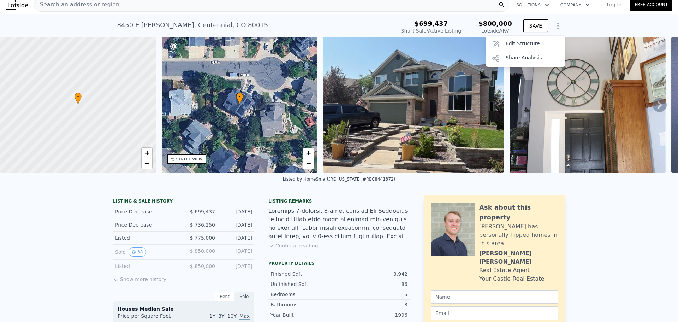
click at [531, 47] on div "Edit Structure" at bounding box center [525, 44] width 79 height 14
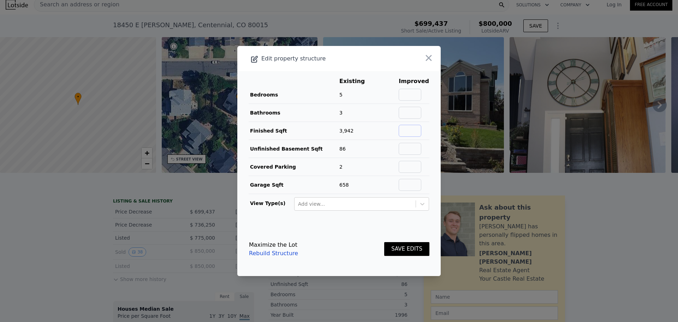
click at [407, 131] on input "text" at bounding box center [410, 131] width 23 height 12
type input "4028"
click at [407, 98] on input "text" at bounding box center [410, 95] width 23 height 12
type input "5"
click at [414, 112] on input "text" at bounding box center [410, 113] width 23 height 12
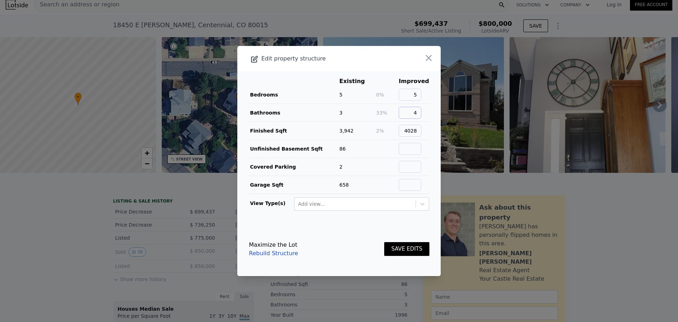
type input "4"
click at [404, 250] on button "SAVE EDITS" at bounding box center [406, 249] width 45 height 14
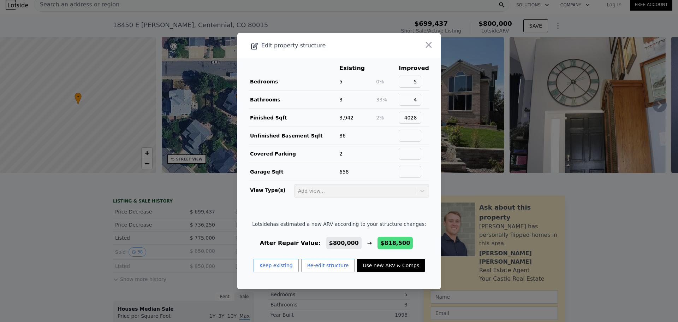
click at [387, 268] on button "Use new ARV & Comps" at bounding box center [391, 265] width 68 height 13
type input "$ 818,500"
type input "$ 19,611"
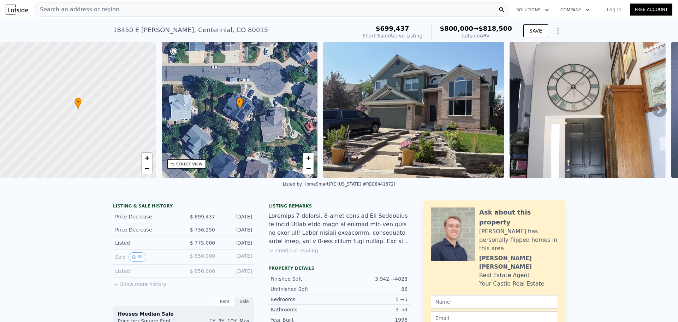
scroll to position [0, 0]
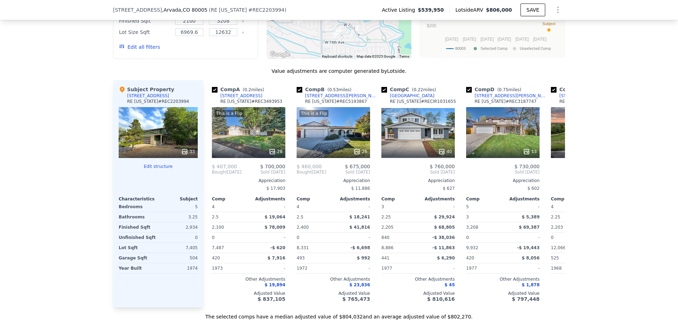
scroll to position [733, 0]
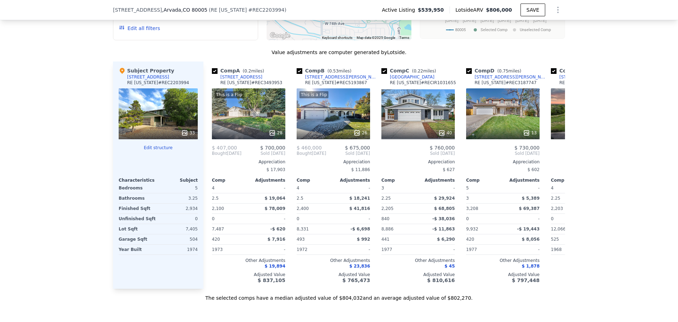
click at [250, 128] on div "This is a Flip 28" at bounding box center [248, 113] width 73 height 51
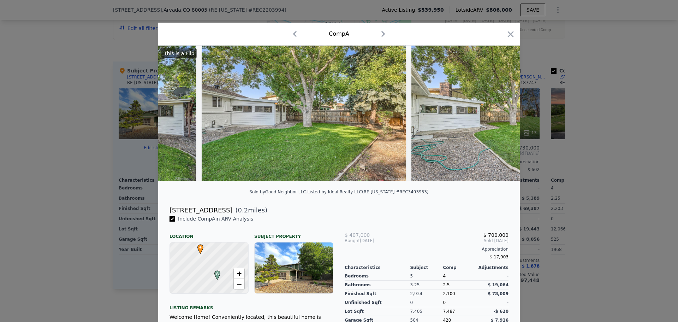
scroll to position [0, 5497]
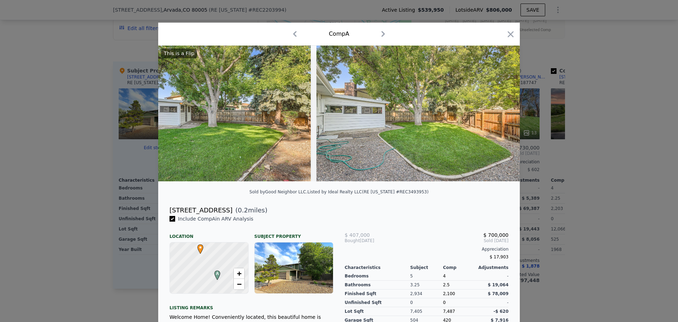
click at [510, 34] on icon "button" at bounding box center [511, 34] width 10 height 10
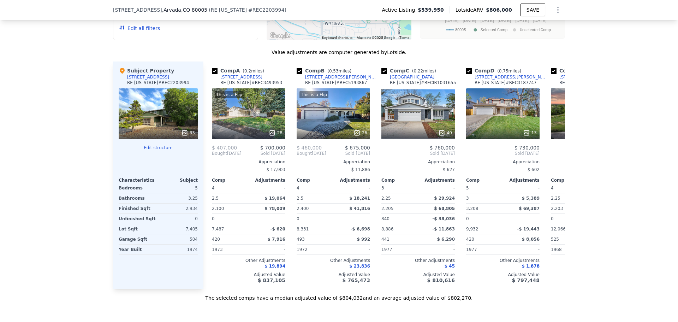
click at [163, 116] on div "33" at bounding box center [158, 113] width 79 height 51
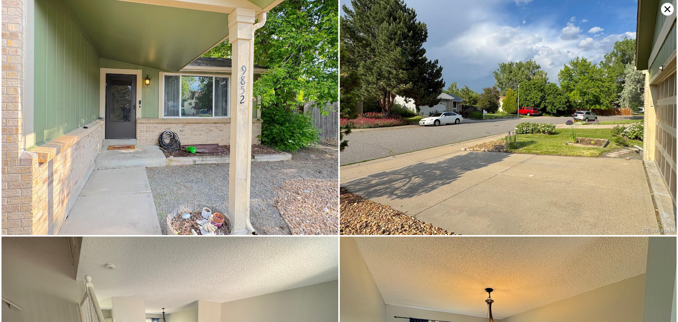
scroll to position [252, 0]
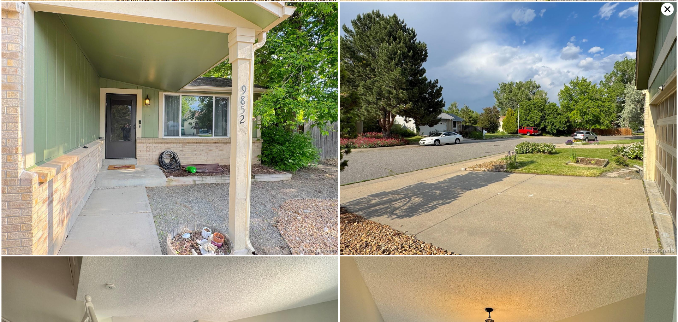
click at [661, 14] on img at bounding box center [508, 128] width 337 height 253
click at [665, 11] on icon at bounding box center [667, 9] width 13 height 13
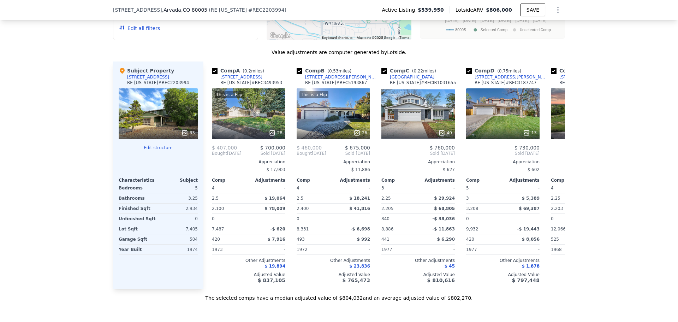
click at [335, 118] on div "This is a Flip 26" at bounding box center [333, 113] width 73 height 51
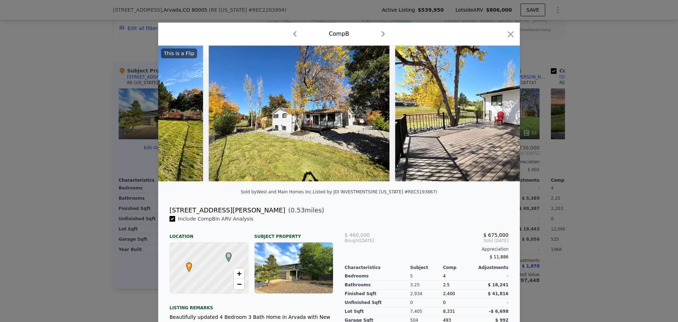
scroll to position [0, 4250]
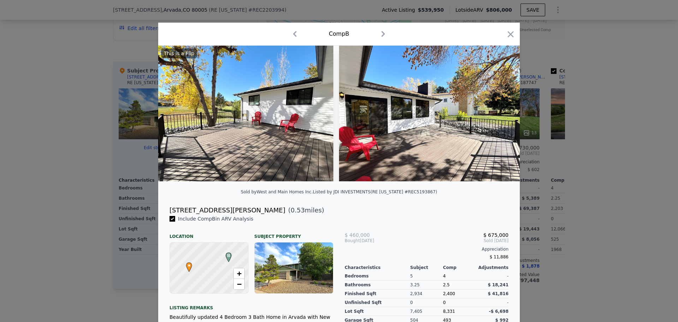
click at [506, 35] on icon "button" at bounding box center [511, 34] width 10 height 10
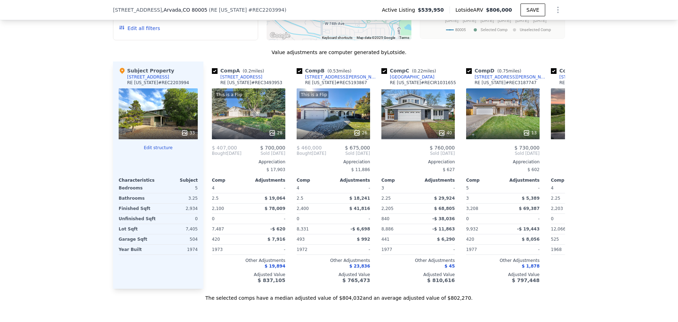
click at [238, 126] on div "This is a Flip 28" at bounding box center [248, 113] width 73 height 51
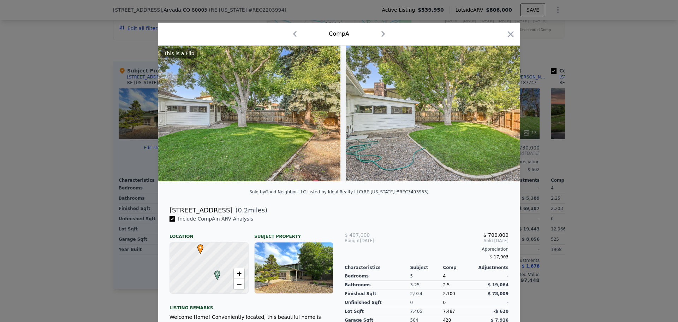
scroll to position [0, 5497]
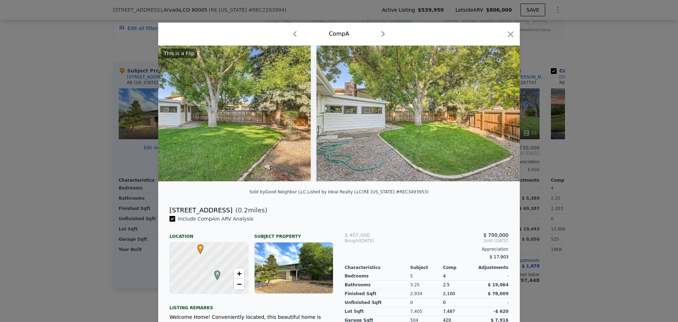
click at [511, 35] on icon "button" at bounding box center [511, 34] width 10 height 10
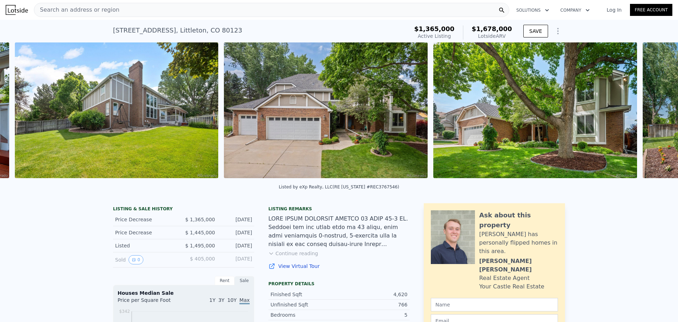
scroll to position [0, 6600]
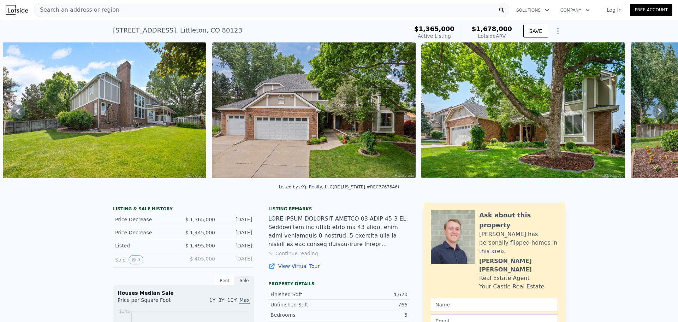
drag, startPoint x: 593, startPoint y: 179, endPoint x: 583, endPoint y: 183, distance: 11.0
click at [583, 180] on div "• + − • + − STREET VIEW Loading... SATELLITE VIEW" at bounding box center [339, 111] width 678 height 138
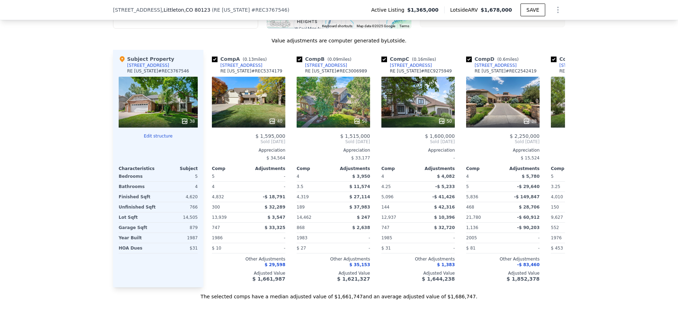
scroll to position [712, 0]
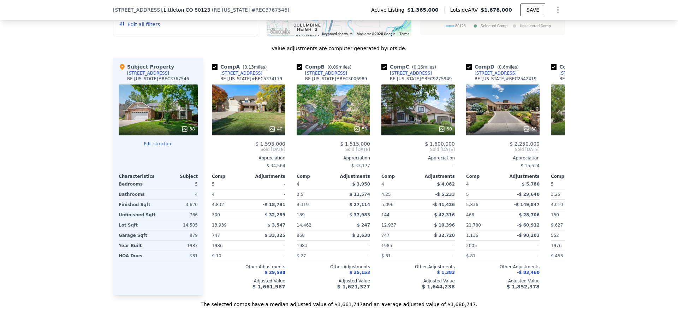
click at [254, 129] on div at bounding box center [248, 129] width 73 height 13
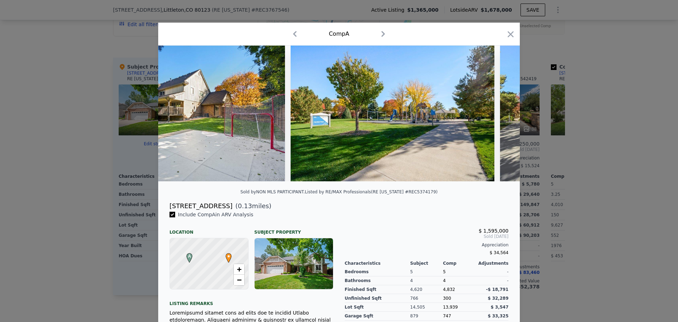
scroll to position [0, 7891]
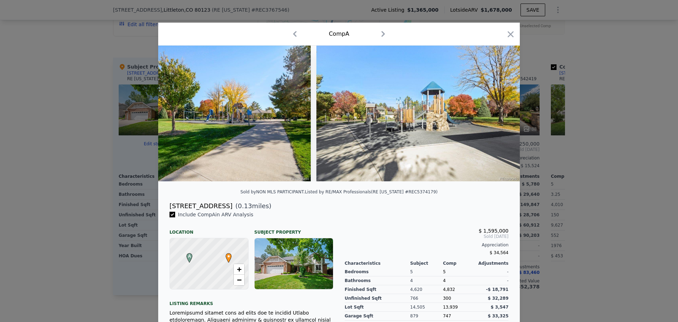
click at [503, 32] on div "Comp A" at bounding box center [339, 33] width 350 height 11
click at [506, 32] on icon "button" at bounding box center [511, 34] width 10 height 10
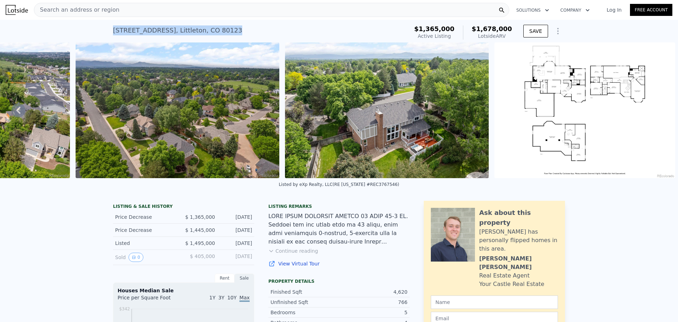
drag, startPoint x: 222, startPoint y: 30, endPoint x: 108, endPoint y: 35, distance: 114.2
click at [108, 35] on div "[STREET_ADDRESS] Active at $1.365m (~ARV $1.678m ) $1,365,000 Active Listing $1…" at bounding box center [339, 31] width 678 height 23
copy div "[STREET_ADDRESS]"
